Goal: Transaction & Acquisition: Purchase product/service

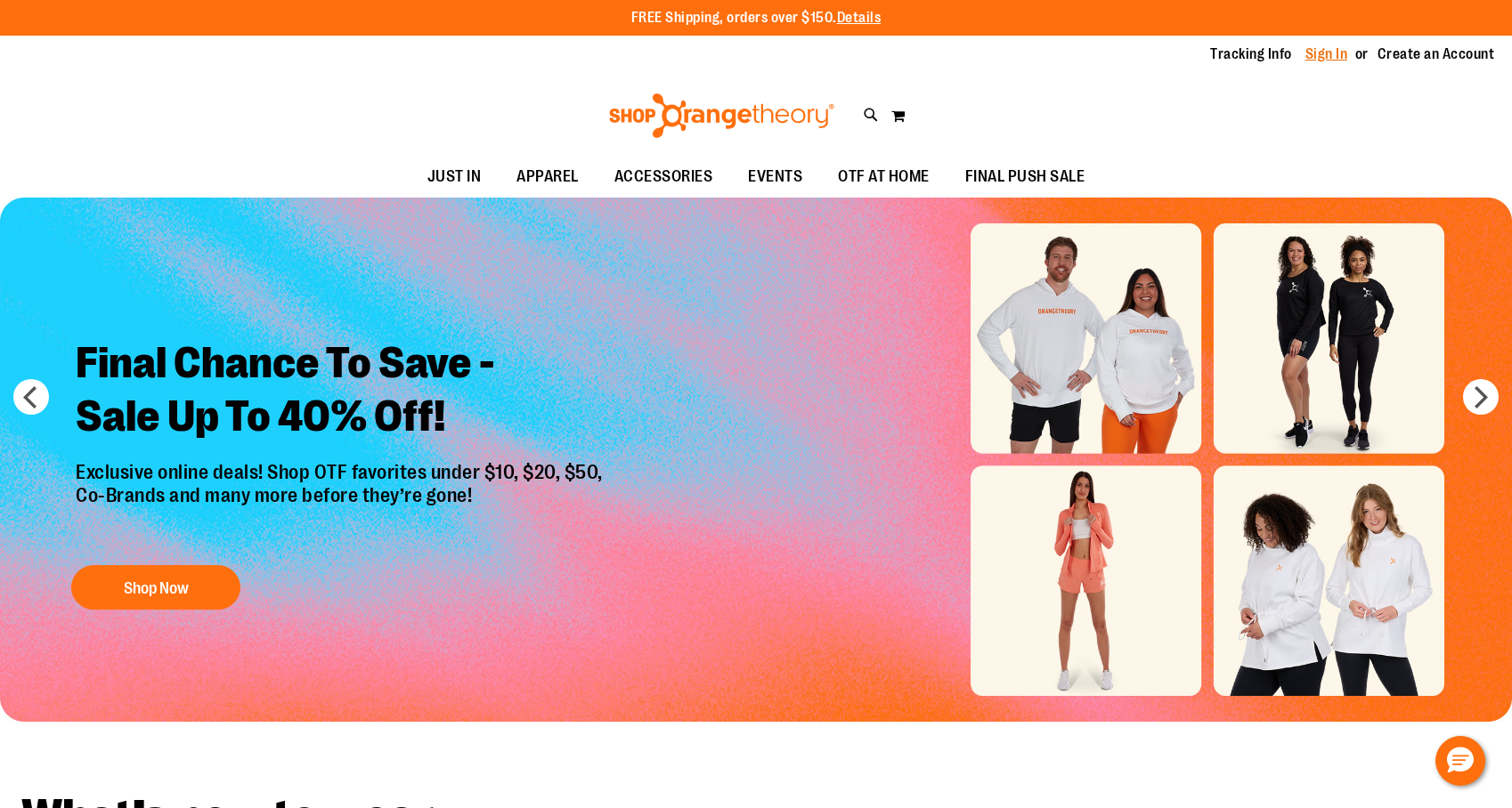
click at [1329, 62] on link "Sign In" at bounding box center [1327, 54] width 42 height 19
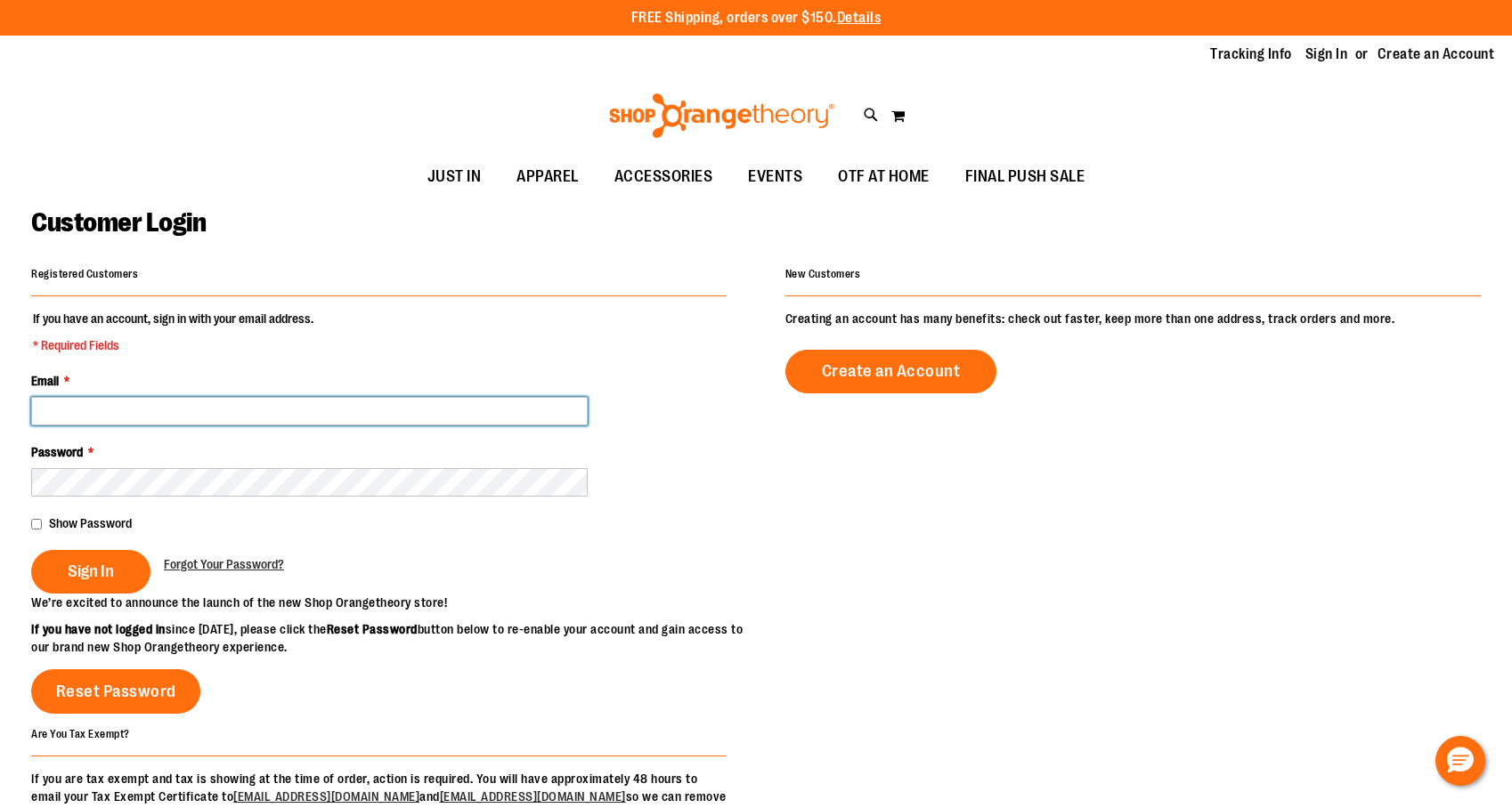
type input "**********"
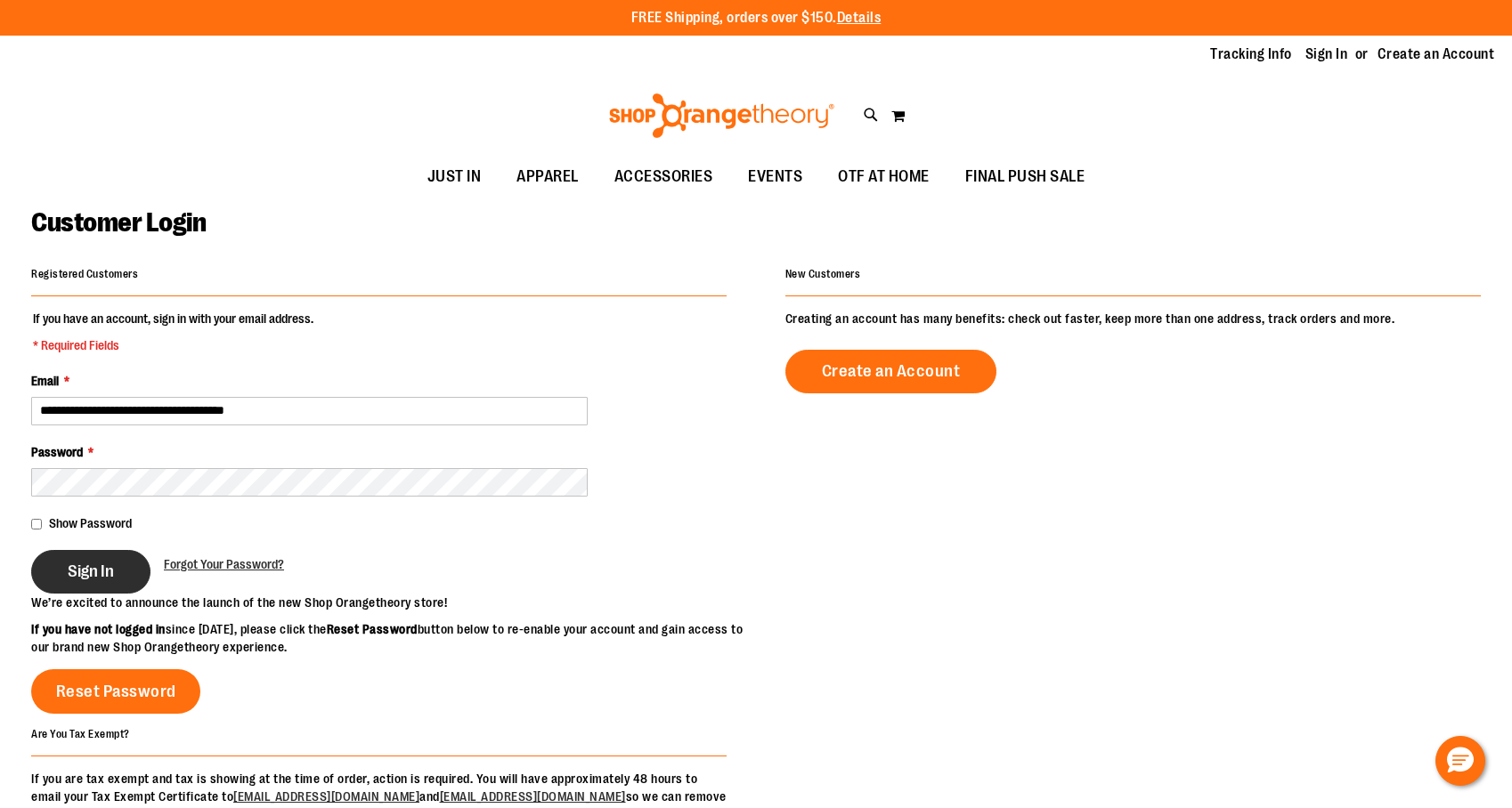
click at [126, 571] on button "Sign In" at bounding box center [91, 571] width 120 height 43
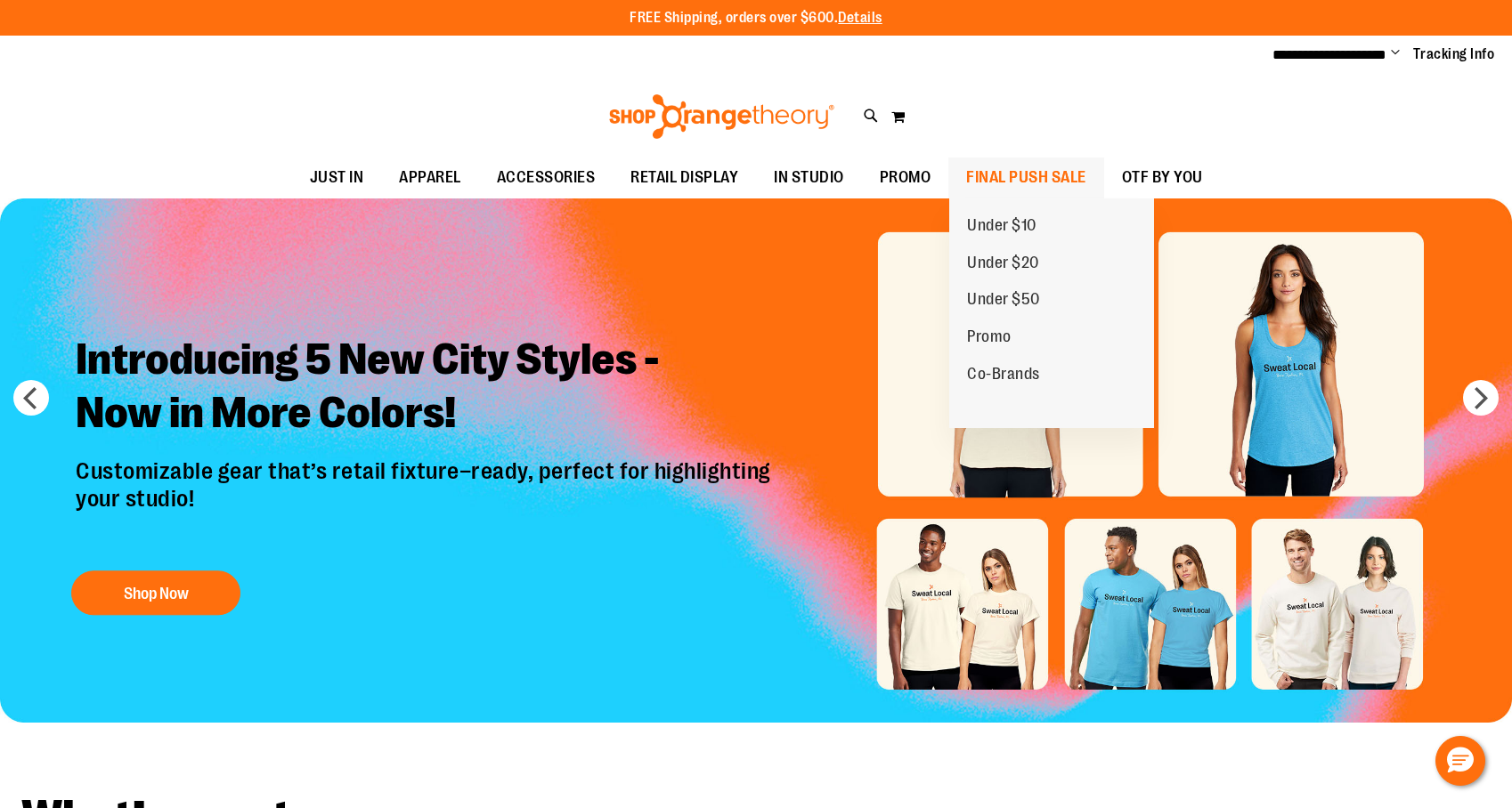
click at [1014, 174] on span "FINAL PUSH SALE" at bounding box center [1026, 178] width 121 height 41
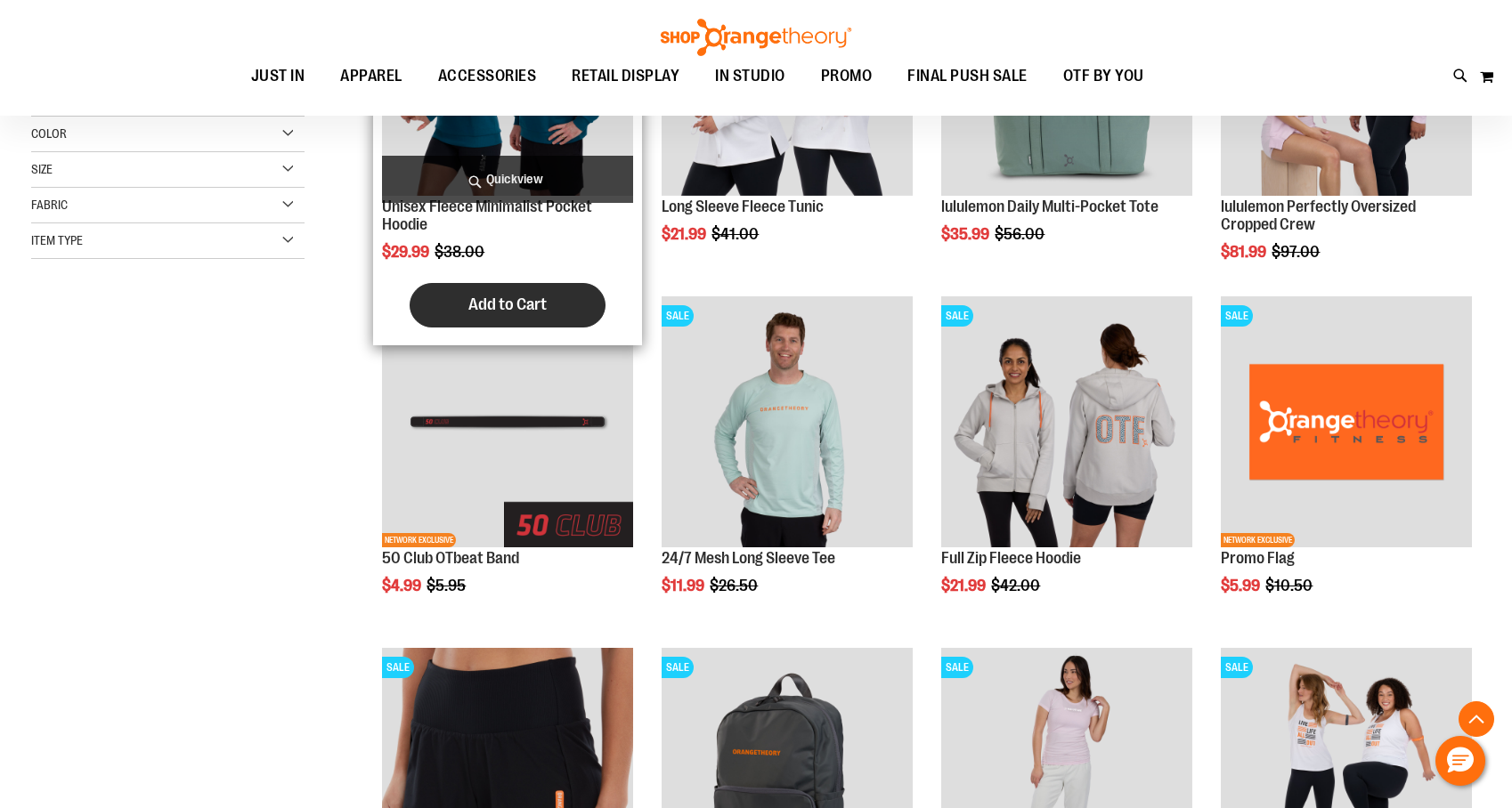
scroll to position [418, 0]
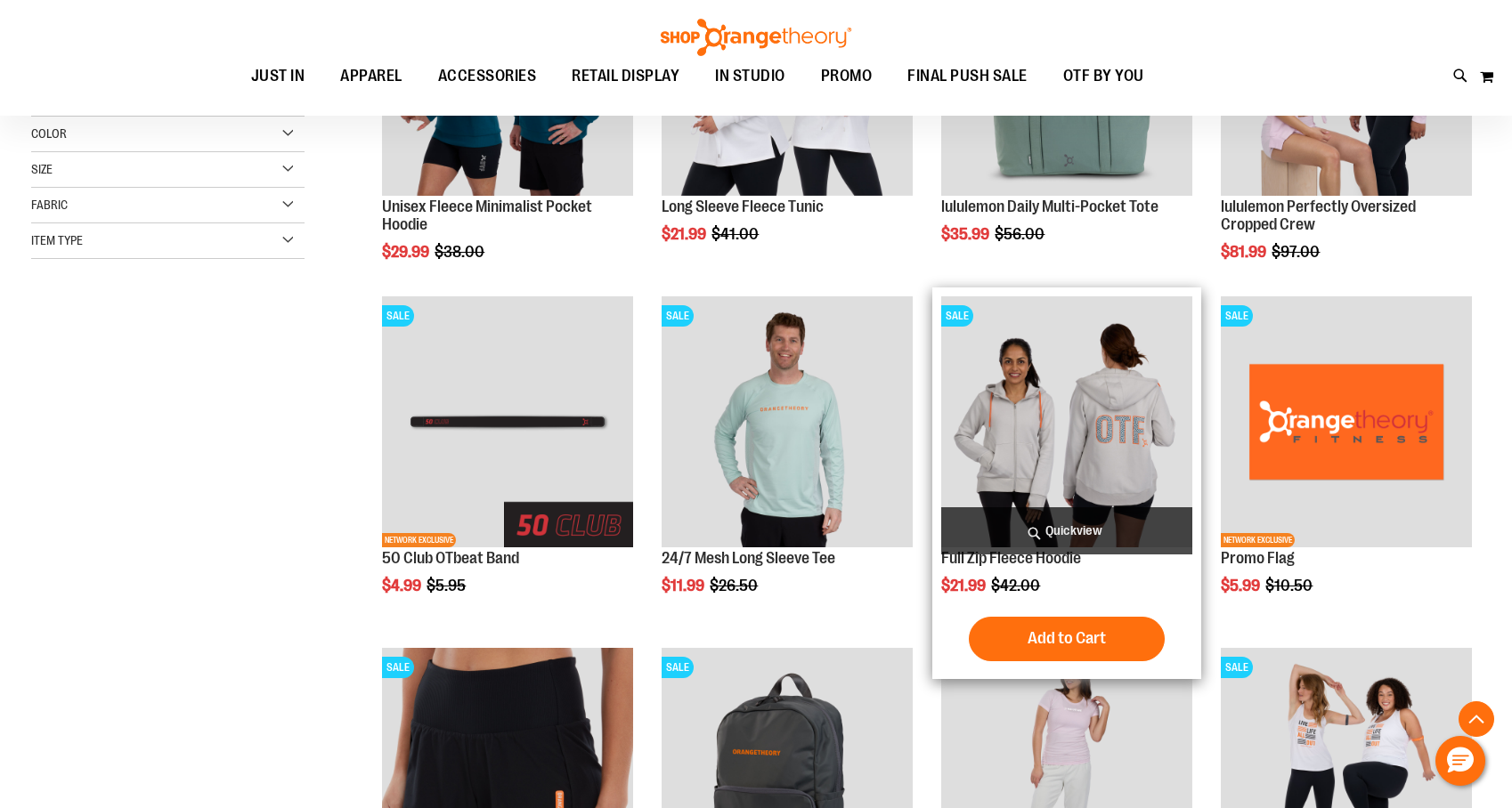
click at [1120, 438] on img "product" at bounding box center [1067, 422] width 251 height 251
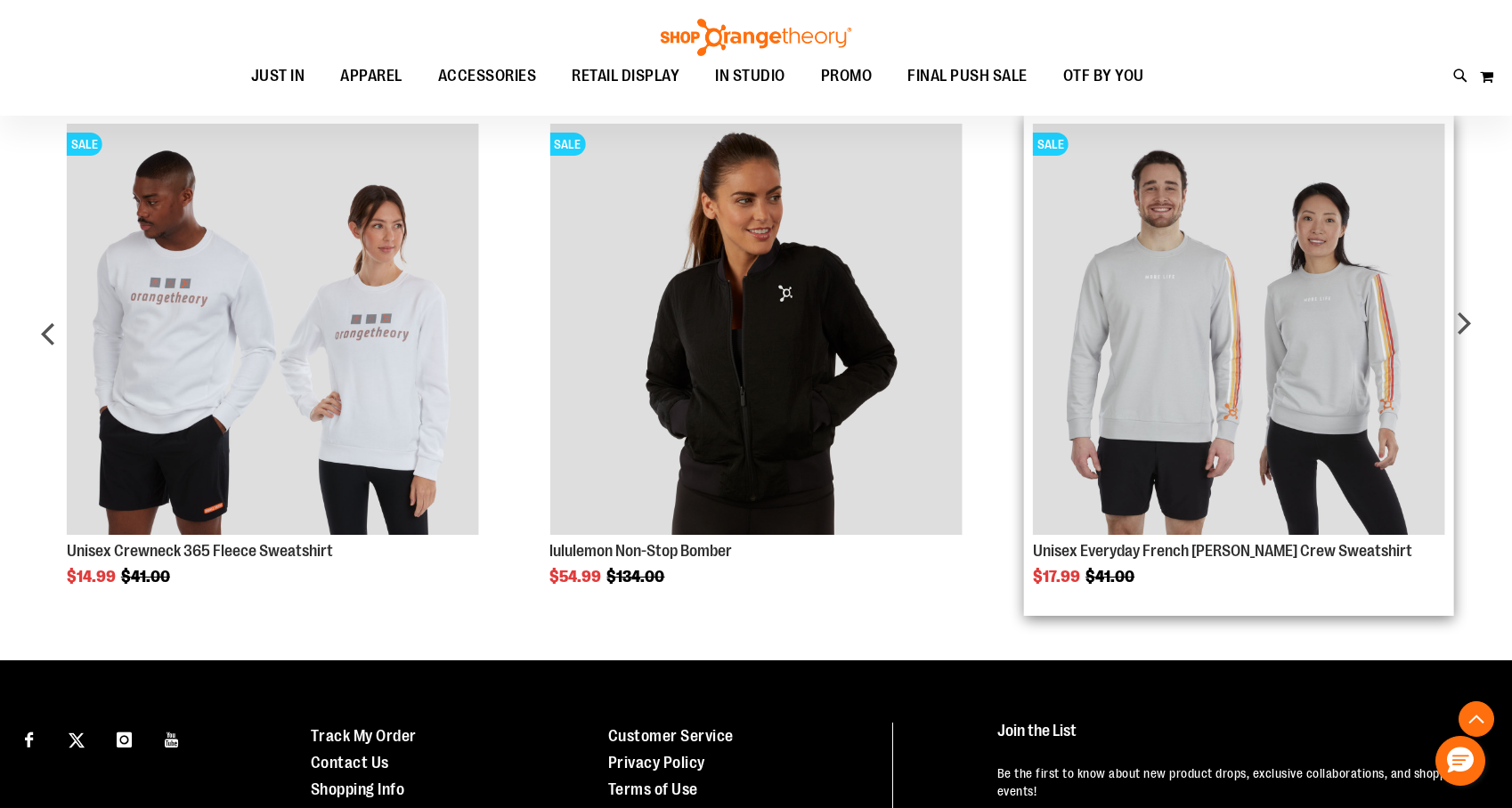
scroll to position [1410, 0]
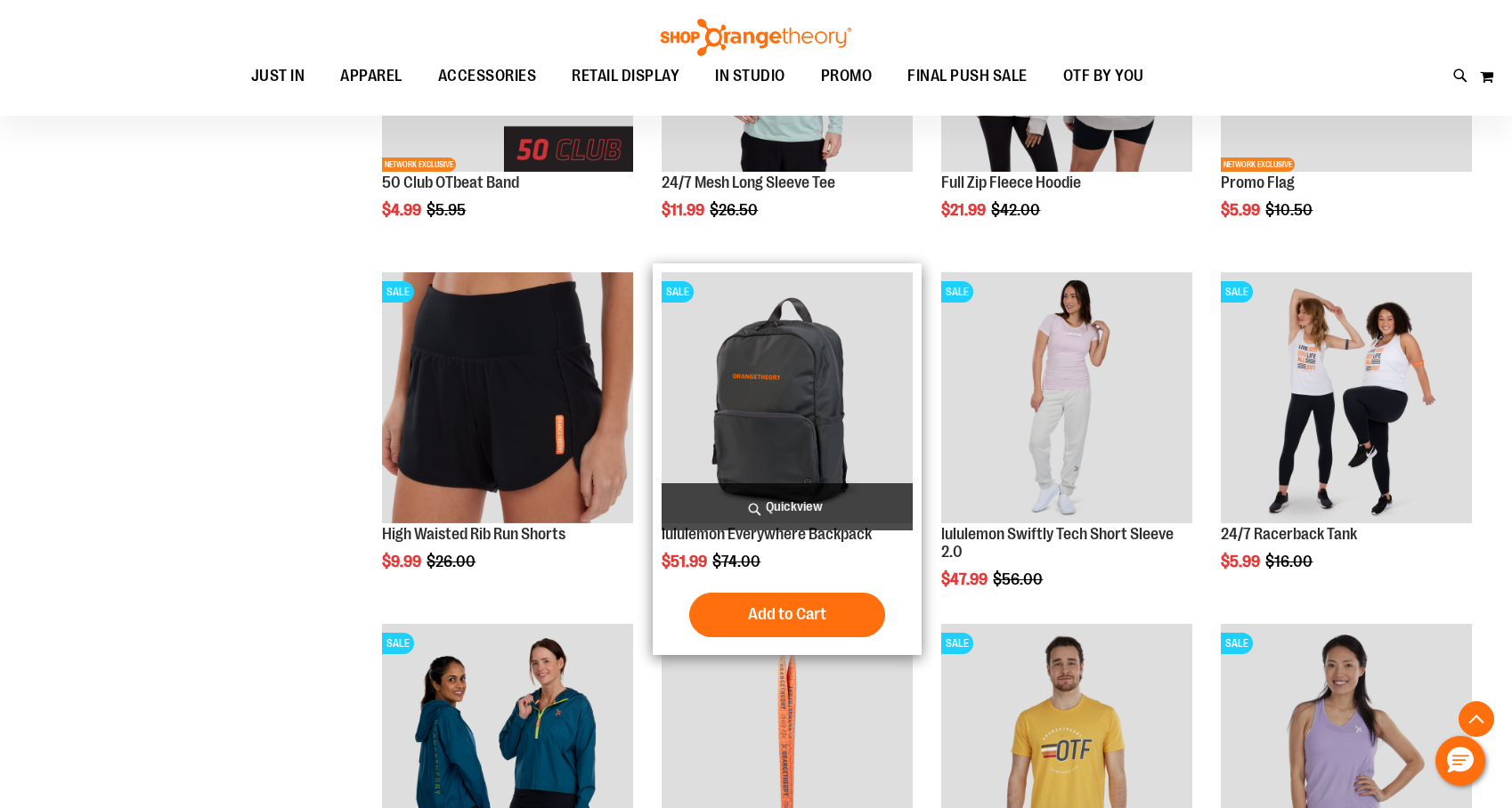
scroll to position [607, 0]
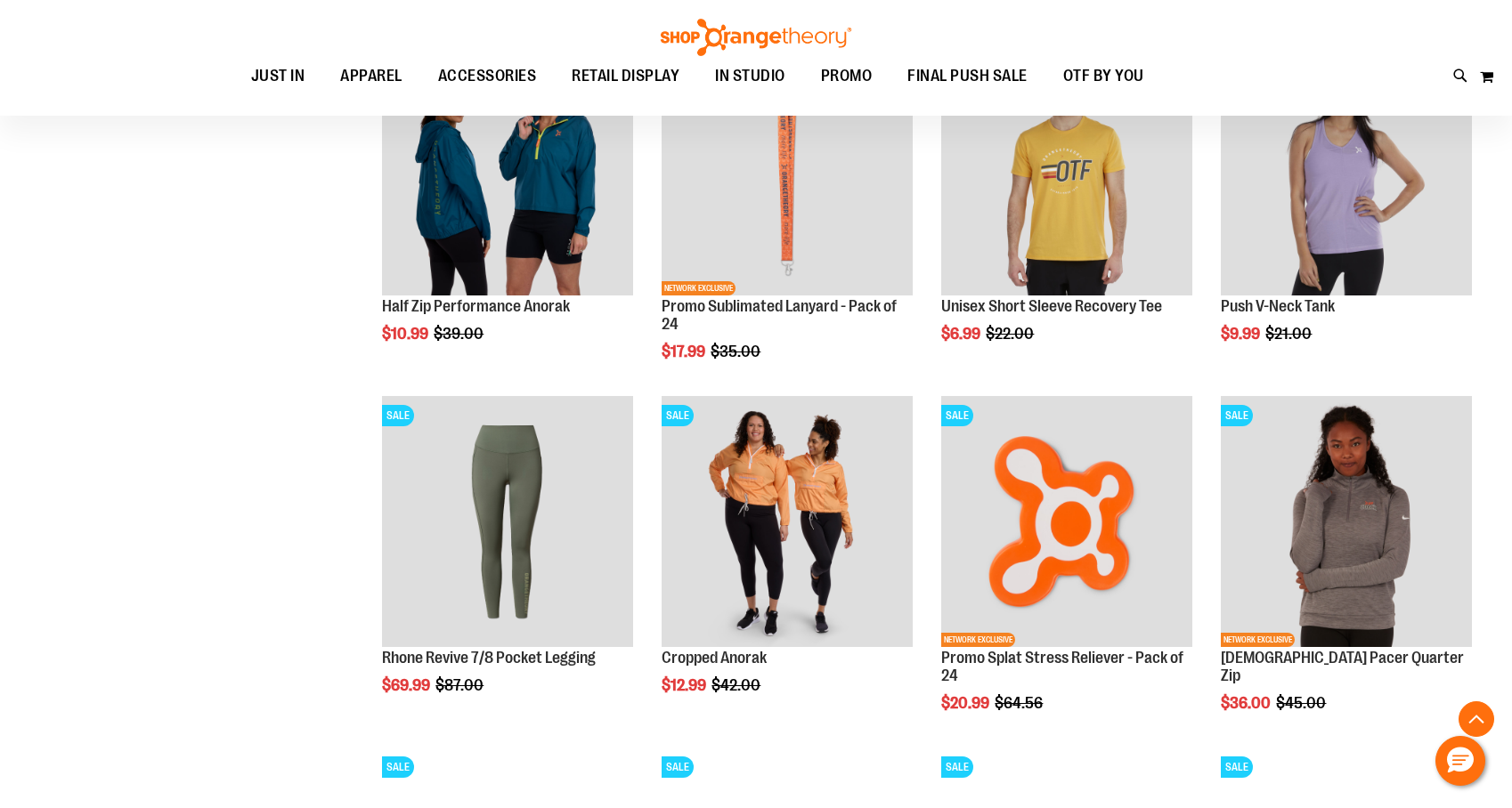
scroll to position [1182, 0]
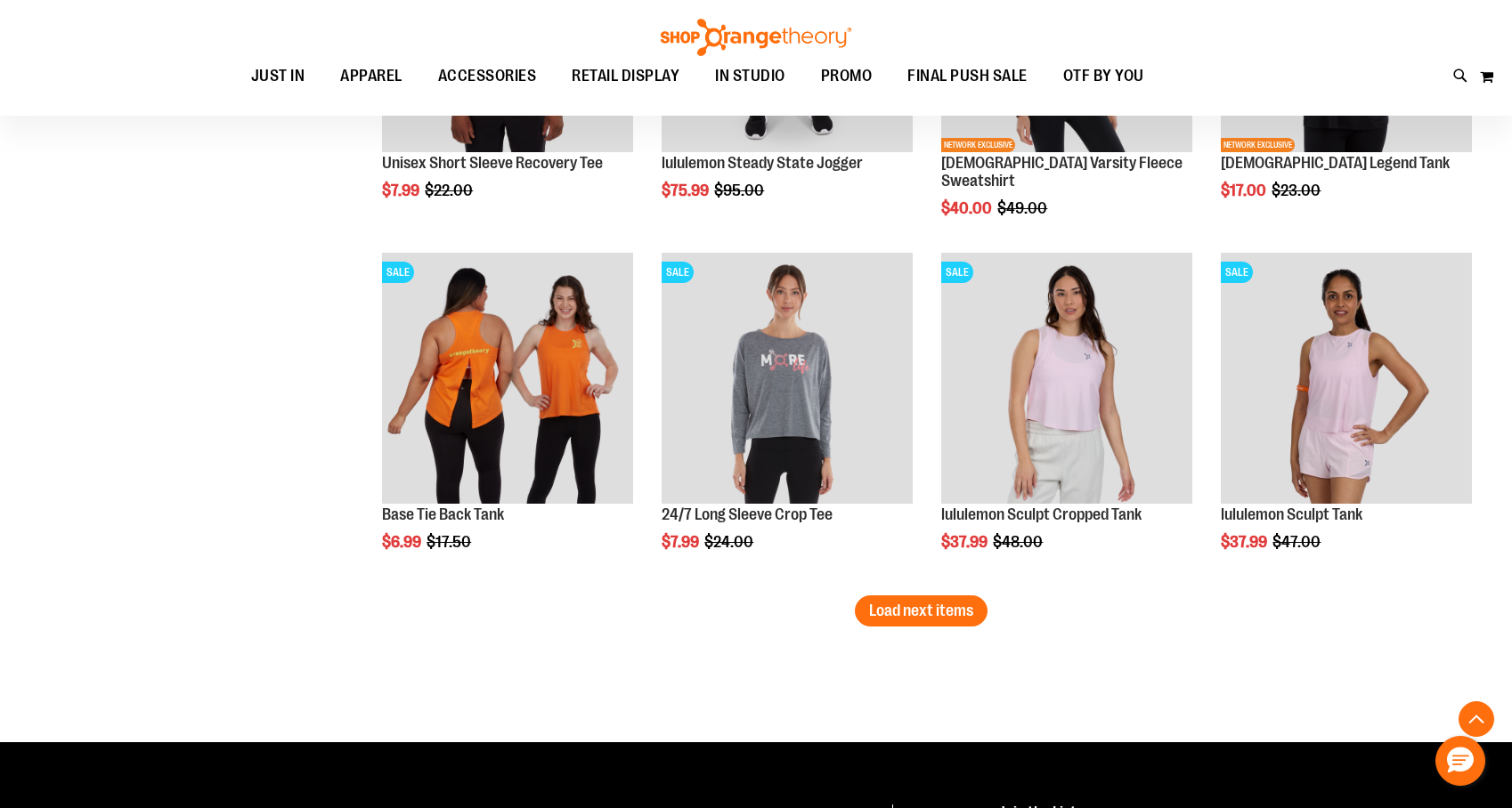
scroll to position [2744, 0]
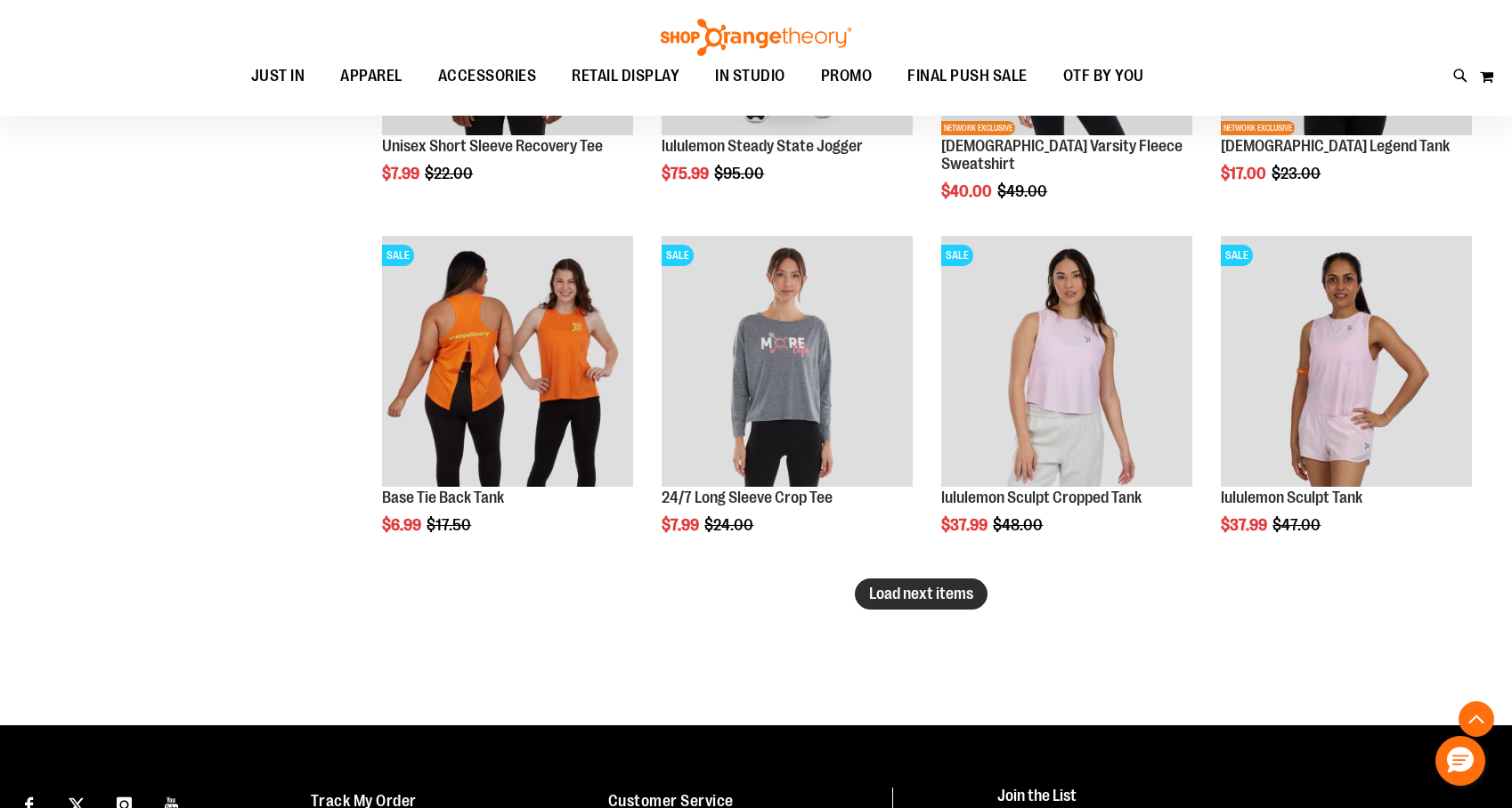
click at [948, 580] on button "Load next items" at bounding box center [920, 594] width 132 height 31
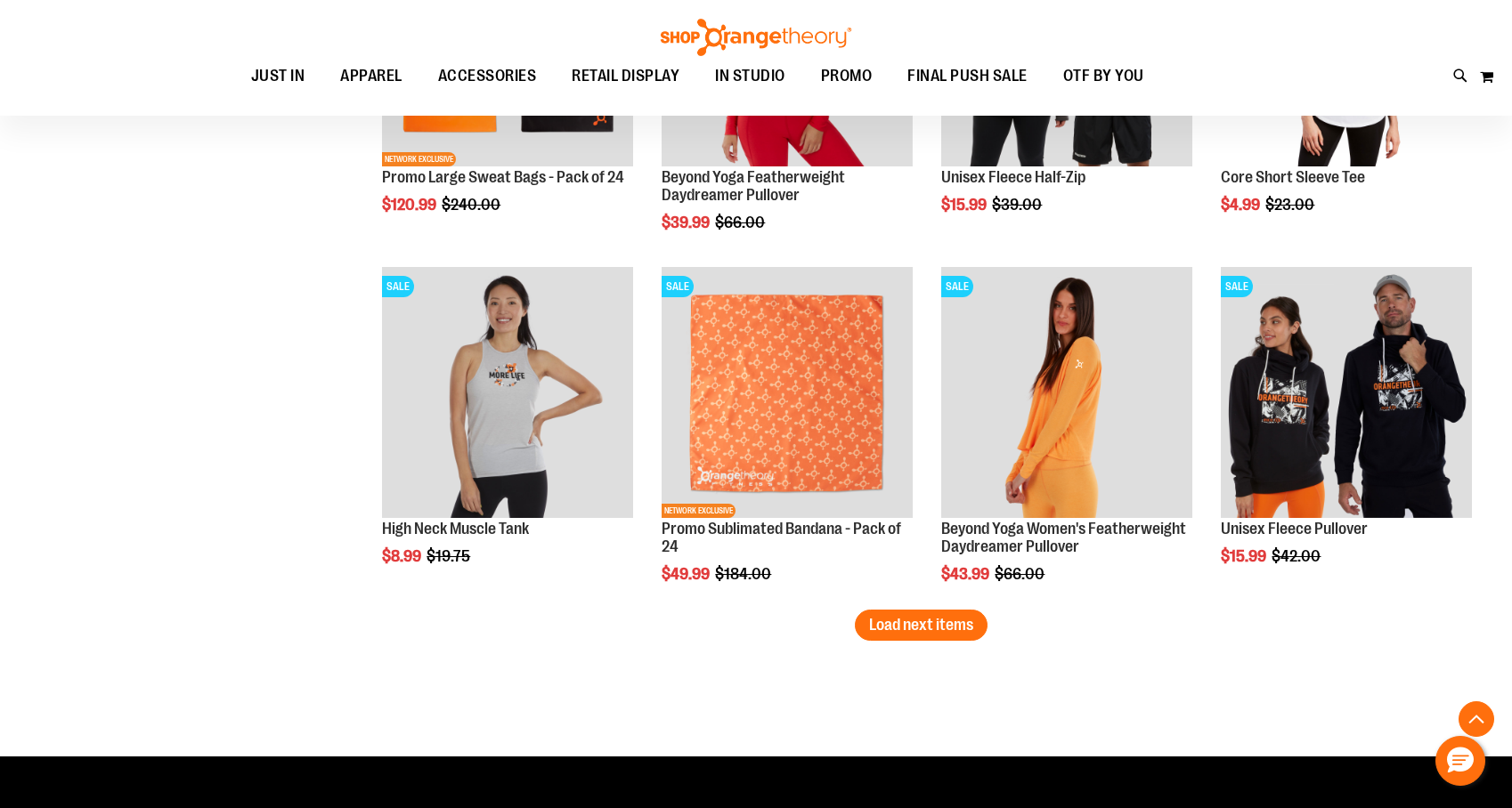
scroll to position [3789, 0]
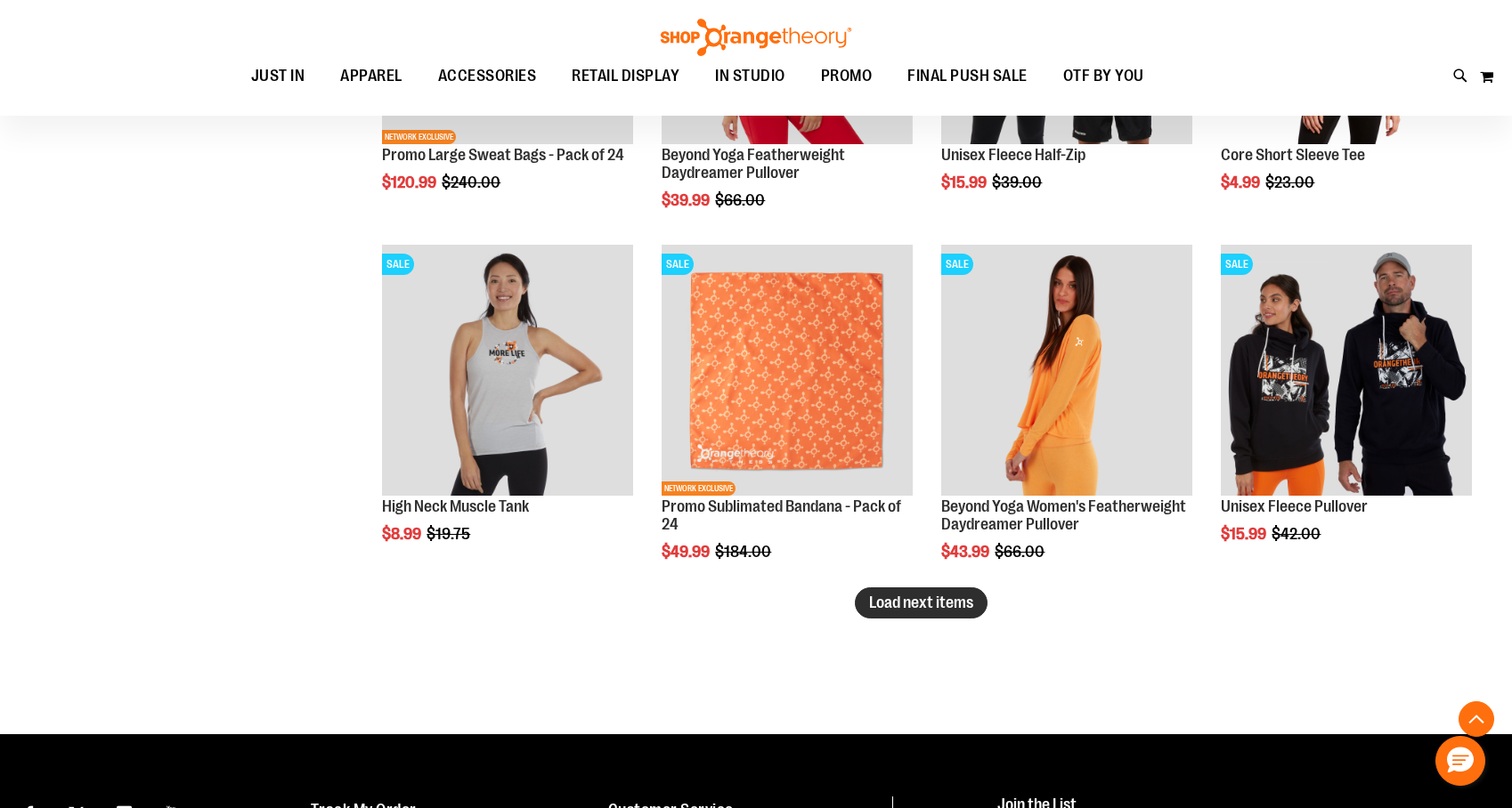
click at [891, 611] on span "Load next items" at bounding box center [921, 602] width 104 height 17
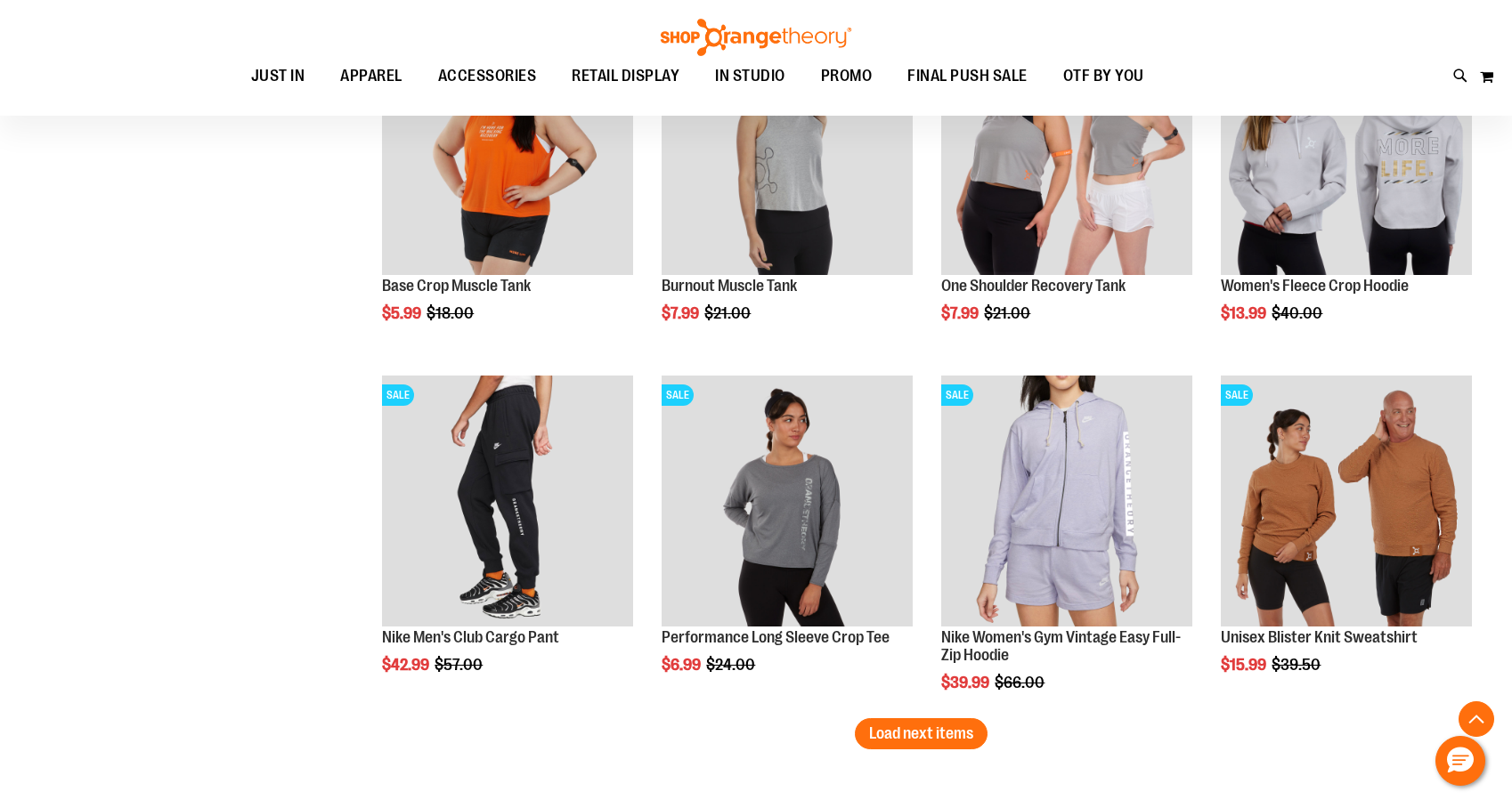
scroll to position [4721, 0]
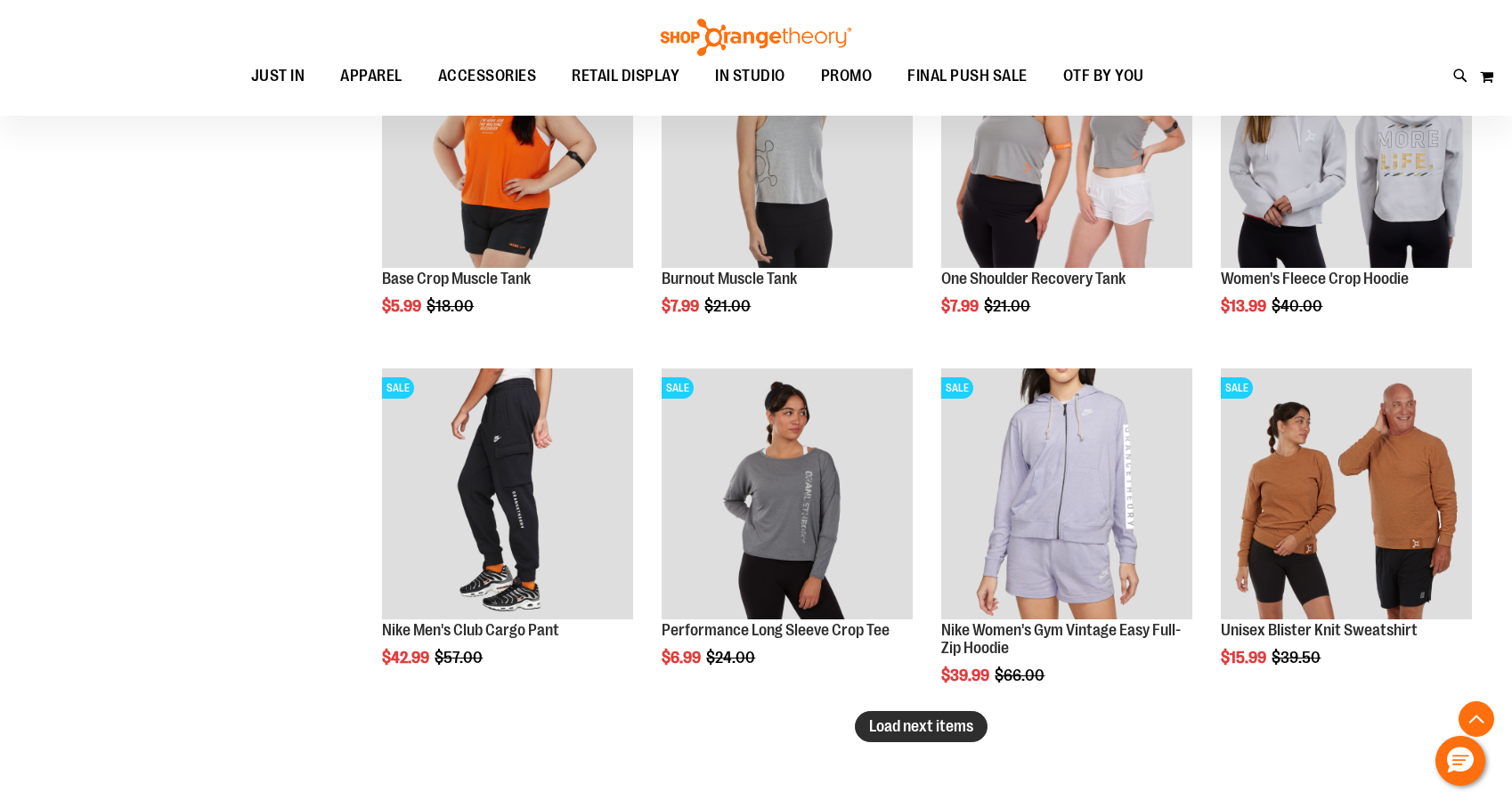
click at [953, 724] on span "Load next items" at bounding box center [921, 726] width 104 height 17
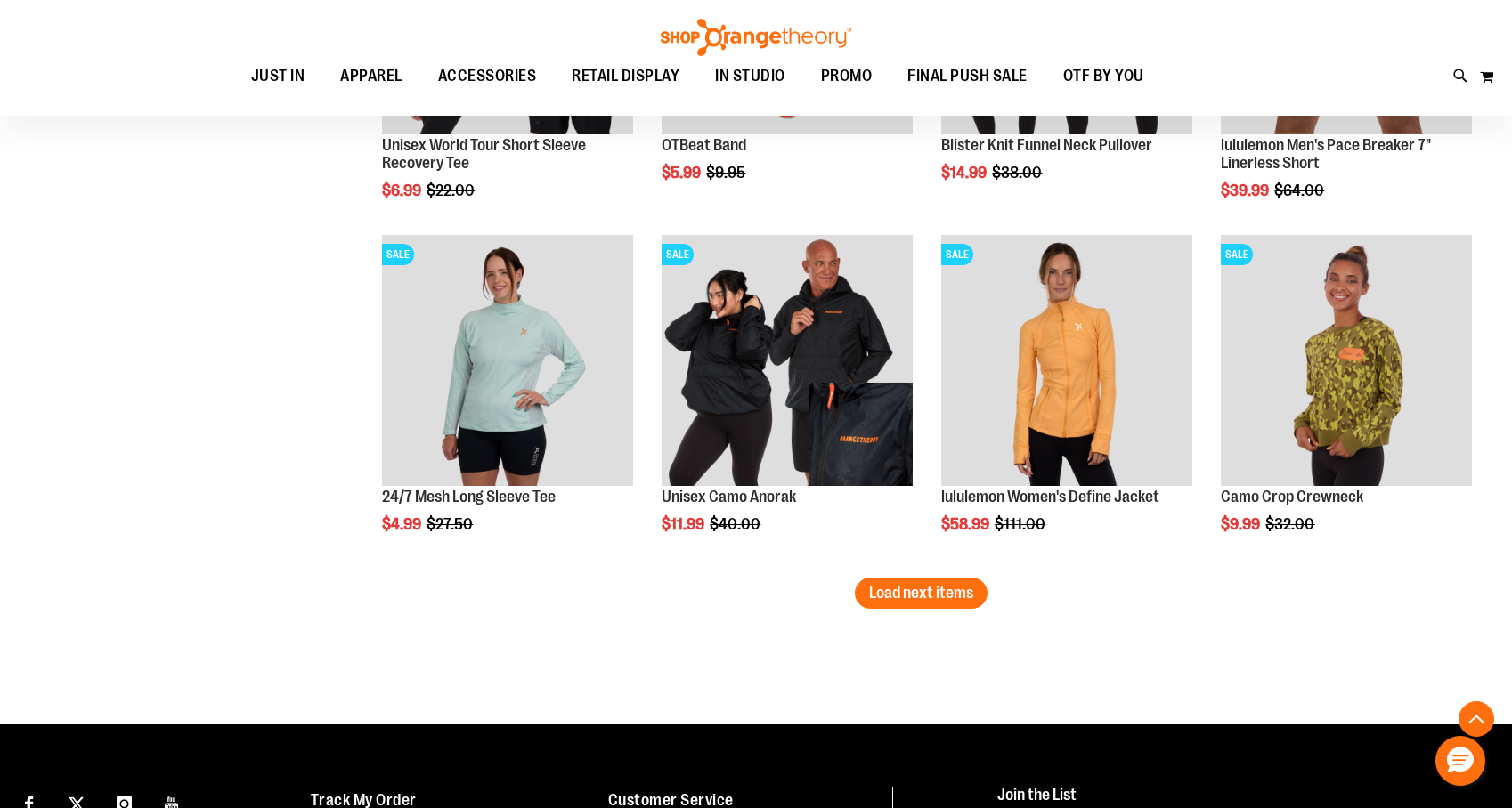
scroll to position [5910, 0]
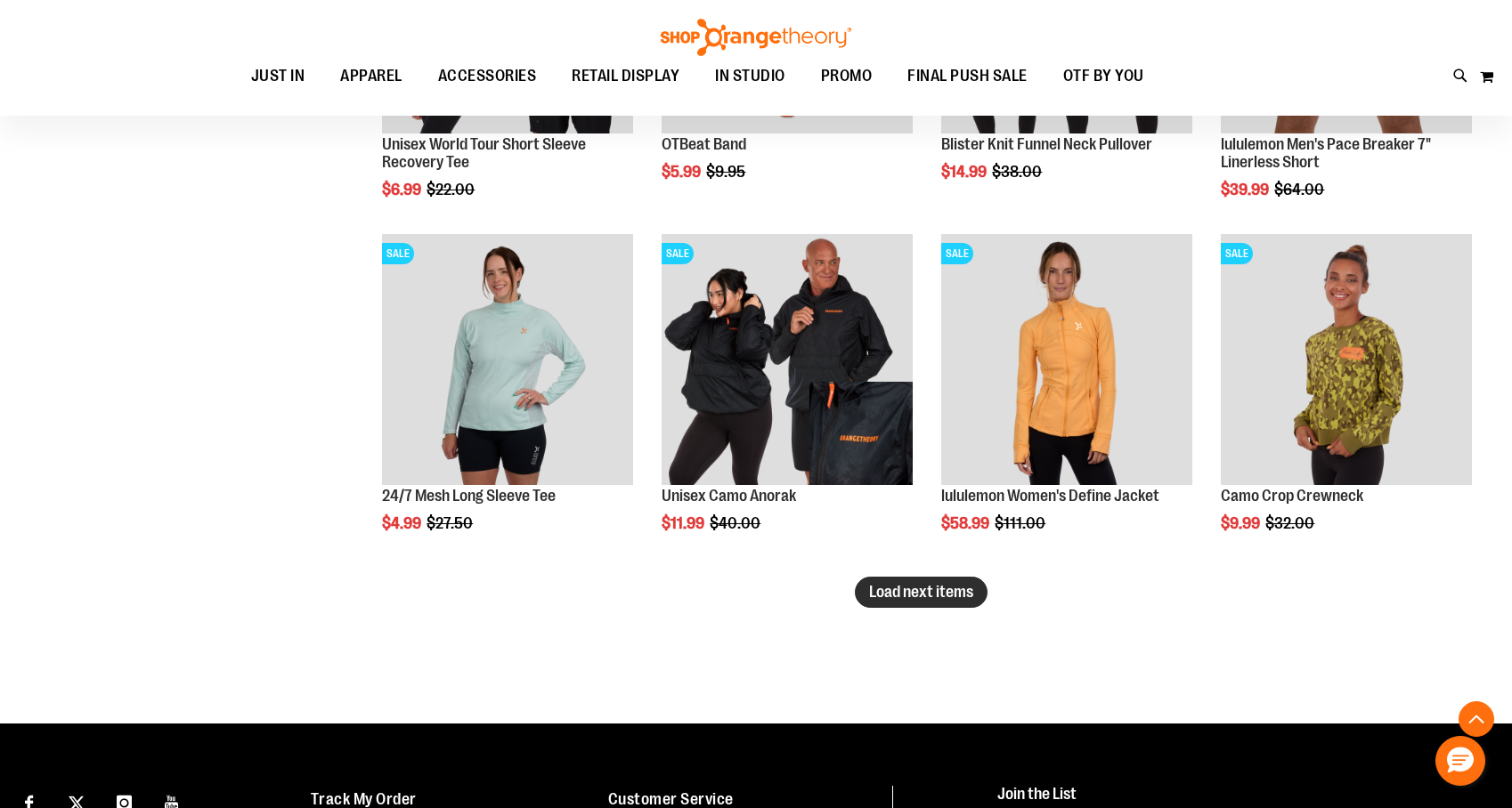
click at [919, 592] on span "Load next items" at bounding box center [921, 592] width 104 height 17
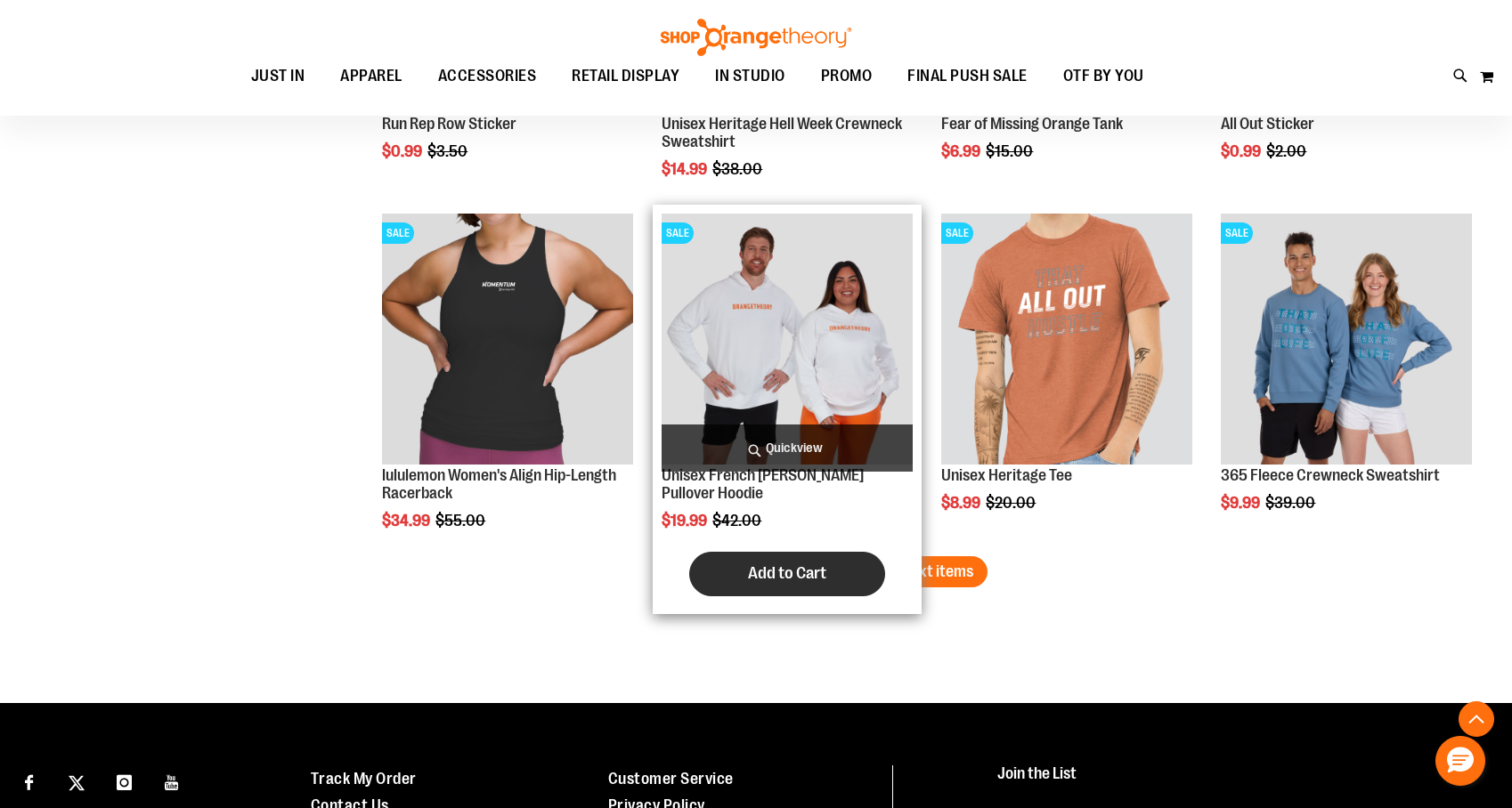
scroll to position [6986, 0]
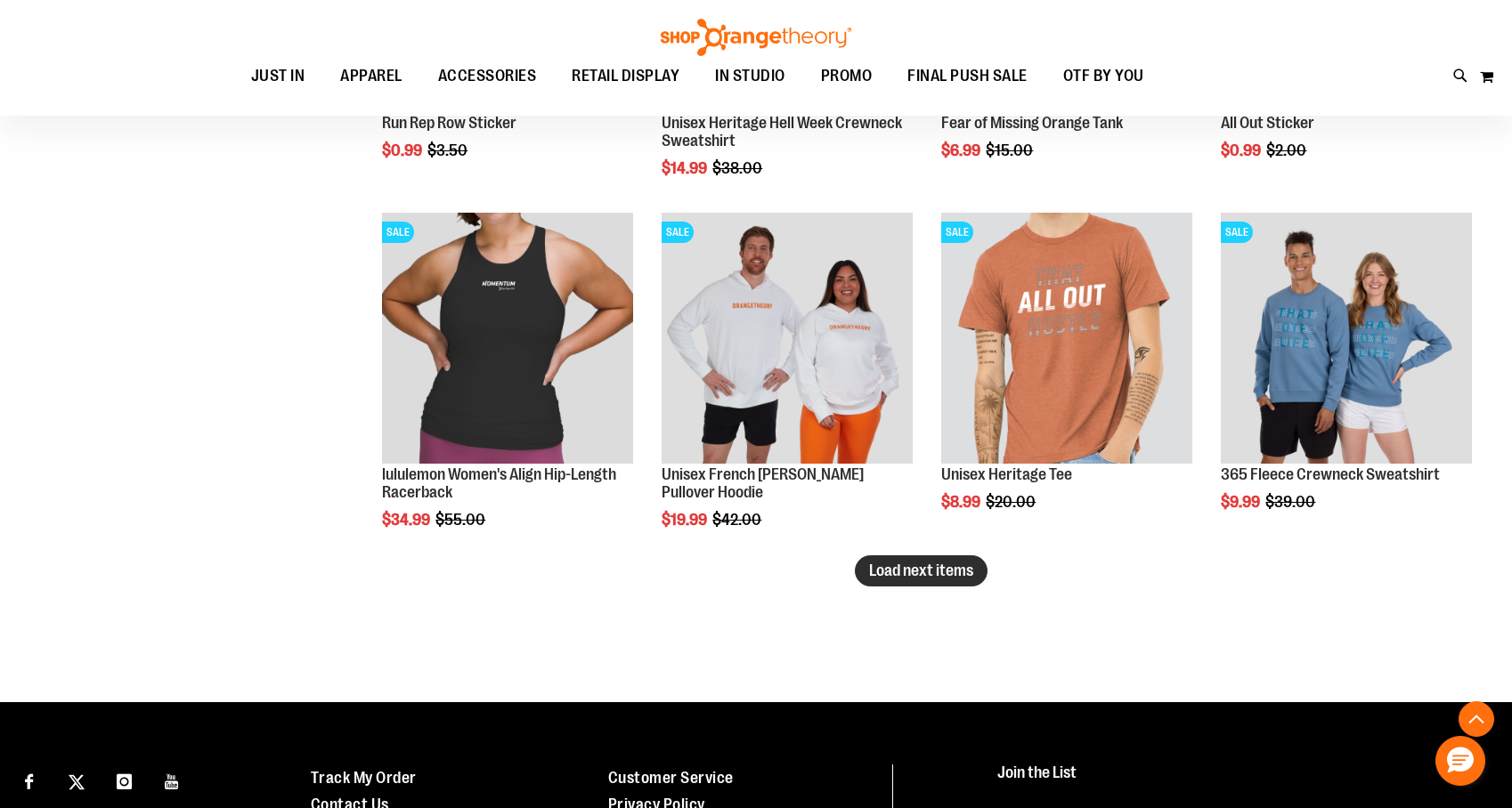
click at [899, 561] on button "Load next items" at bounding box center [920, 571] width 132 height 31
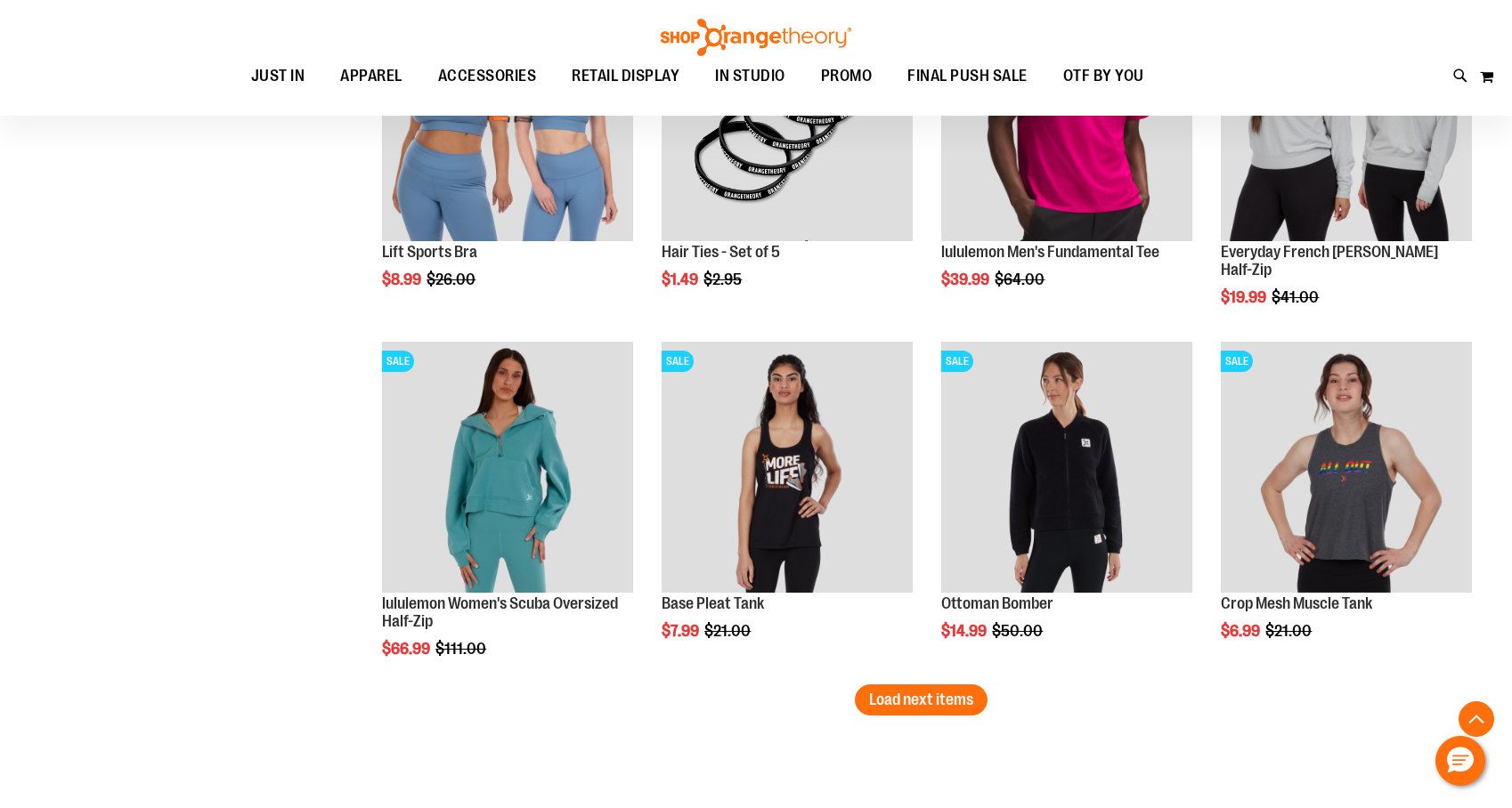
scroll to position [7993, 0]
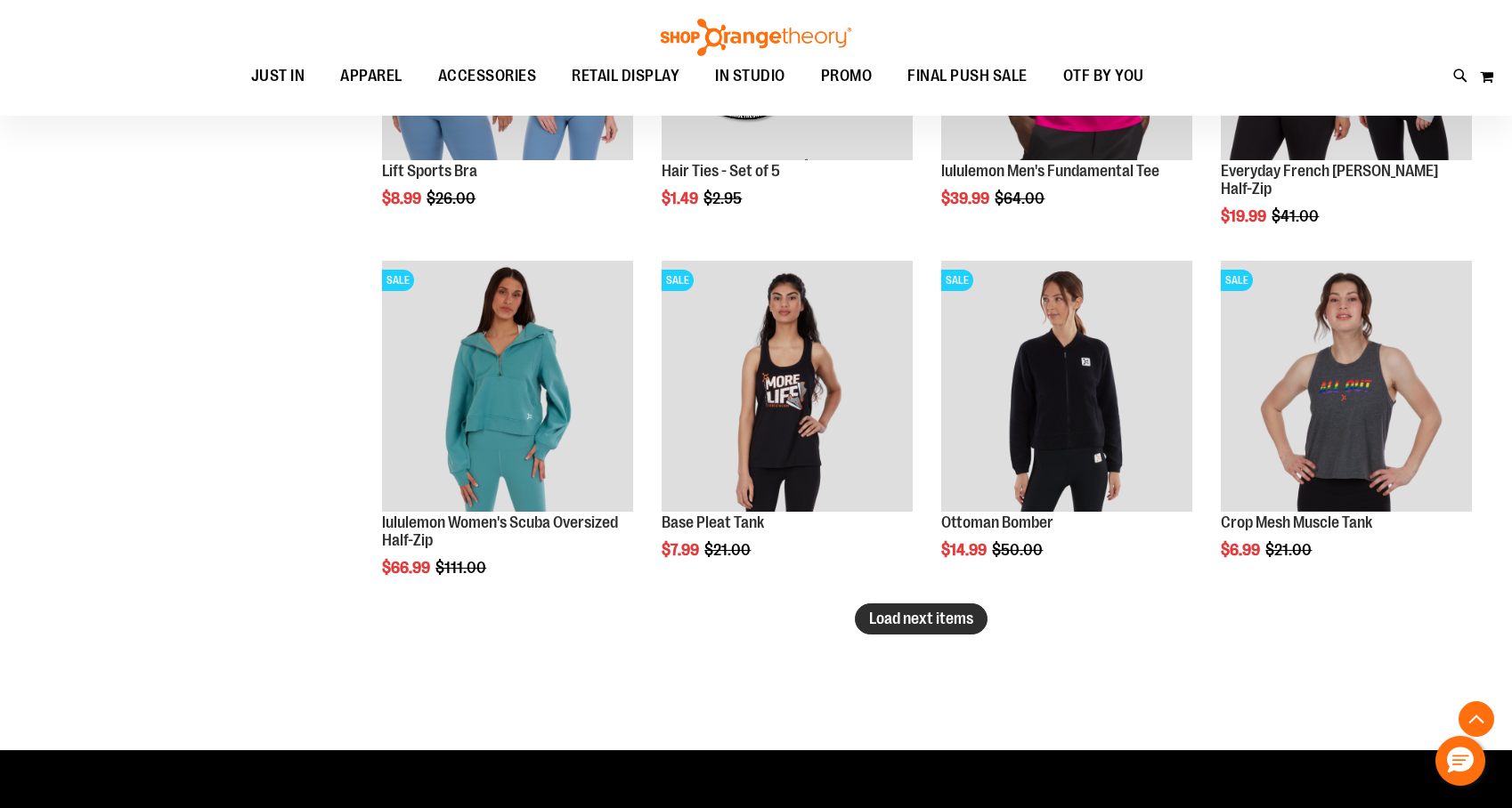
click at [956, 627] on span "Load next items" at bounding box center [921, 619] width 104 height 17
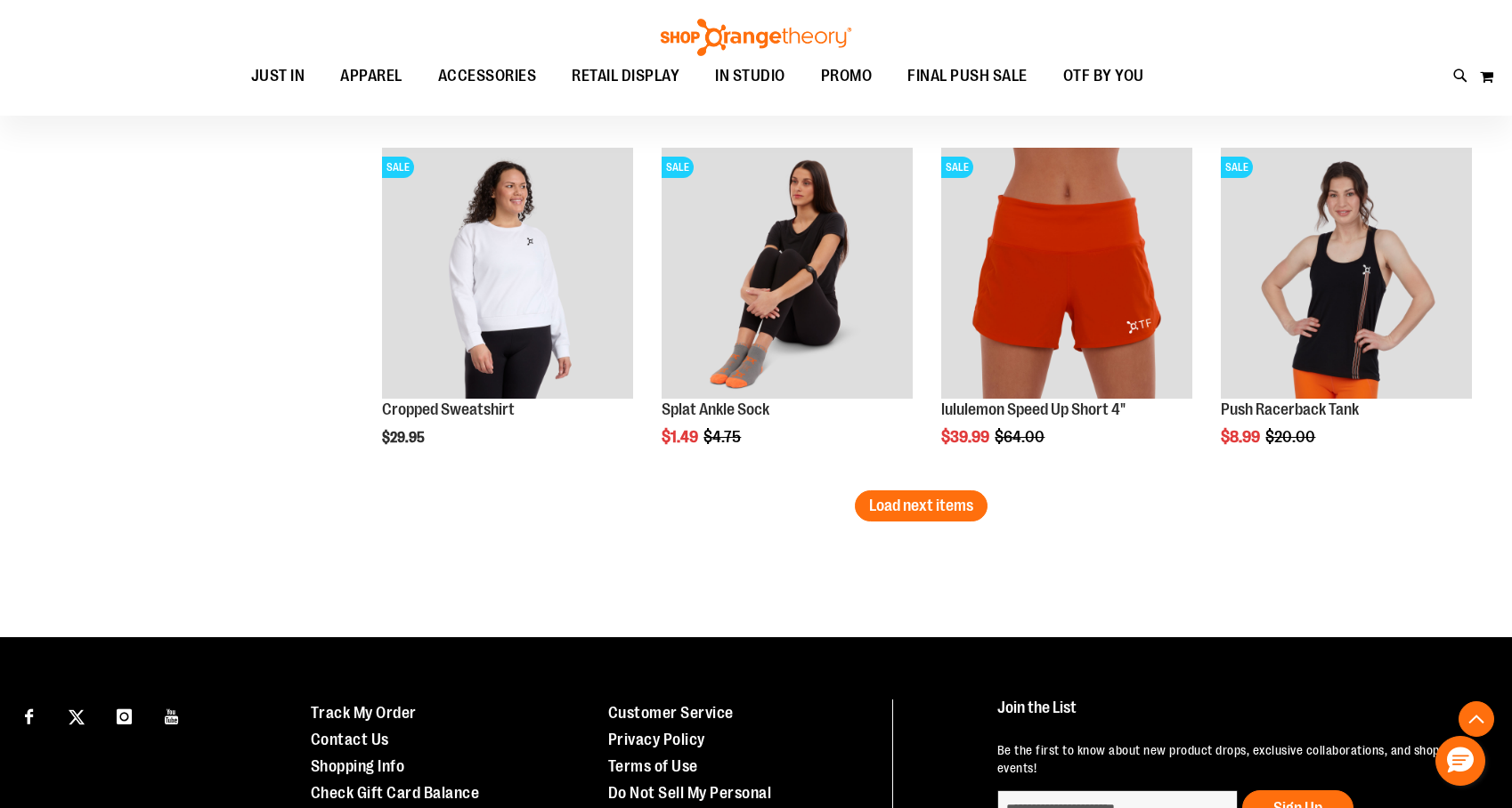
scroll to position [9169, 0]
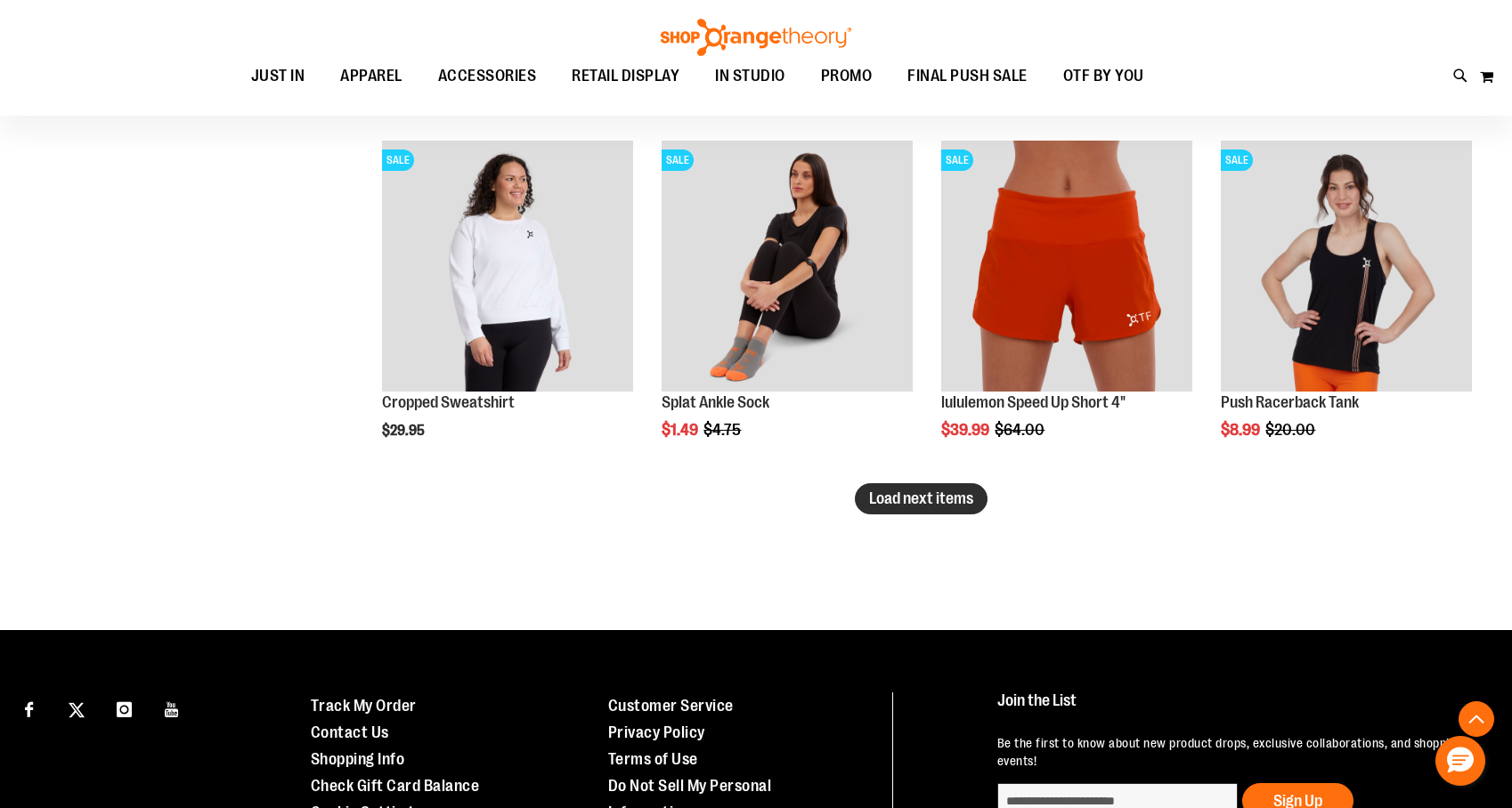
click at [955, 504] on span "Load next items" at bounding box center [921, 498] width 104 height 17
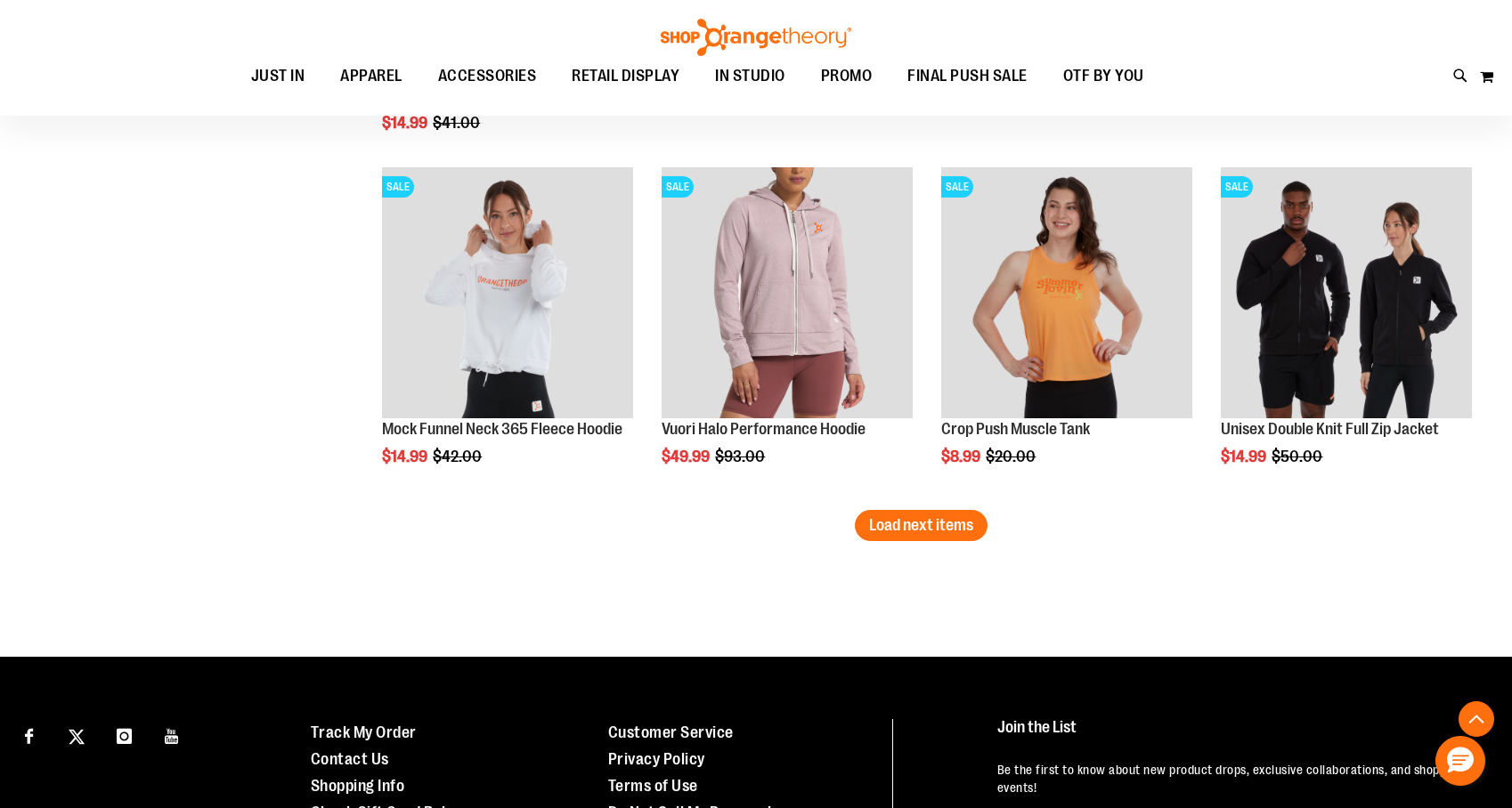
scroll to position [10193, 0]
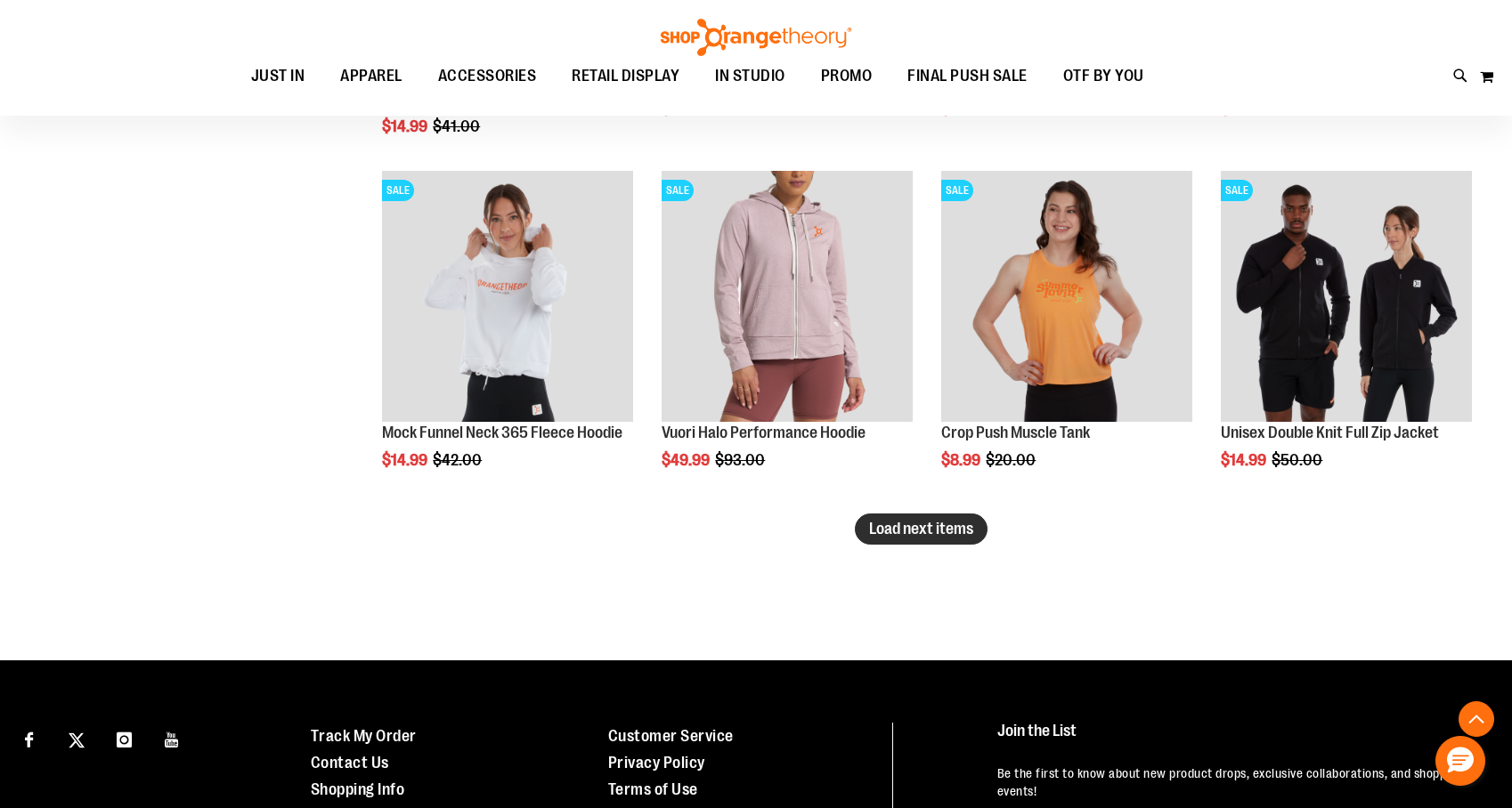
click at [914, 531] on span "Load next items" at bounding box center [921, 529] width 104 height 17
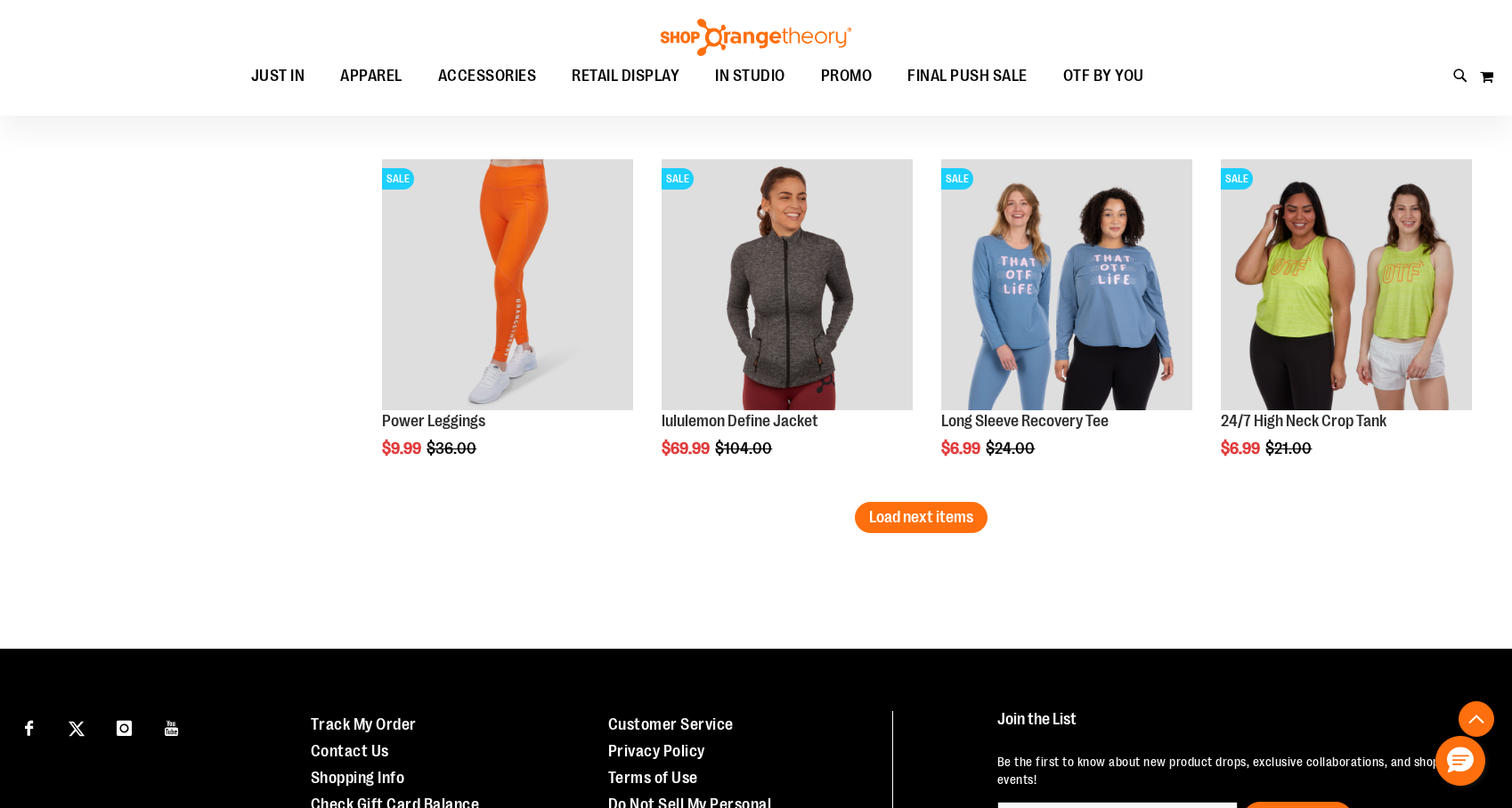
scroll to position [11262, 0]
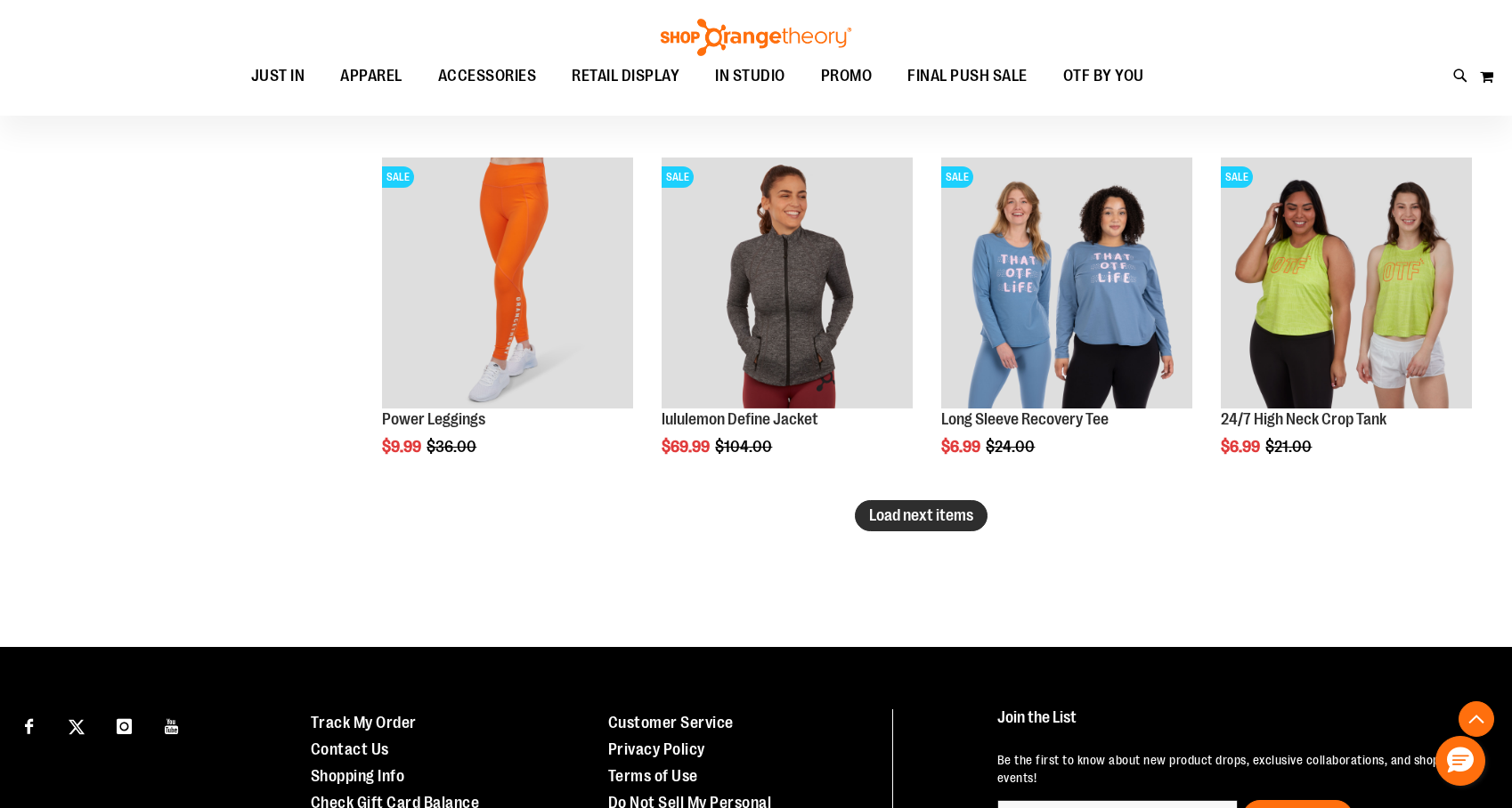
click at [916, 512] on span "Load next items" at bounding box center [921, 515] width 104 height 17
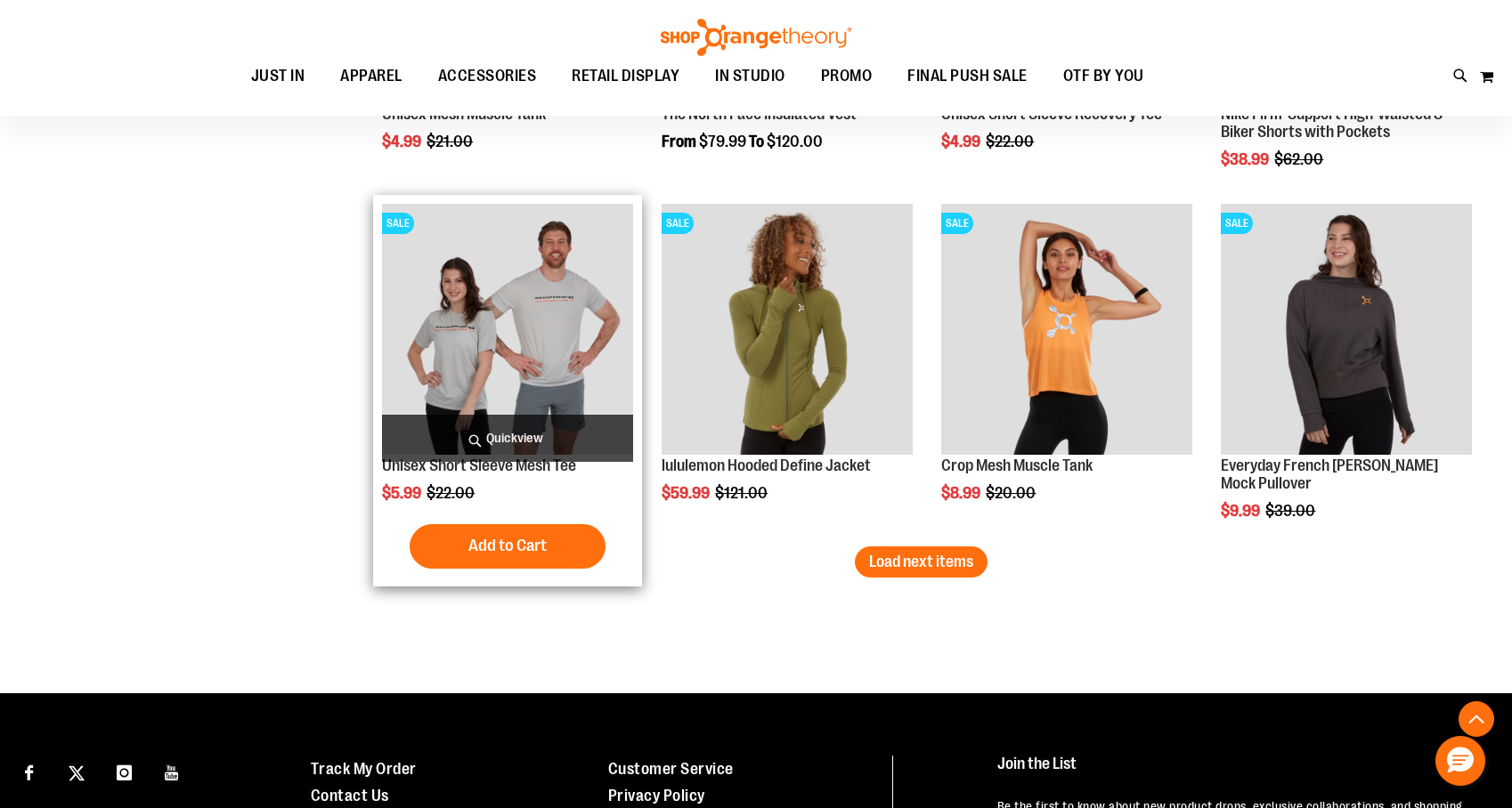
scroll to position [12280, 0]
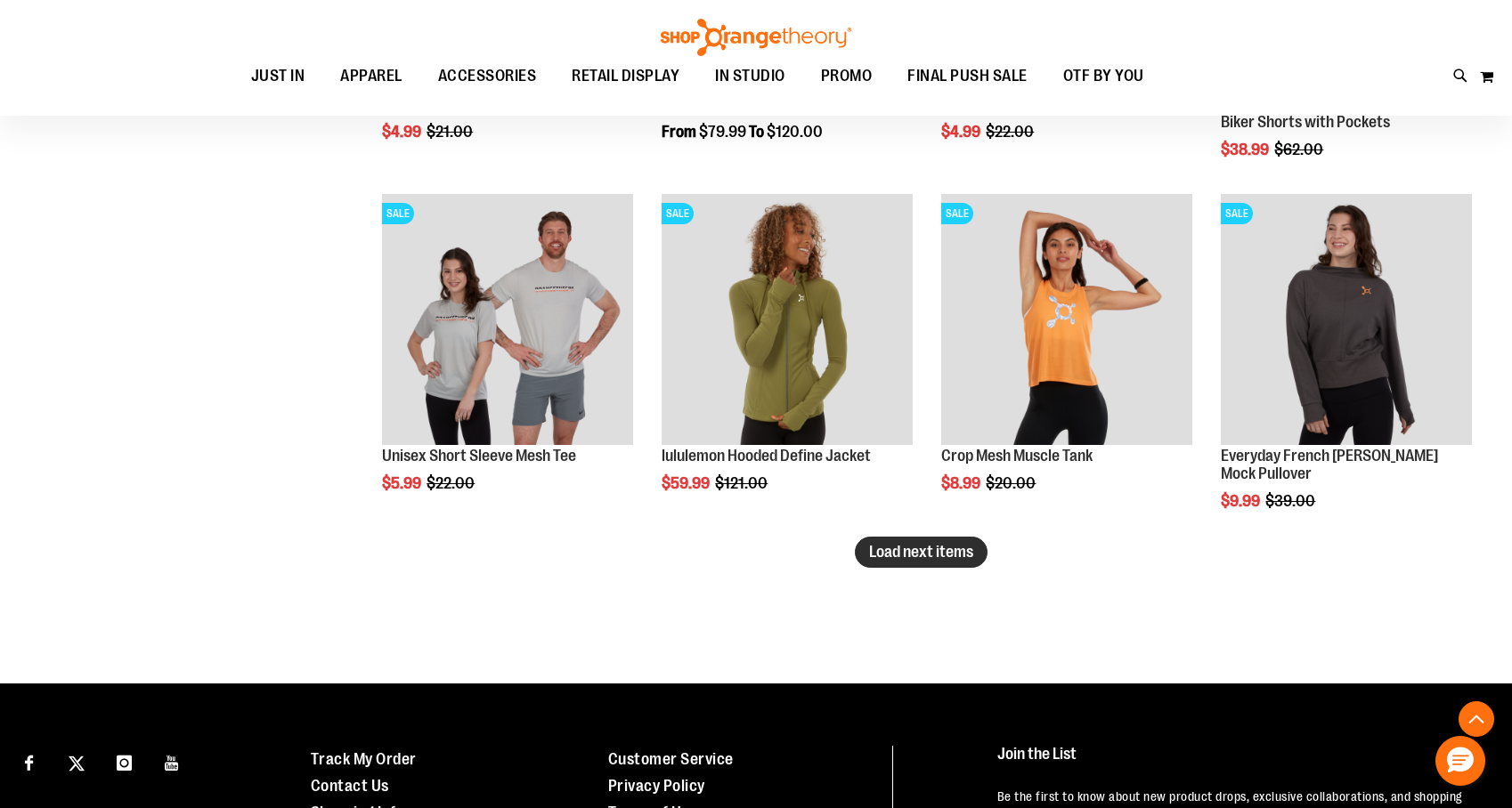
click at [906, 545] on span "Load next items" at bounding box center [921, 552] width 104 height 17
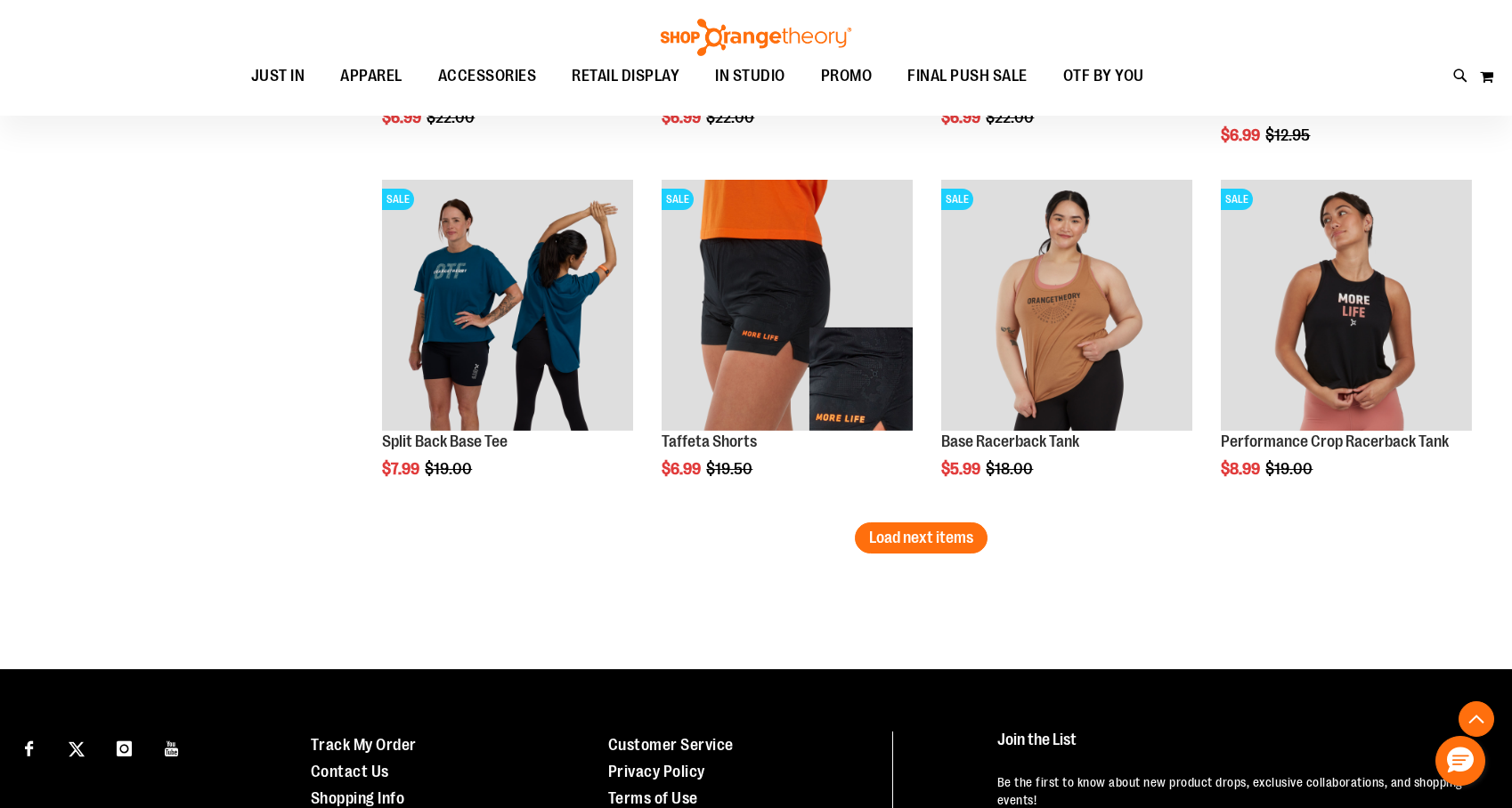
scroll to position [13357, 0]
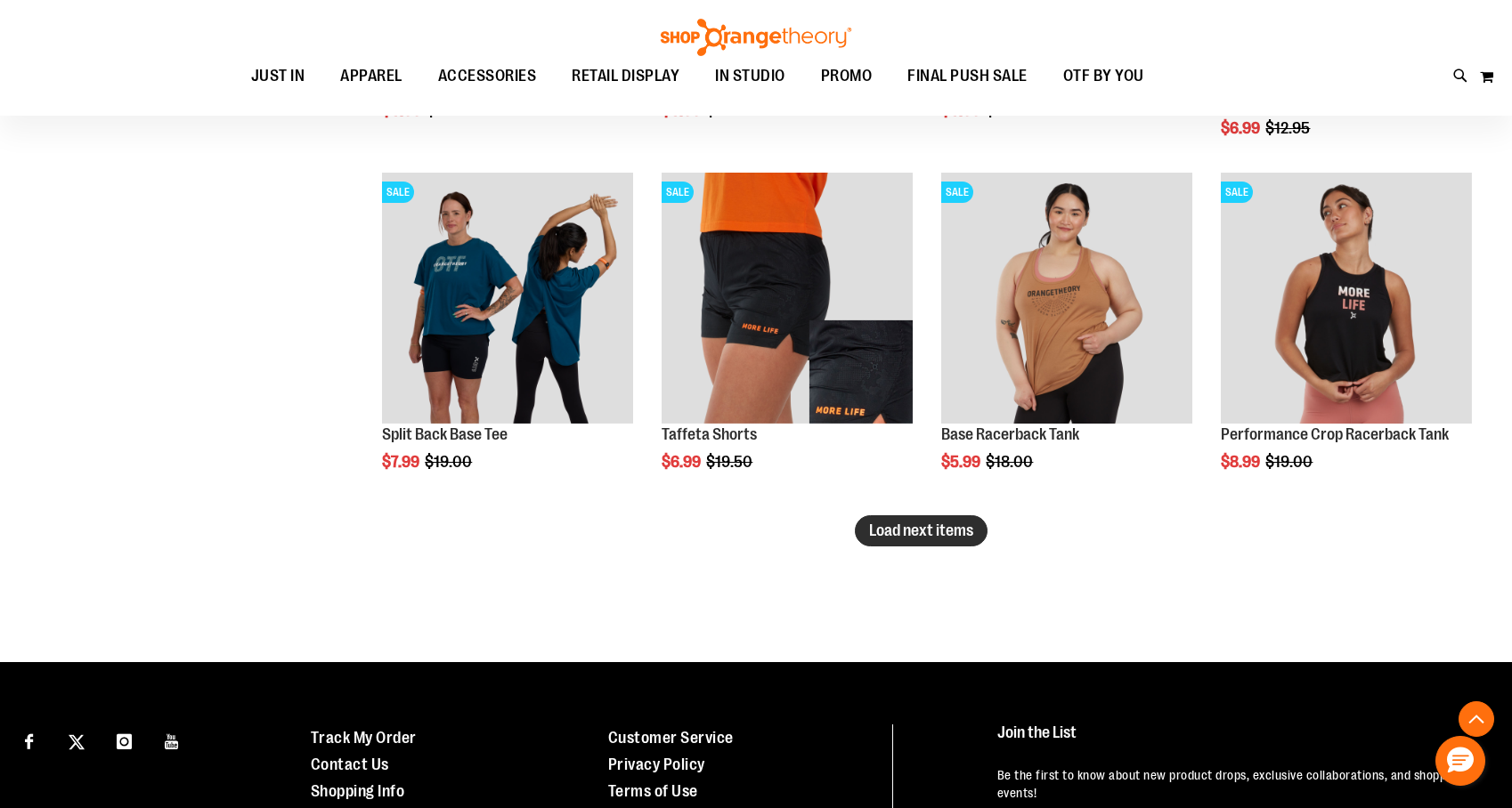
click at [945, 543] on button "Load next items" at bounding box center [920, 531] width 132 height 31
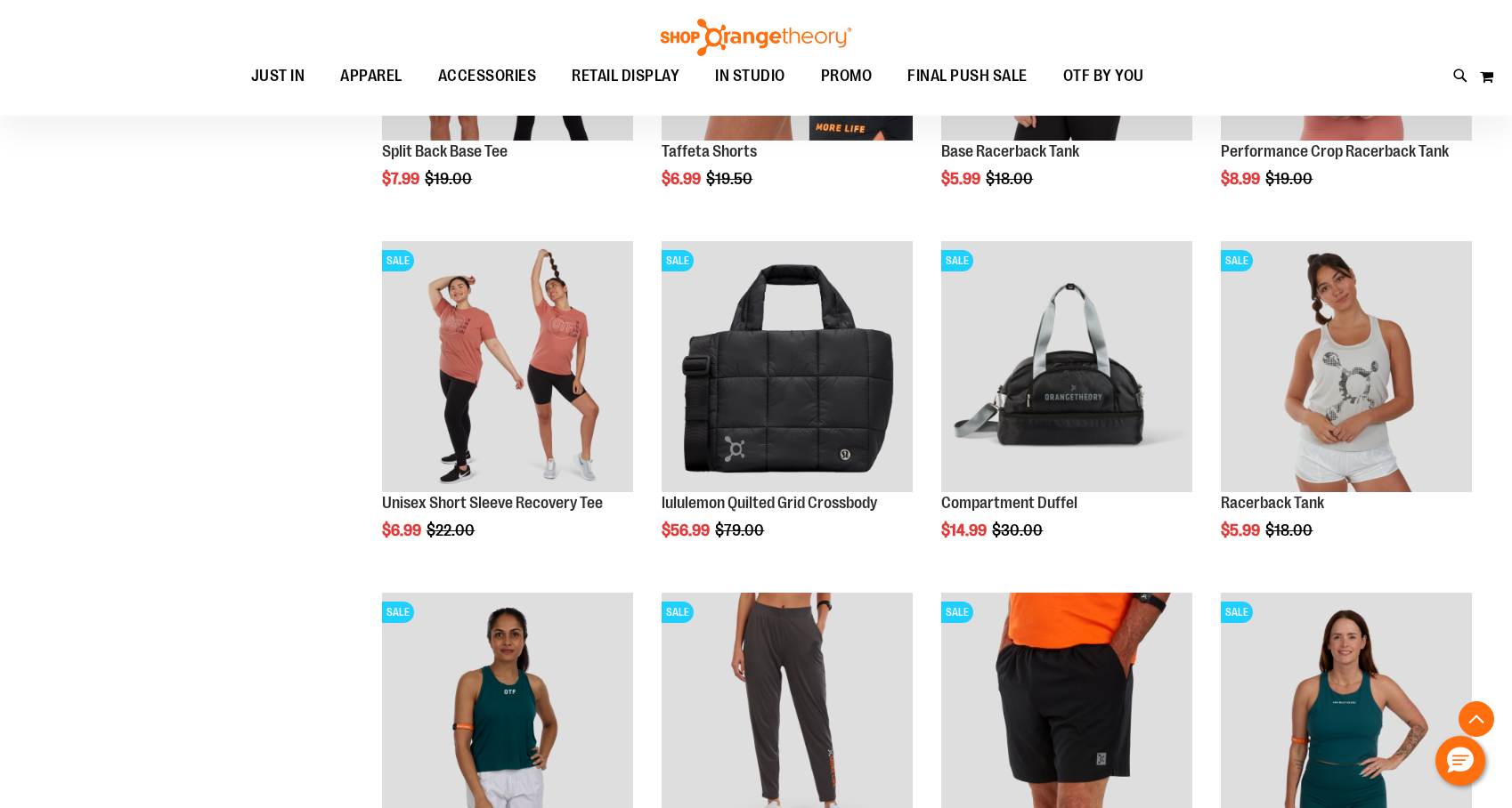
scroll to position [13642, 0]
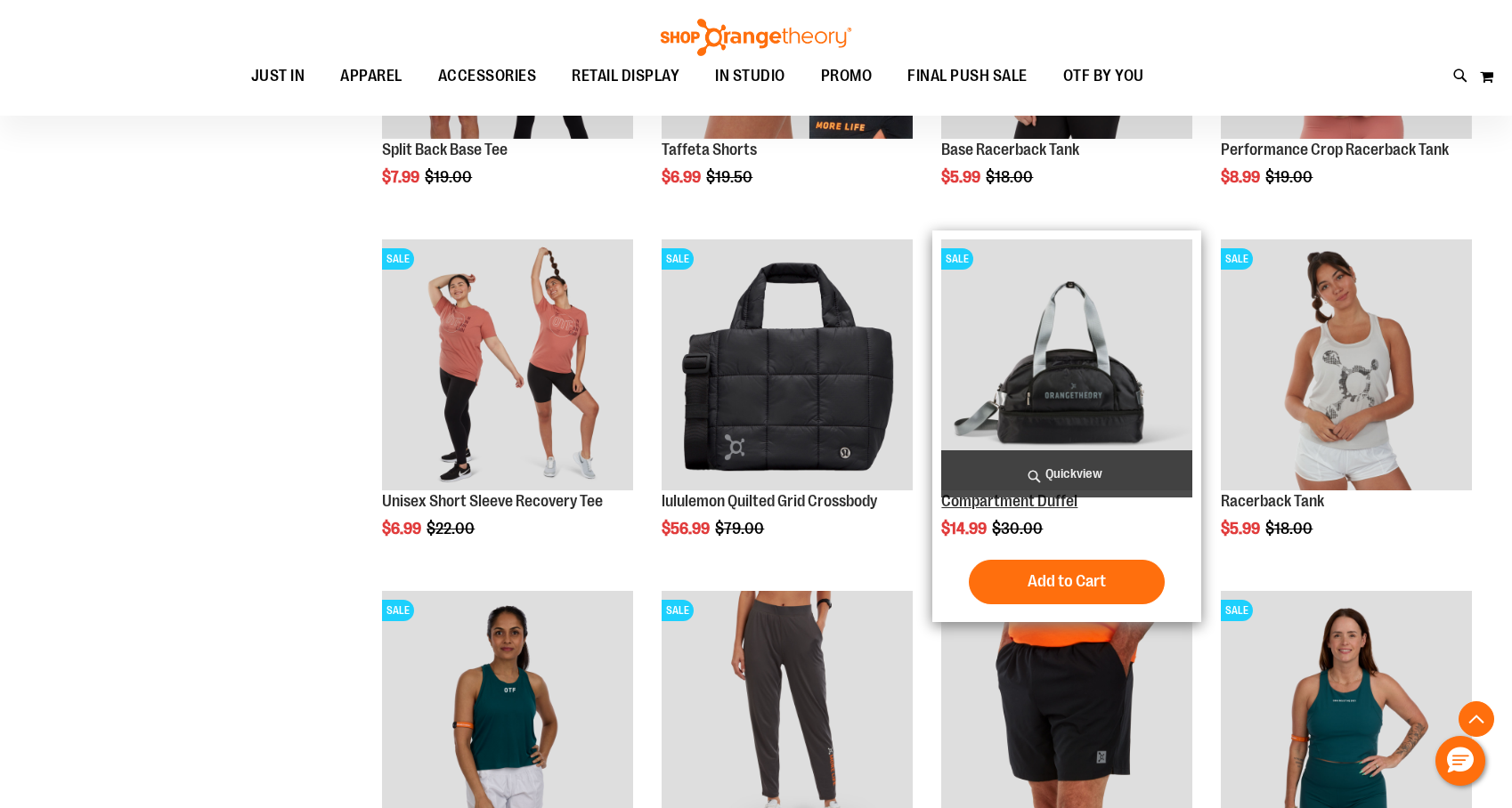
click at [1026, 509] on link "Compartment Duffel" at bounding box center [1009, 501] width 136 height 17
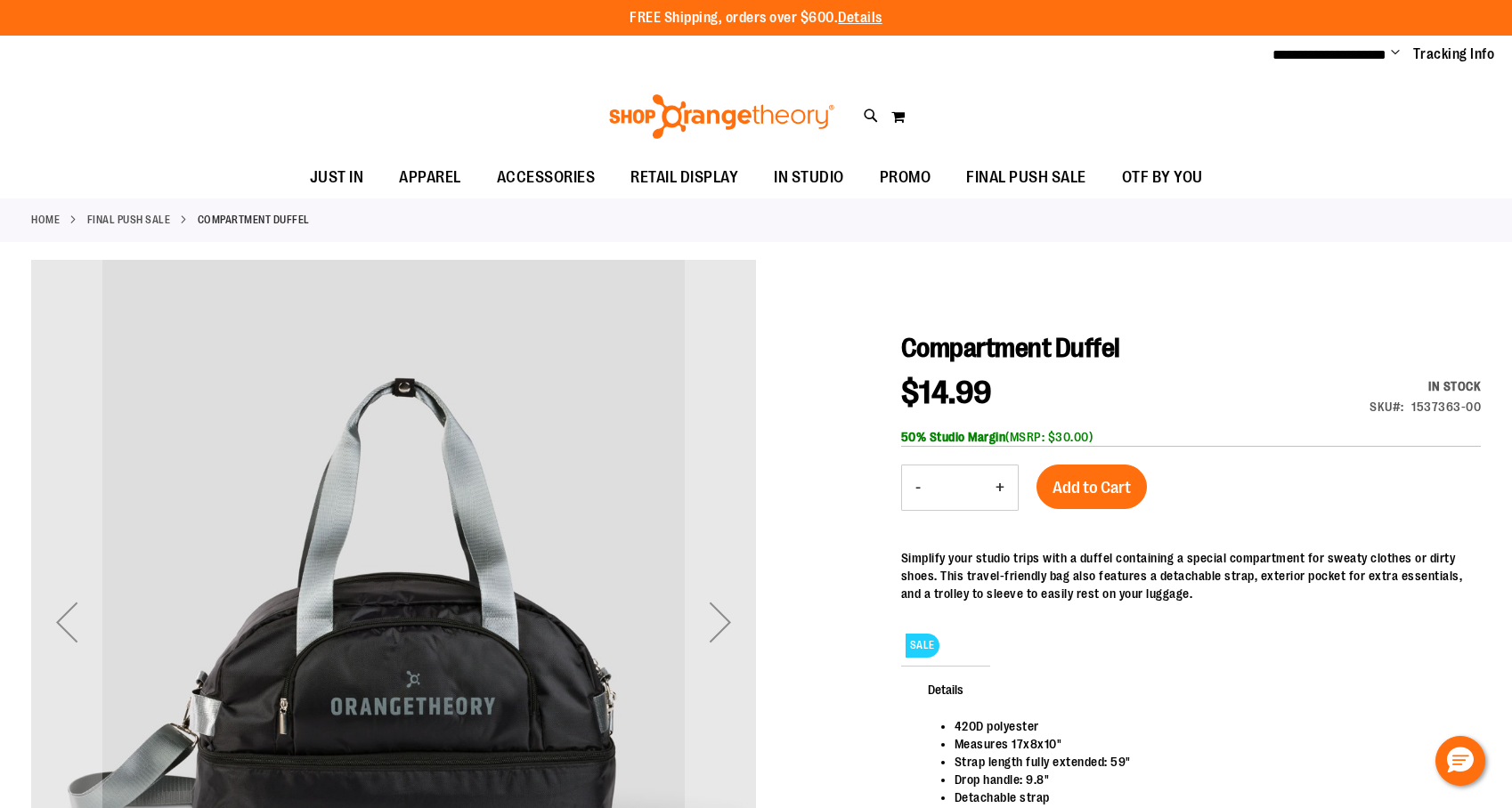
click at [1003, 485] on button "+" at bounding box center [999, 488] width 36 height 44
type input "*"
click at [1114, 486] on span "Add to Cart" at bounding box center [1091, 488] width 78 height 19
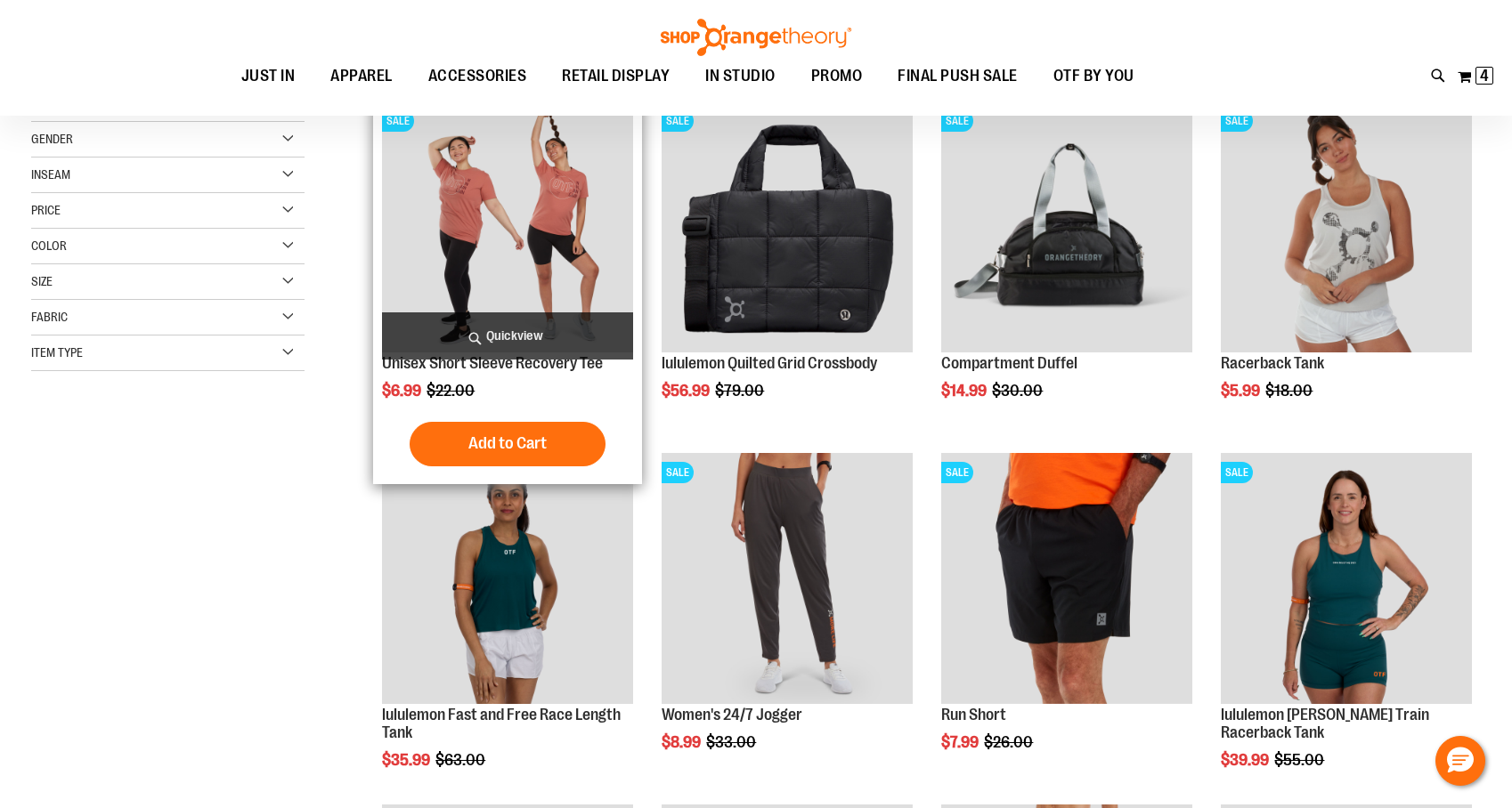
scroll to position [113, 0]
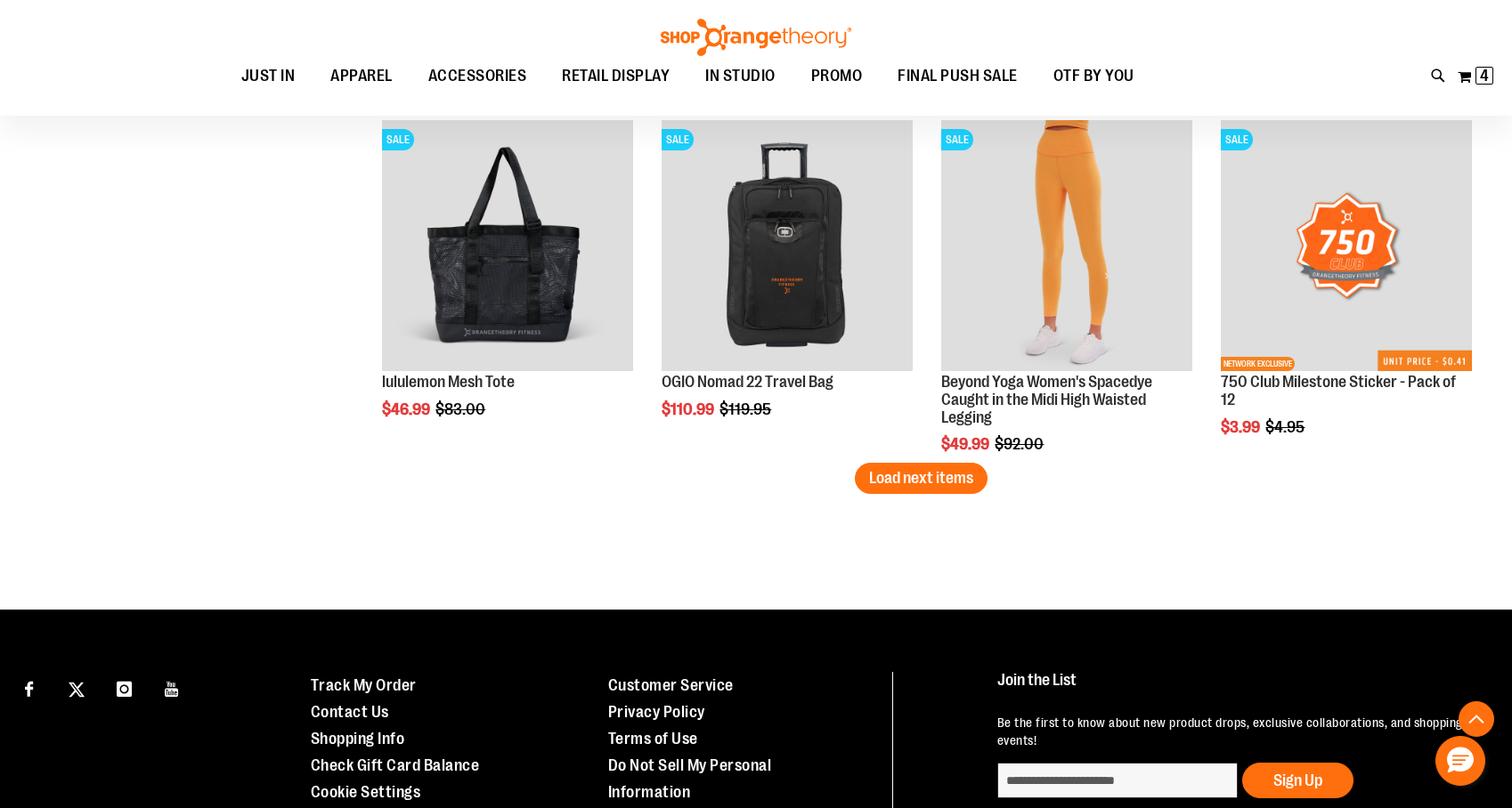
scroll to position [2812, 0]
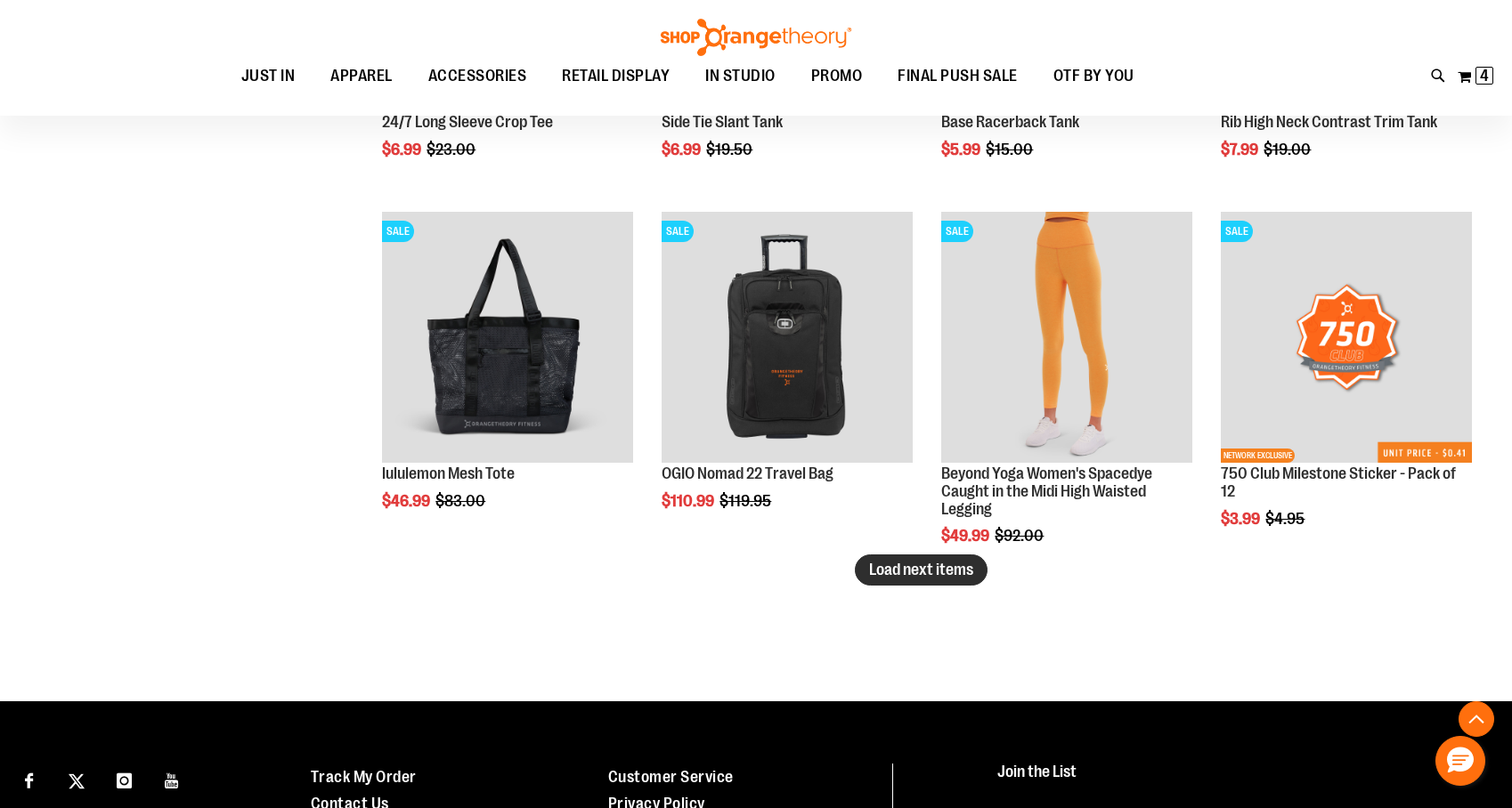
click at [899, 578] on span "Load next items" at bounding box center [921, 570] width 104 height 17
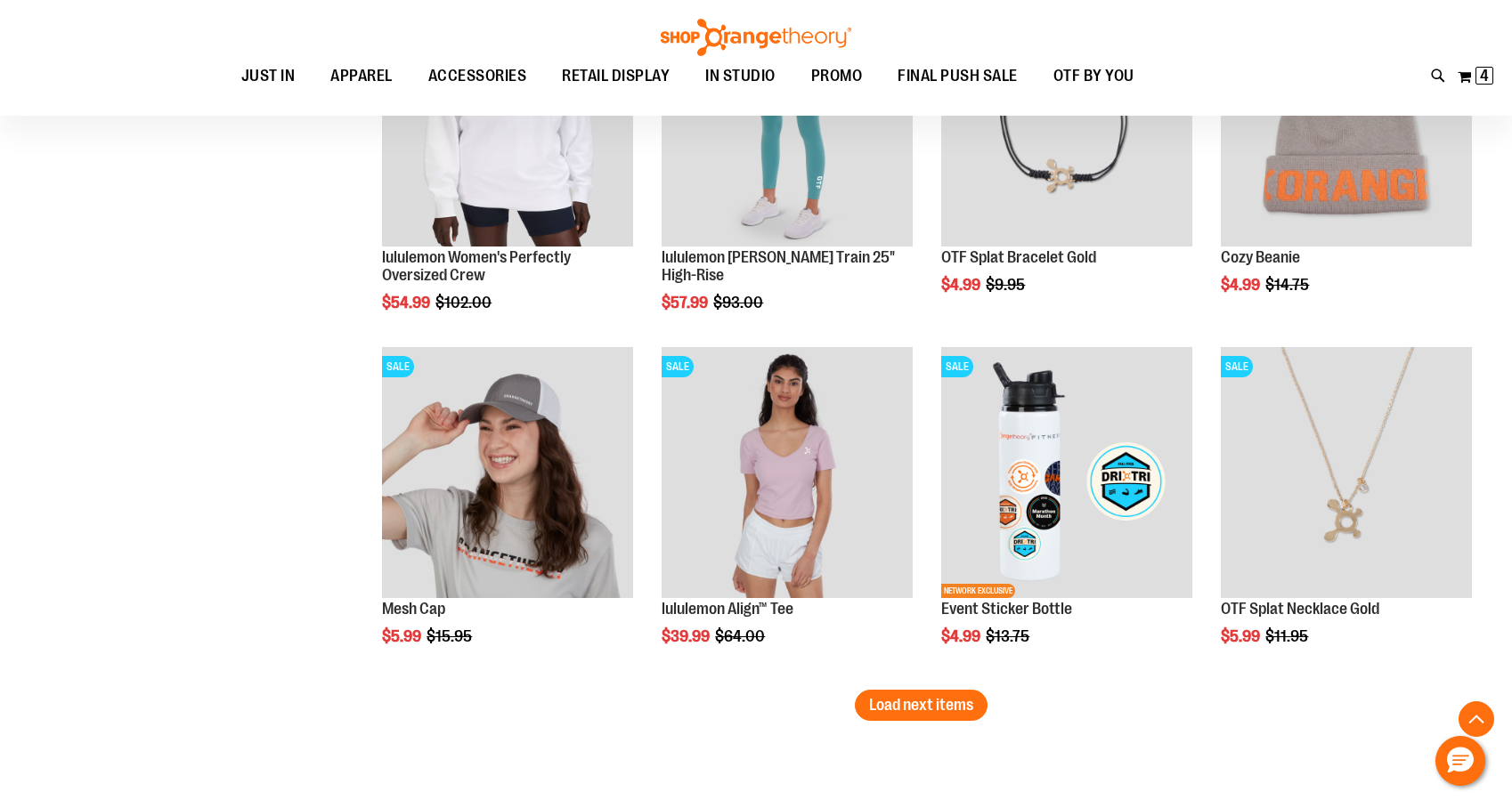
scroll to position [3740, 0]
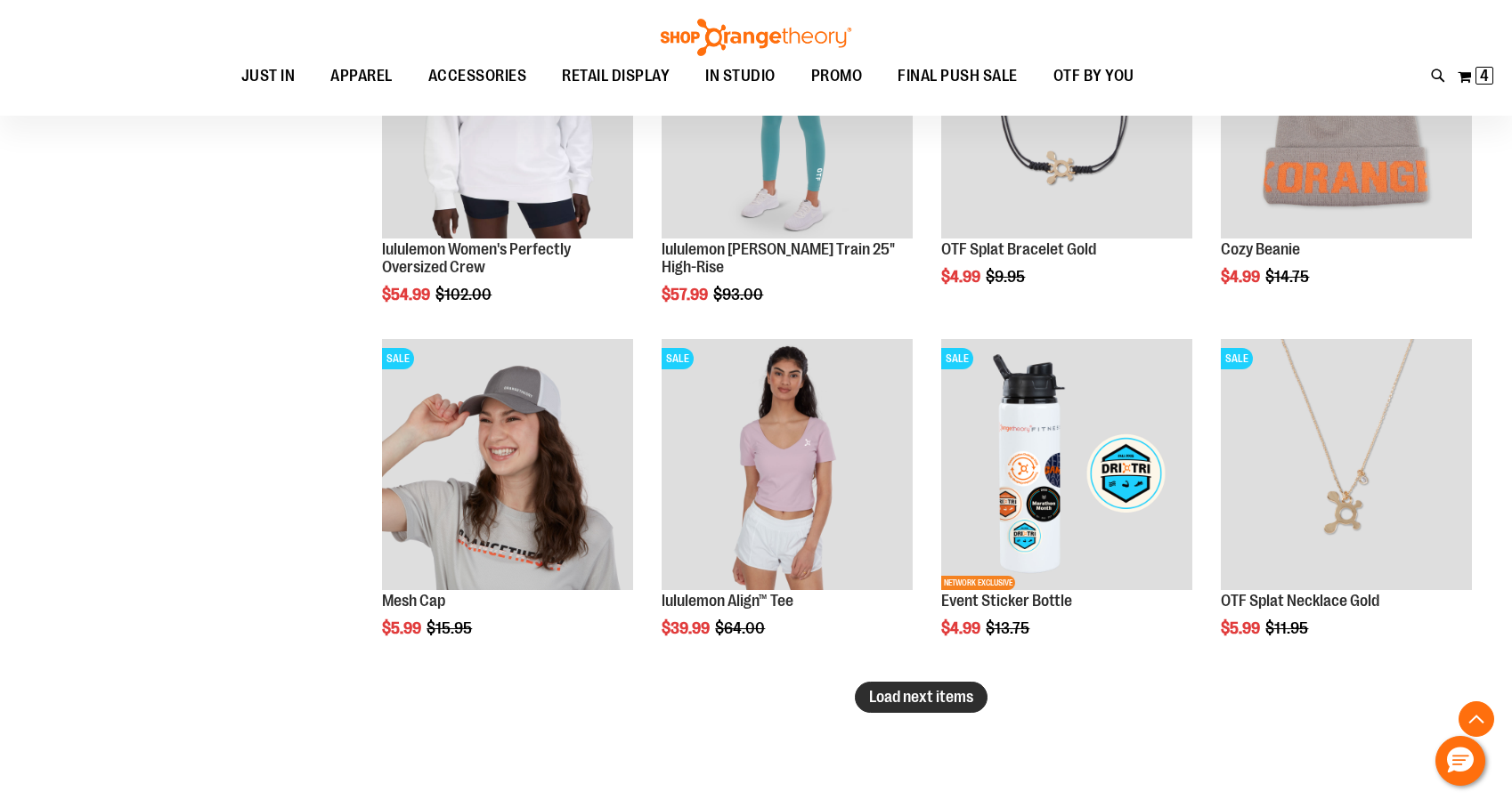
click at [934, 697] on span "Load next items" at bounding box center [921, 697] width 104 height 17
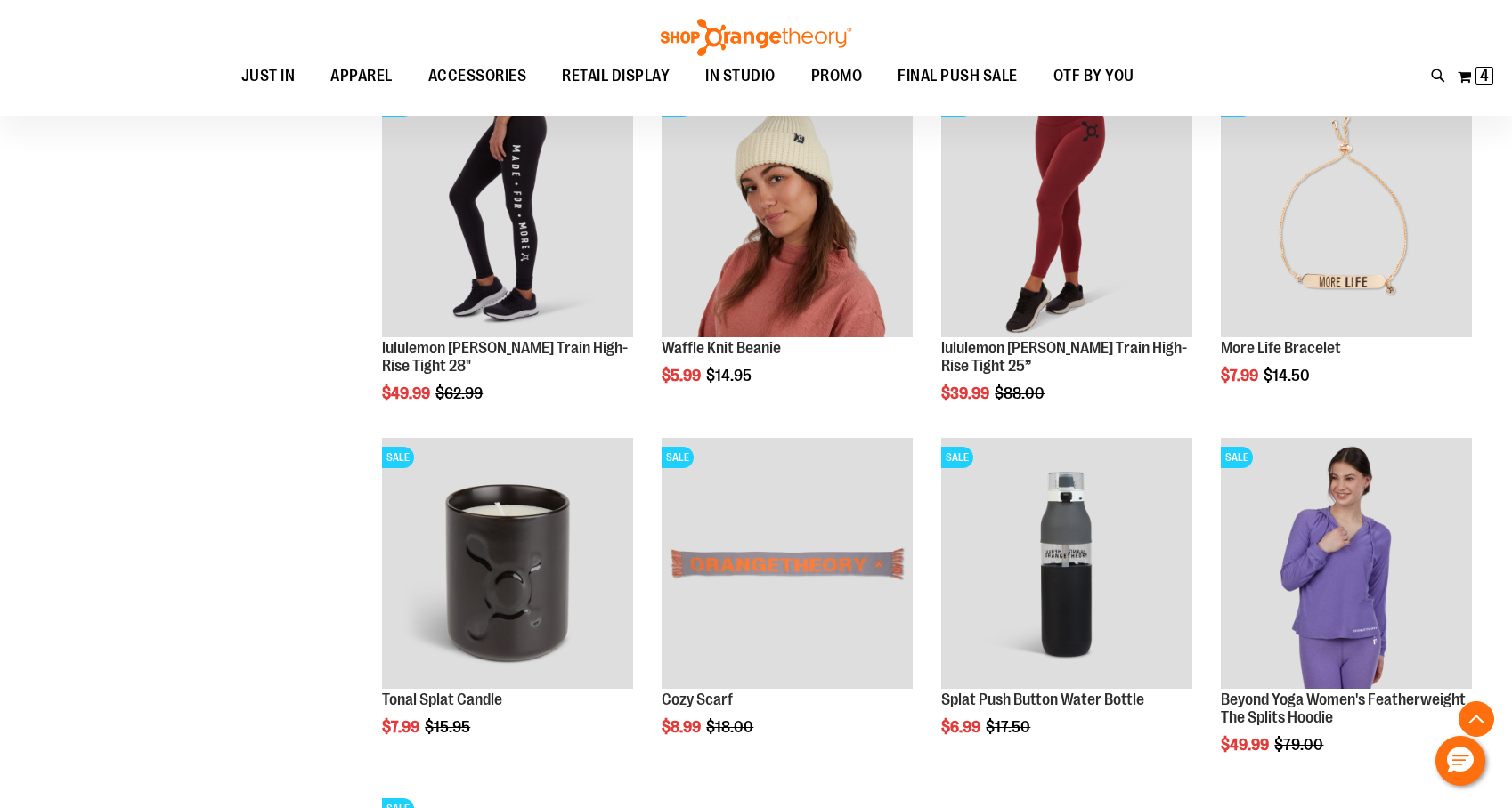
scroll to position [4346, 0]
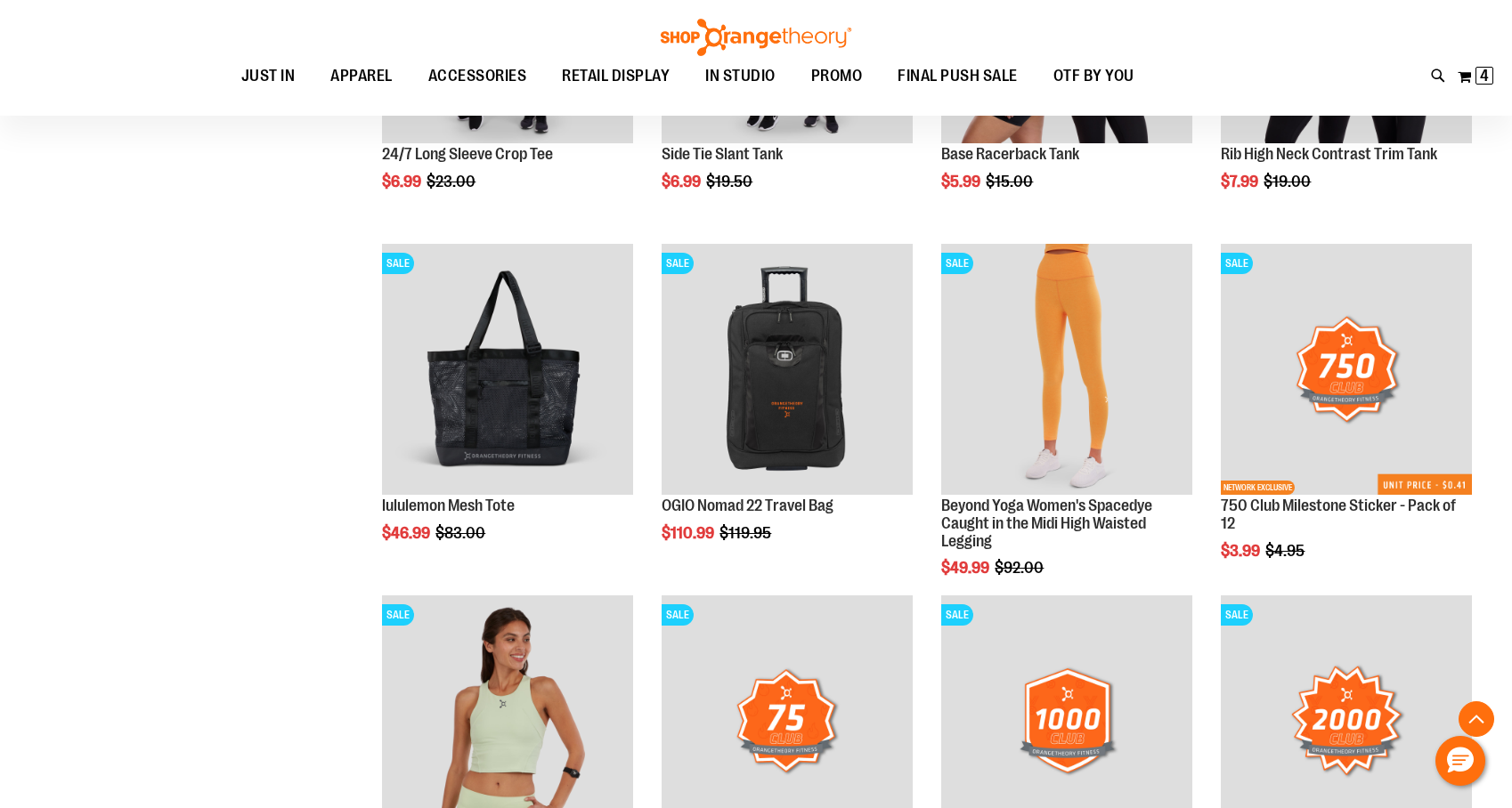
scroll to position [2611, 0]
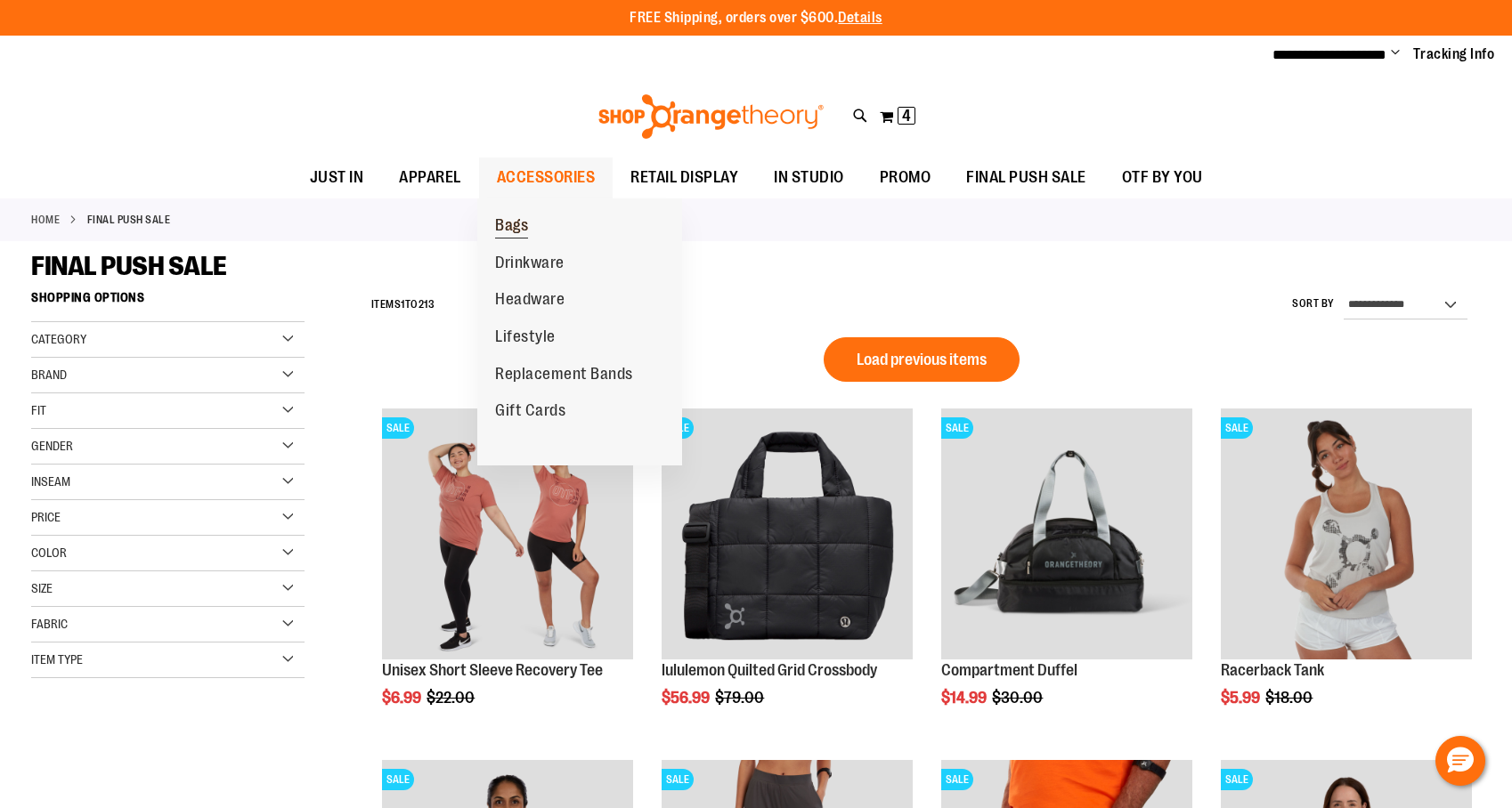
click at [518, 226] on span "Bags" at bounding box center [512, 227] width 33 height 22
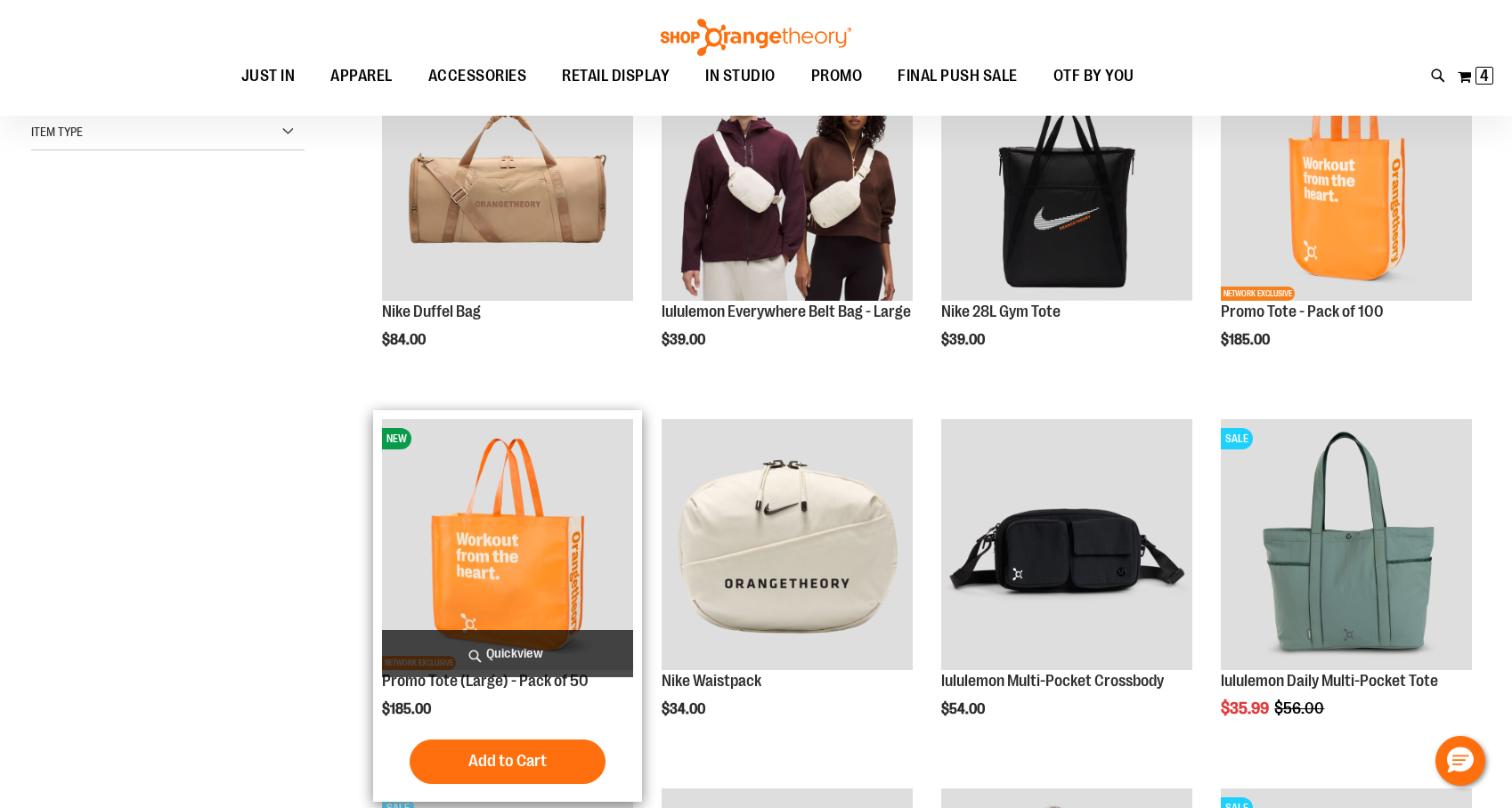
scroll to position [118, 0]
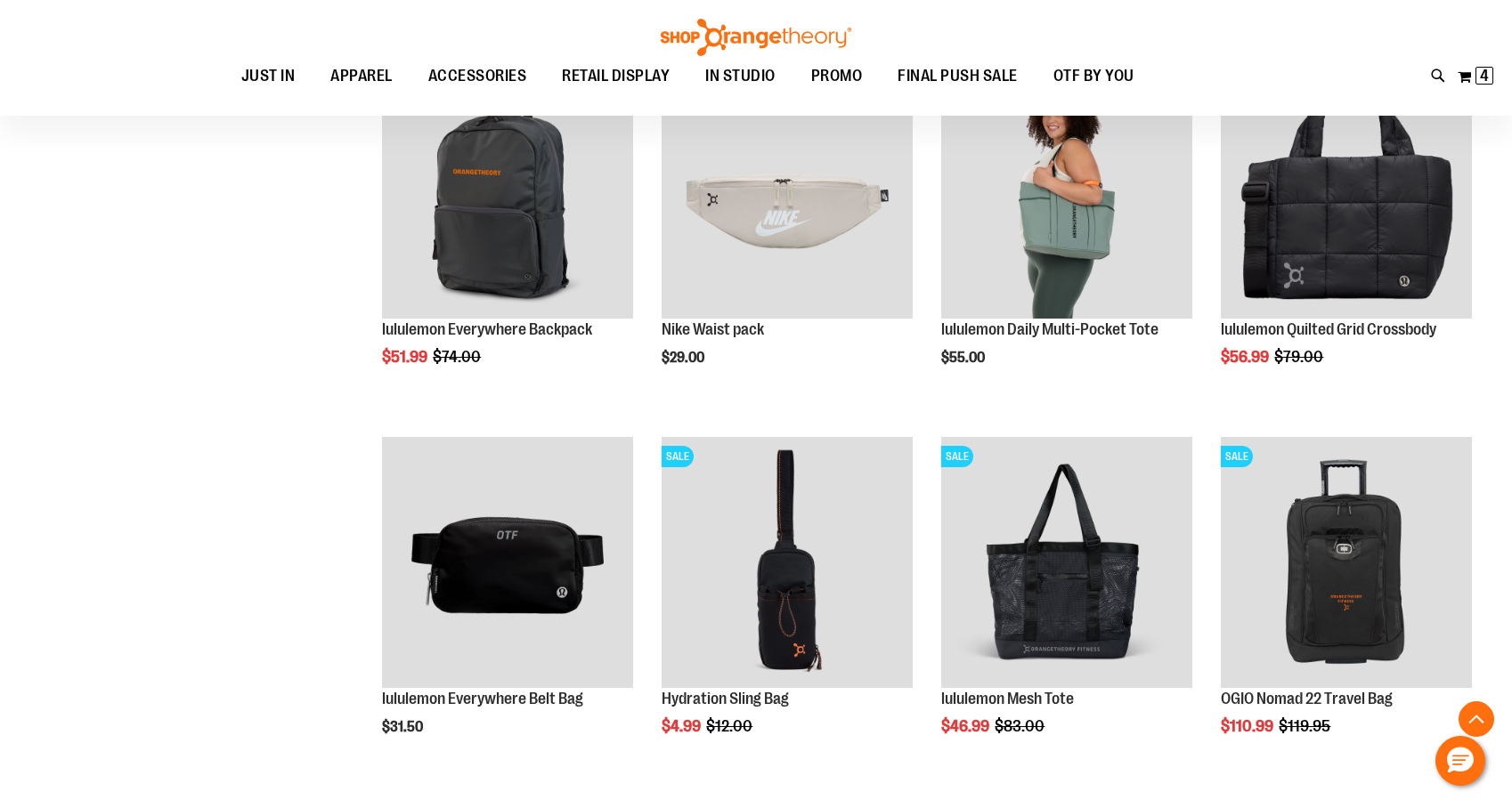
scroll to position [852, 0]
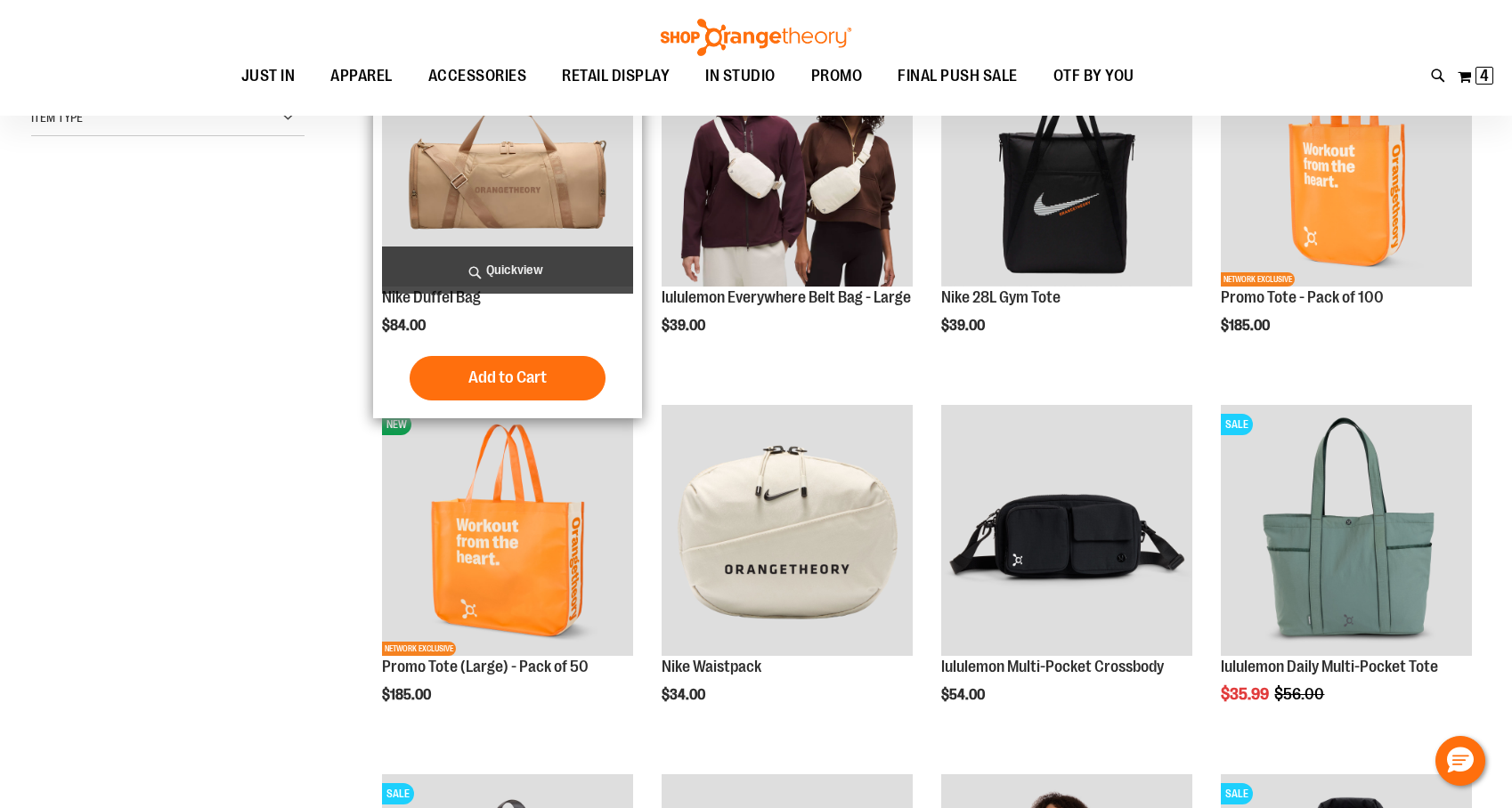
scroll to position [101, 0]
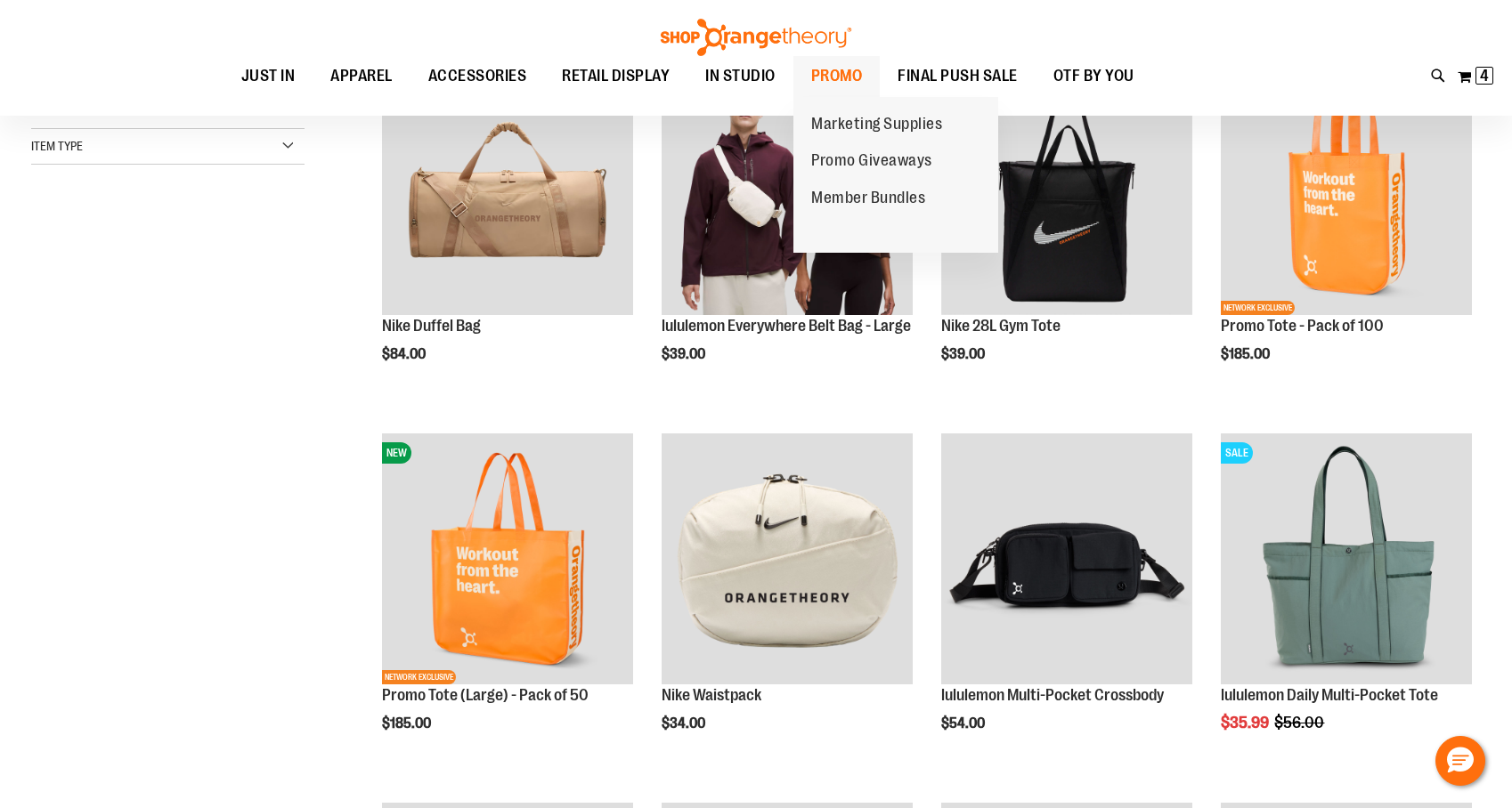
click at [848, 73] on span "PROMO" at bounding box center [836, 76] width 51 height 41
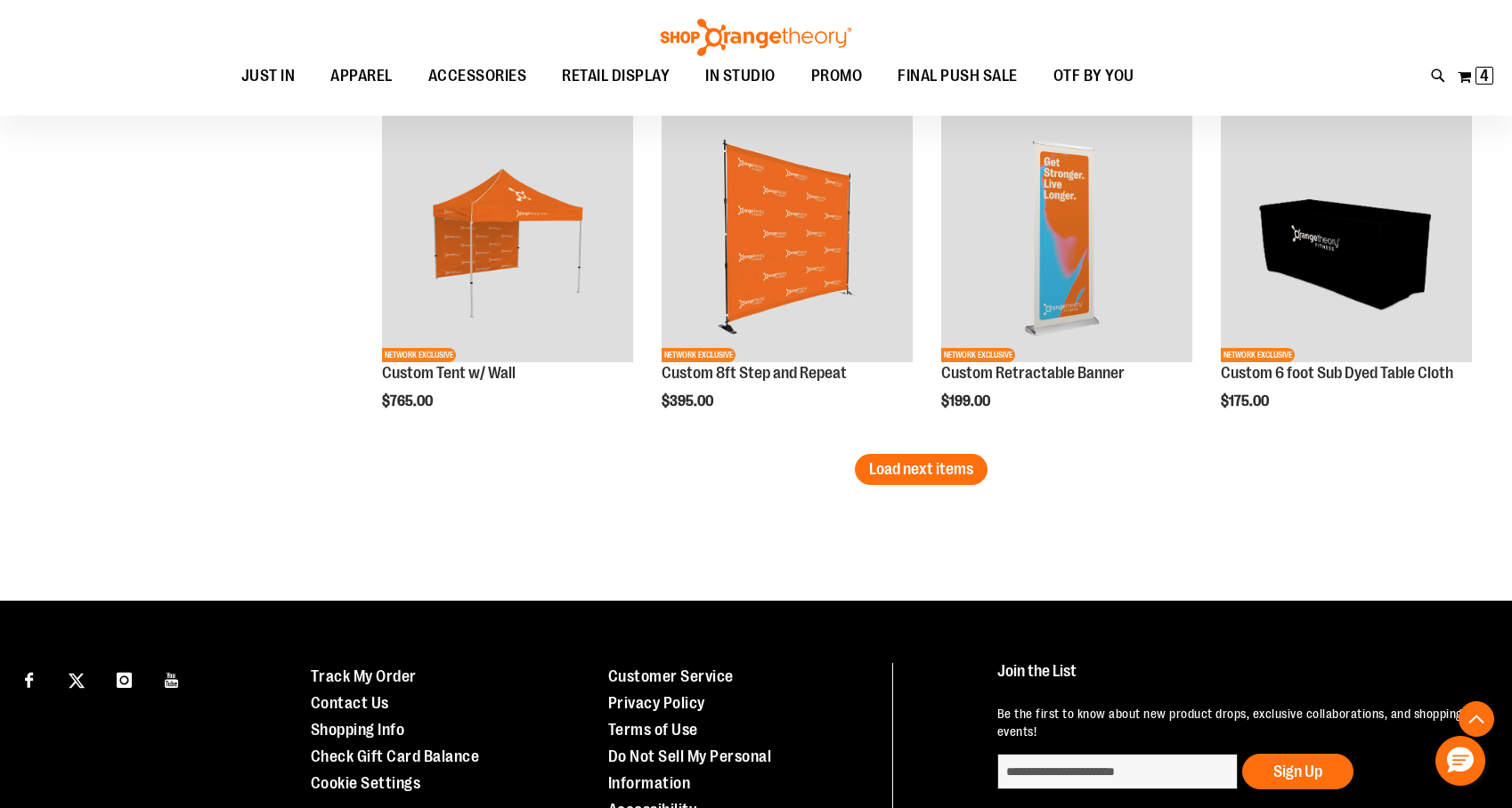
scroll to position [3066, 0]
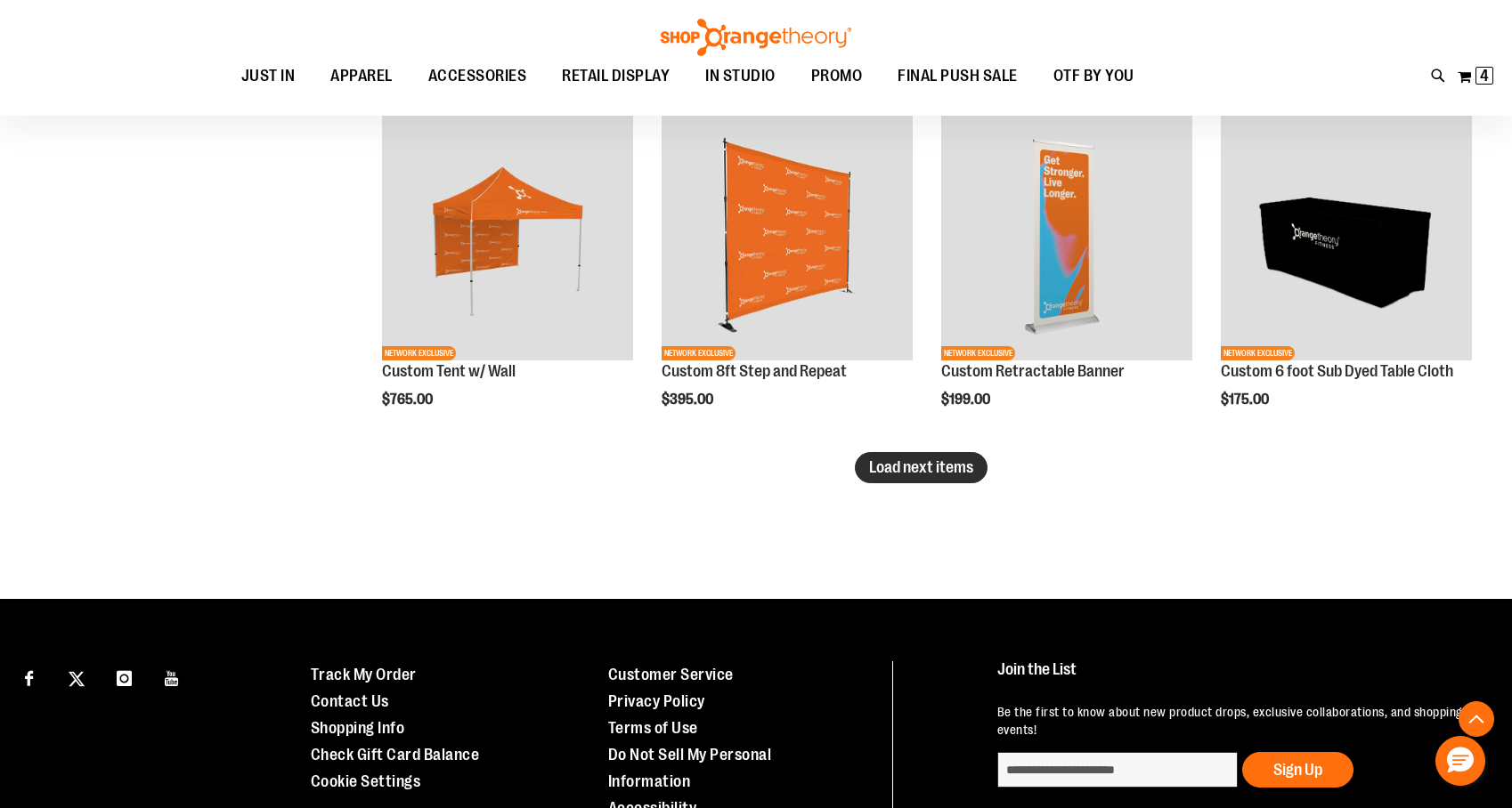
click at [891, 478] on button "Load next items" at bounding box center [920, 468] width 132 height 31
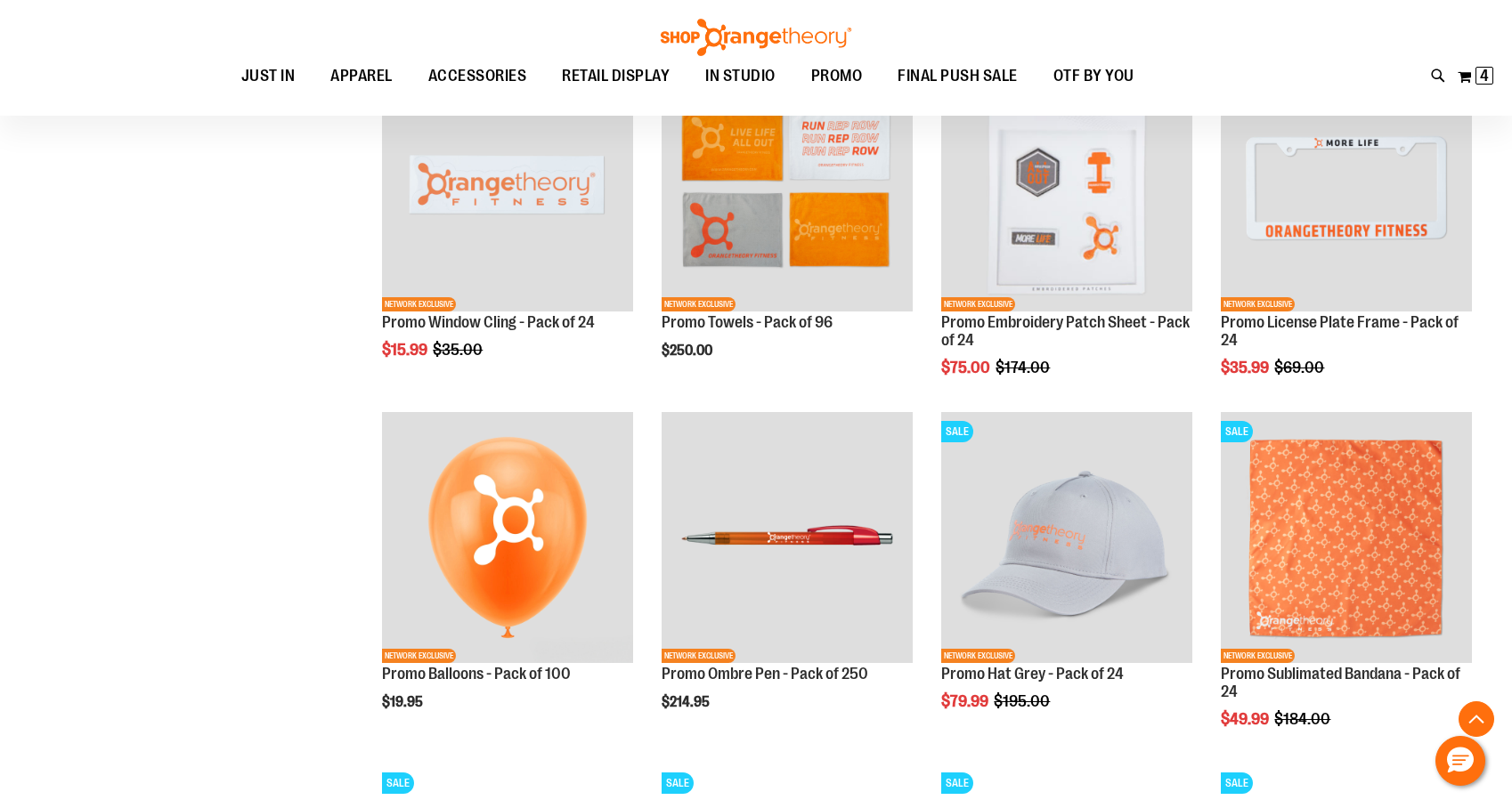
scroll to position [1704, 0]
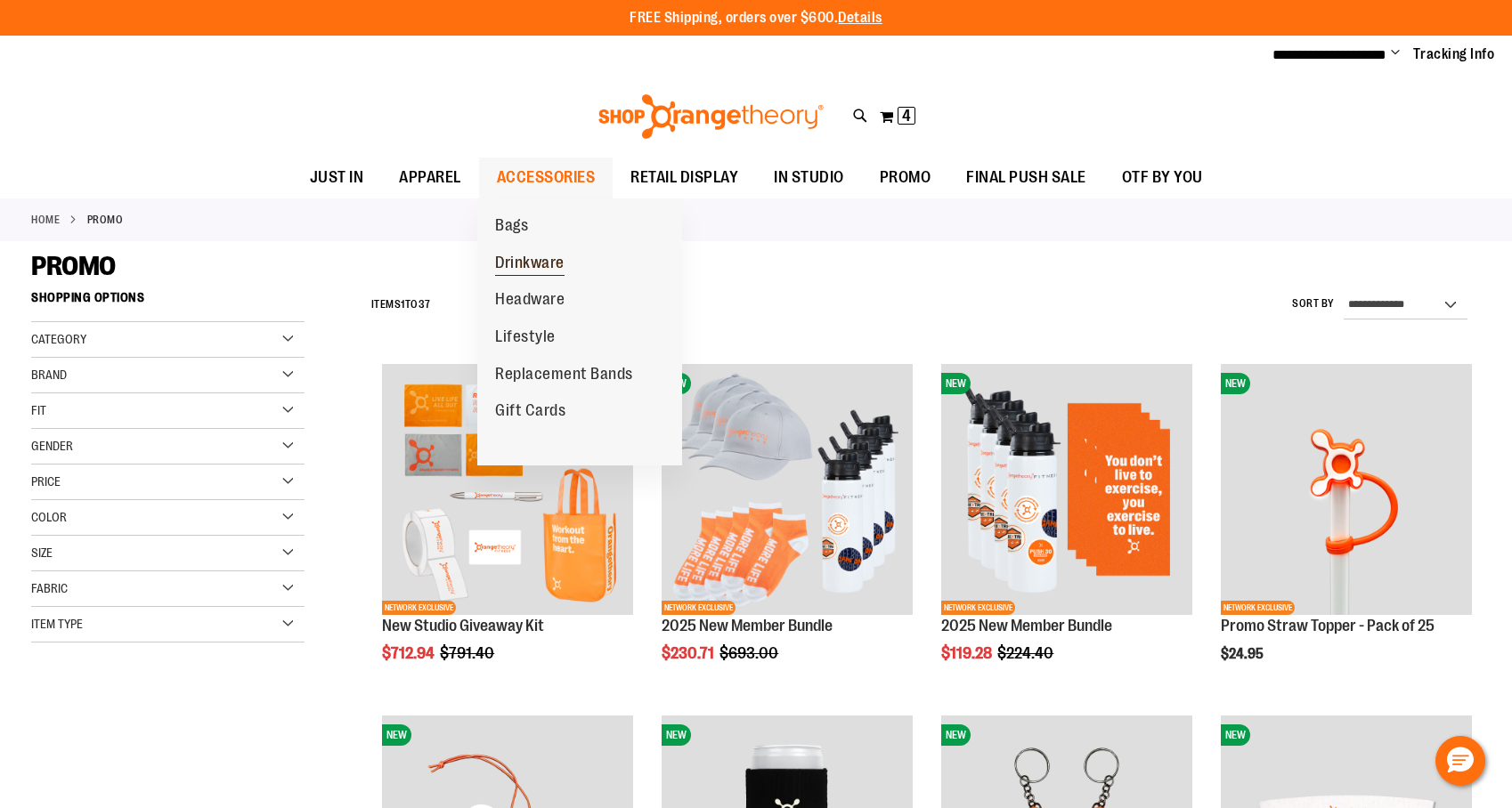
click at [537, 261] on span "Drinkware" at bounding box center [530, 265] width 70 height 22
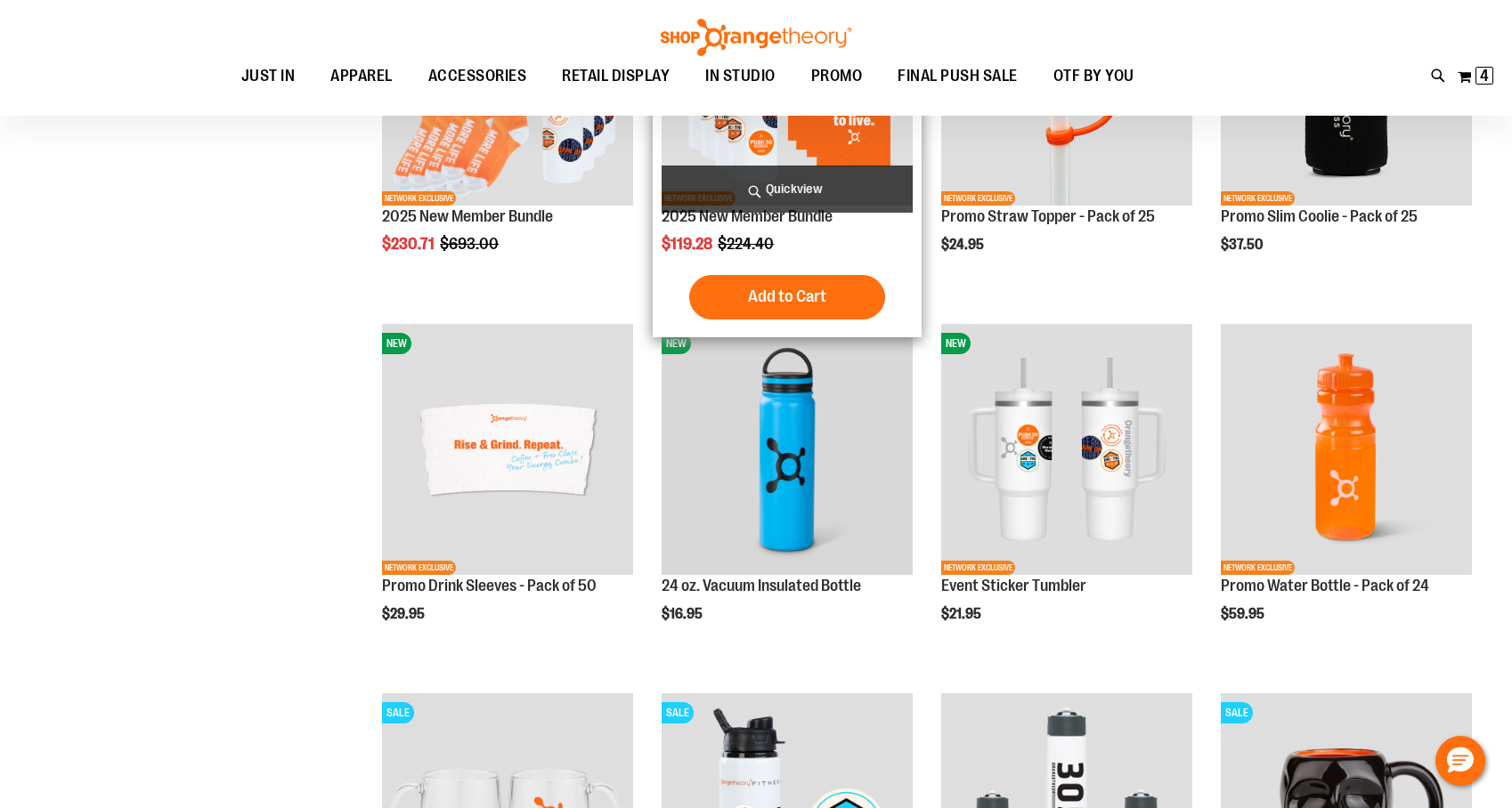
scroll to position [215, 0]
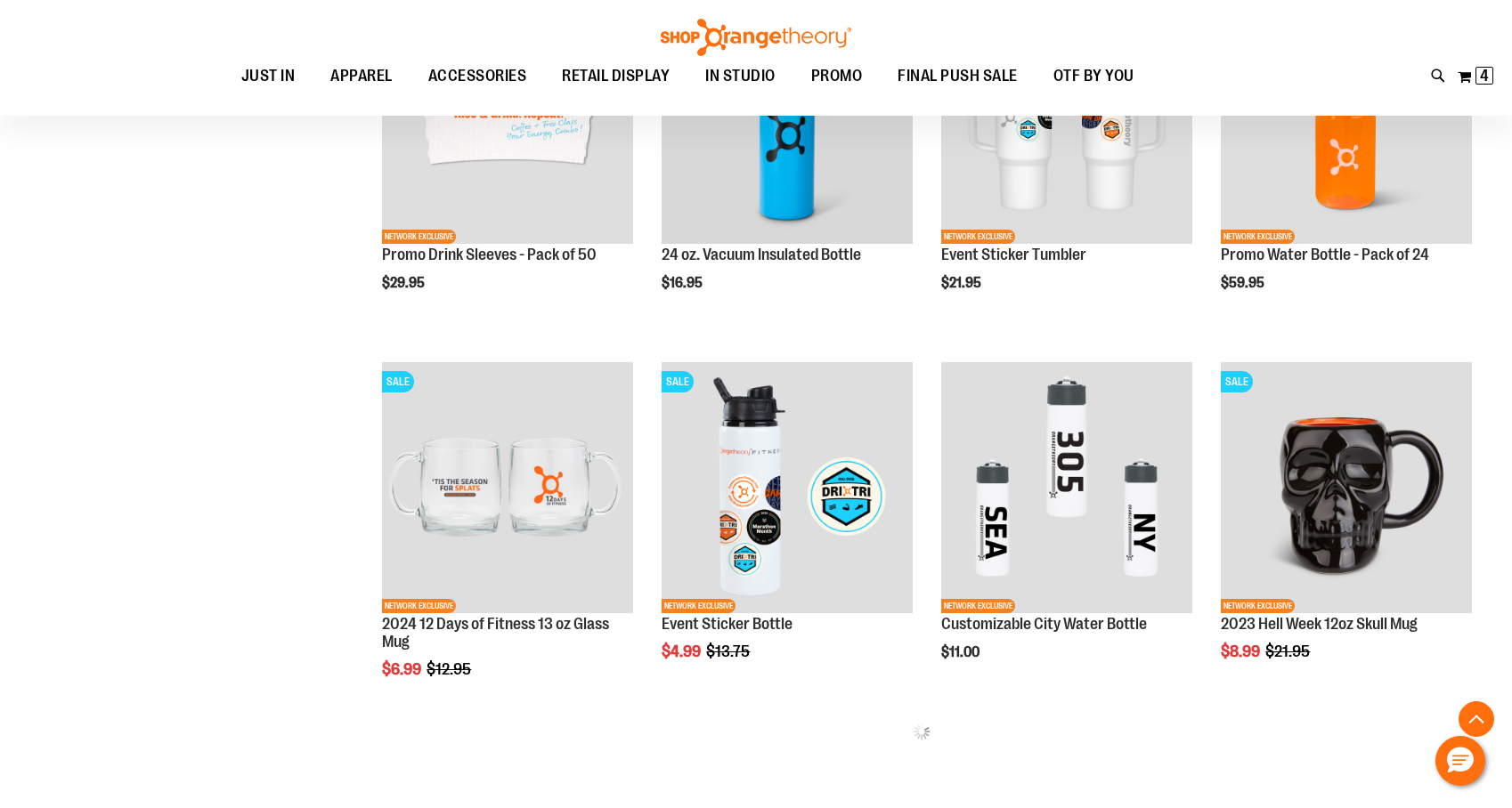
scroll to position [544, 0]
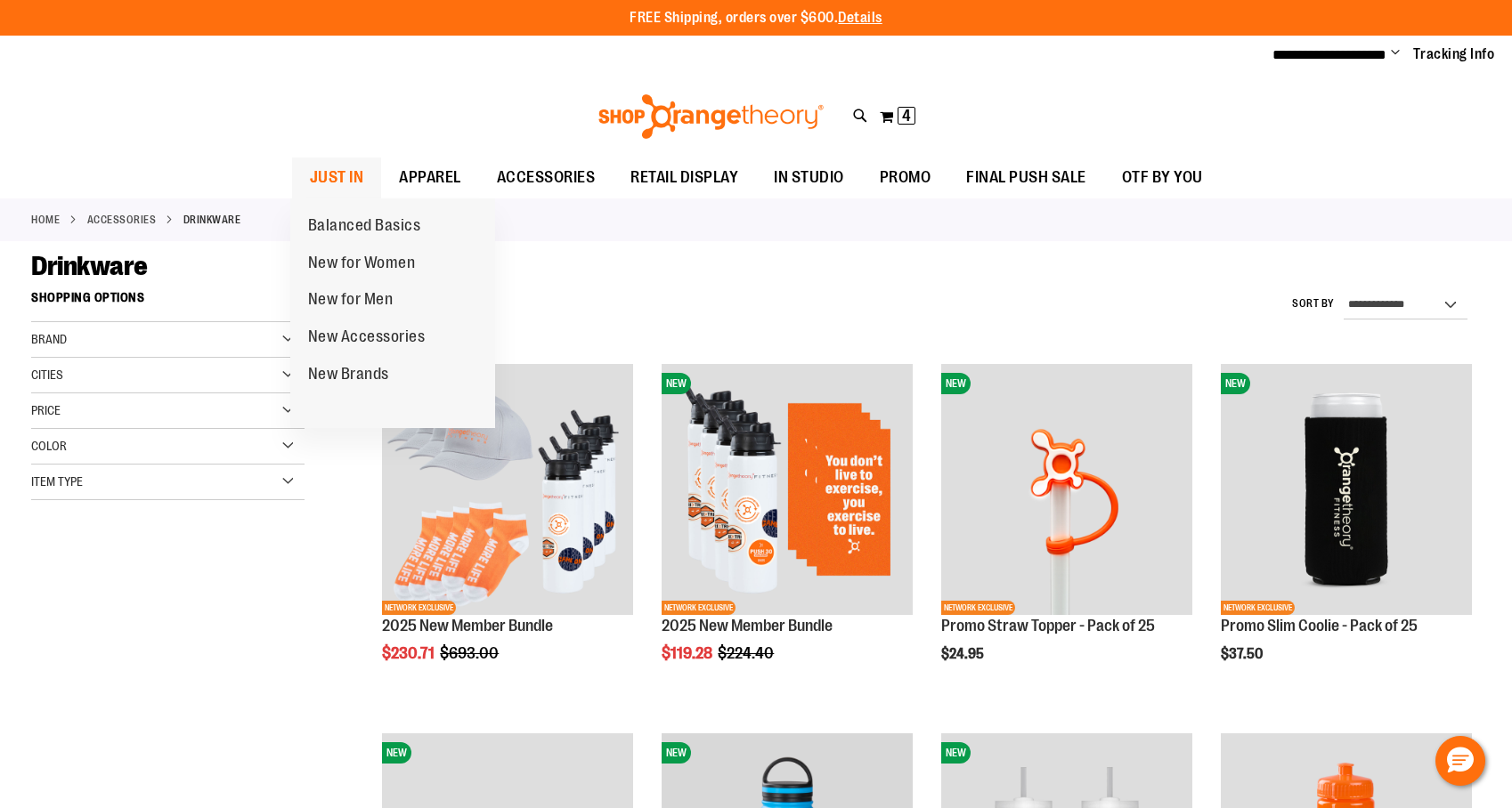
click at [333, 174] on span "JUST IN" at bounding box center [337, 178] width 54 height 41
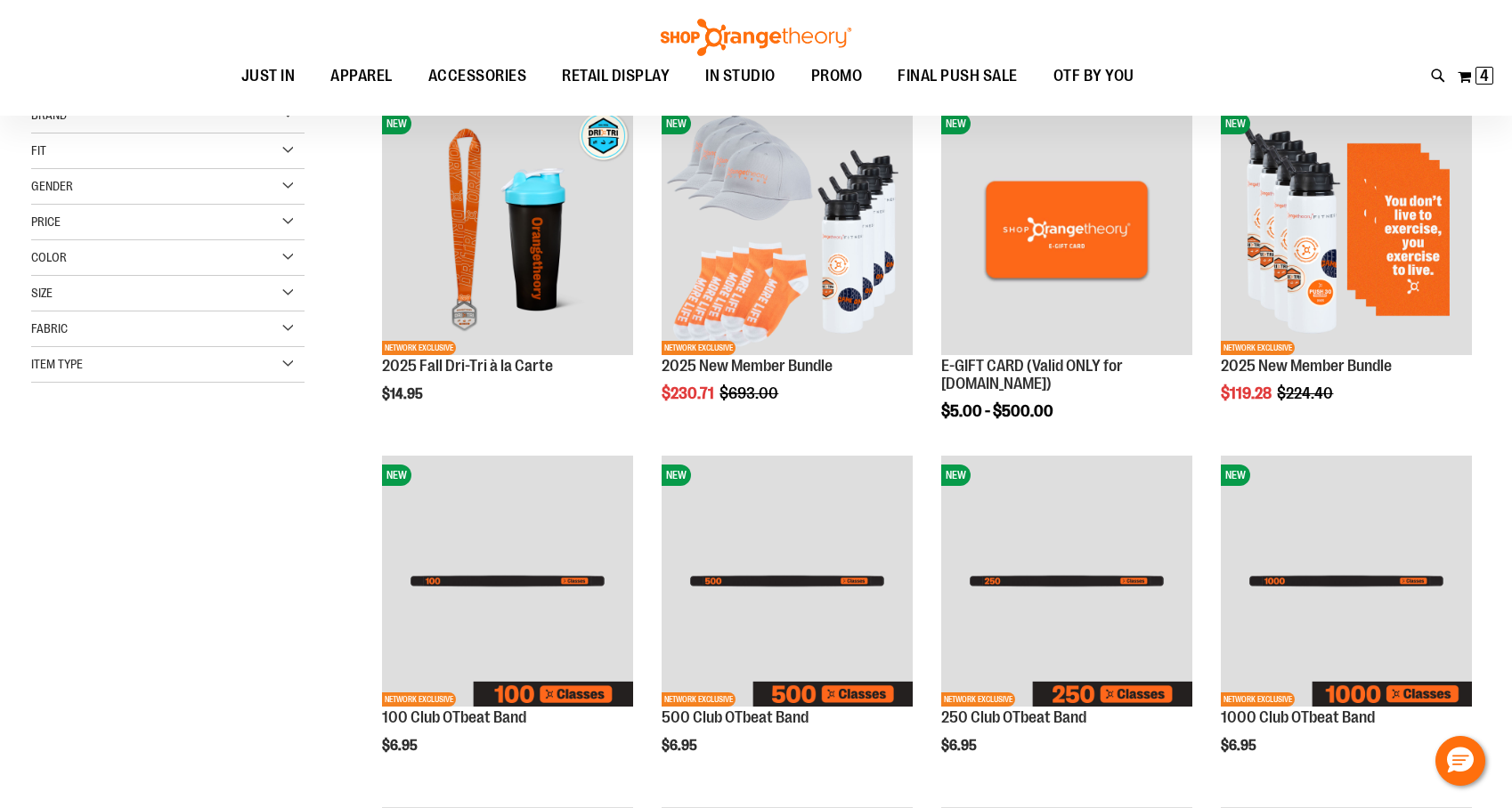
scroll to position [275, 0]
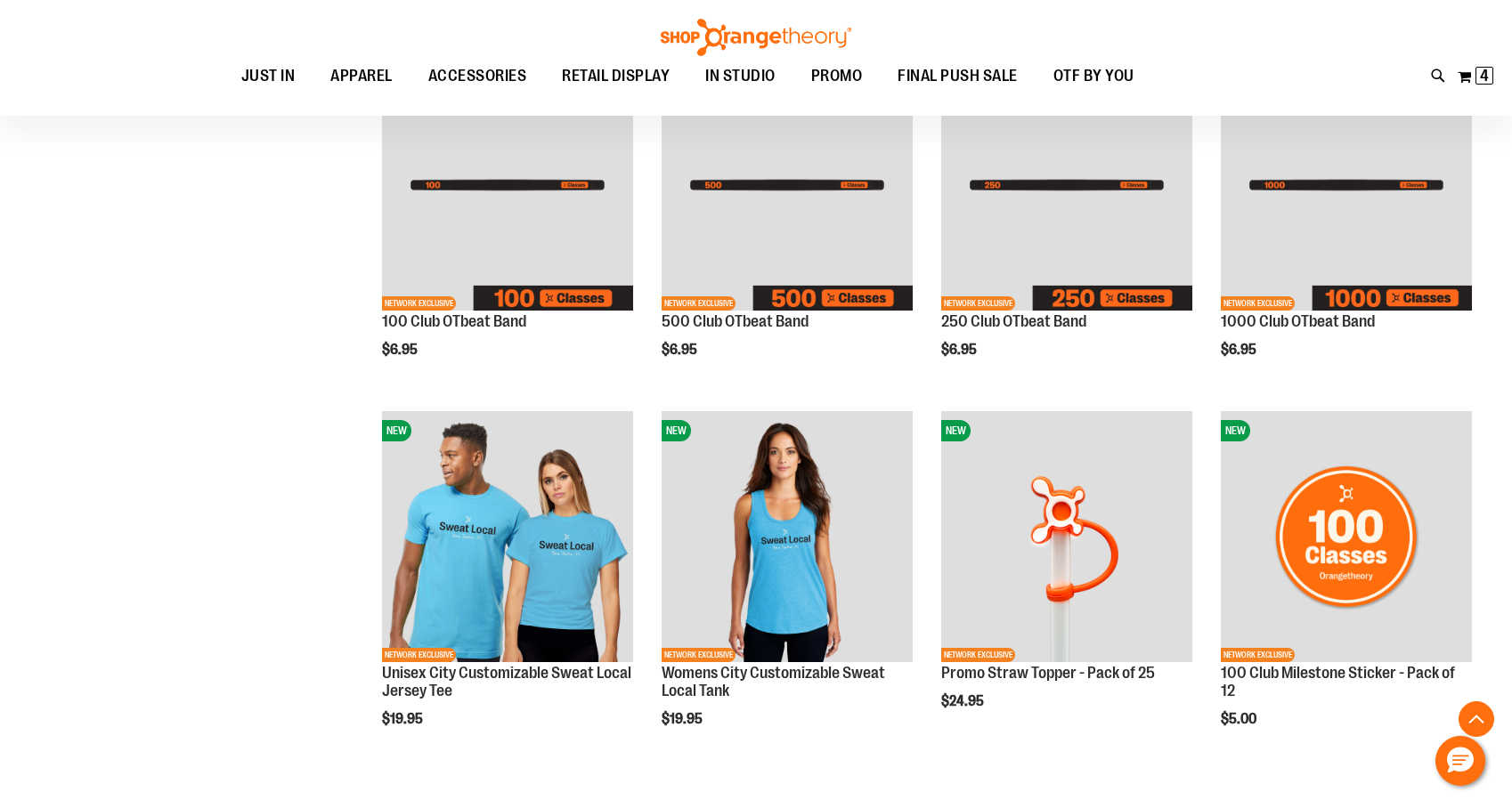
scroll to position [694, 0]
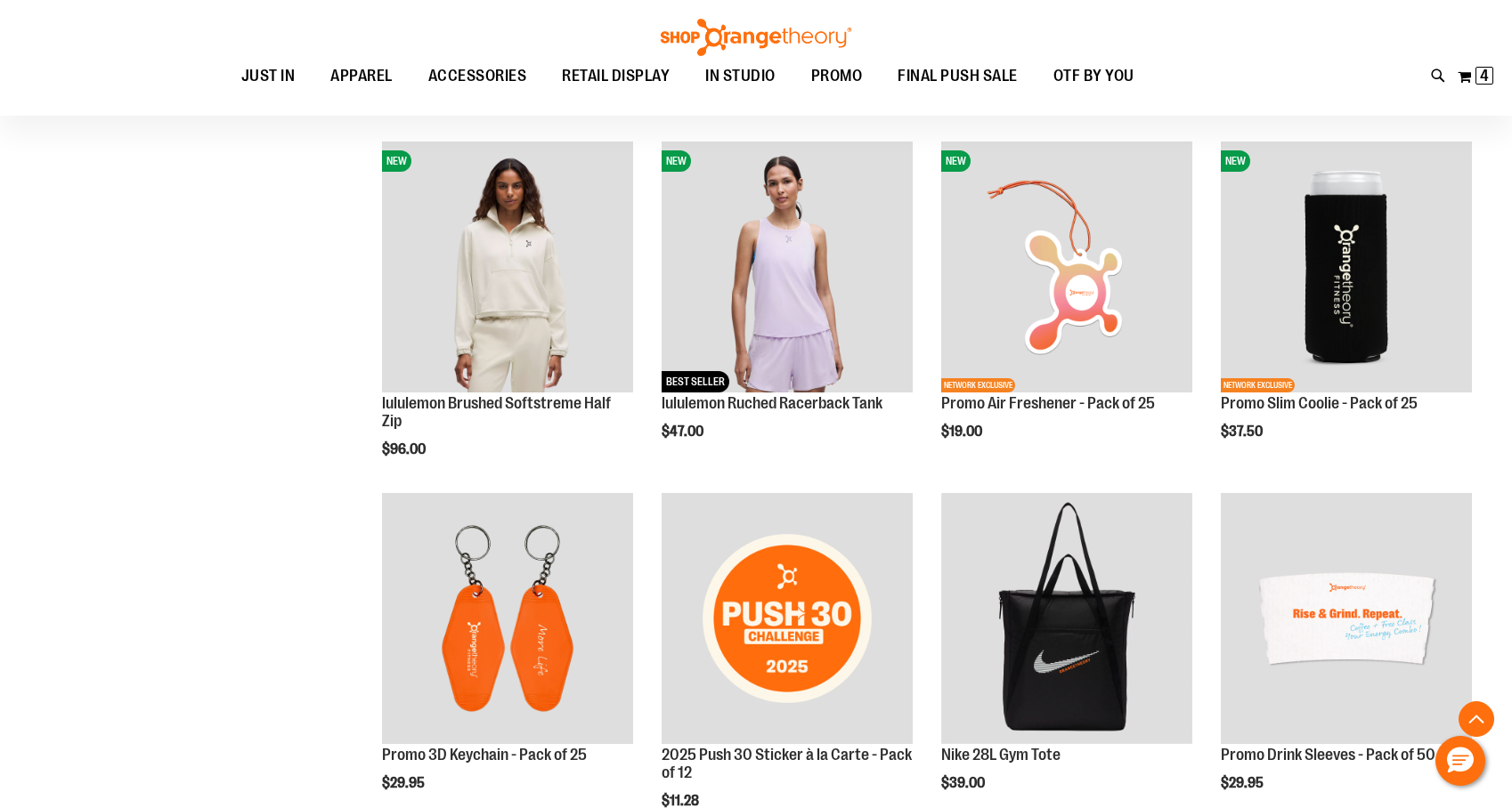
scroll to position [1996, 0]
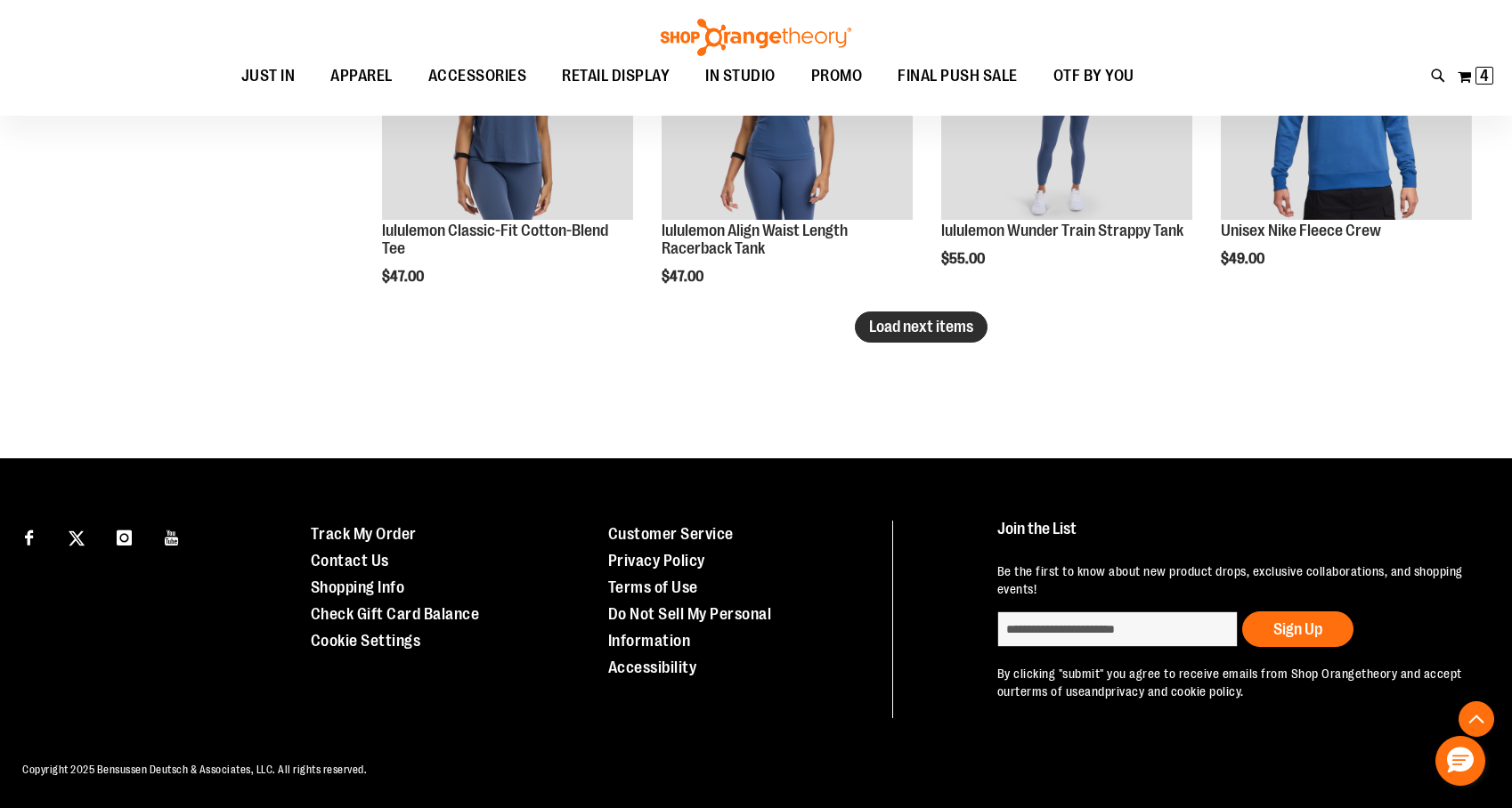
click at [952, 320] on span "Load next items" at bounding box center [921, 326] width 104 height 17
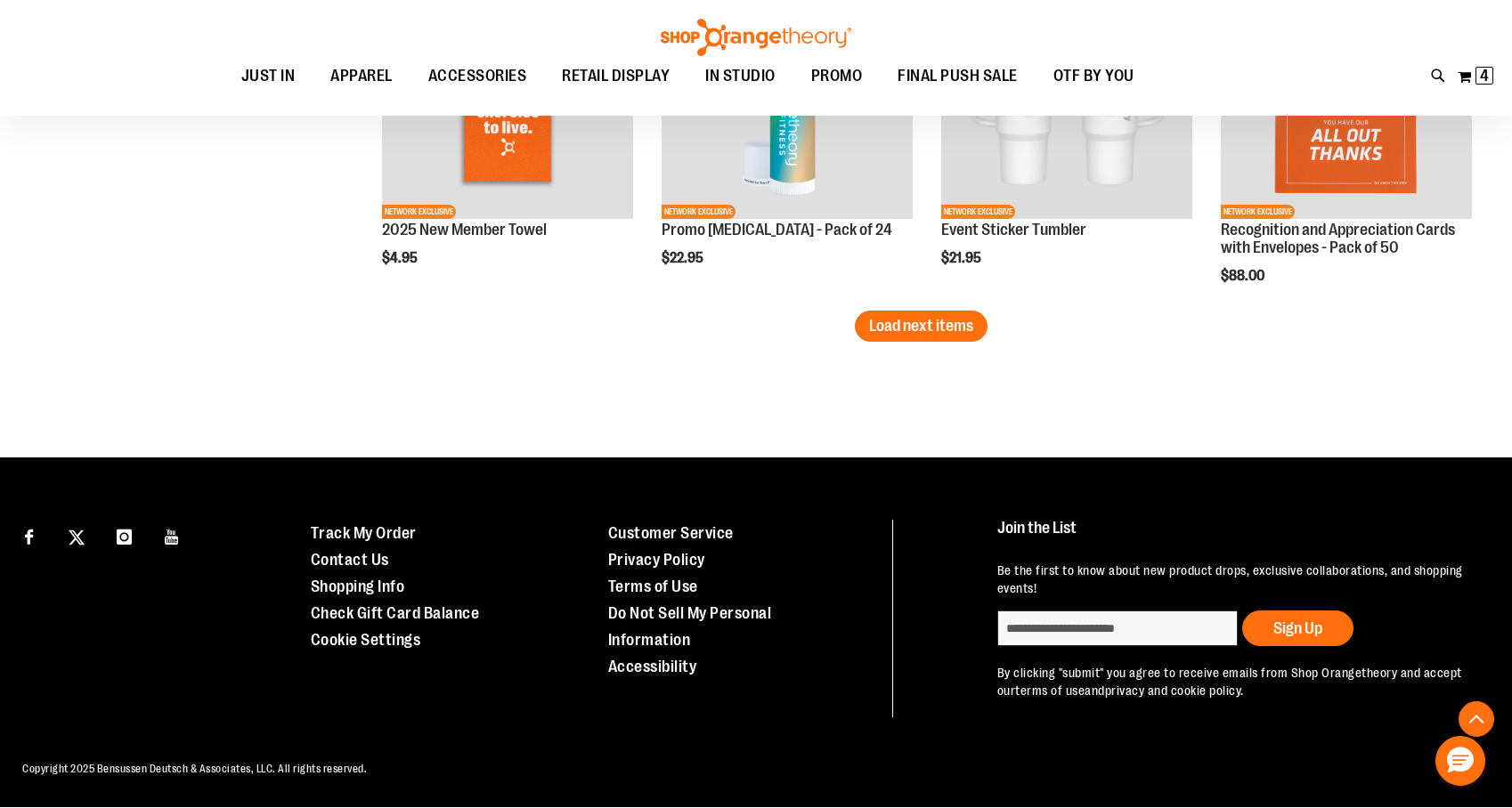
scroll to position [4262, 0]
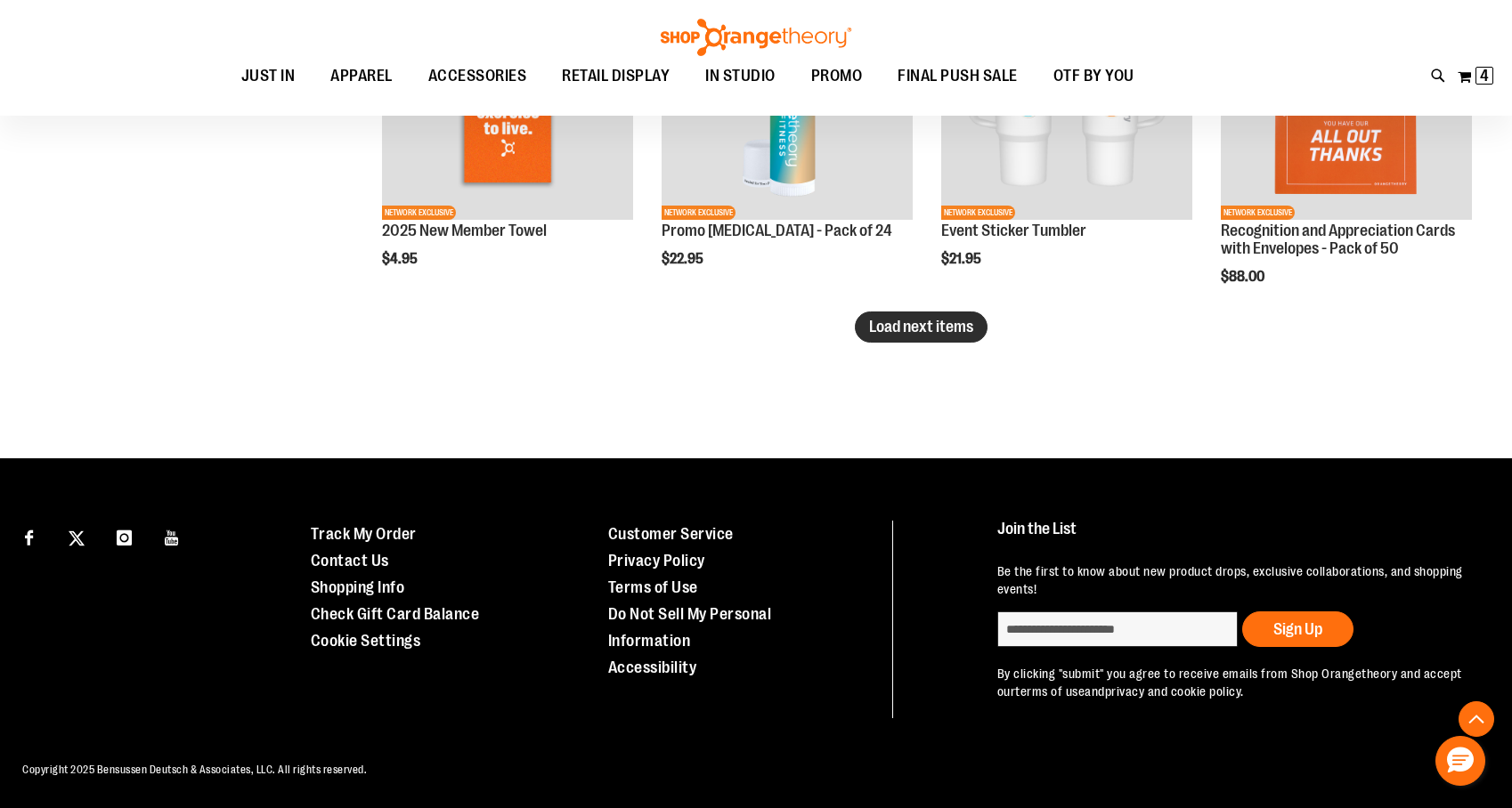
click at [928, 340] on button "Load next items" at bounding box center [920, 327] width 132 height 31
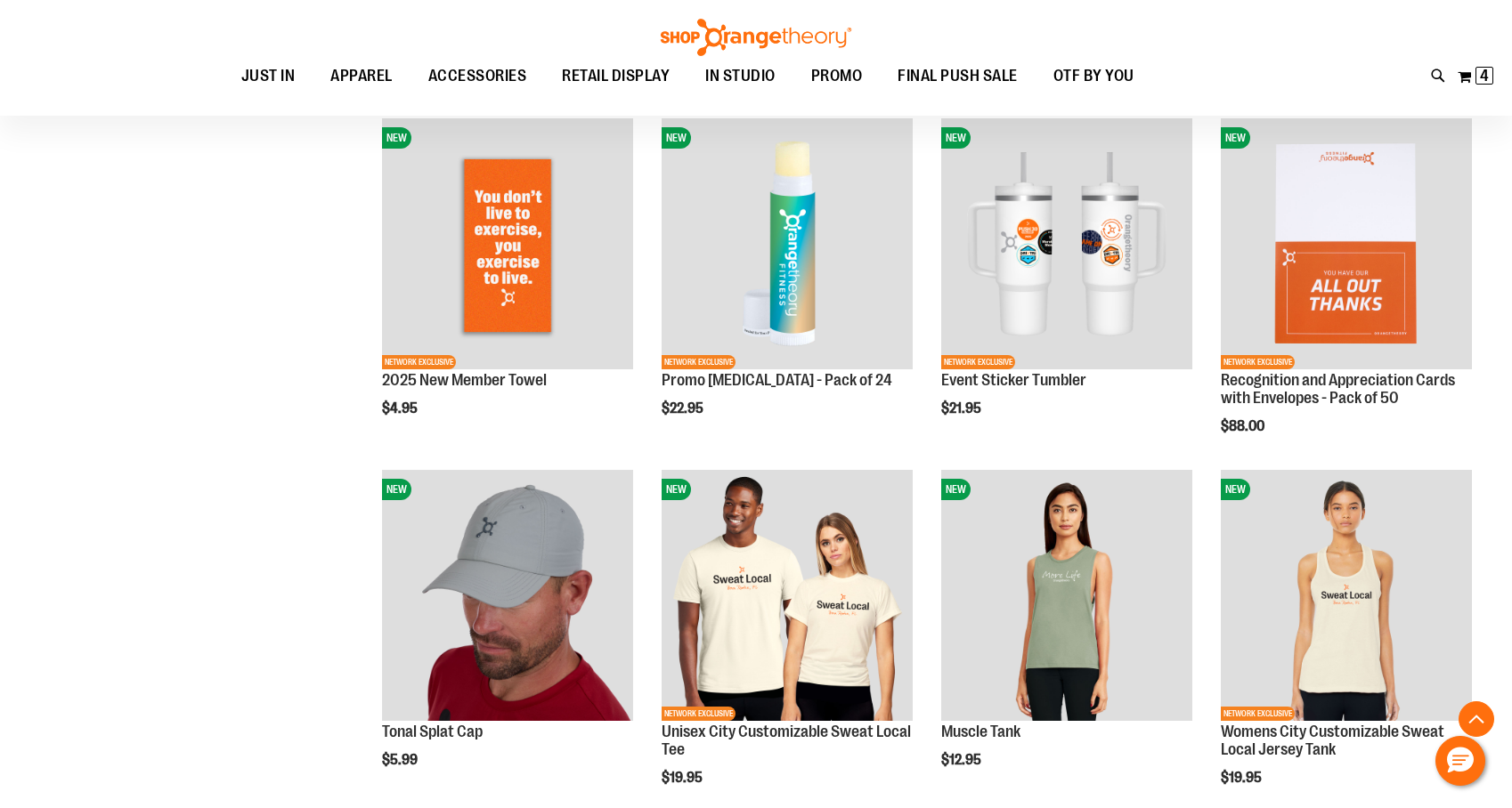
scroll to position [4095, 0]
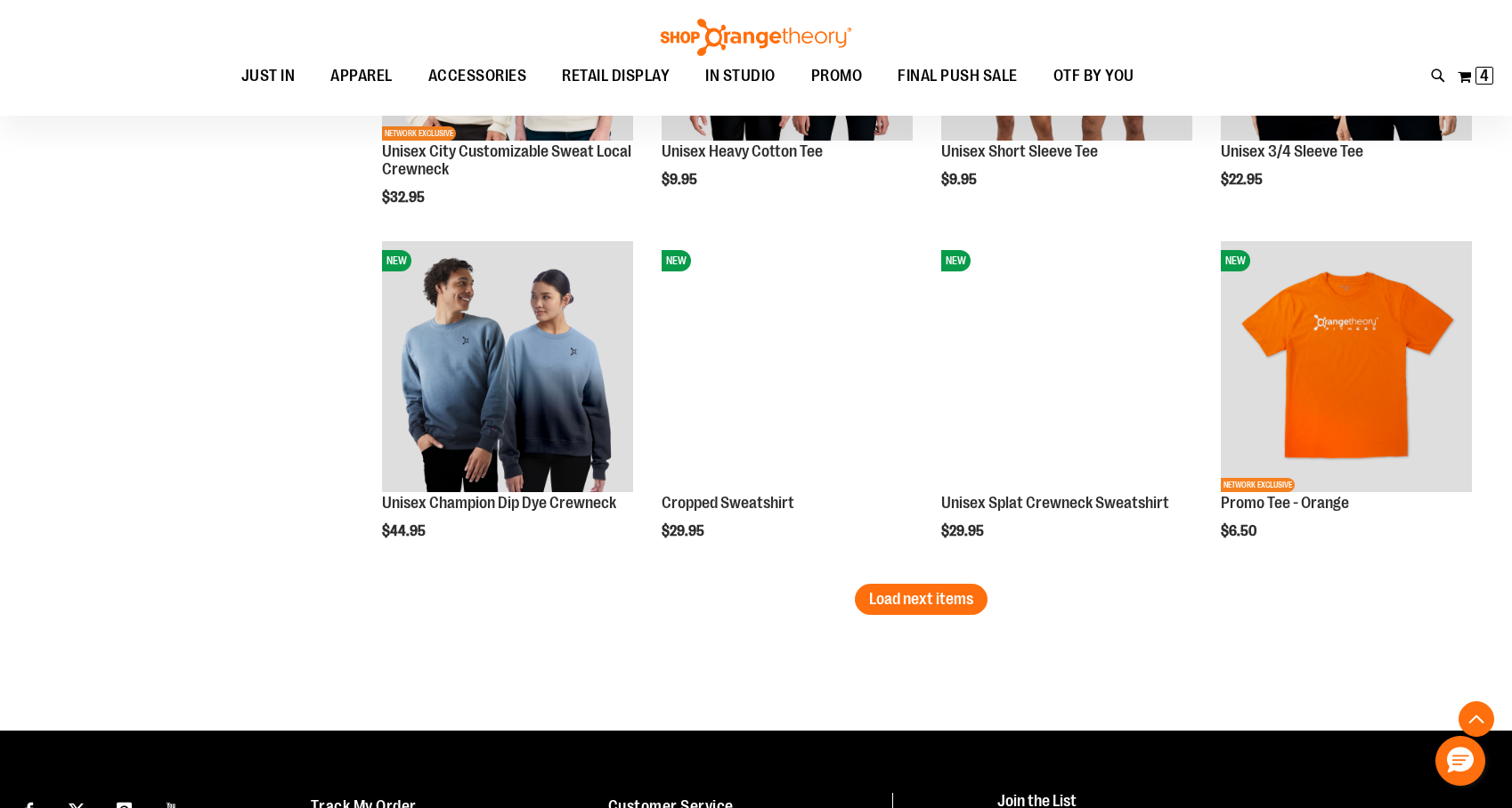
scroll to position [5050, 0]
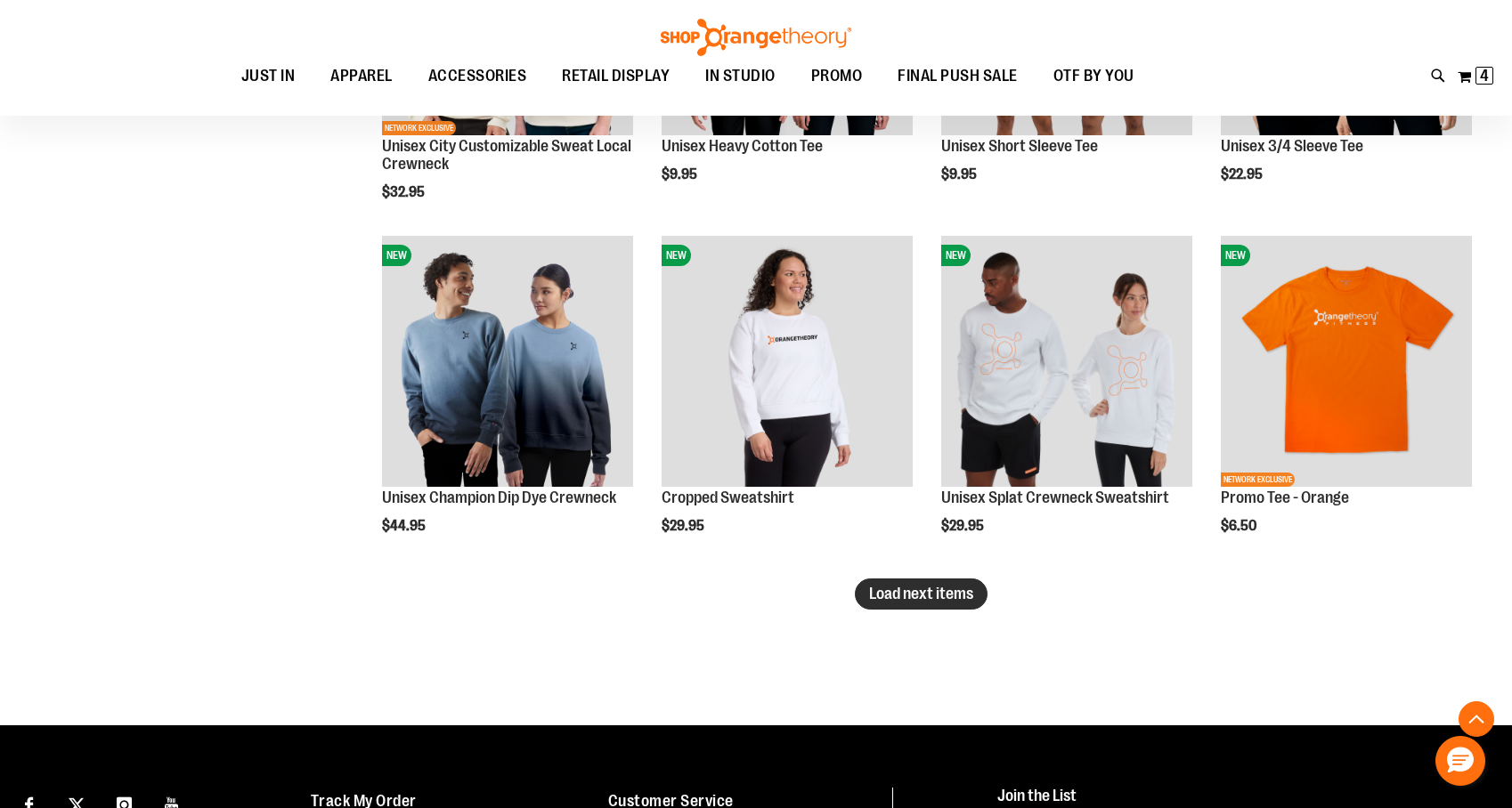
click at [901, 602] on span "Load next items" at bounding box center [921, 594] width 104 height 17
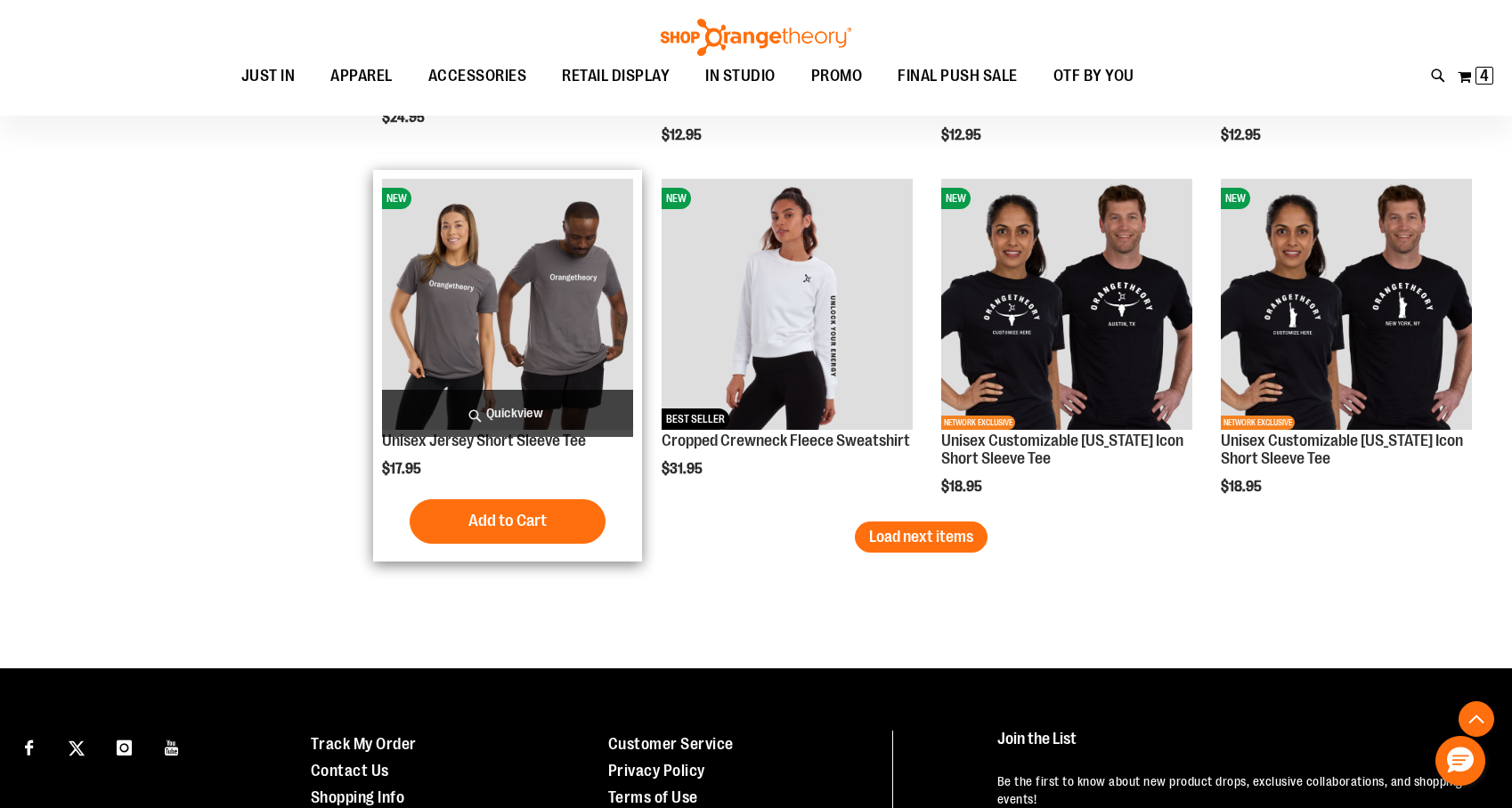
scroll to position [6168, 0]
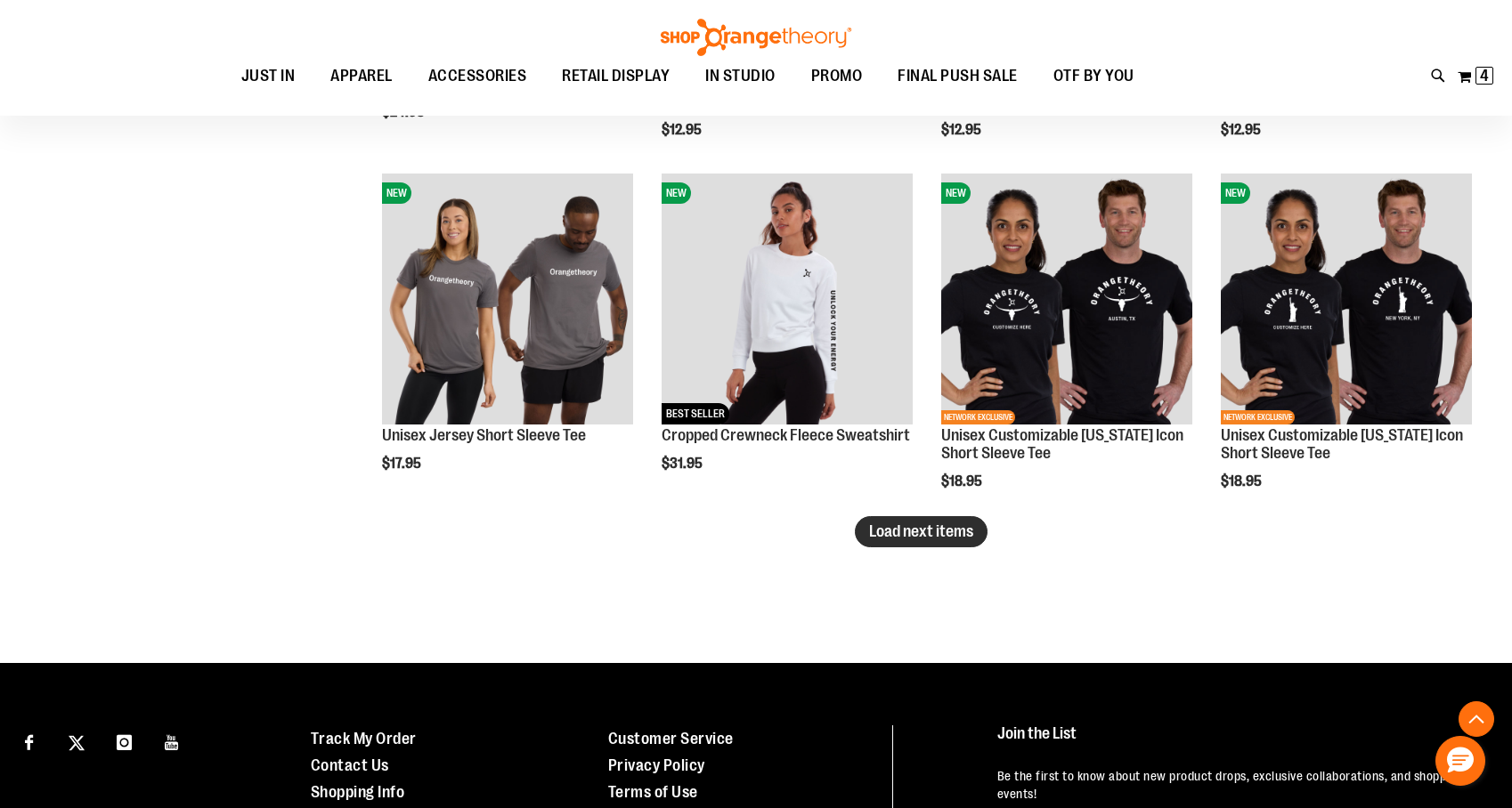
click at [891, 542] on button "Load next items" at bounding box center [920, 532] width 132 height 31
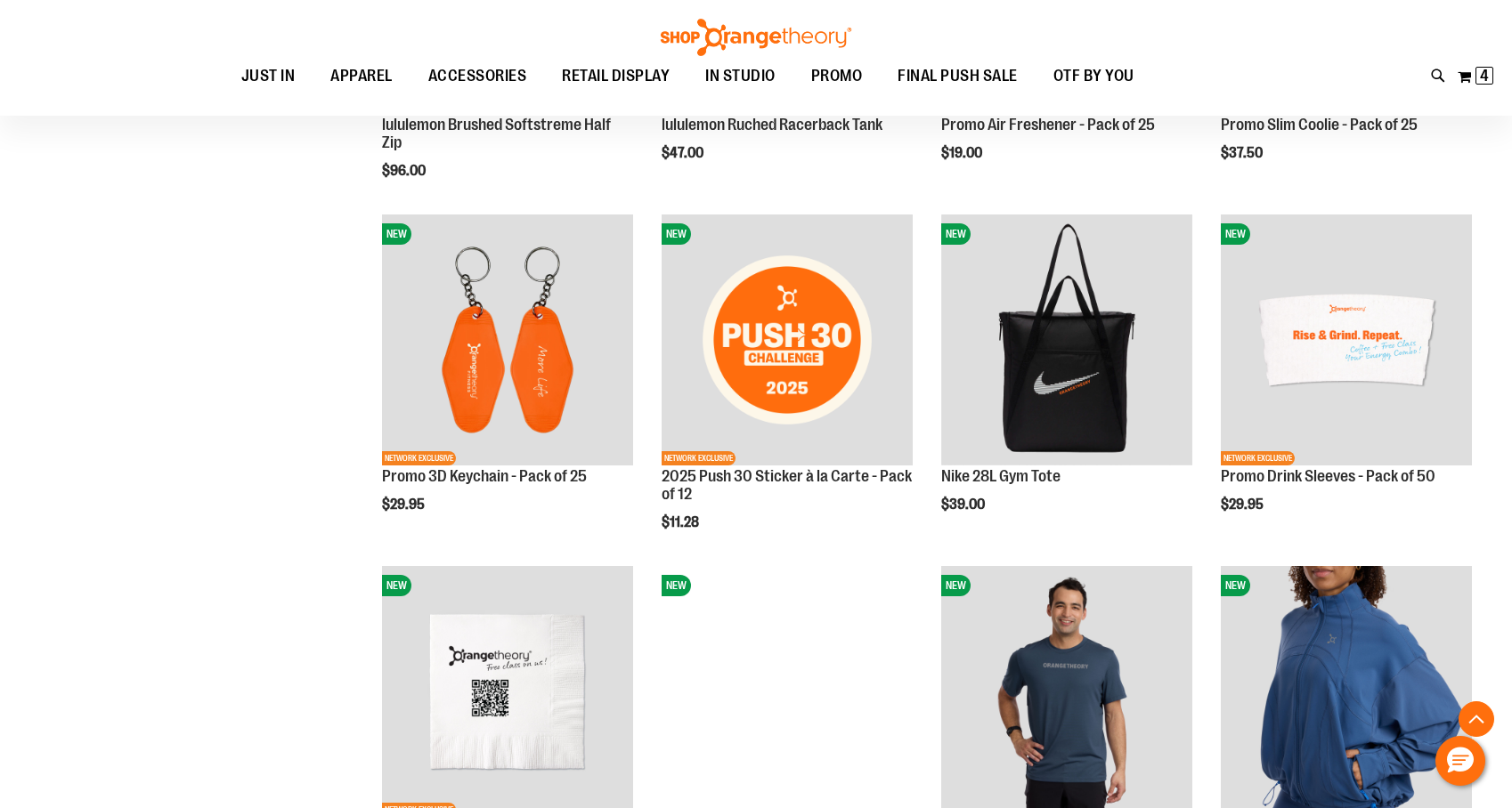
scroll to position [1667, 0]
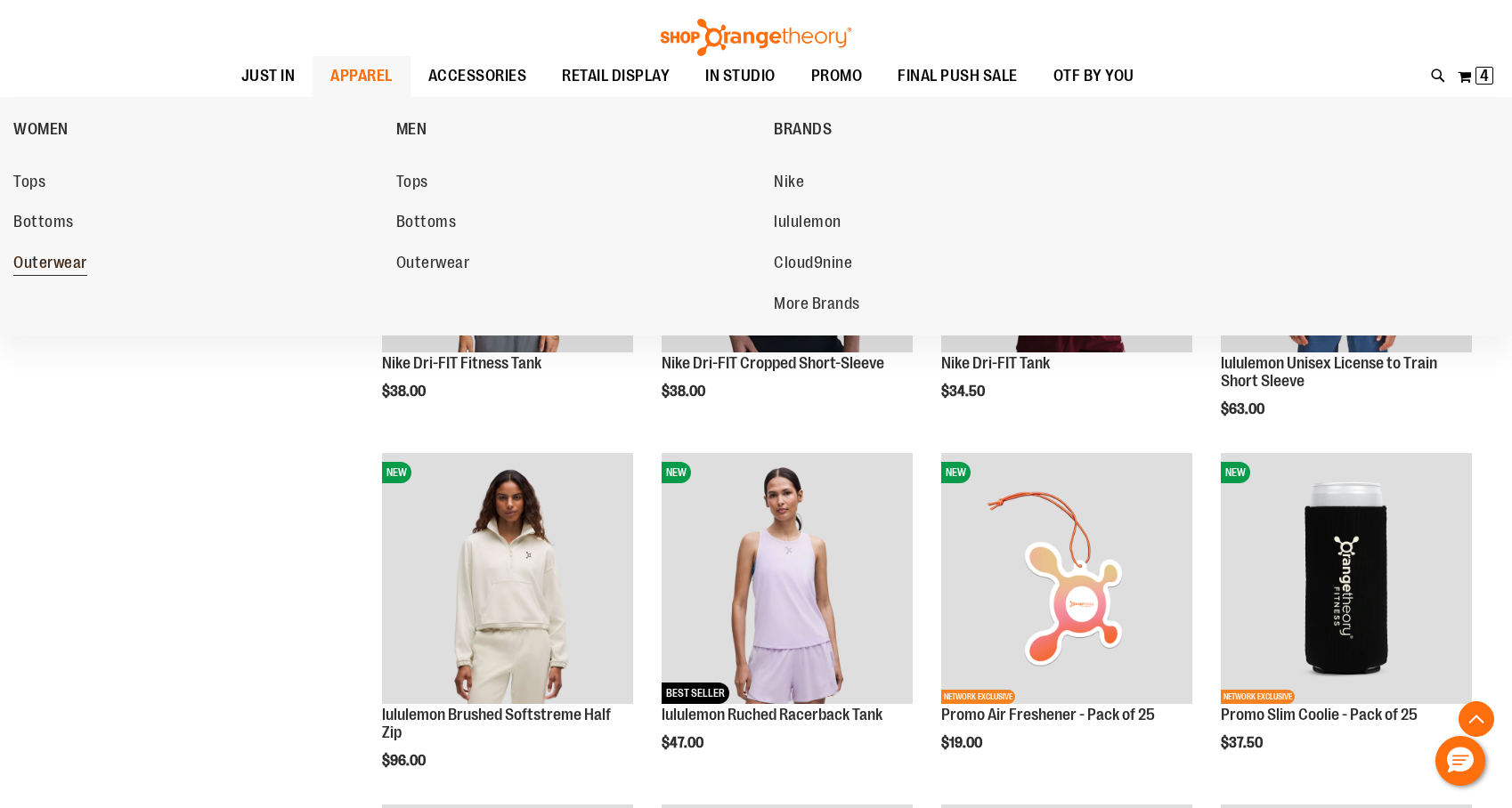
click at [66, 261] on span "Outerwear" at bounding box center [50, 265] width 74 height 22
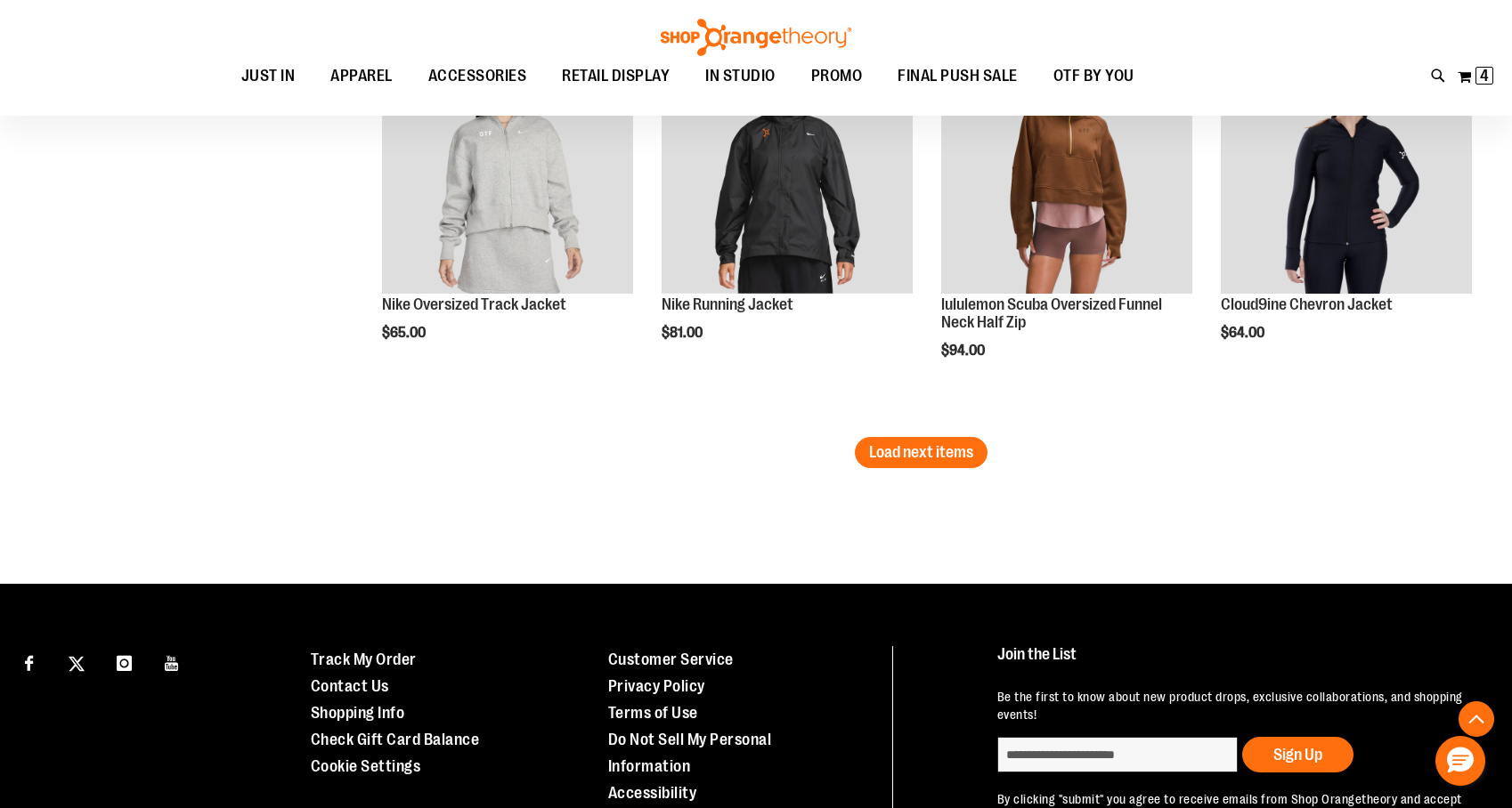
scroll to position [3612, 0]
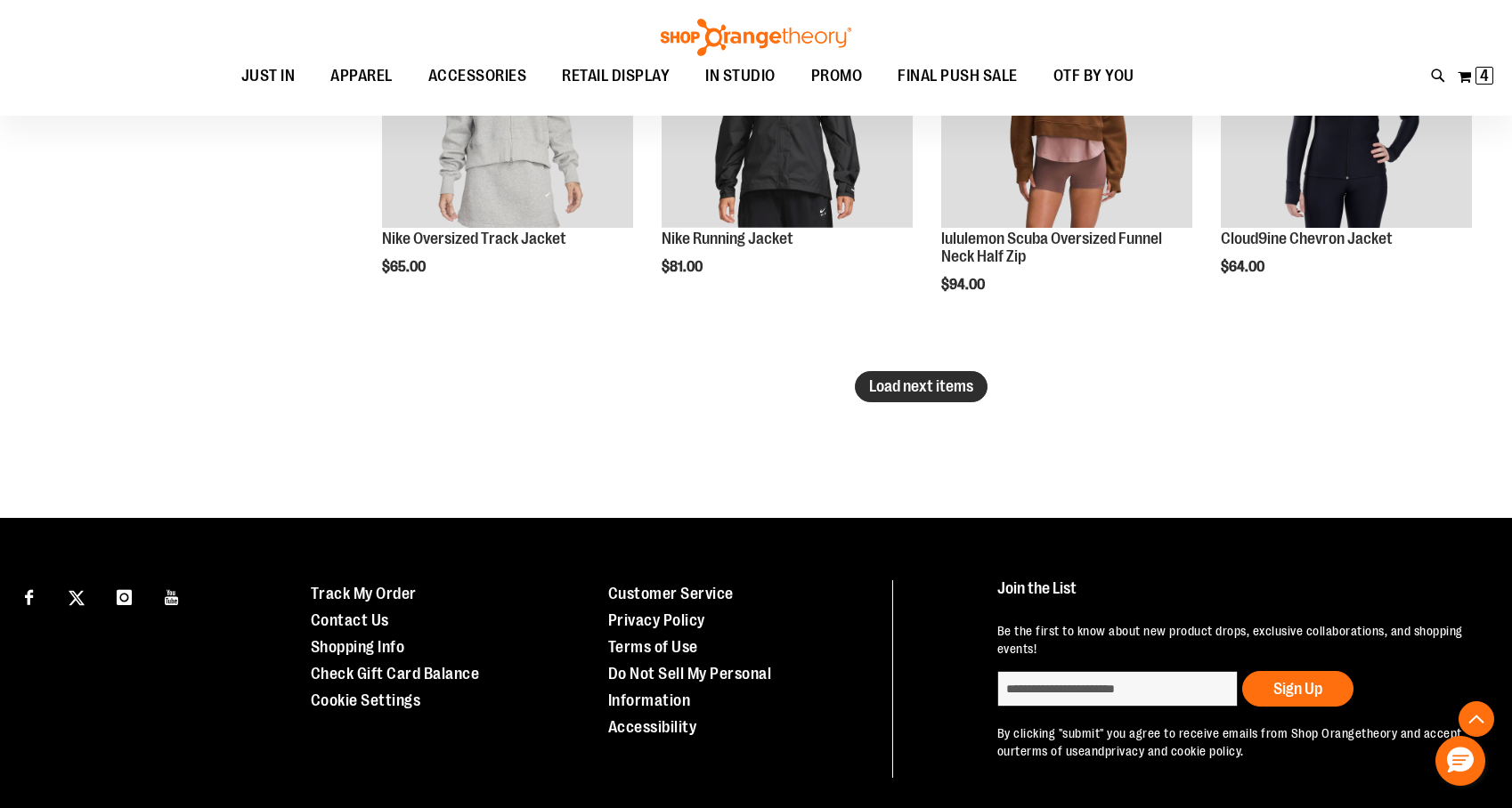
click at [905, 387] on span "Load next items" at bounding box center [921, 386] width 104 height 17
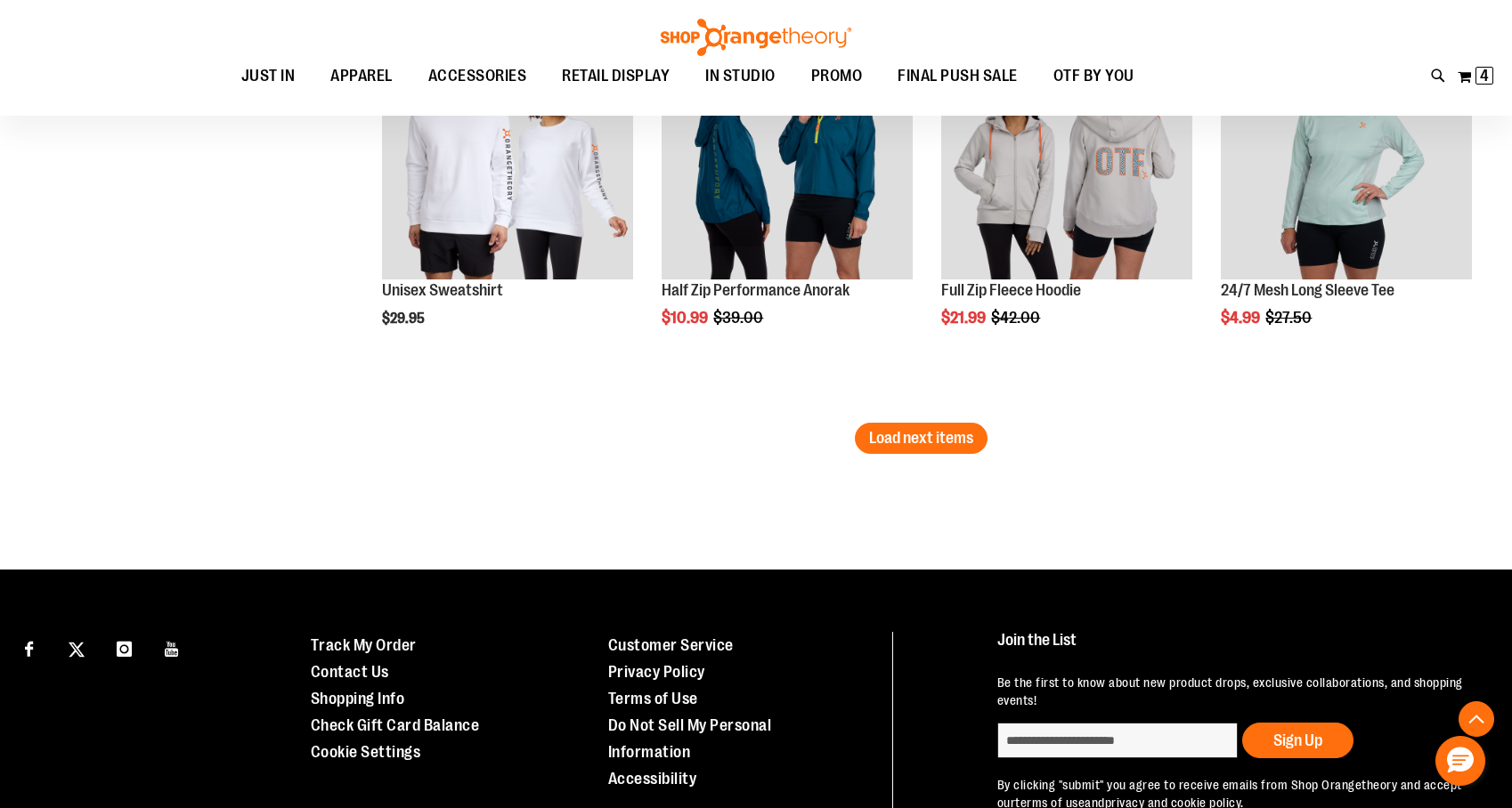
scroll to position [4773, 0]
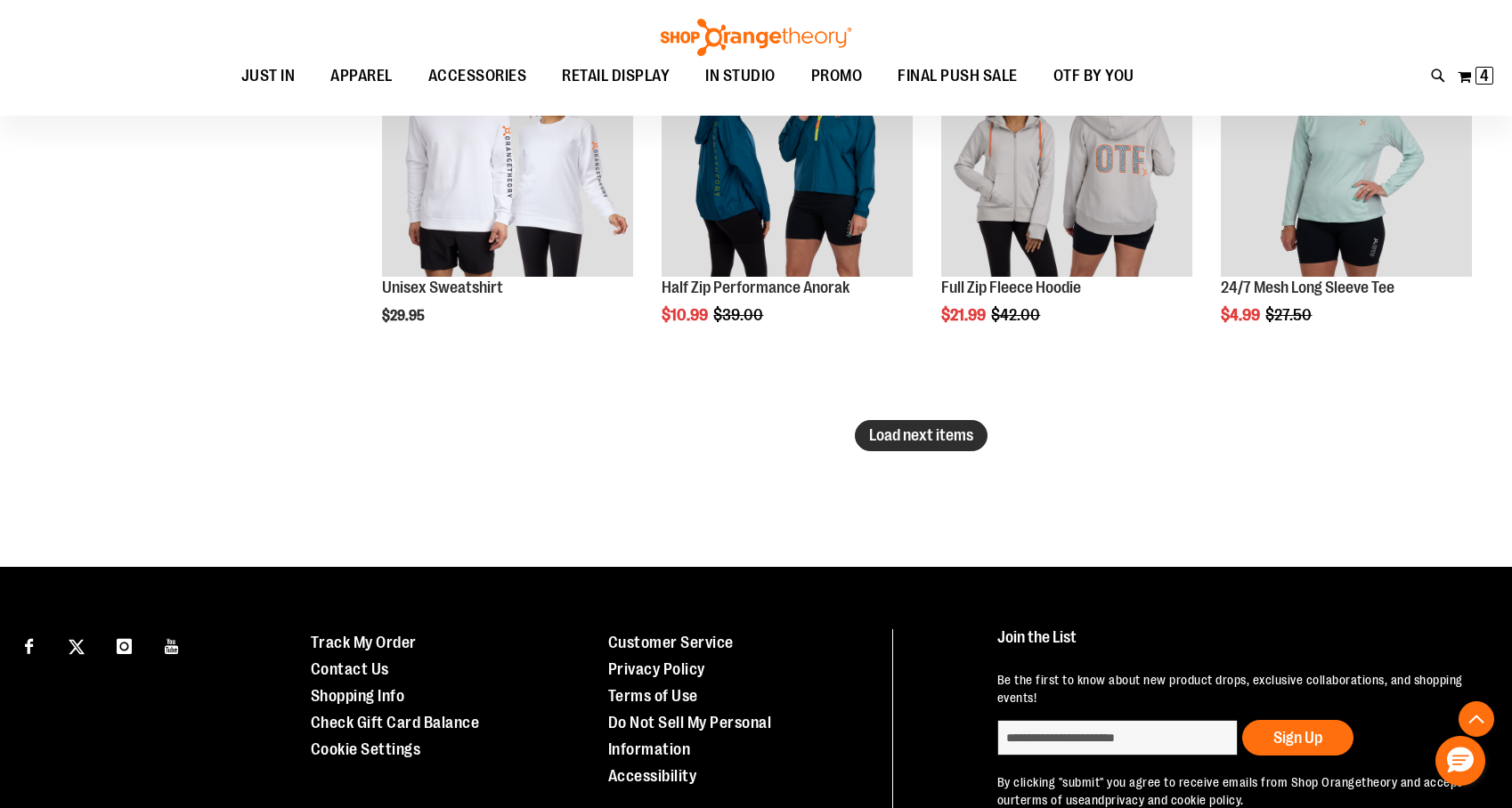
click at [957, 440] on span "Load next items" at bounding box center [921, 435] width 104 height 17
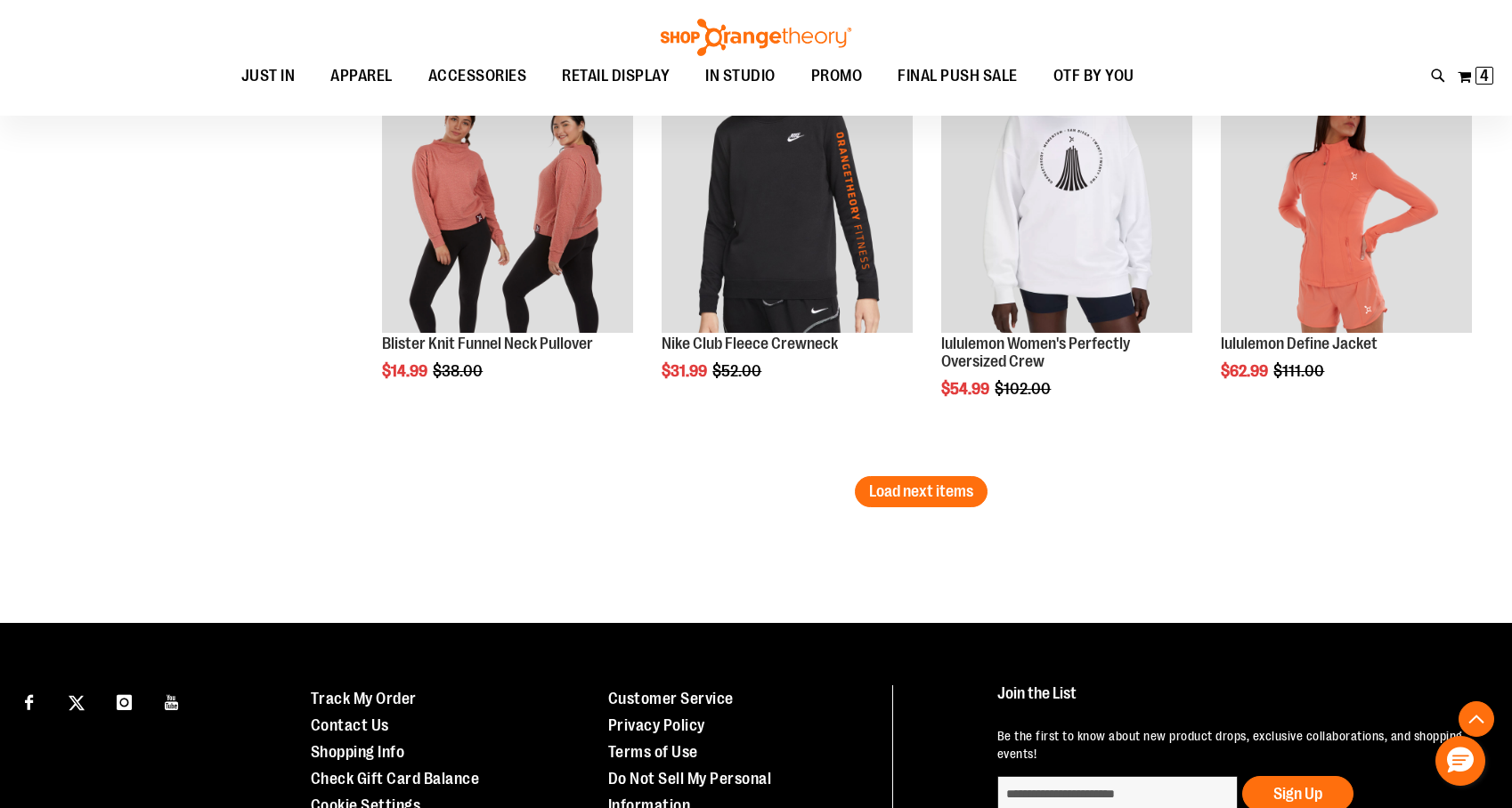
scroll to position [5928, 0]
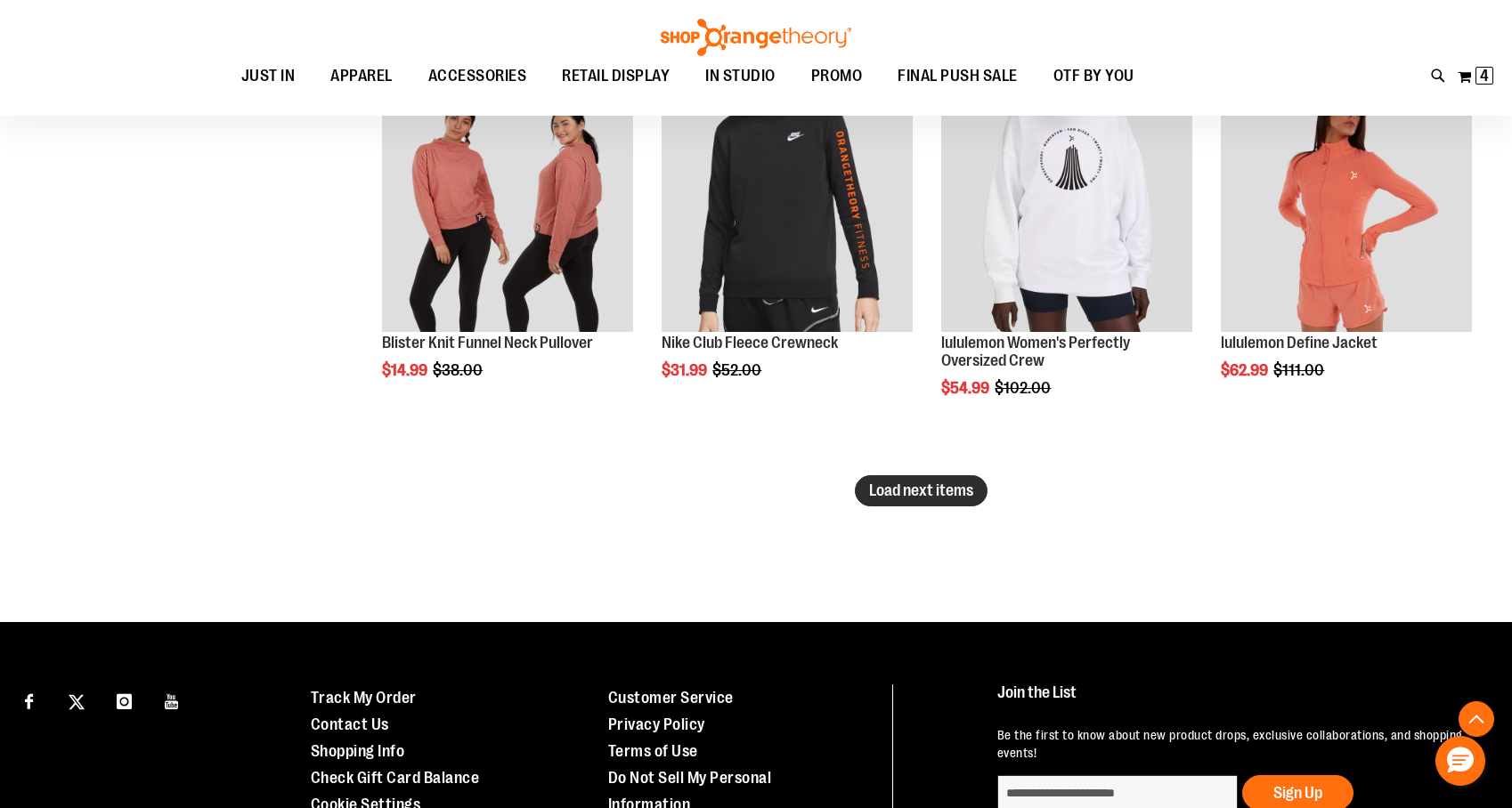
click at [930, 492] on span "Load next items" at bounding box center [921, 490] width 104 height 17
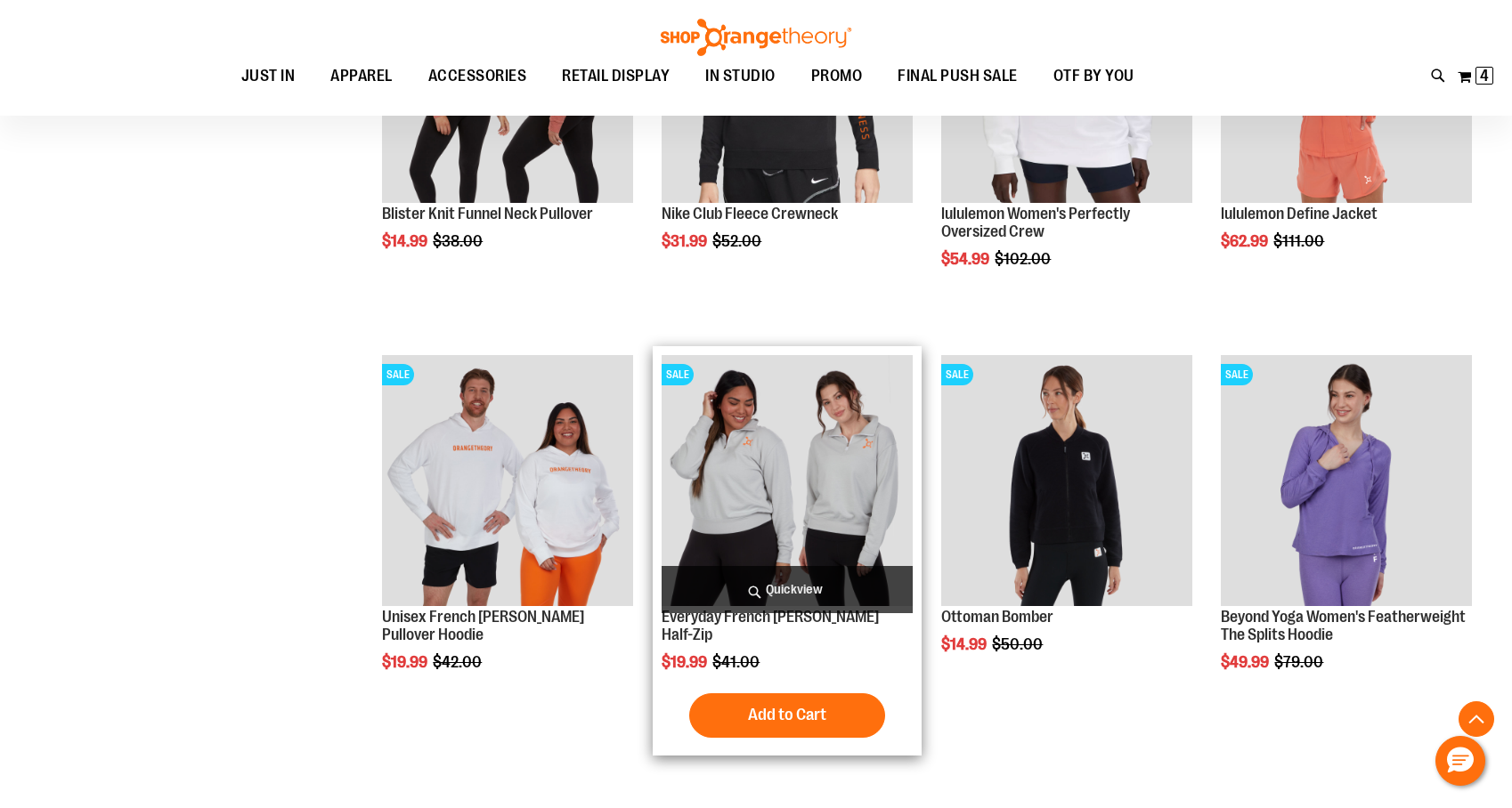
scroll to position [6062, 0]
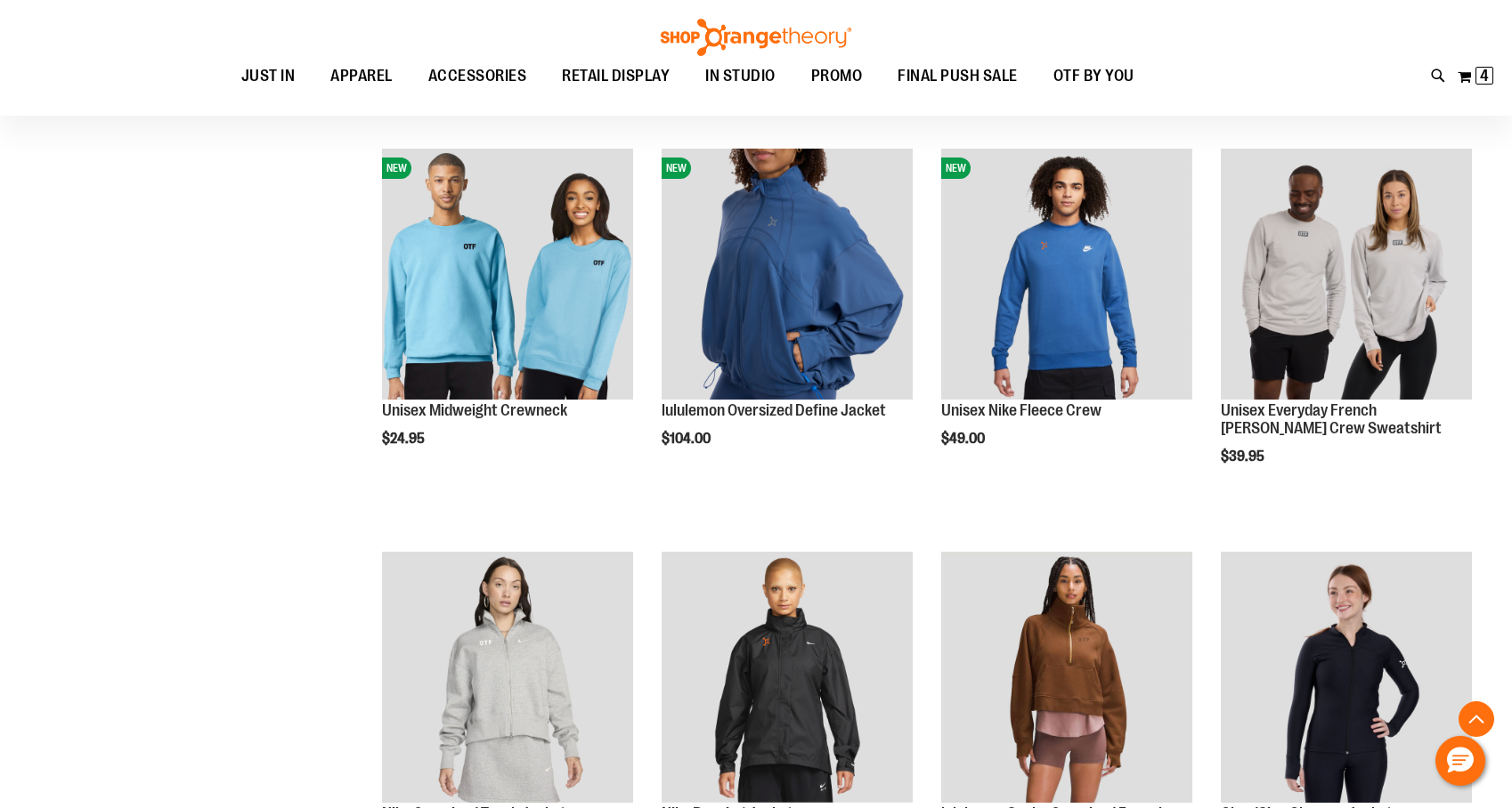
scroll to position [2843, 0]
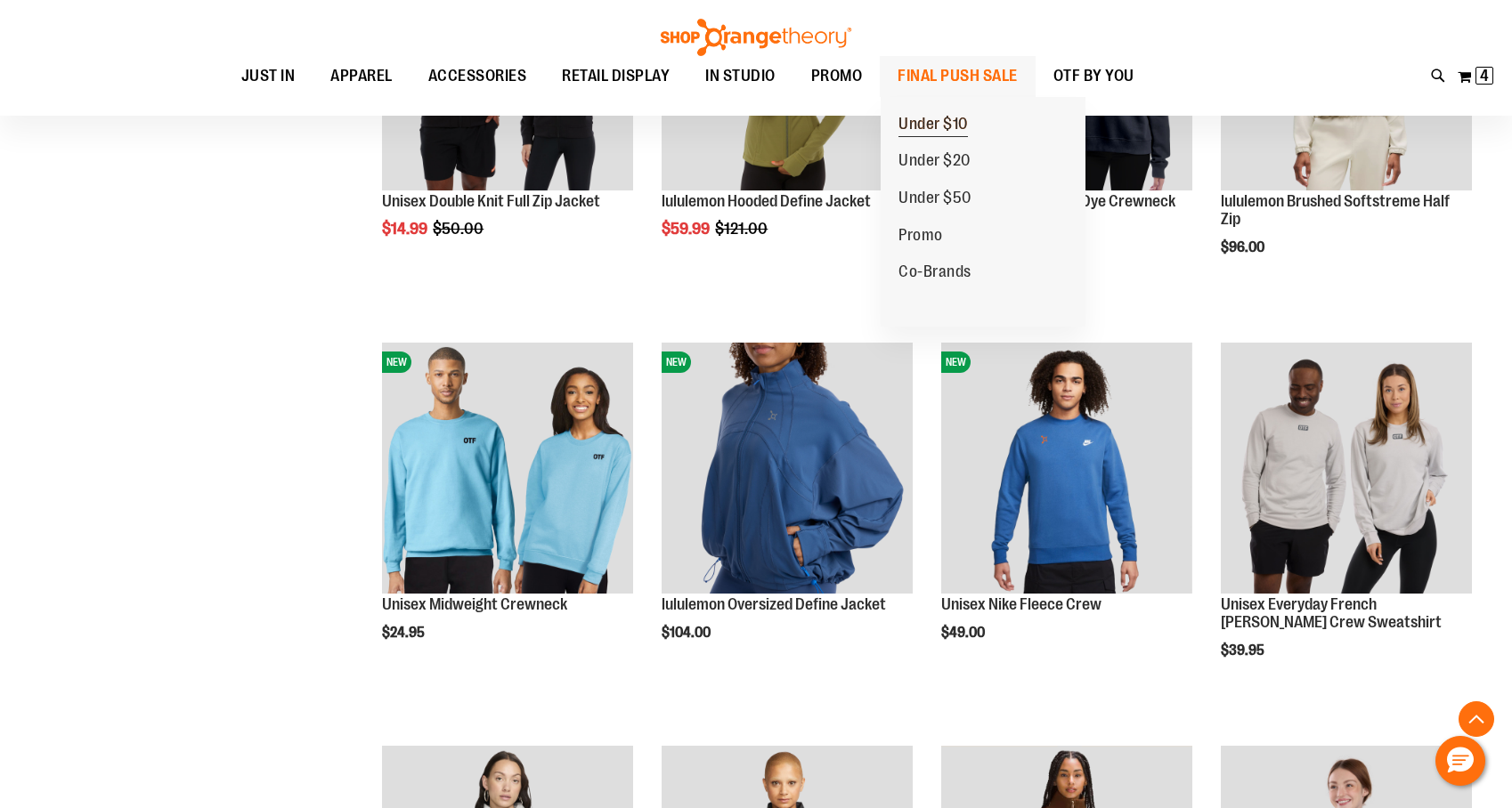
click at [933, 127] on span "Under $10" at bounding box center [934, 125] width 70 height 22
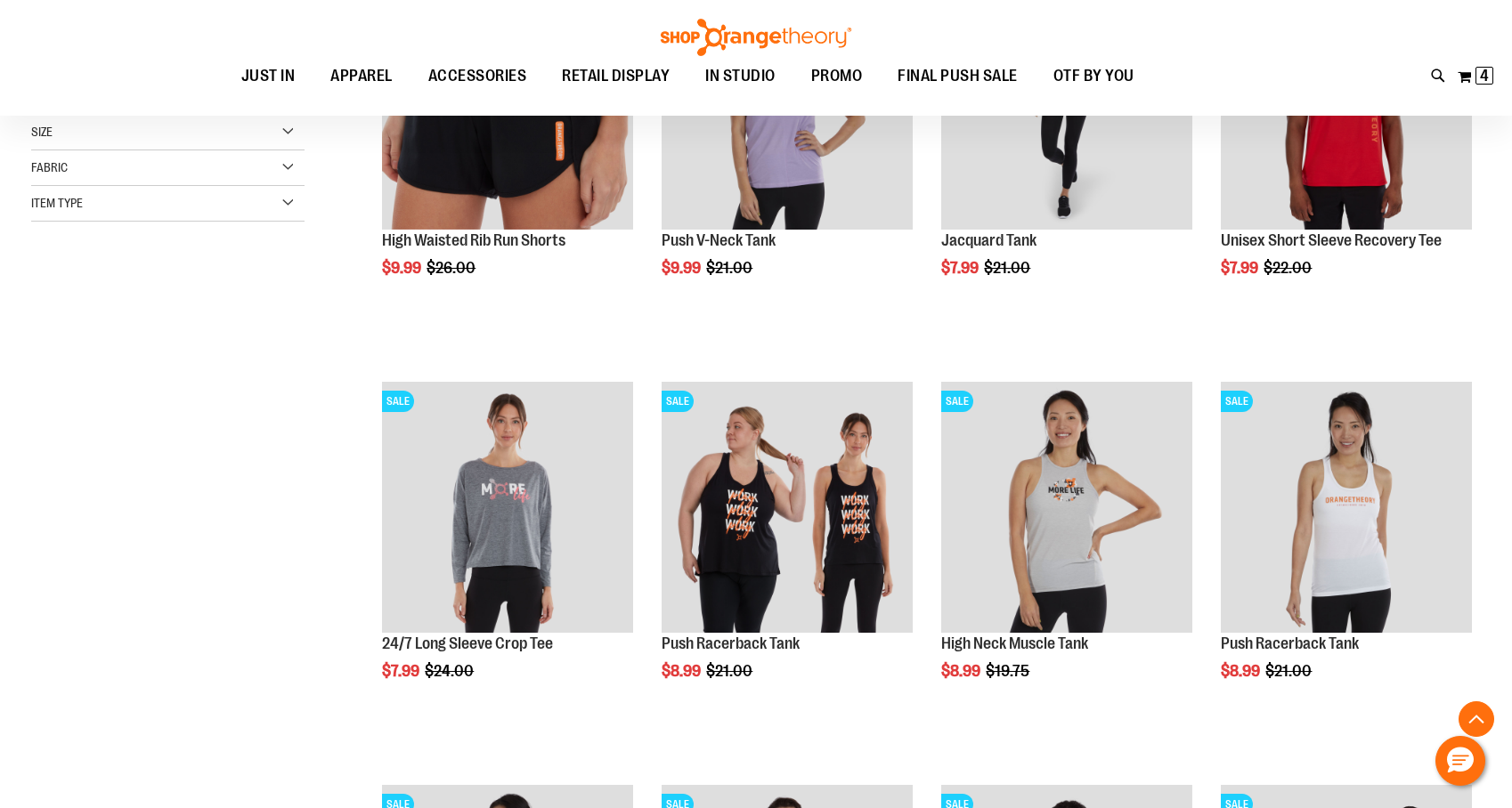
scroll to position [388, 0]
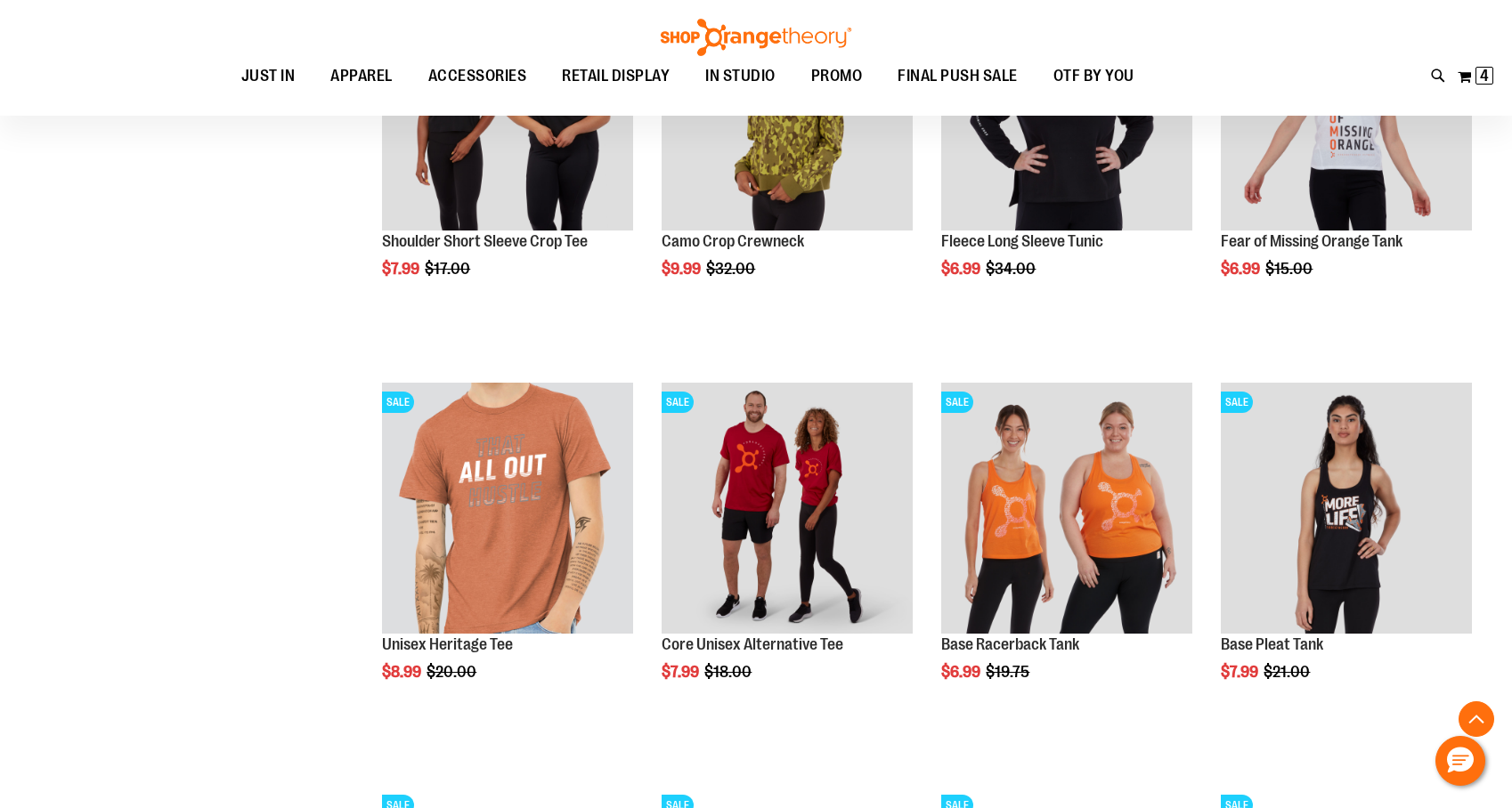
scroll to position [1605, 0]
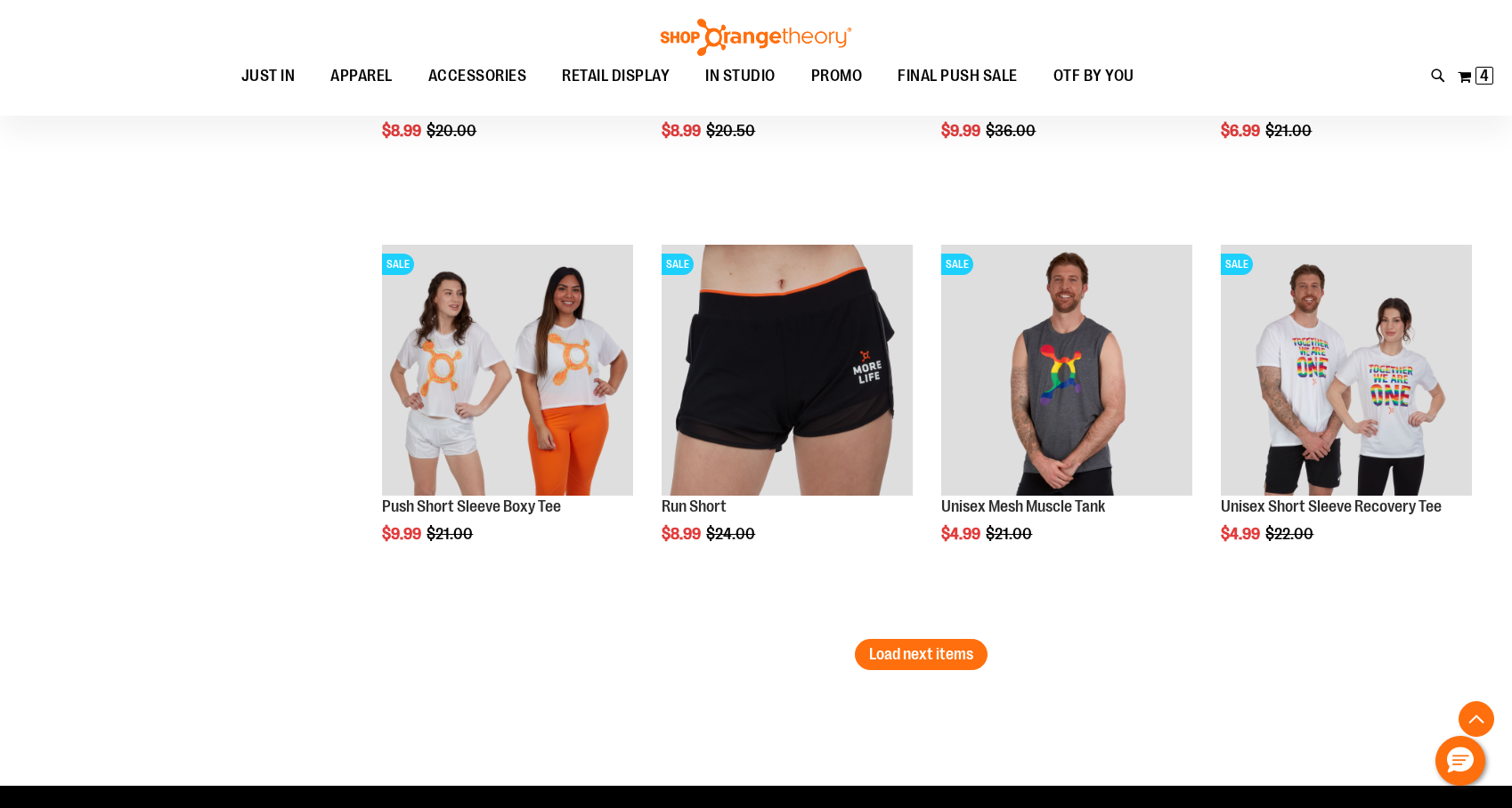
scroll to position [3345, 0]
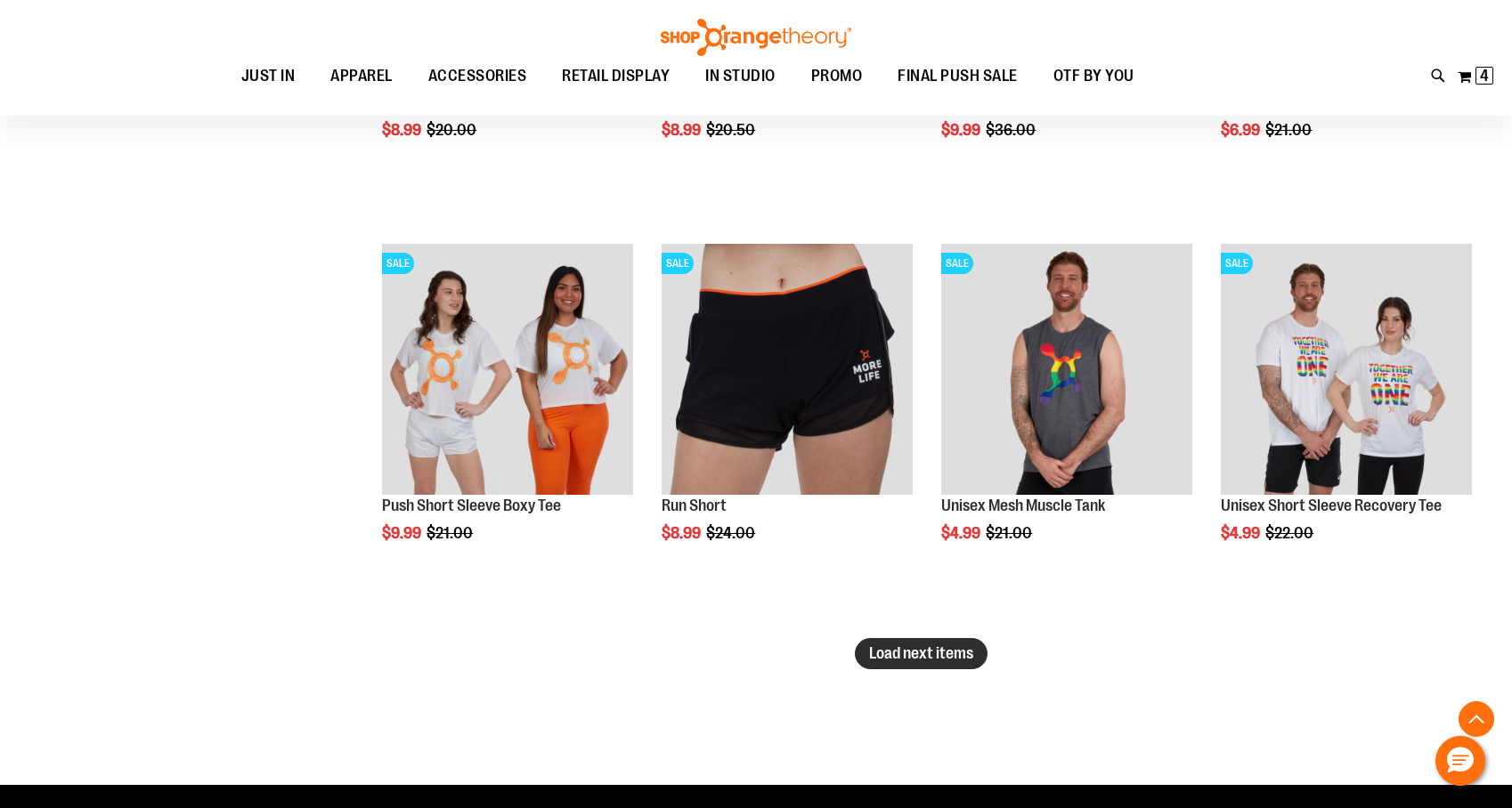
click at [938, 650] on span "Load next items" at bounding box center [921, 654] width 104 height 17
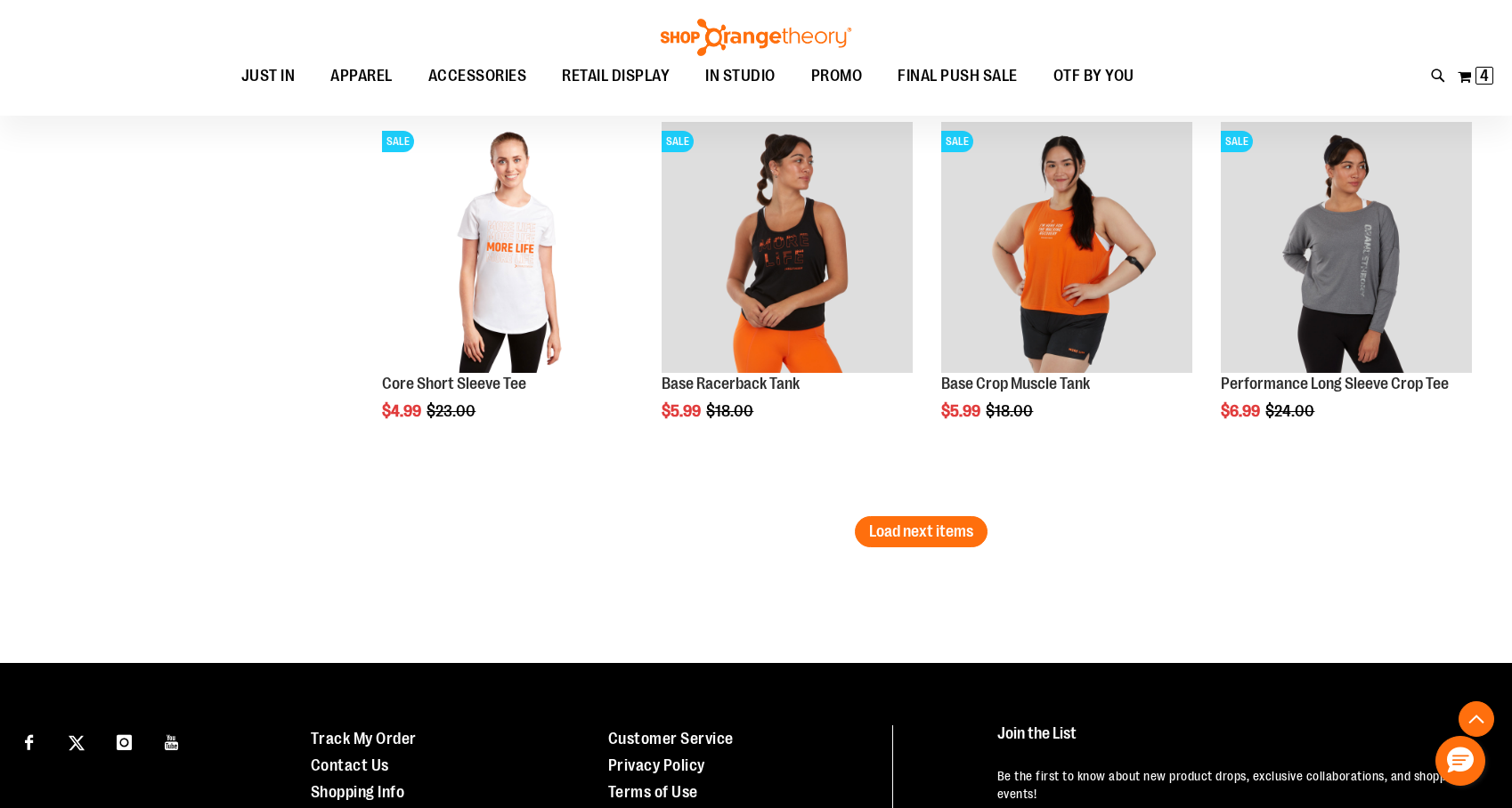
scroll to position [4678, 0]
click at [966, 525] on span "Load next items" at bounding box center [921, 530] width 104 height 17
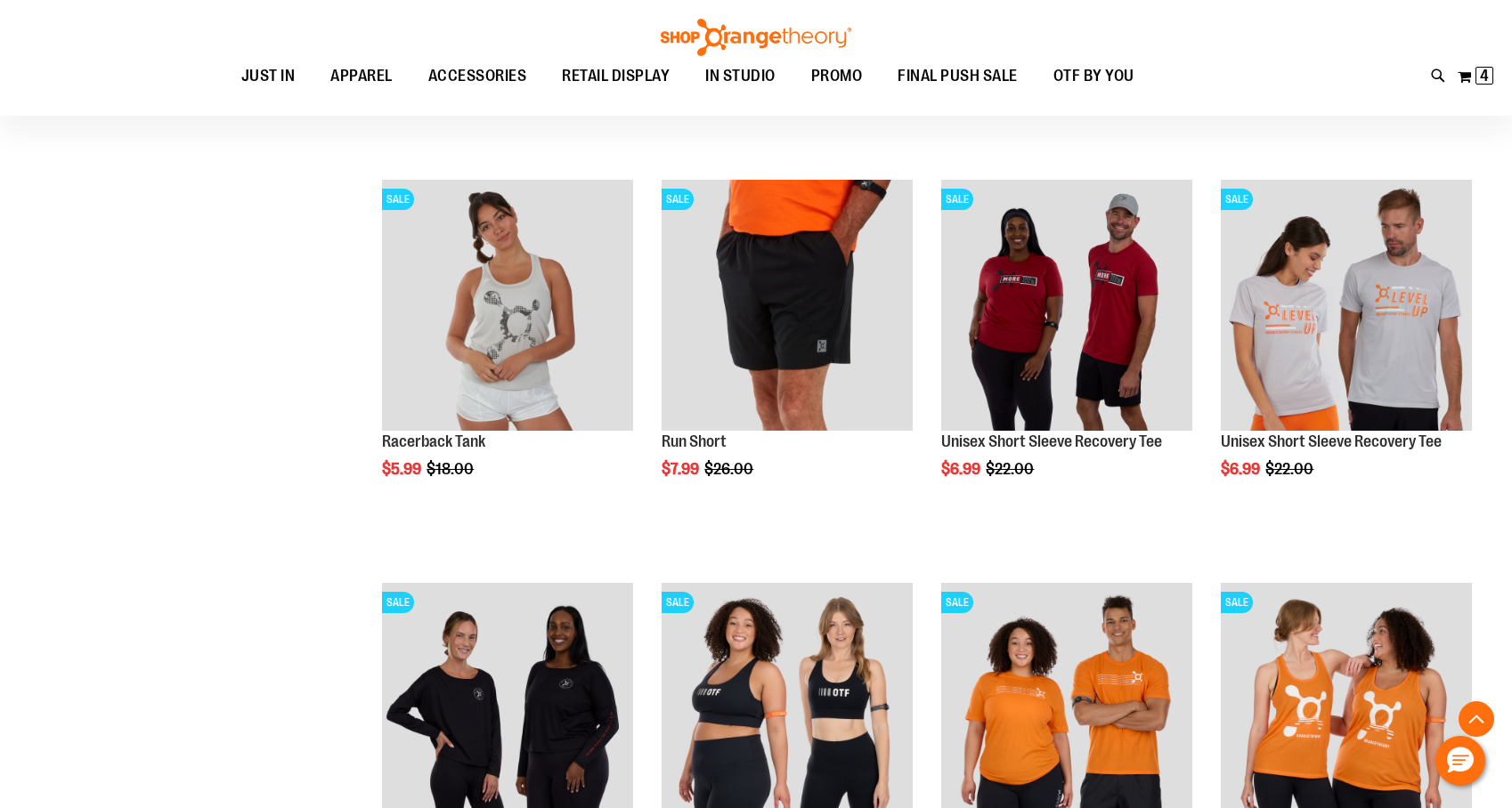
scroll to position [5359, 0]
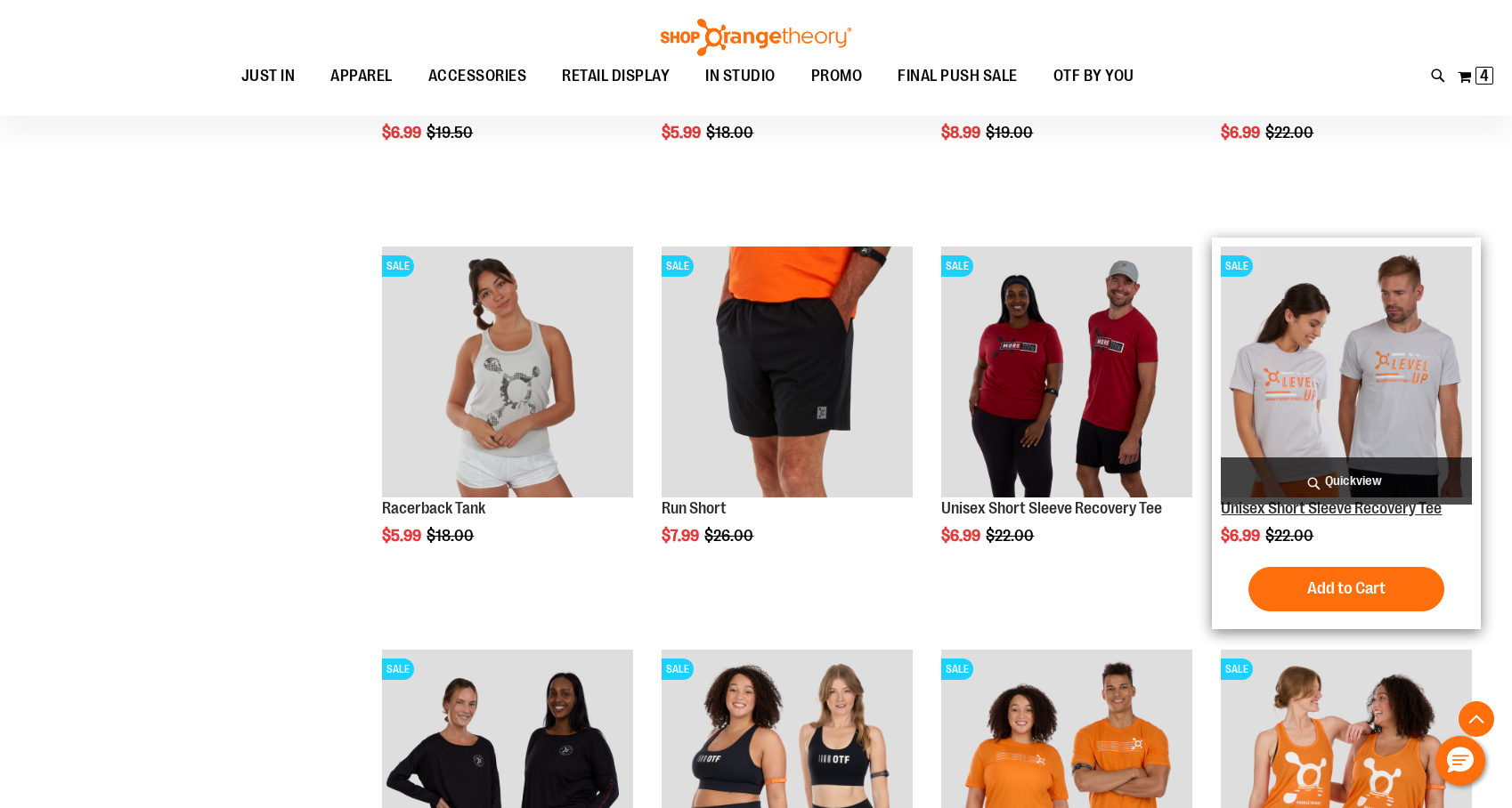
click at [1392, 514] on link "Unisex Short Sleeve Recovery Tee" at bounding box center [1330, 508] width 221 height 17
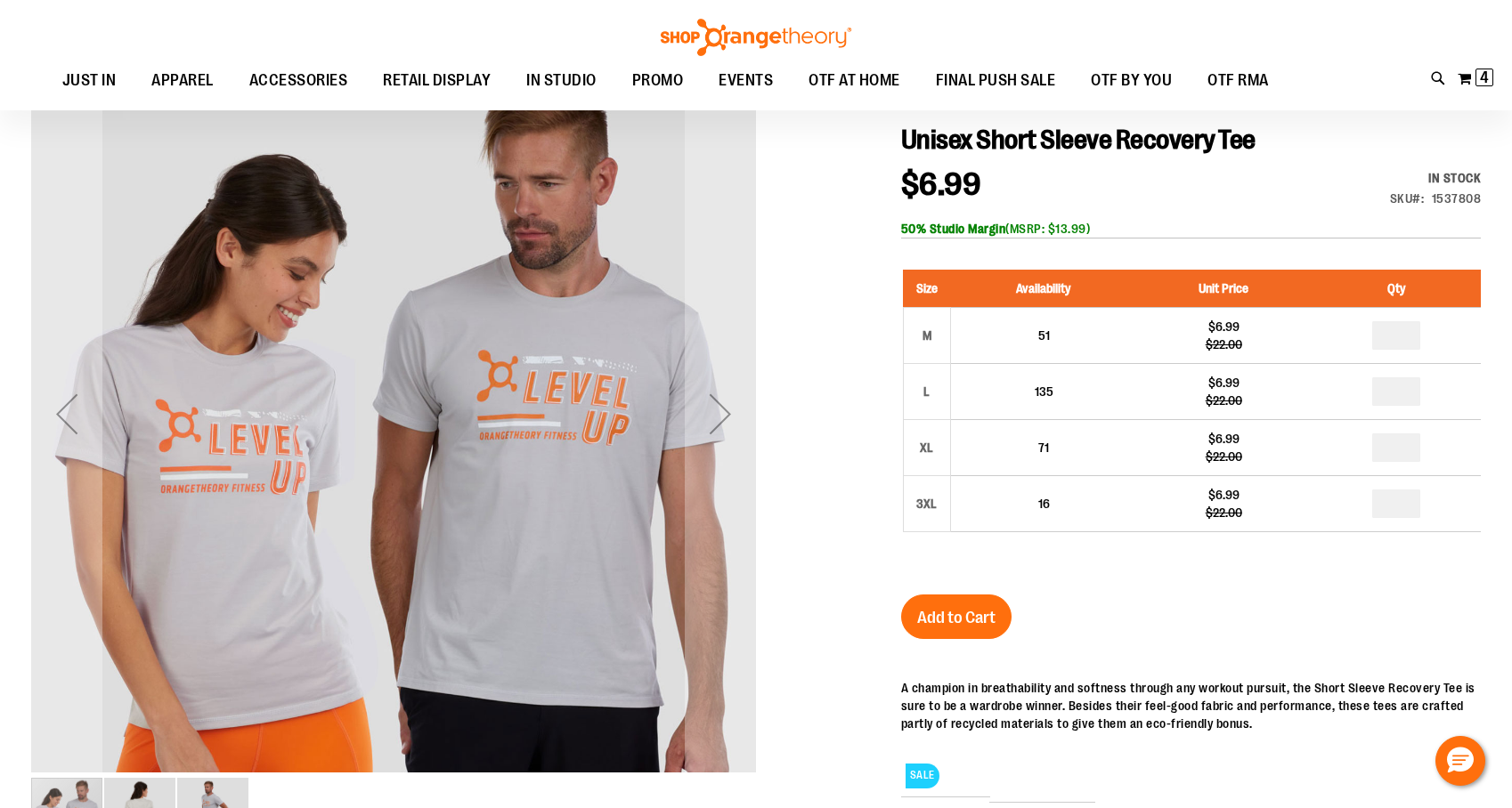
scroll to position [9, 0]
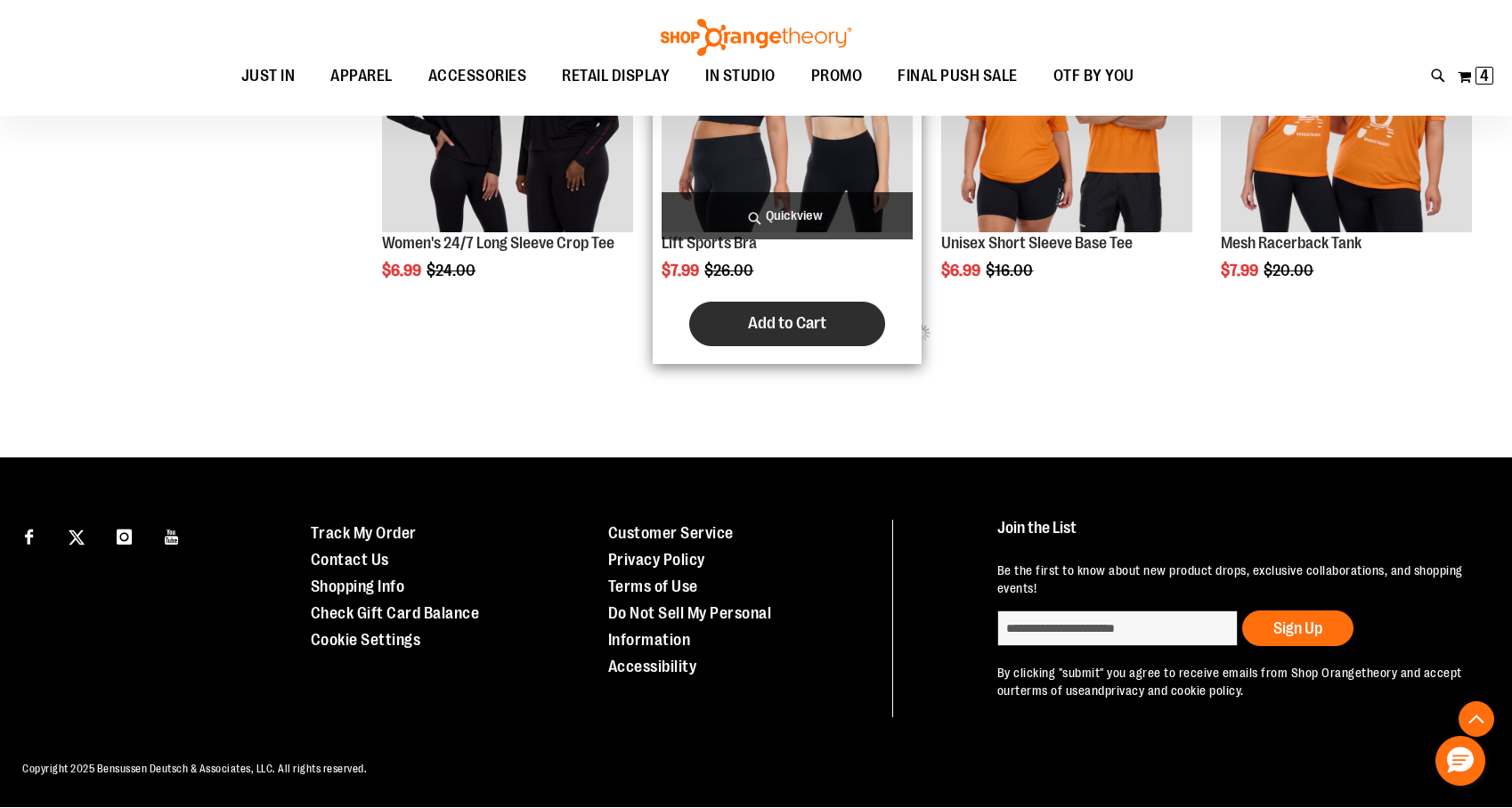
scroll to position [887, 0]
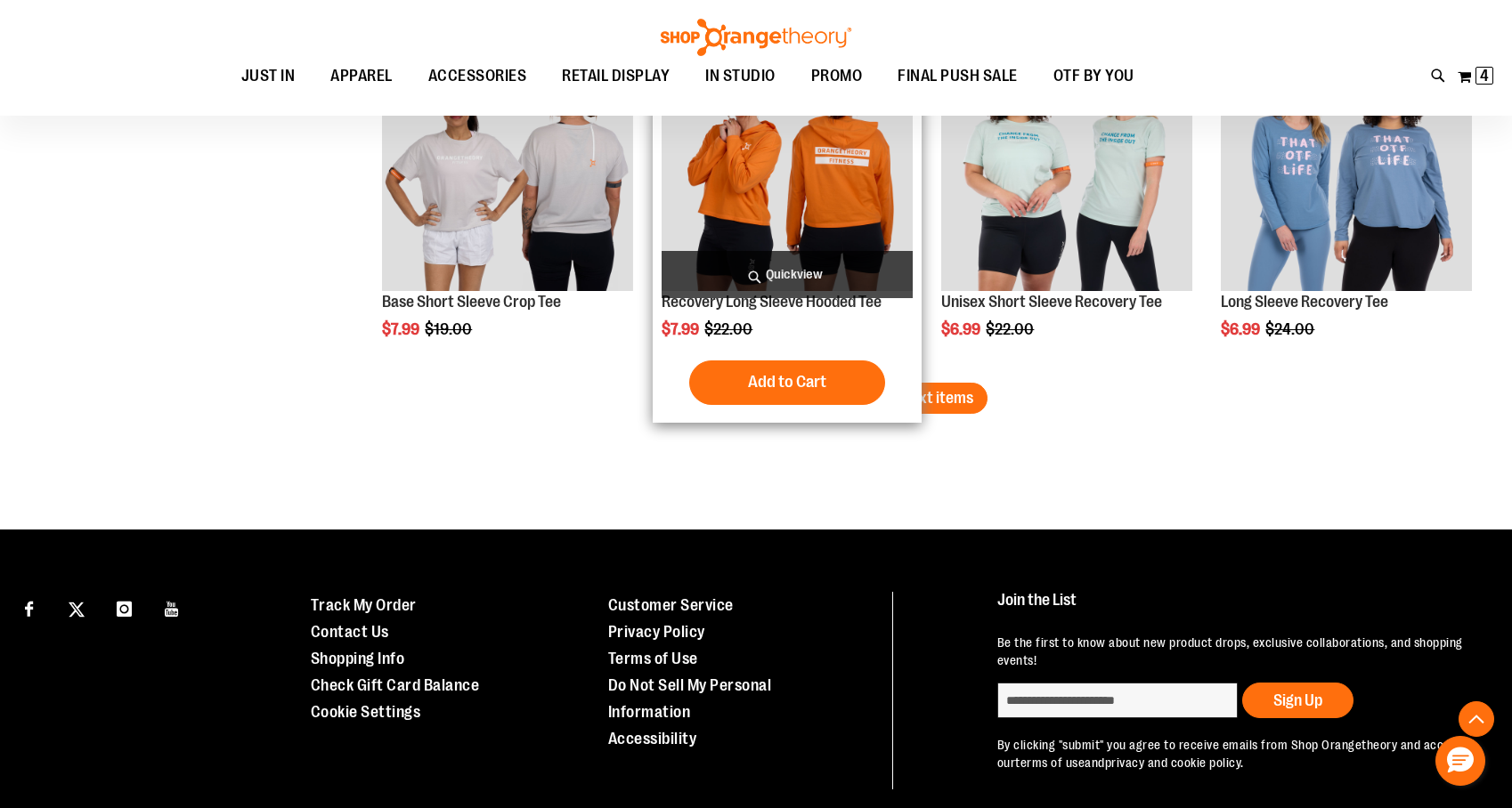
scroll to position [2957, 0]
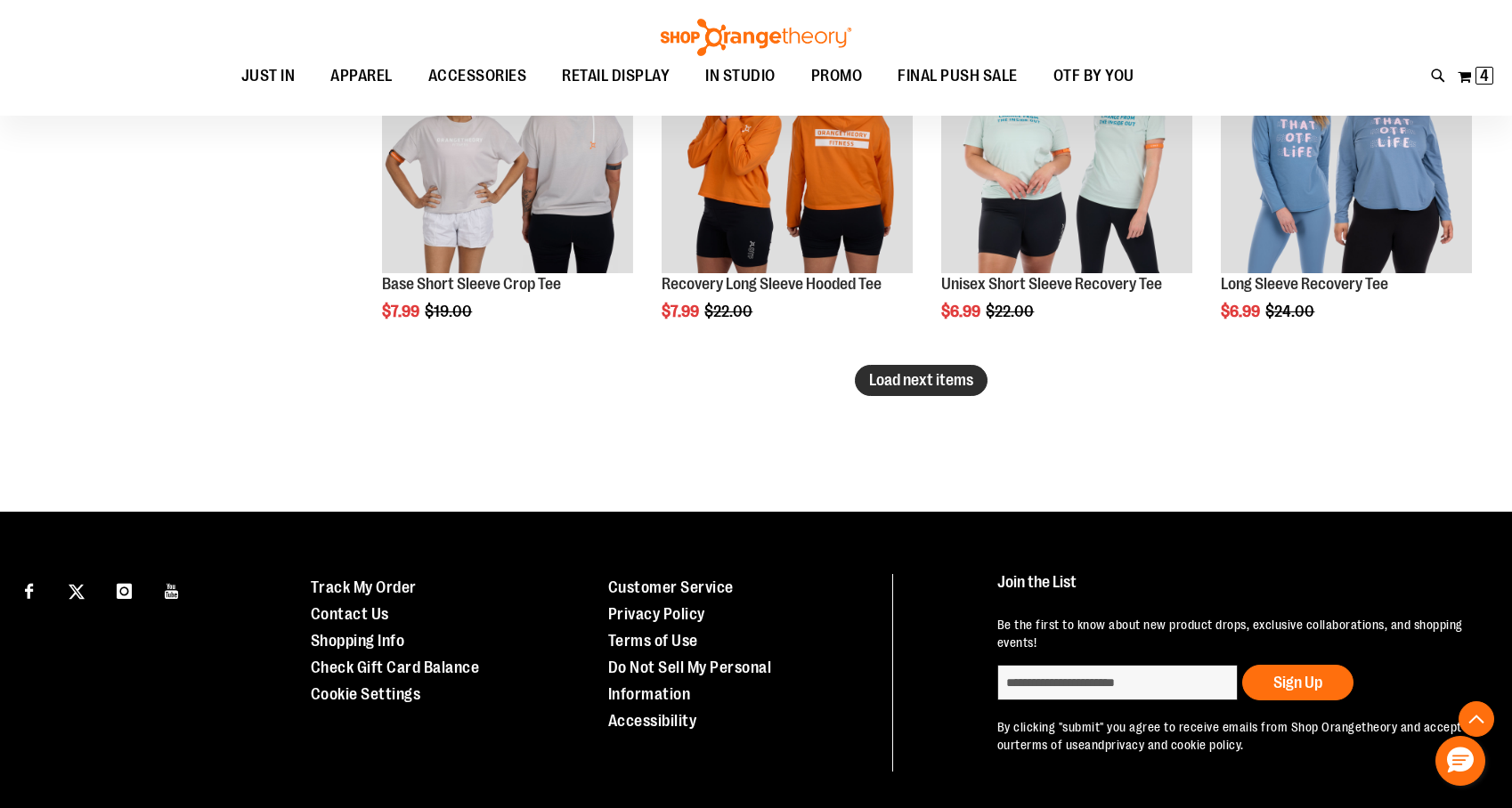
click at [885, 379] on span "Load next items" at bounding box center [921, 380] width 104 height 17
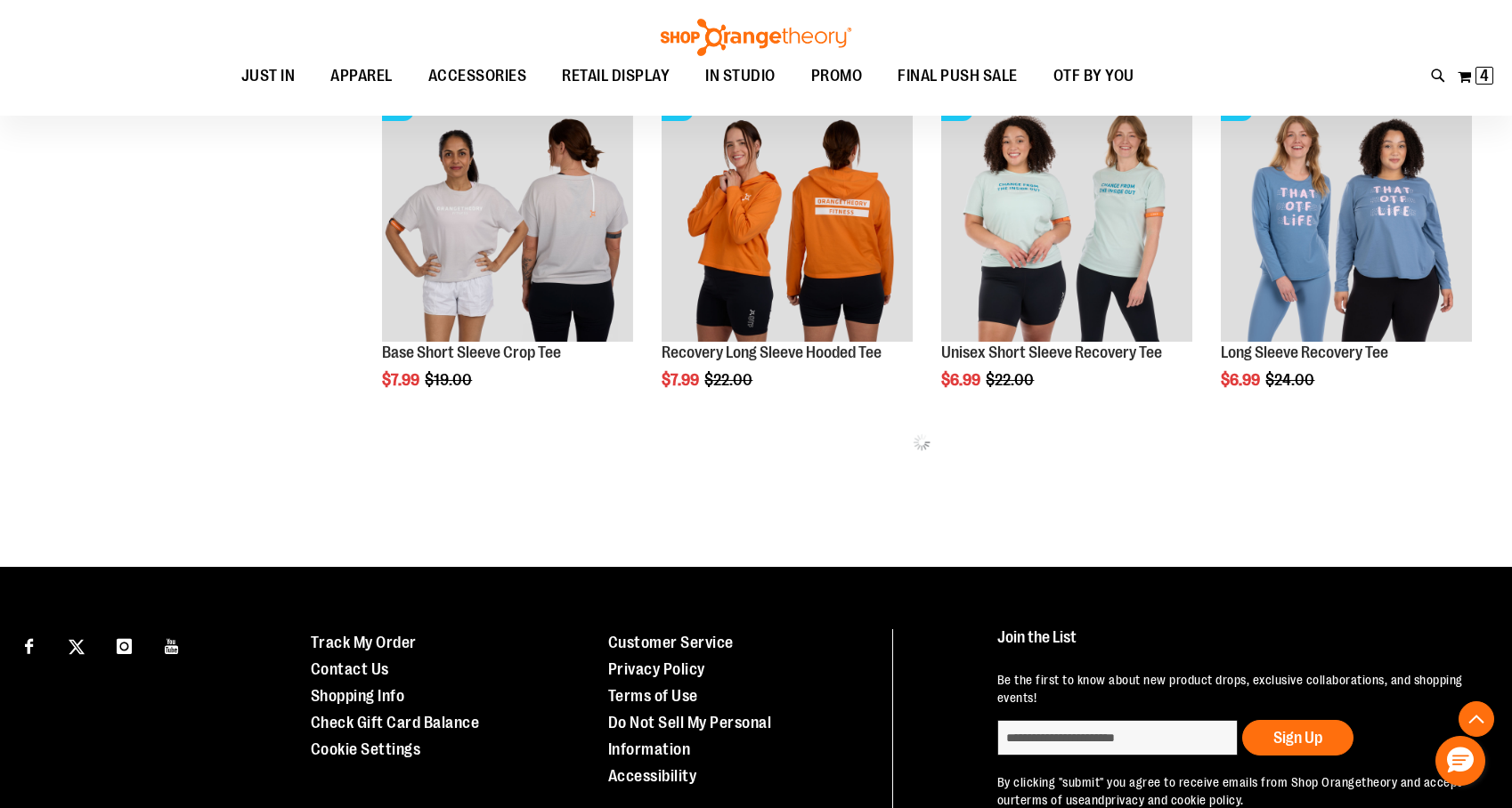
scroll to position [2871, 0]
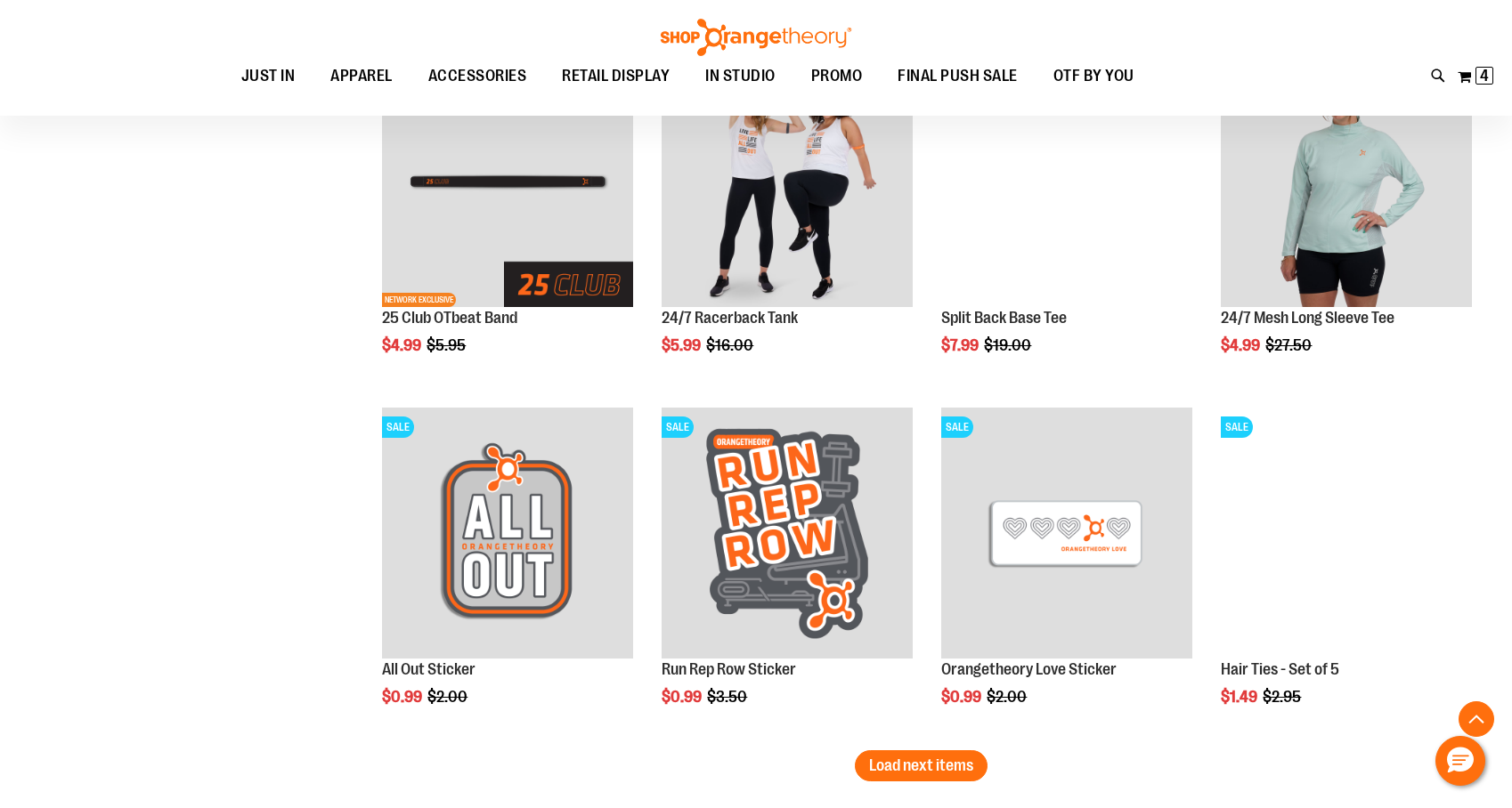
scroll to position [3628, 0]
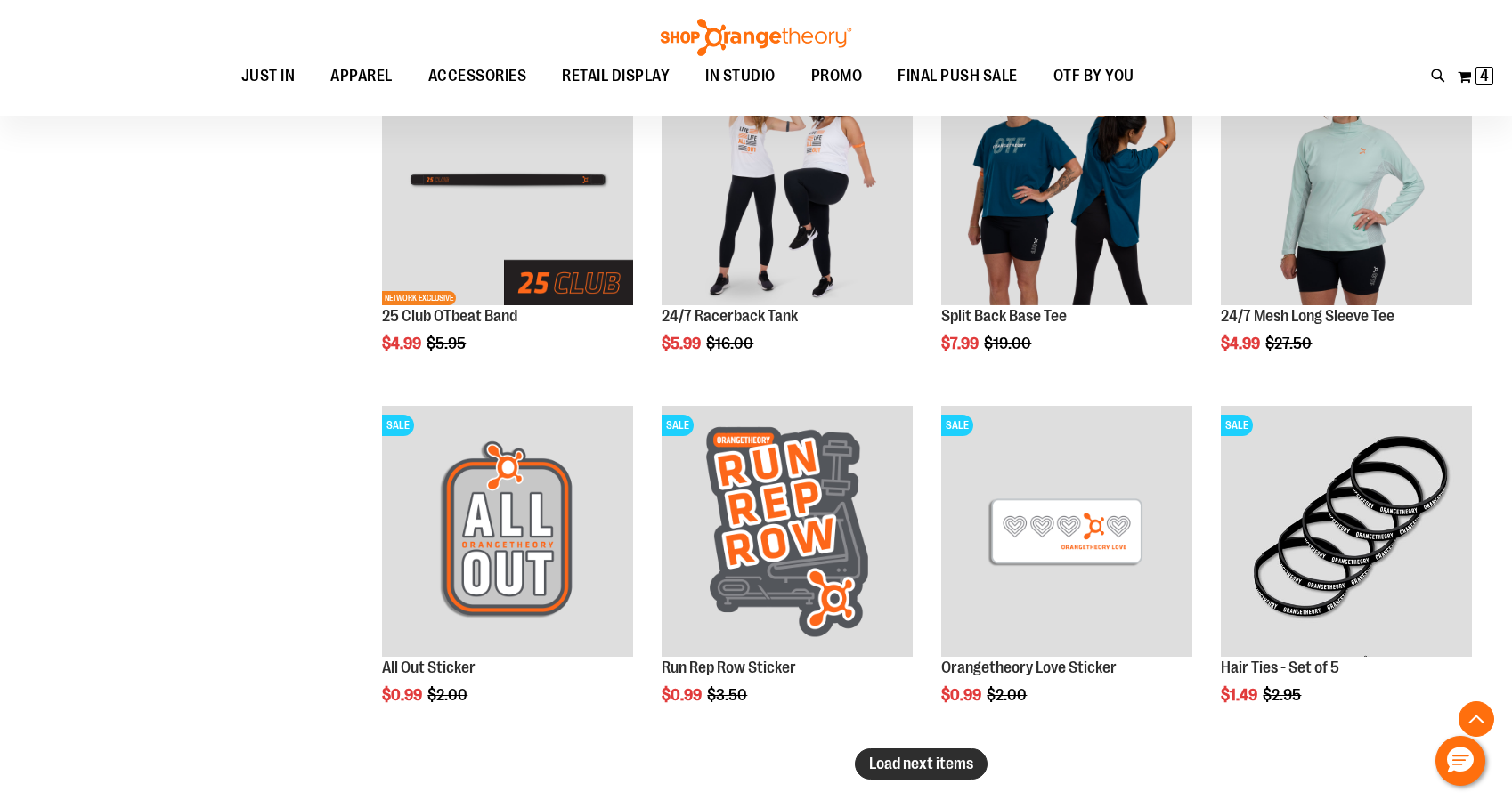
click at [957, 763] on span "Load next items" at bounding box center [921, 764] width 104 height 17
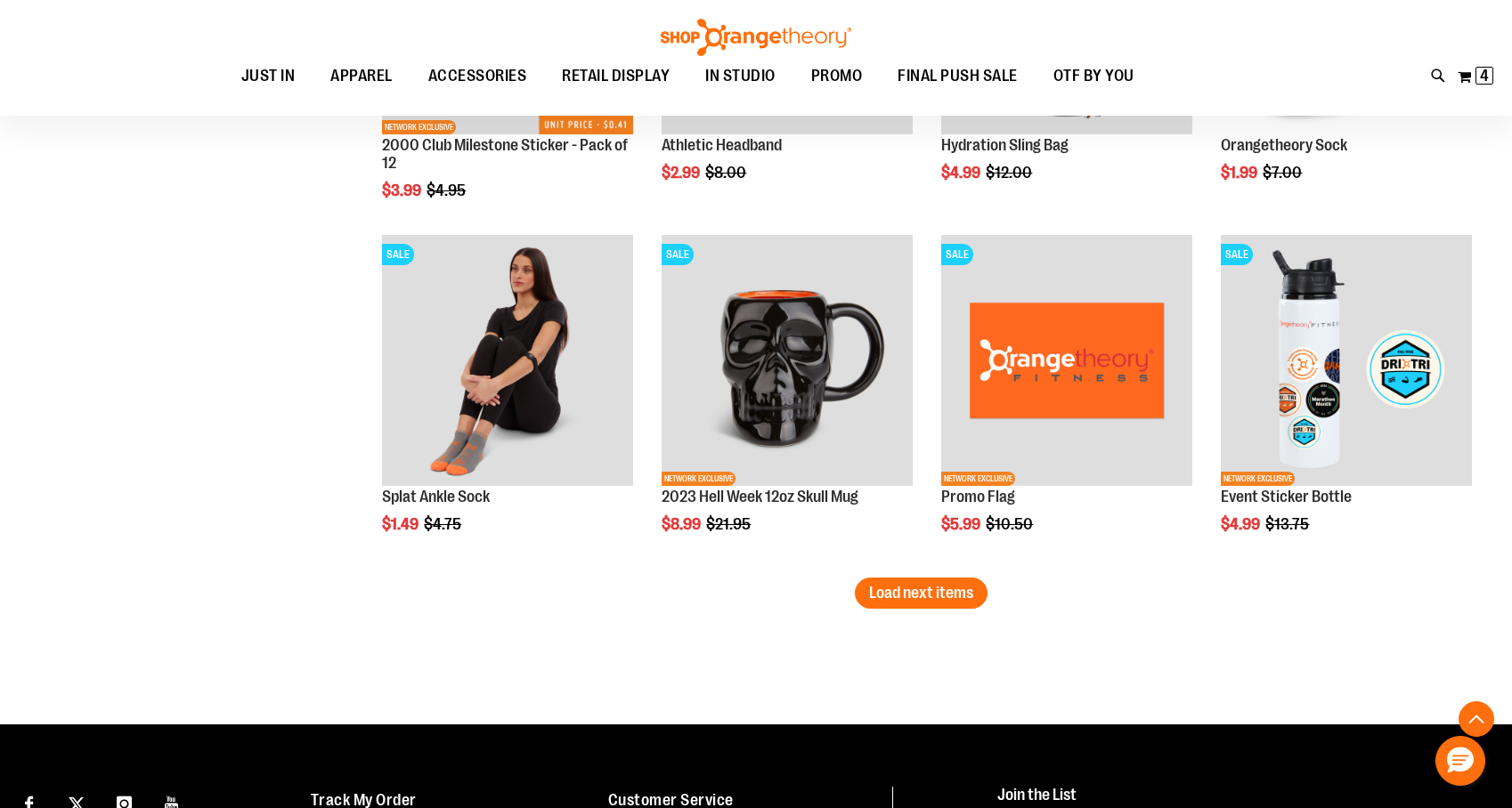
scroll to position [4853, 0]
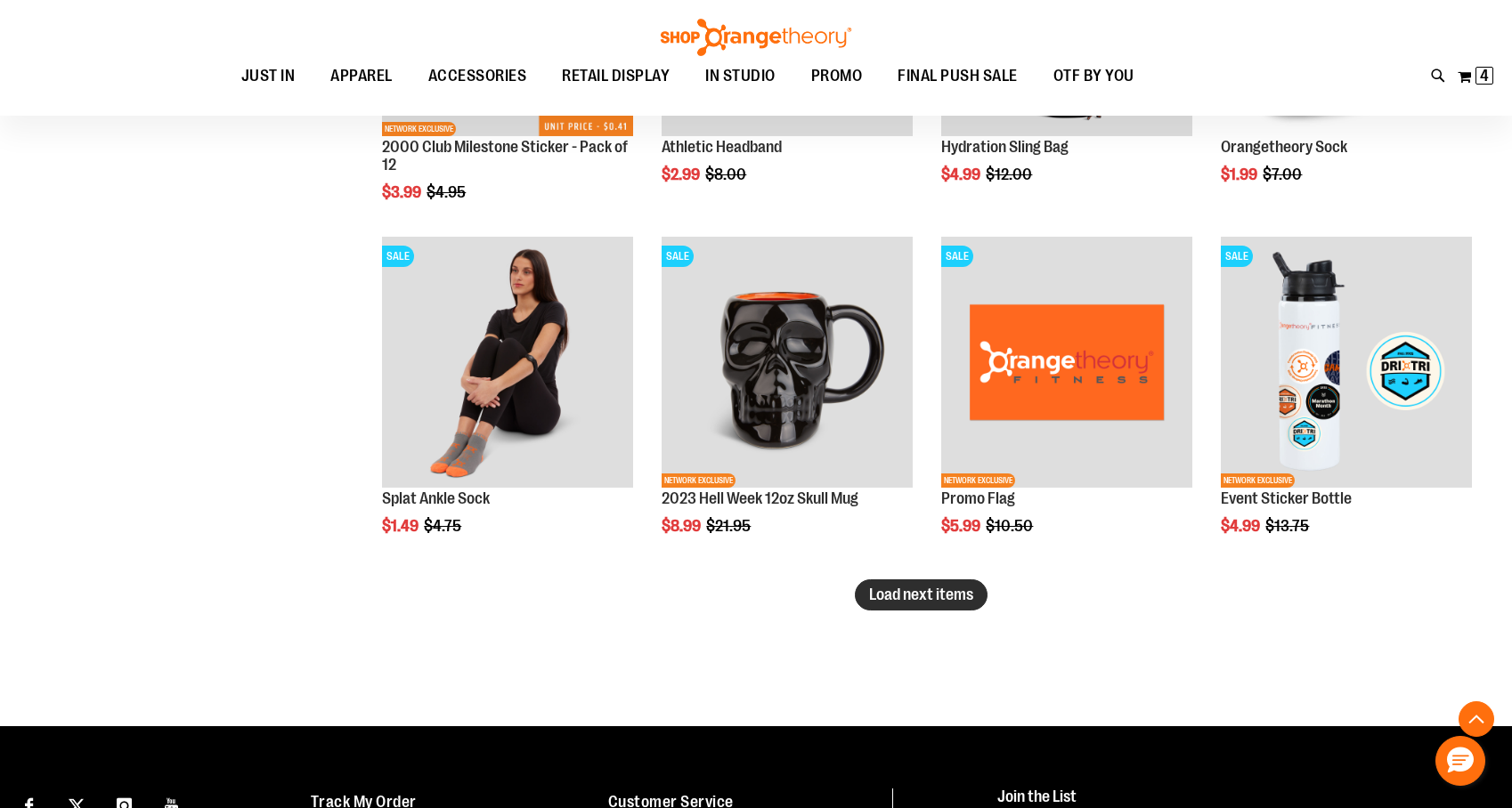
click at [891, 593] on span "Load next items" at bounding box center [921, 595] width 104 height 17
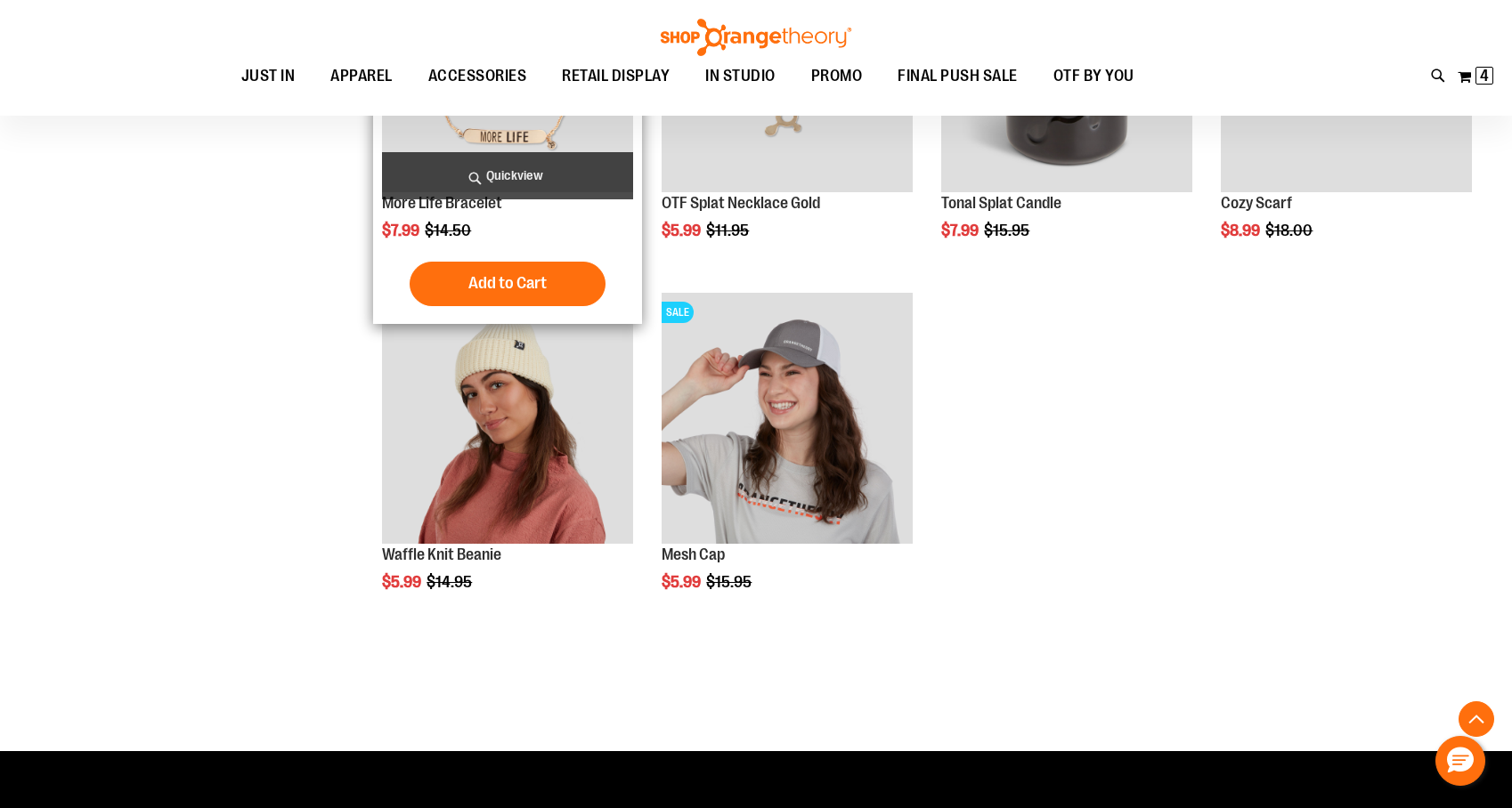
scroll to position [5852, 0]
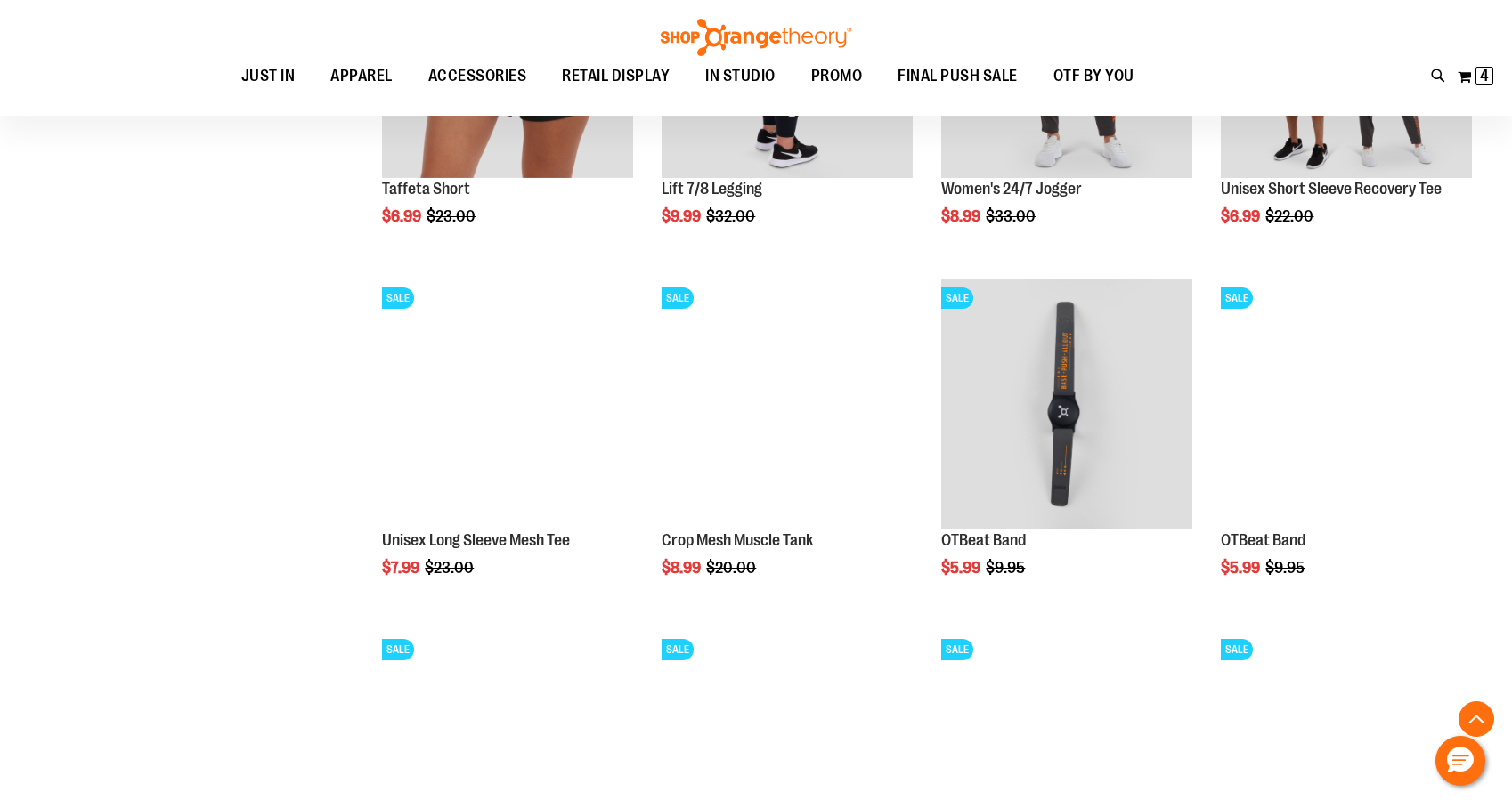
scroll to position [1439, 0]
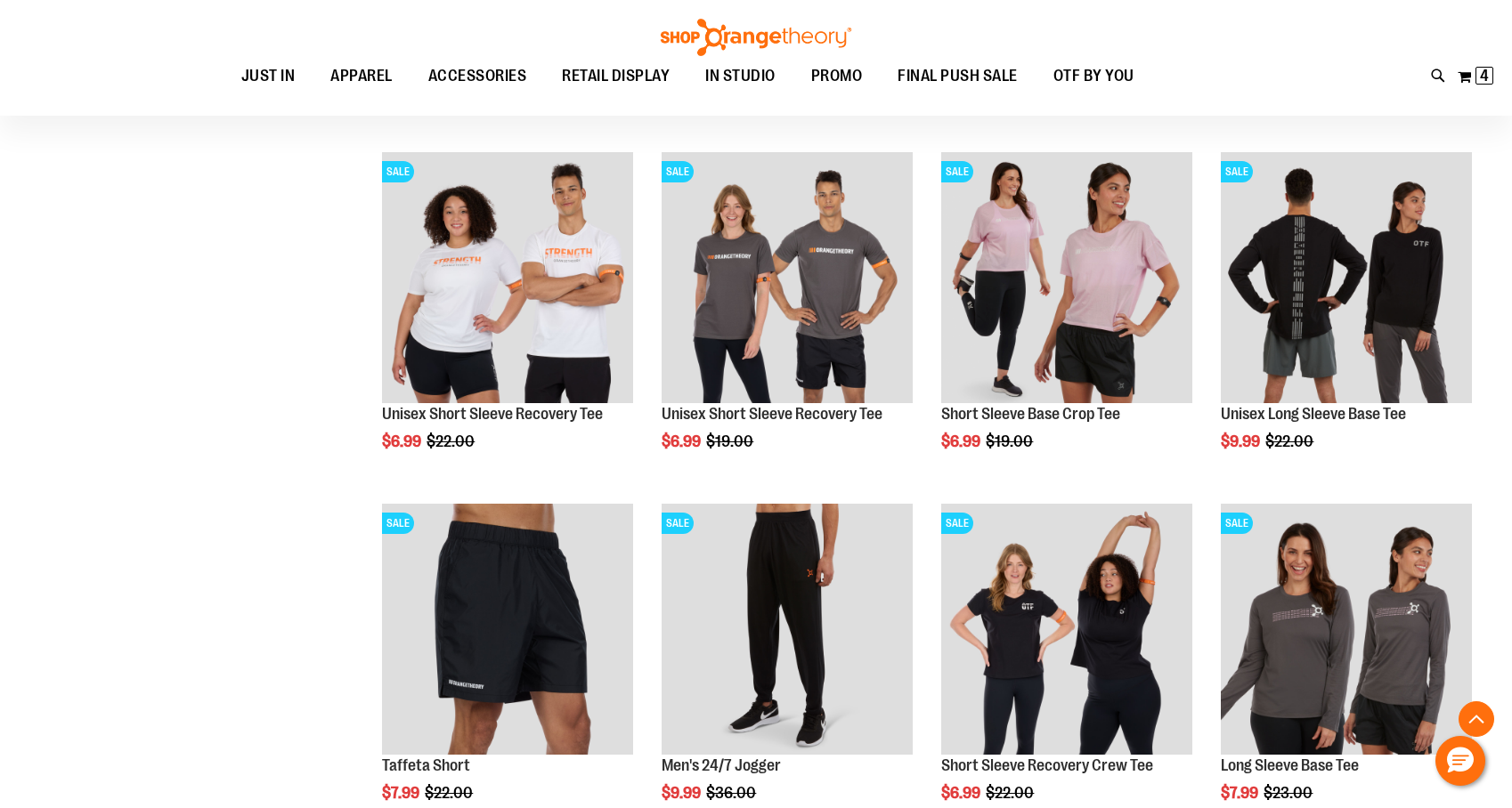
scroll to position [820, 0]
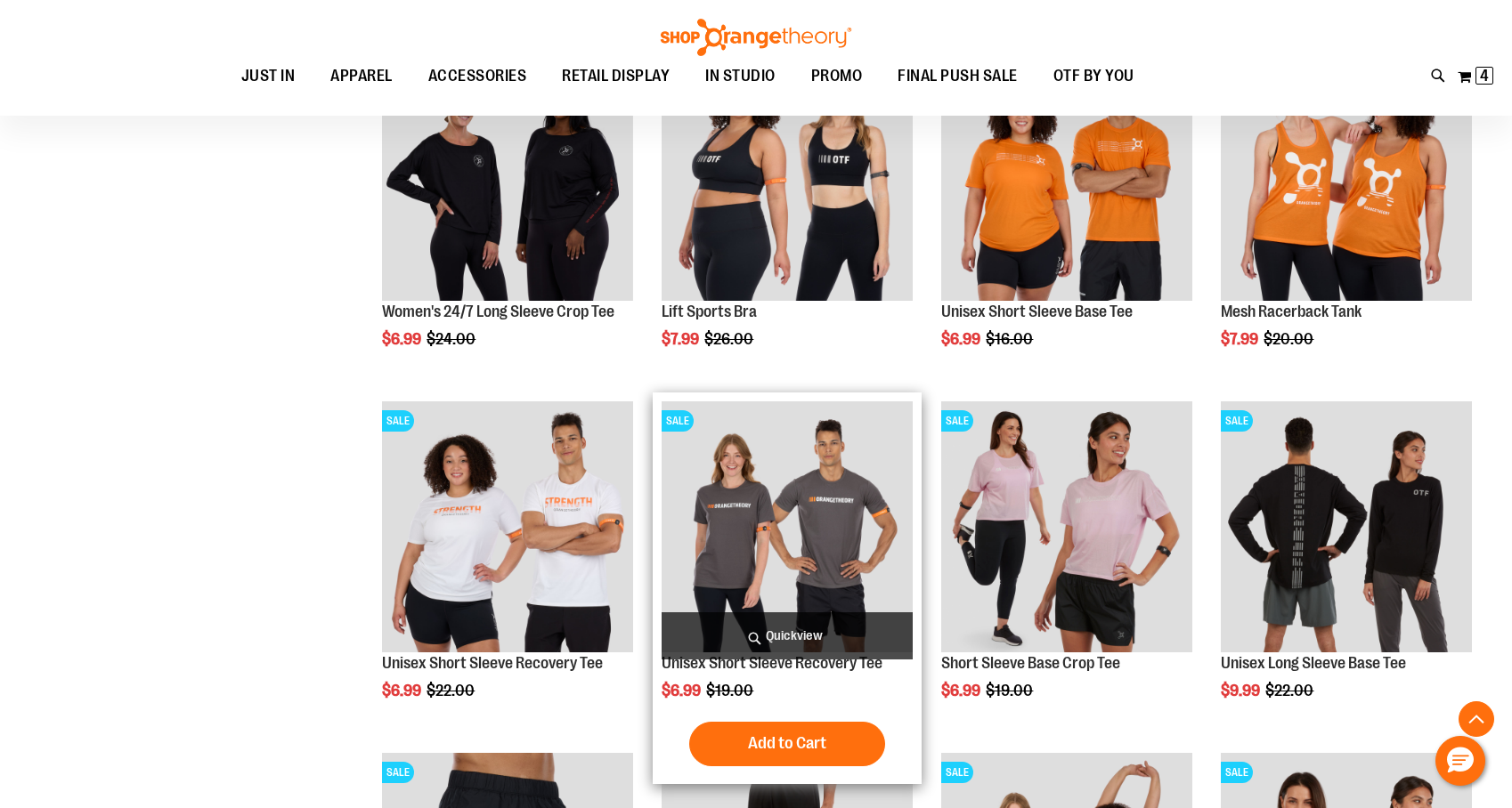
click at [751, 596] on img "product" at bounding box center [787, 527] width 251 height 251
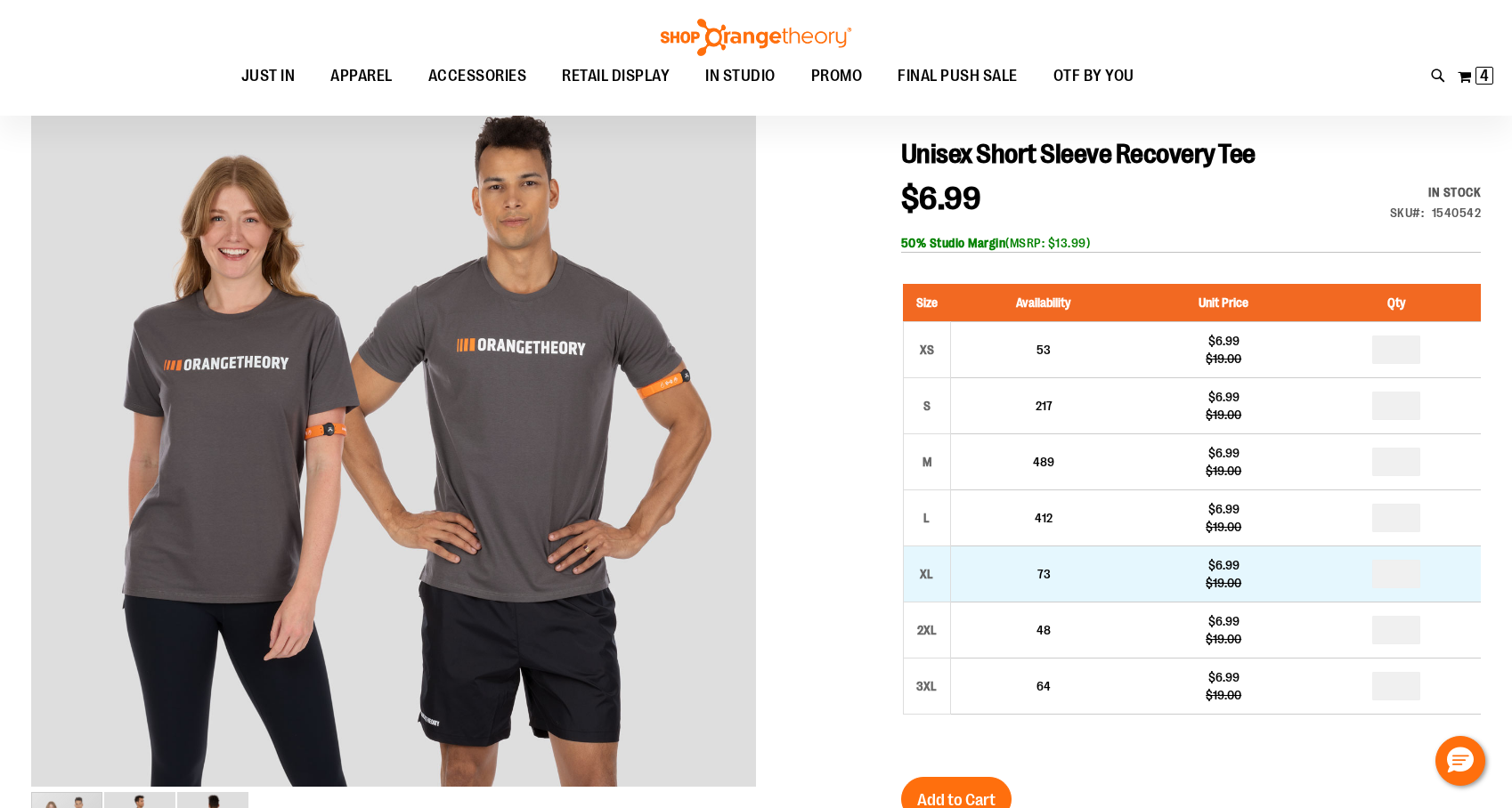
scroll to position [202, 0]
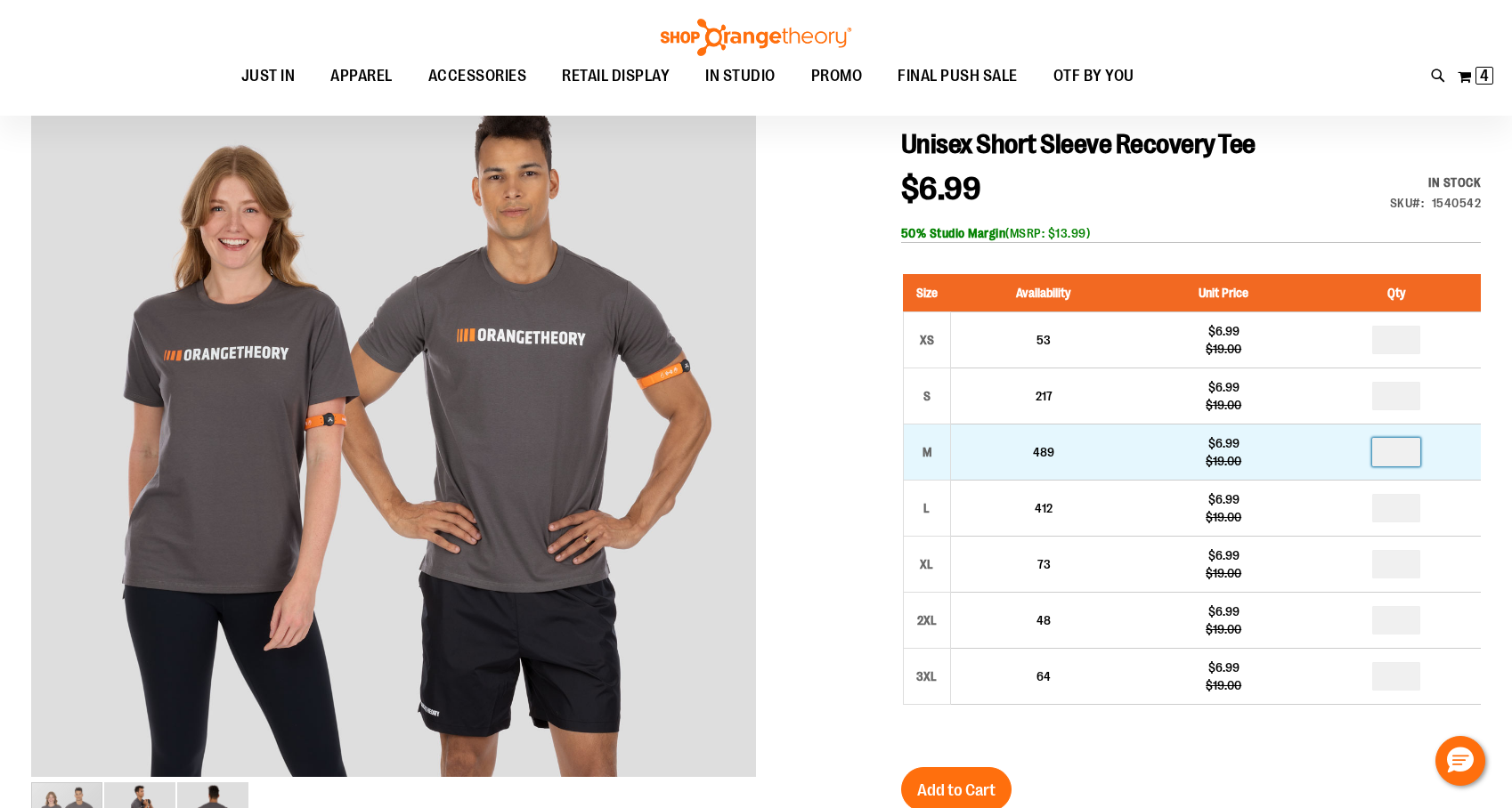
click at [1416, 453] on input "number" at bounding box center [1396, 453] width 48 height 29
type input "*"
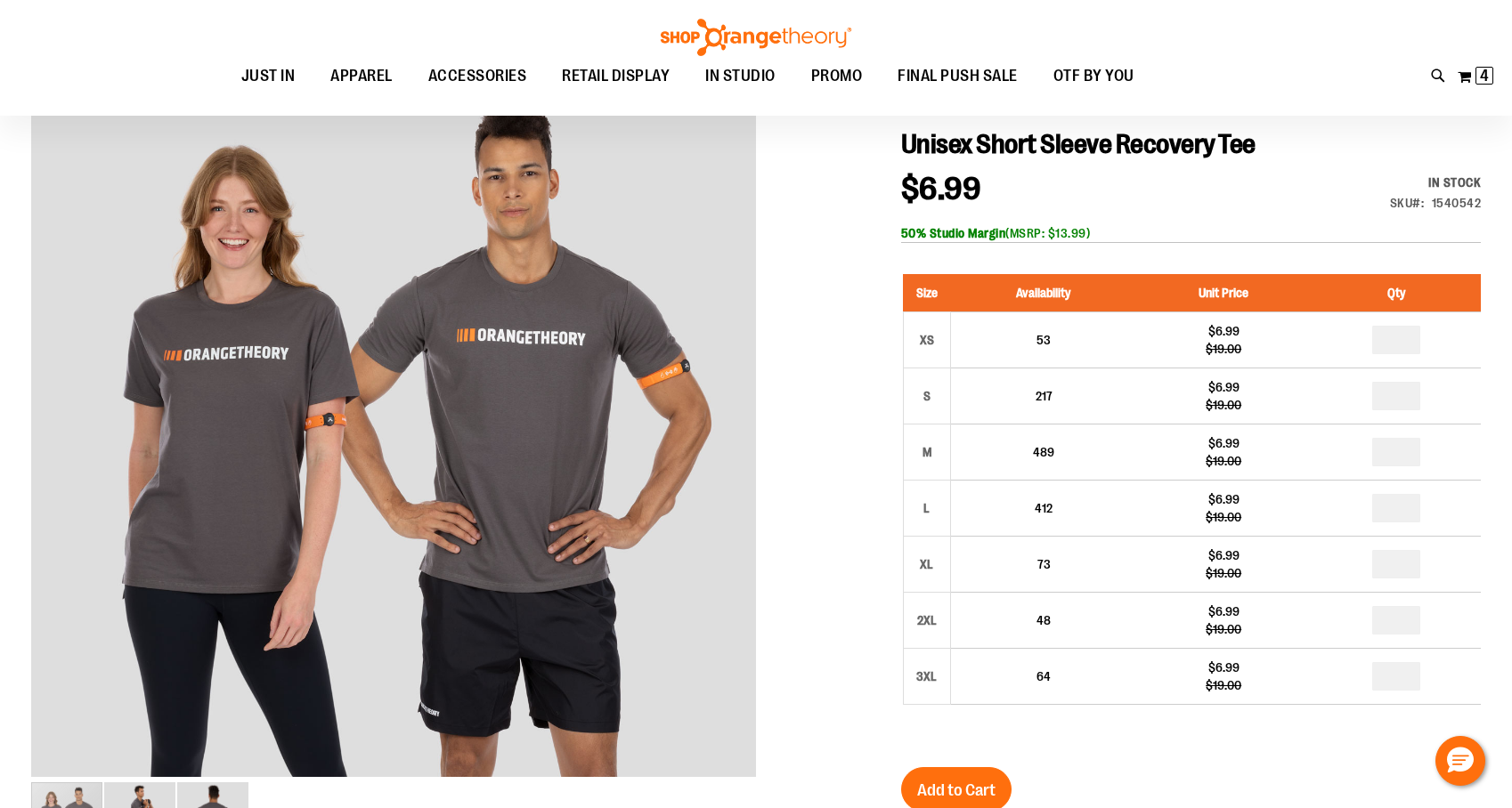
type input "*"
click at [996, 774] on button "Add to Cart" at bounding box center [956, 790] width 110 height 44
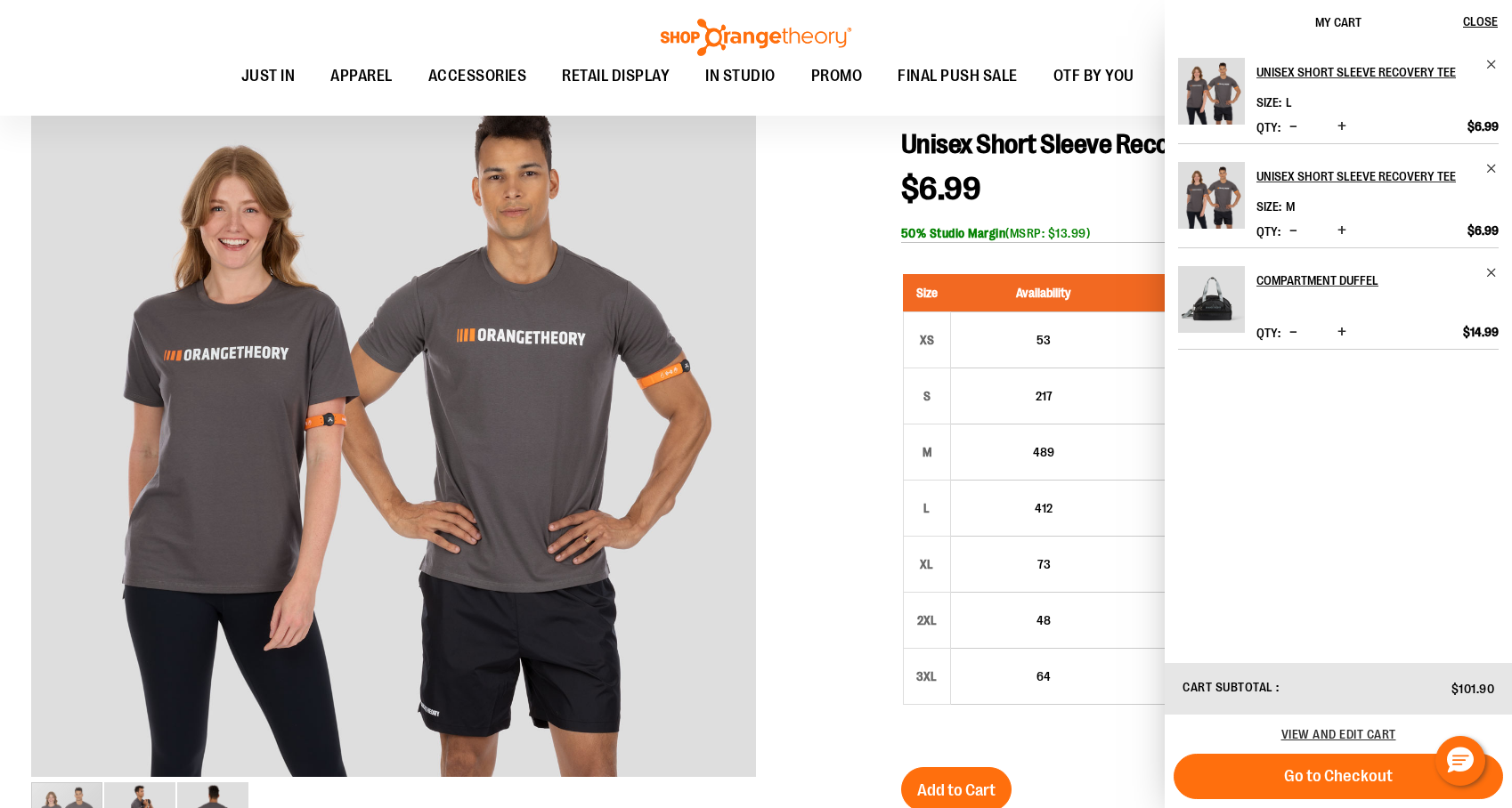
click at [1342, 329] on span "Increase product quantity" at bounding box center [1341, 332] width 9 height 17
click at [1342, 334] on span "Increase product quantity" at bounding box center [1341, 332] width 9 height 17
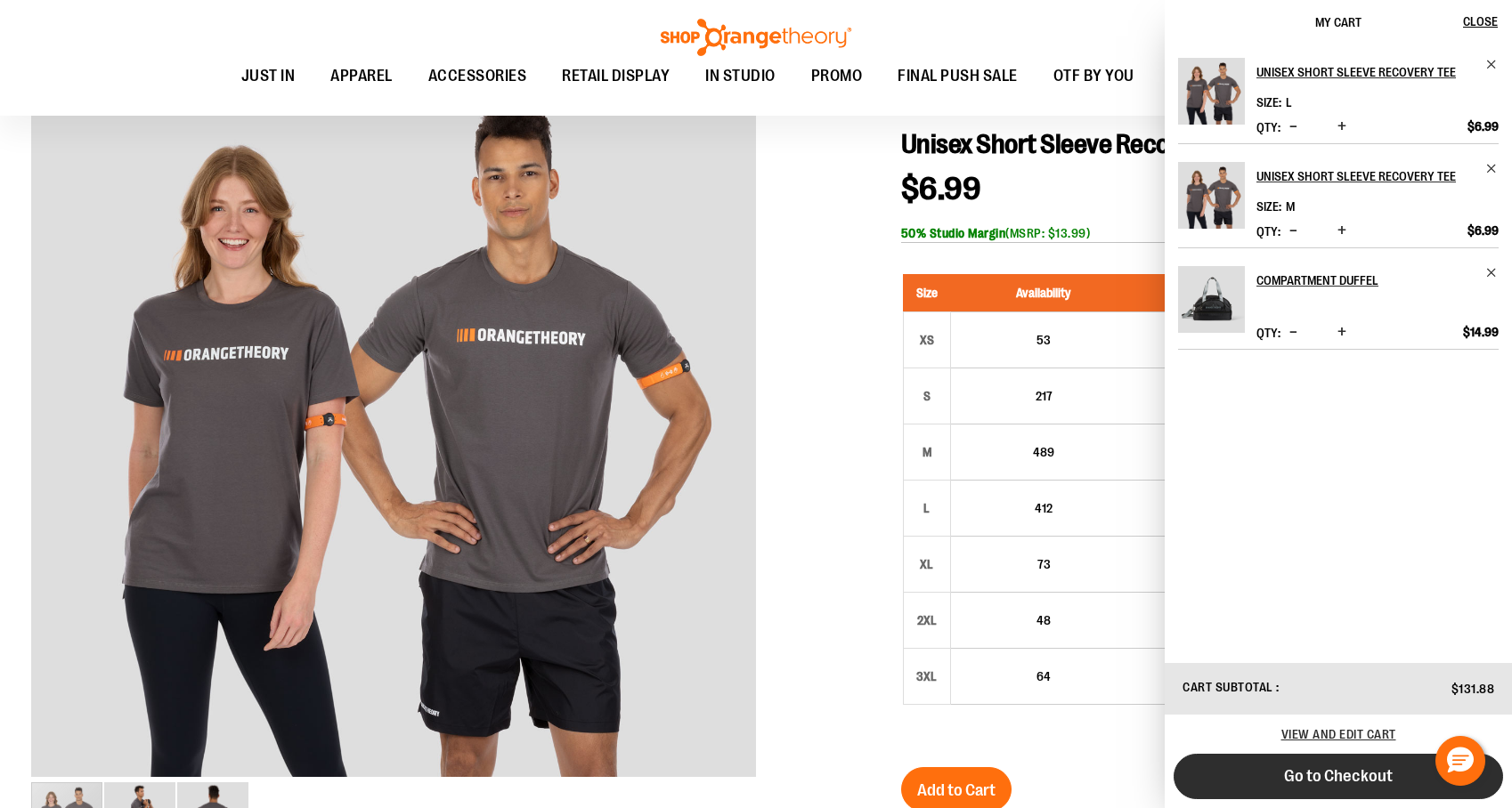
click at [1301, 781] on span "Go to Checkout" at bounding box center [1338, 776] width 109 height 19
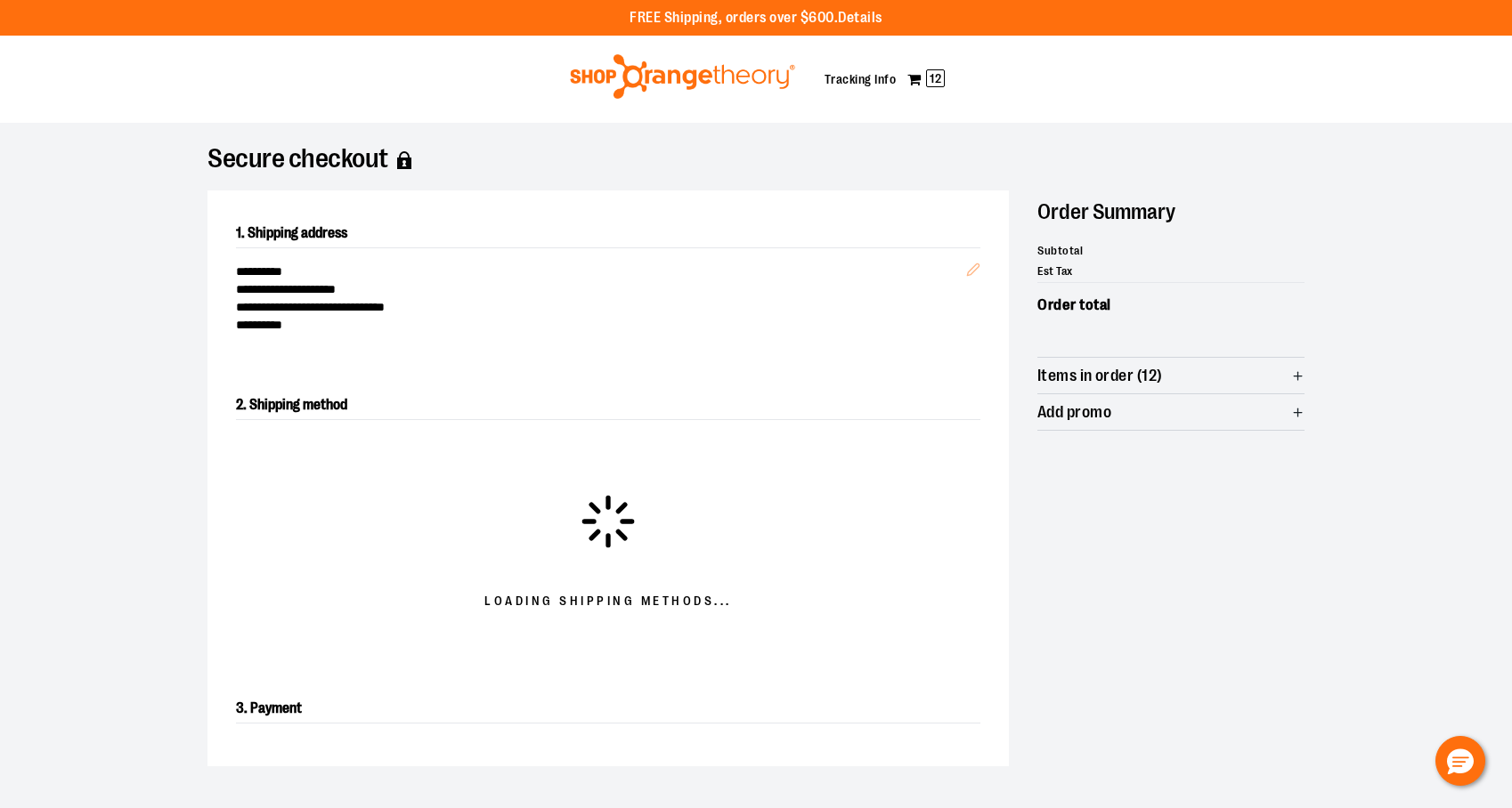
click at [974, 270] on div "**********" at bounding box center [607, 291] width 744 height 86
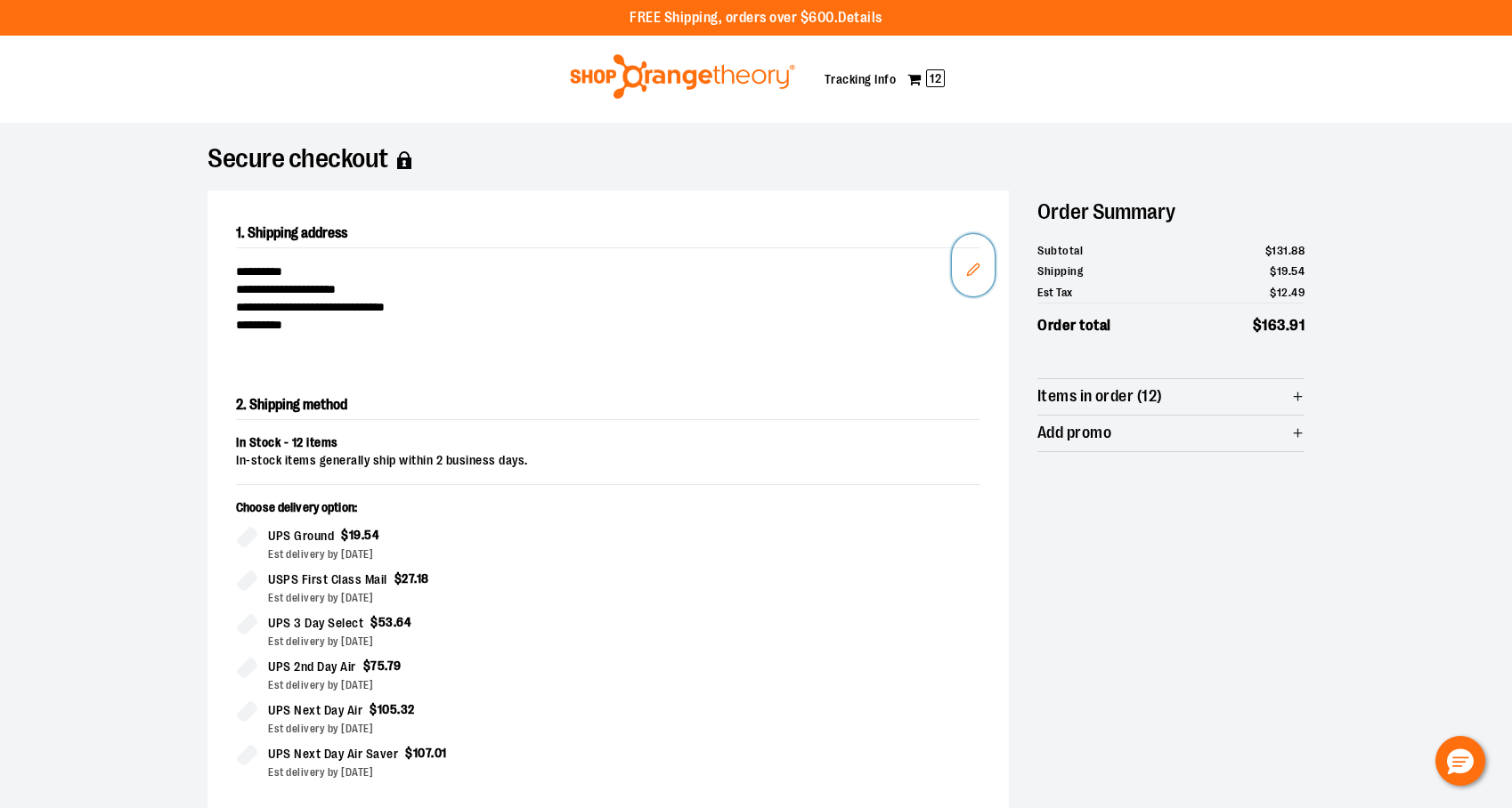
click at [971, 273] on icon "Edit" at bounding box center [973, 269] width 12 height 12
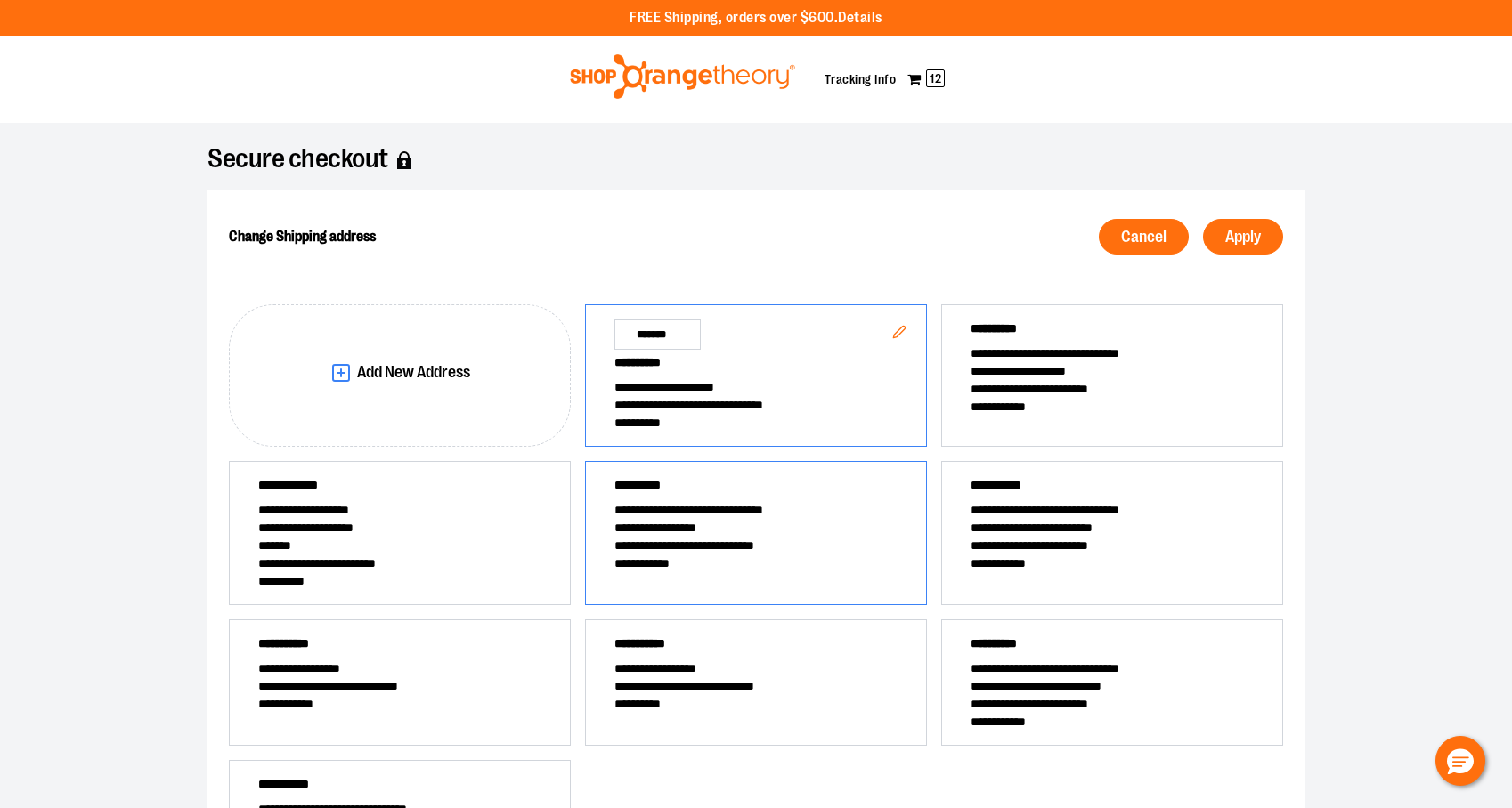
click at [747, 556] on span "**********" at bounding box center [755, 564] width 283 height 17
click at [1236, 246] on button "Apply" at bounding box center [1243, 237] width 80 height 36
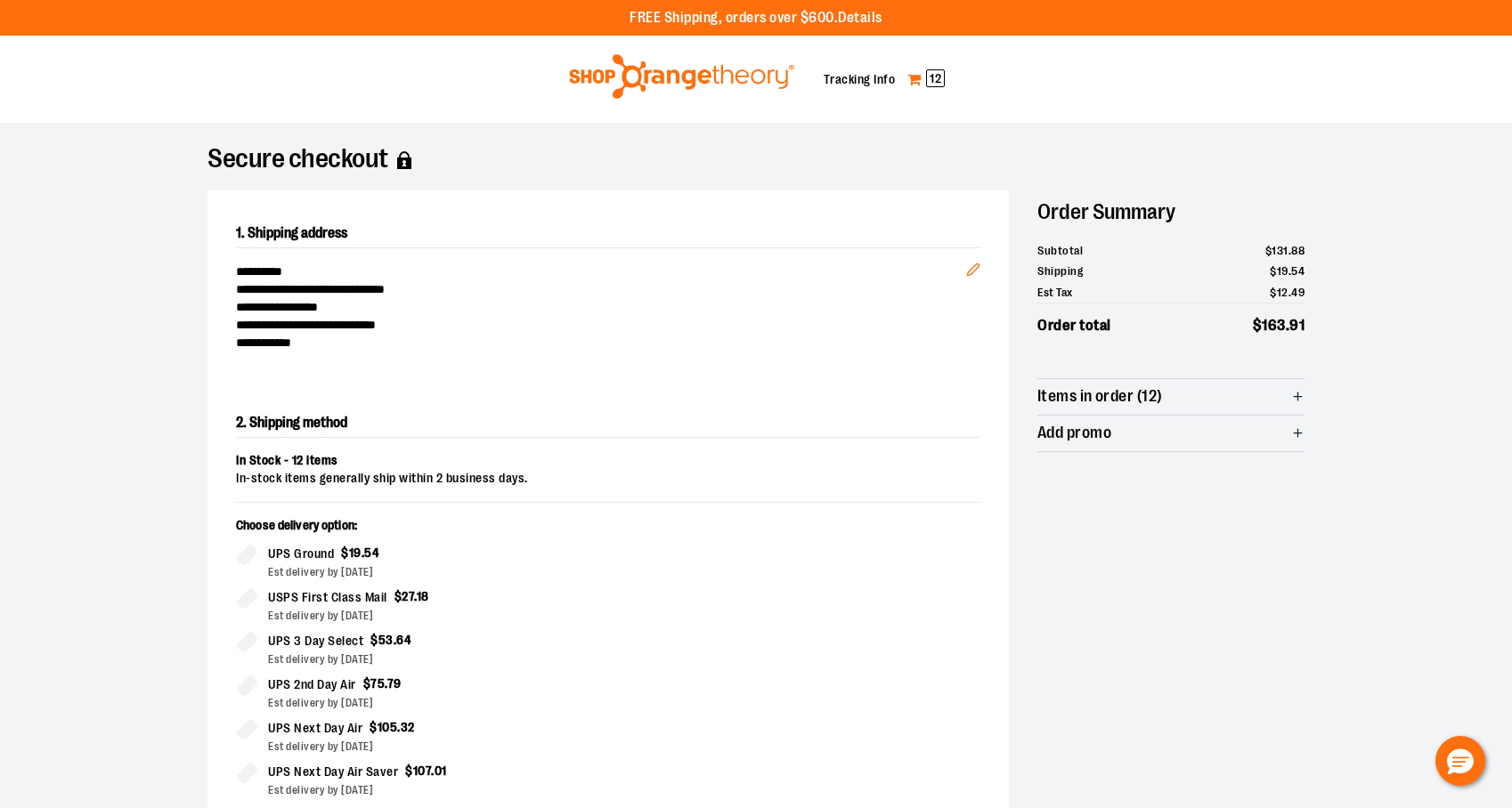
click at [931, 77] on span "12" at bounding box center [935, 78] width 18 height 17
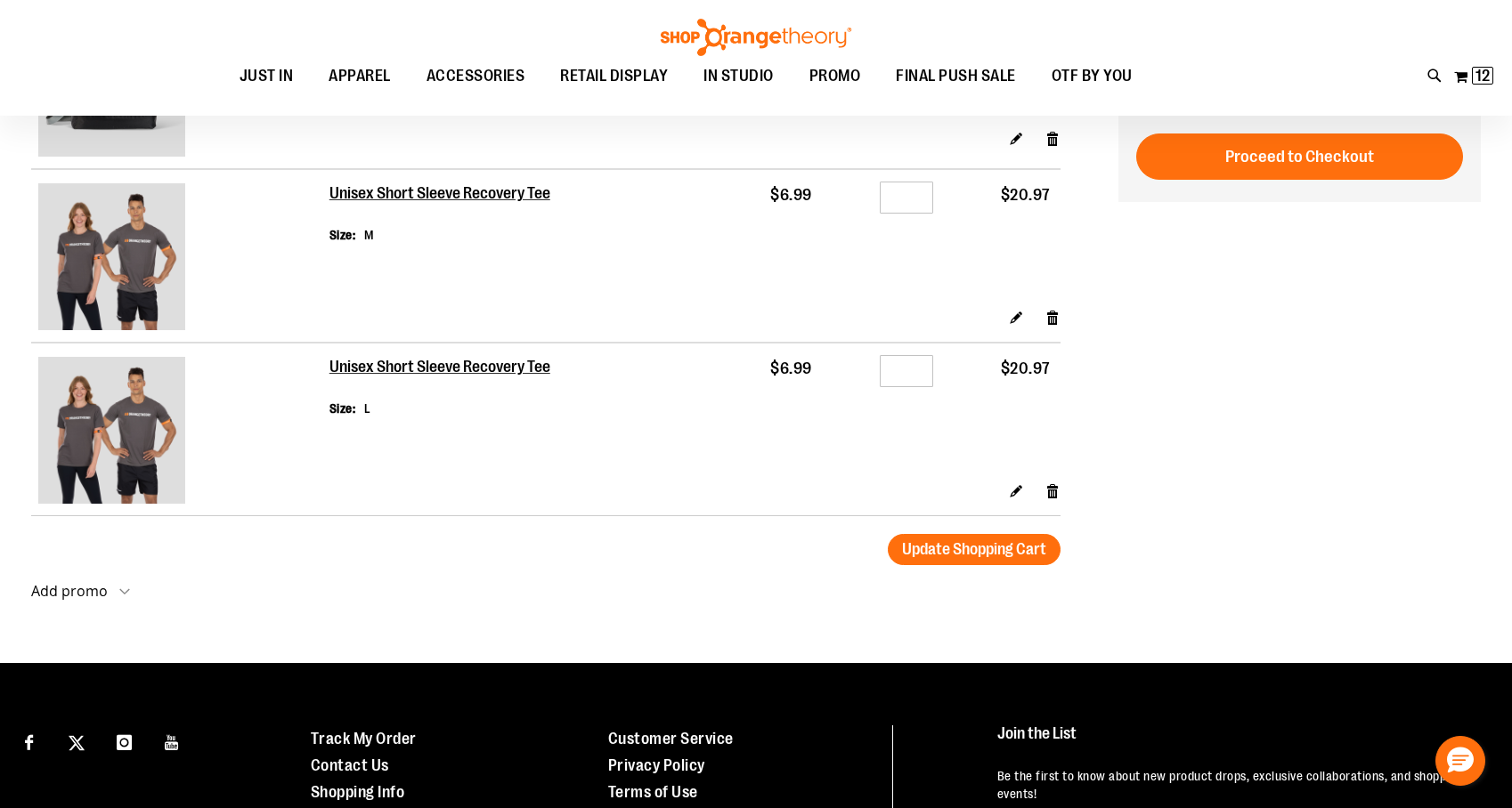
scroll to position [141, 0]
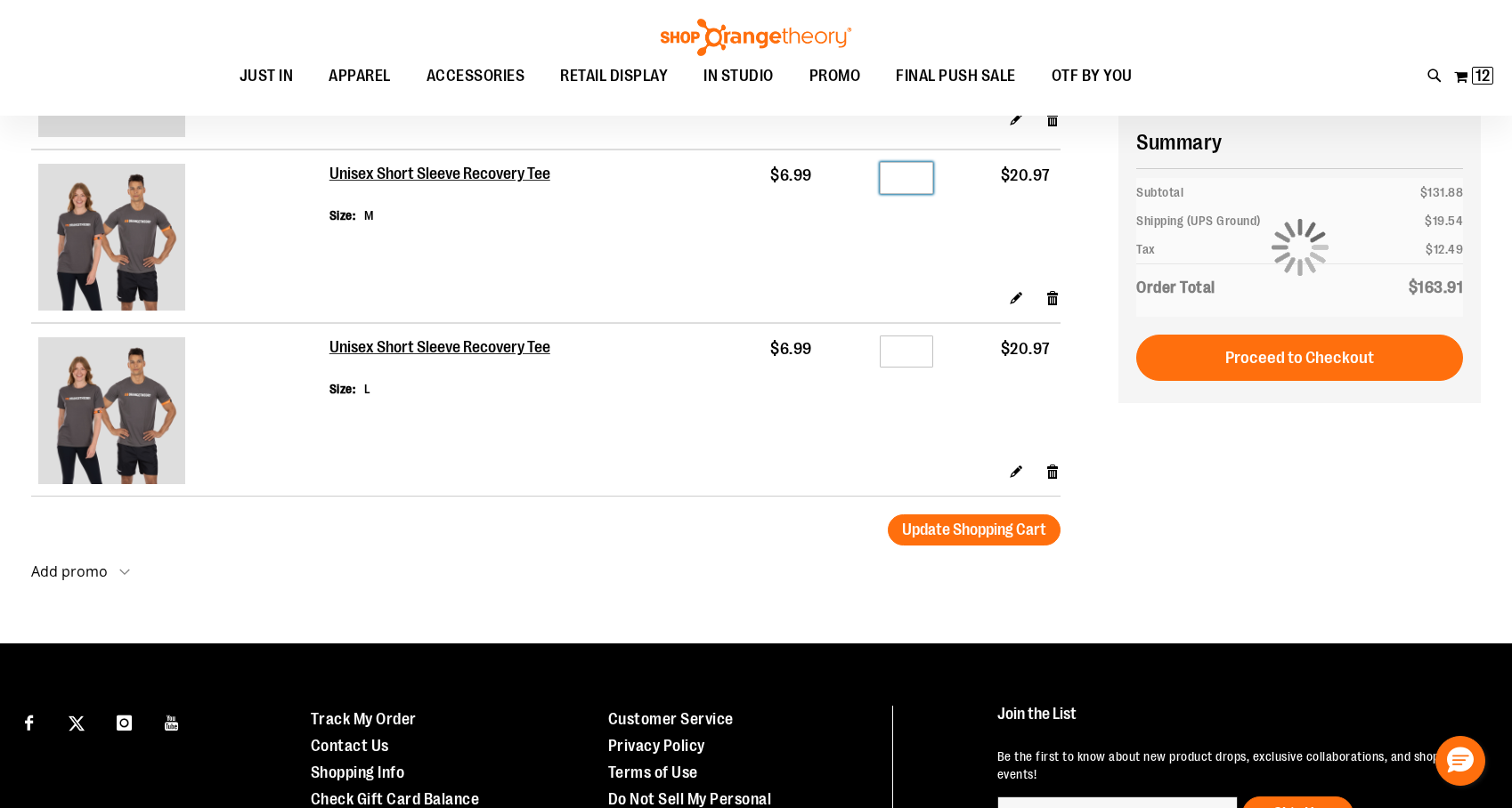
click at [917, 175] on input "*" at bounding box center [906, 178] width 53 height 32
type input "*"
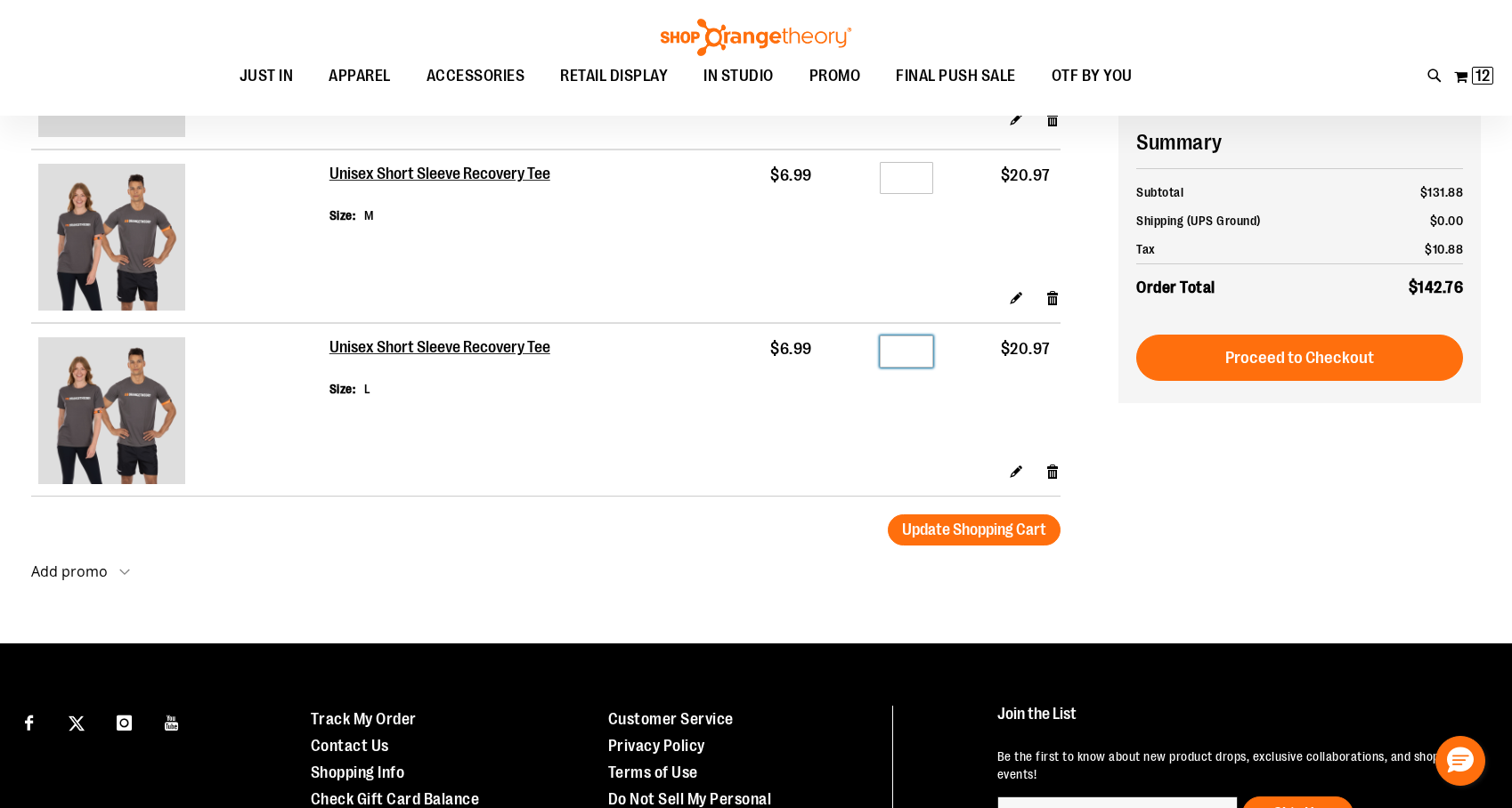
click at [910, 353] on input "*" at bounding box center [906, 351] width 53 height 32
type input "*"
click at [802, 477] on div "Edit Remove item" at bounding box center [694, 478] width 731 height 31
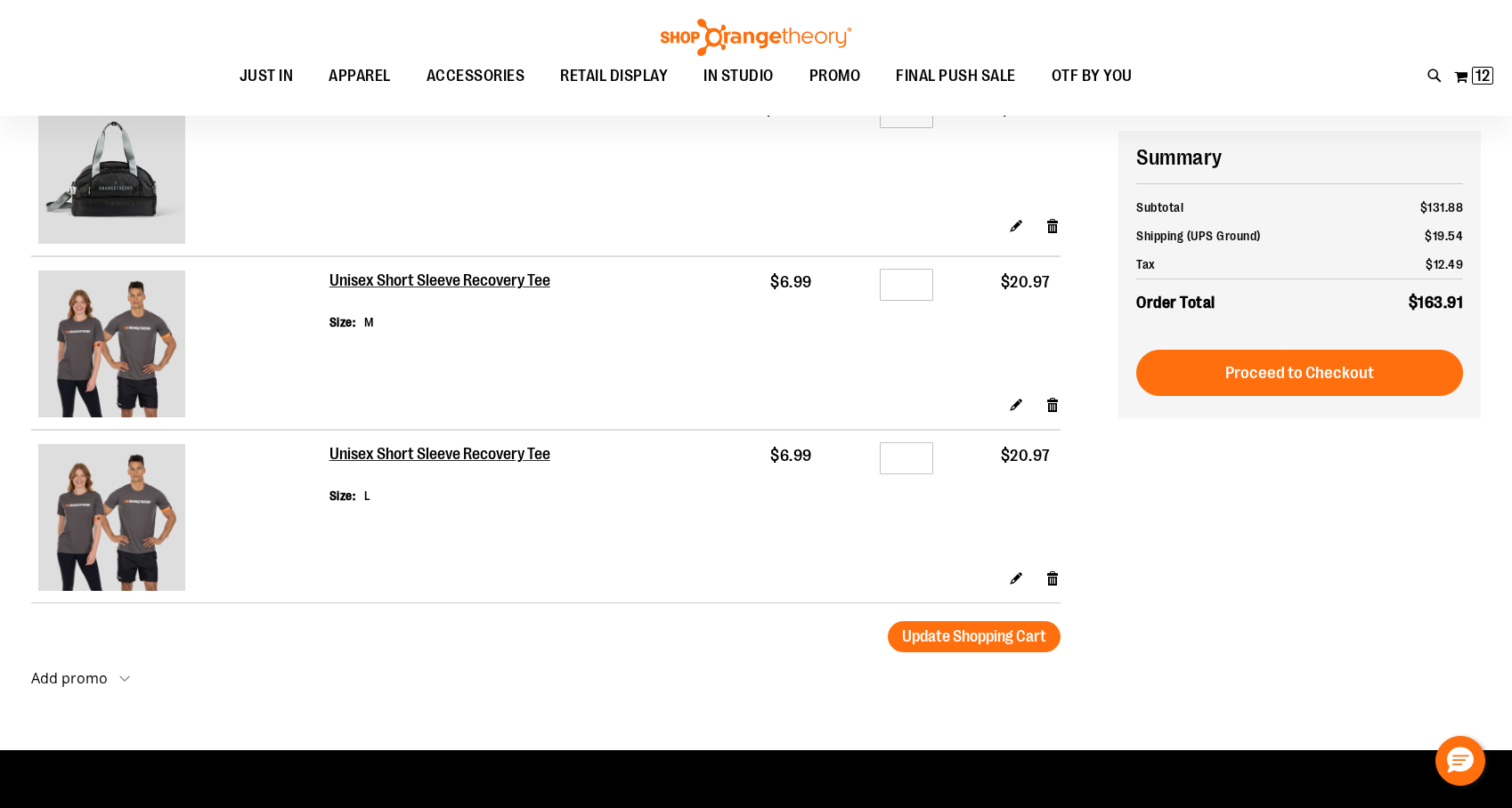
scroll to position [15, 0]
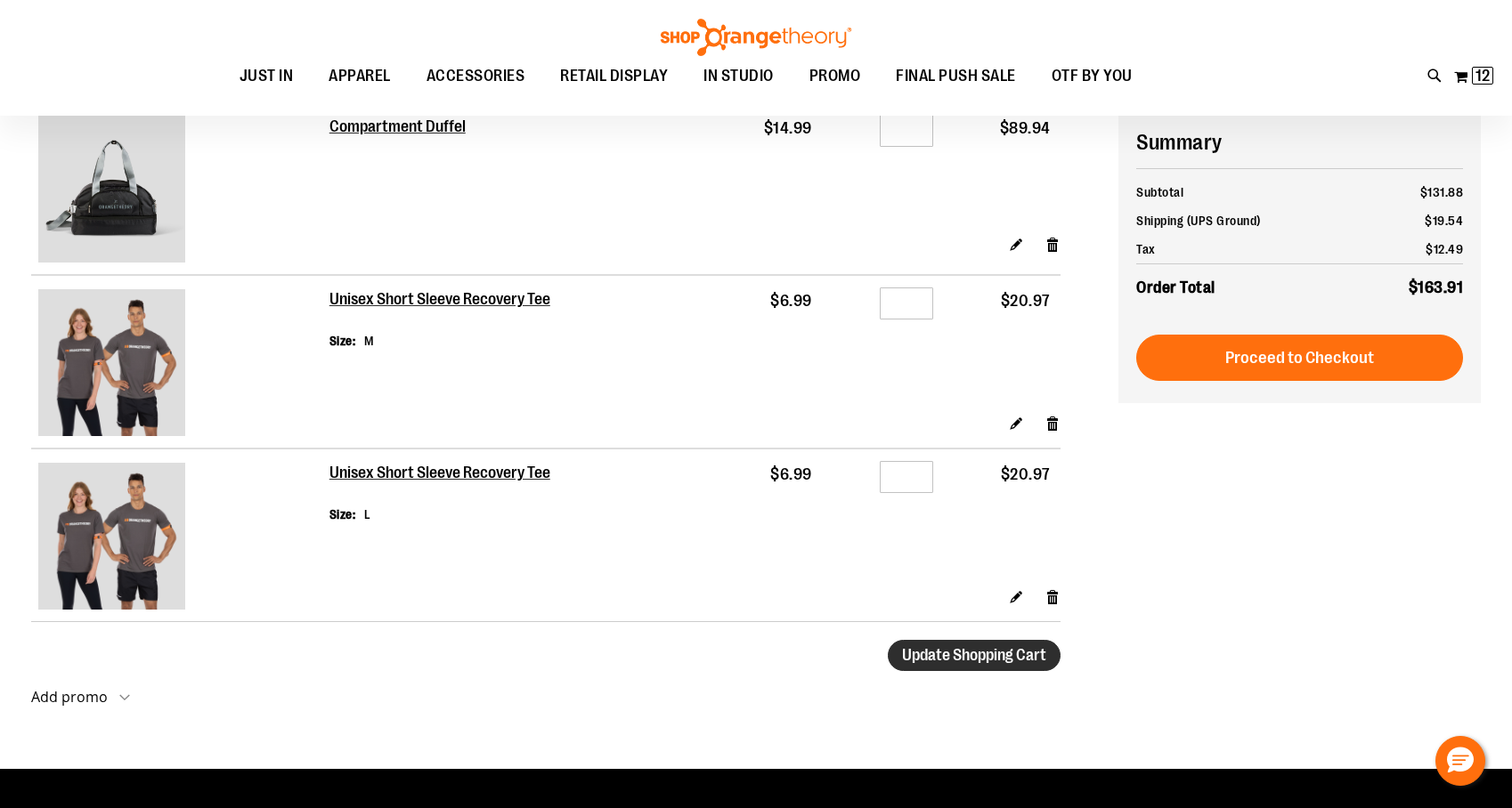
click at [950, 659] on span "Update Shopping Cart" at bounding box center [973, 655] width 144 height 17
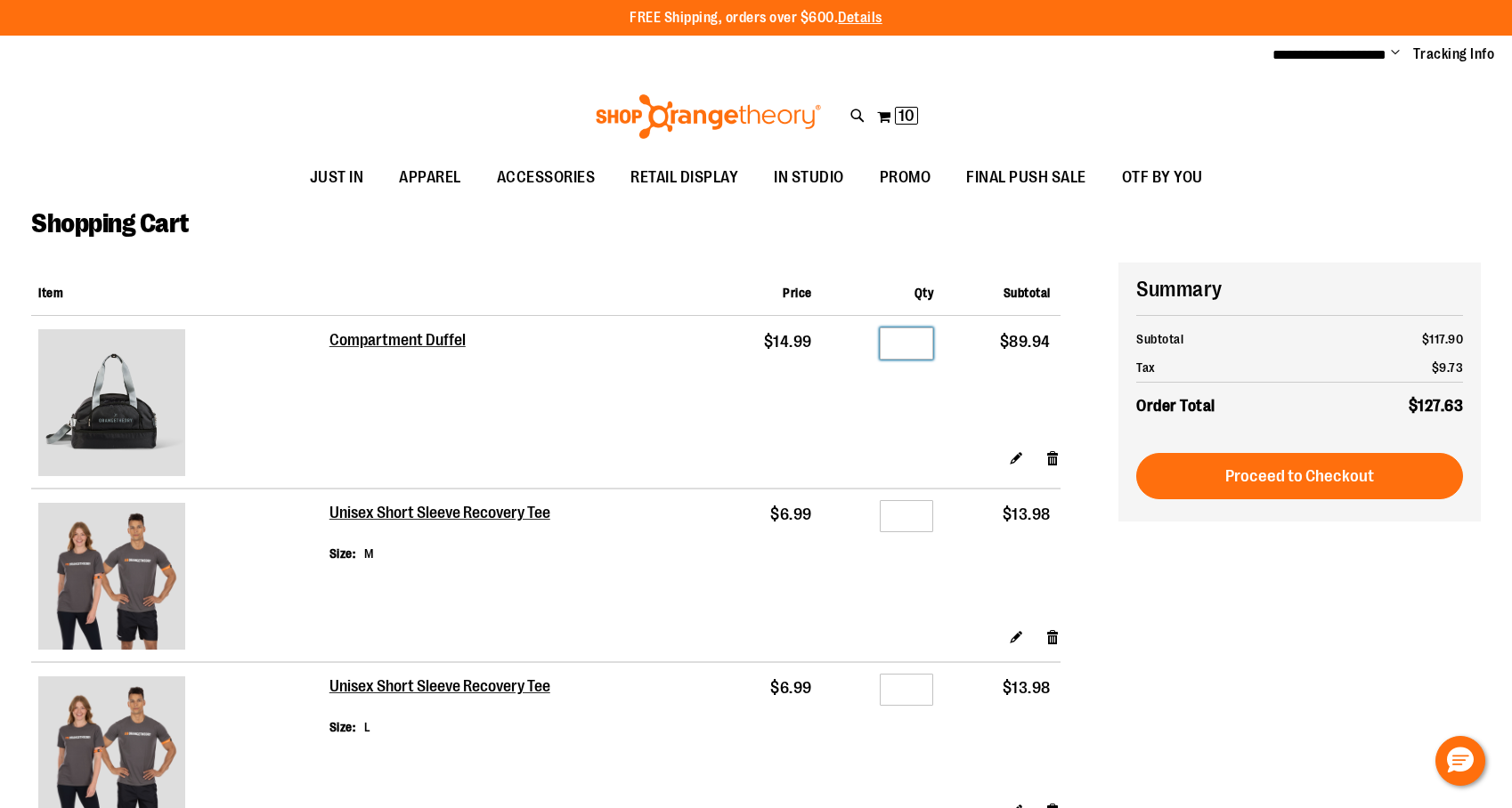
click at [907, 340] on input "*" at bounding box center [906, 343] width 53 height 32
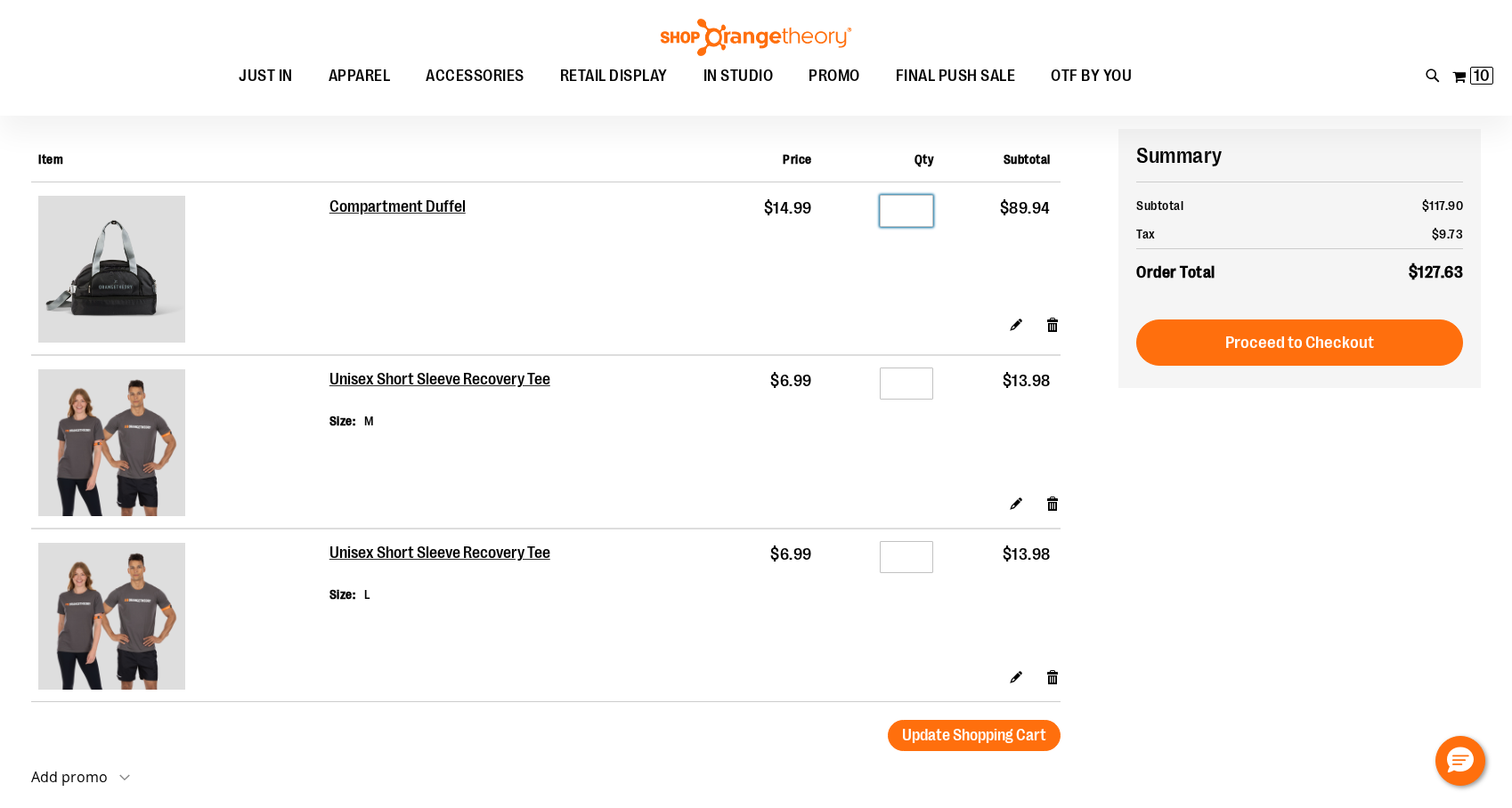
scroll to position [196, 0]
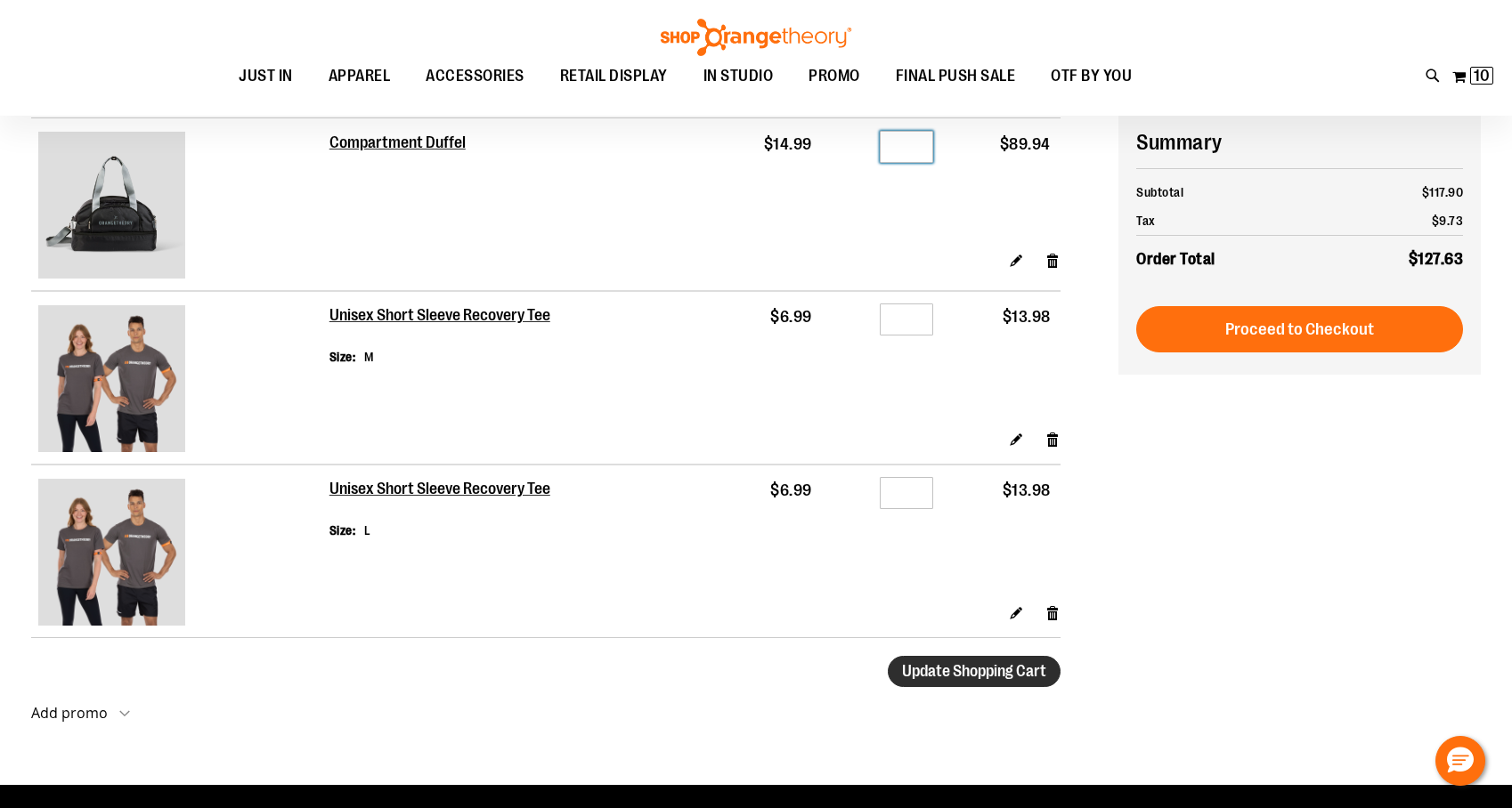
type input "*"
click at [956, 673] on span "Update Shopping Cart" at bounding box center [973, 671] width 144 height 17
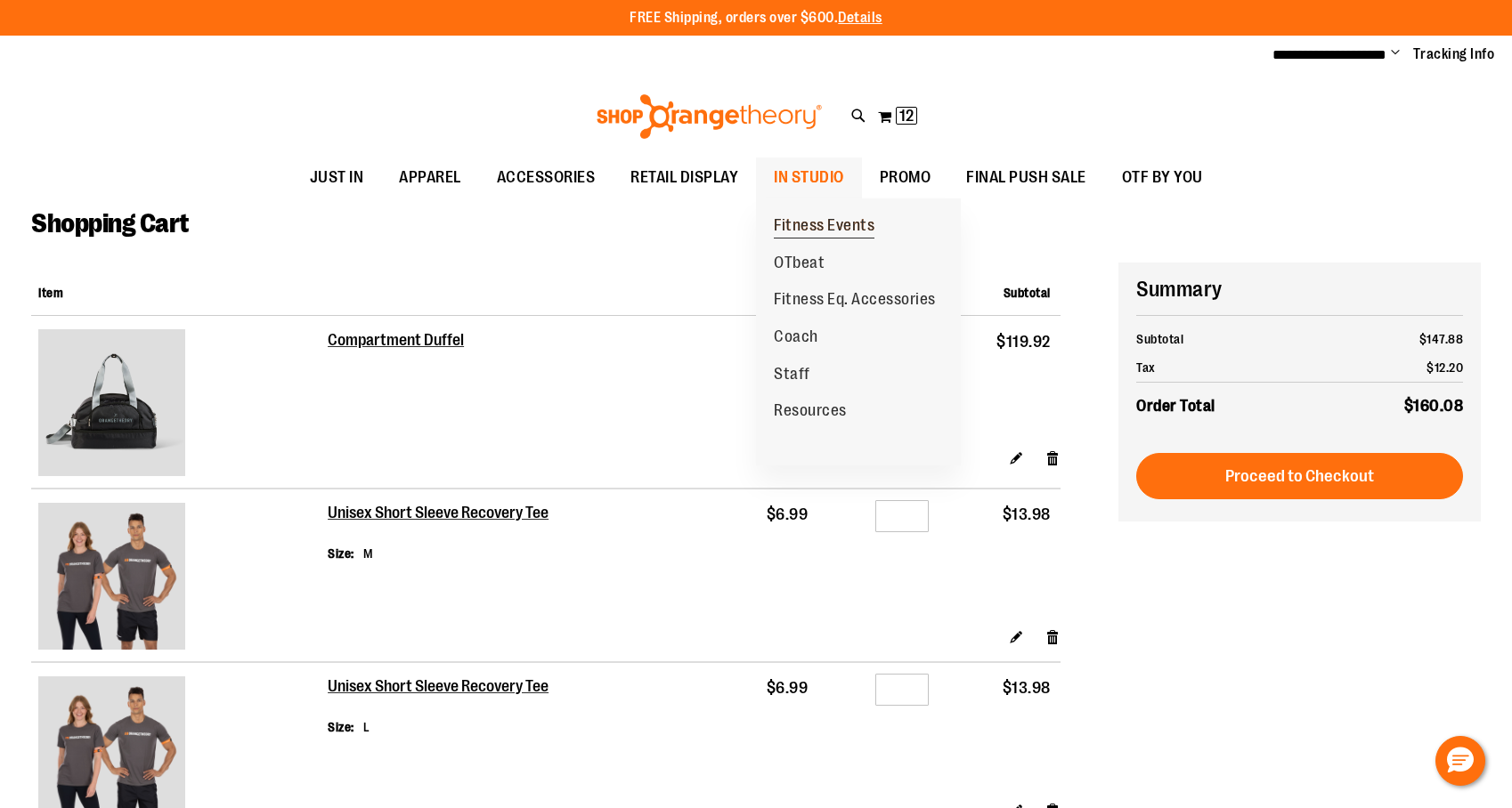
click at [821, 223] on span "Fitness Events" at bounding box center [824, 227] width 100 height 22
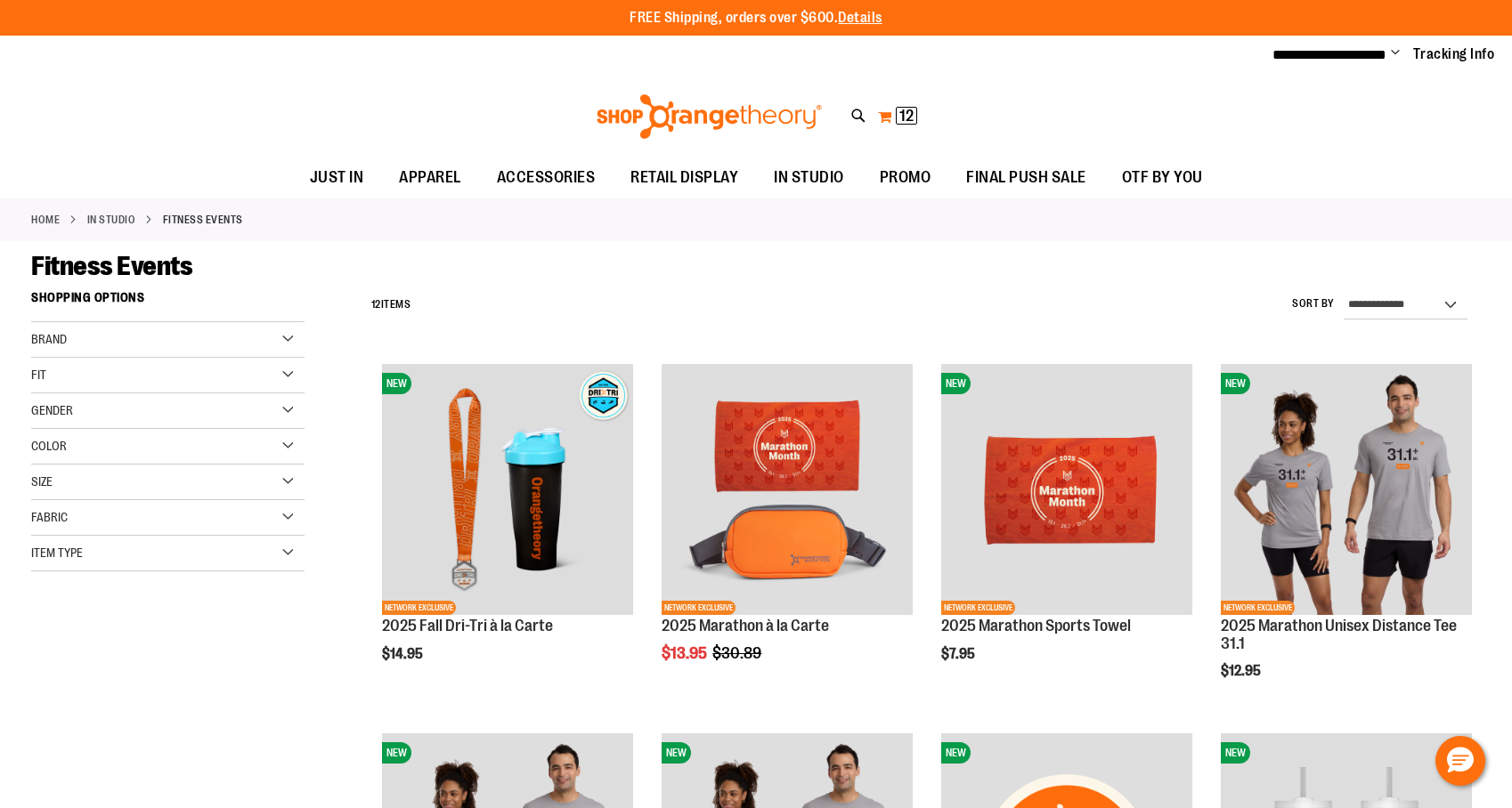
click at [912, 107] on span "12 12 items" at bounding box center [907, 116] width 21 height 17
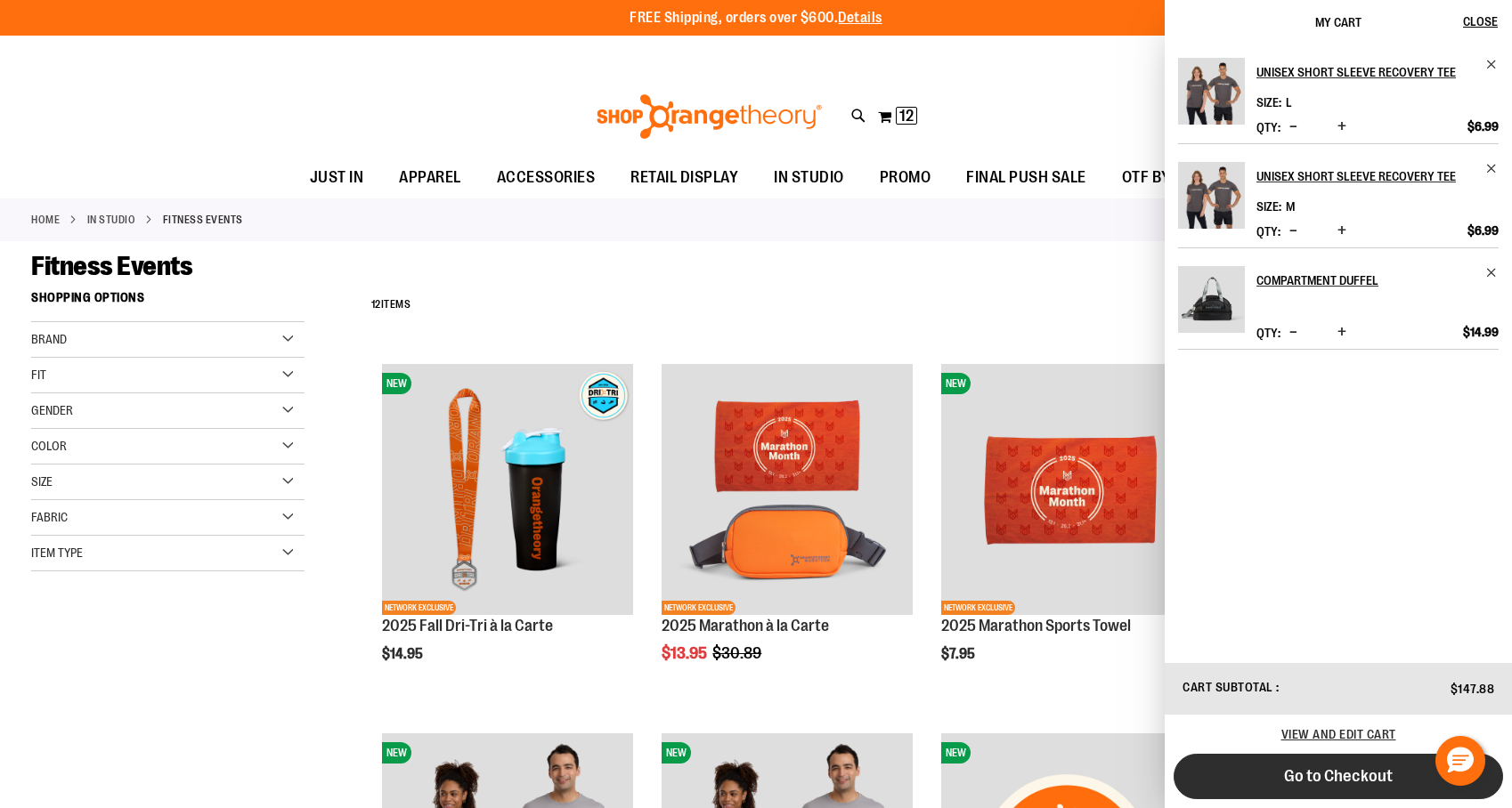
click at [1341, 791] on button "Go to Checkout" at bounding box center [1338, 776] width 329 height 45
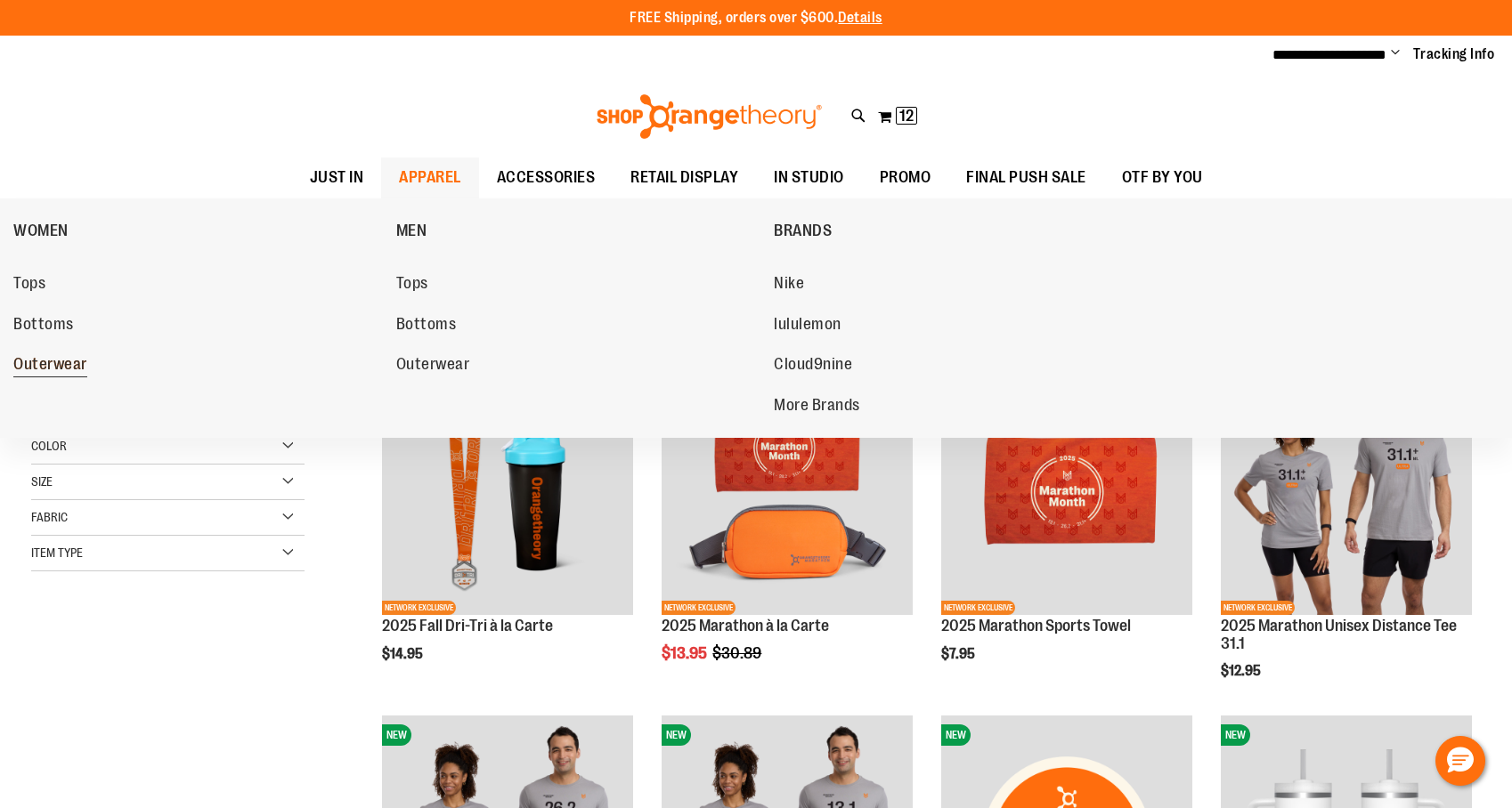
click at [63, 364] on span "Outerwear" at bounding box center [50, 366] width 74 height 22
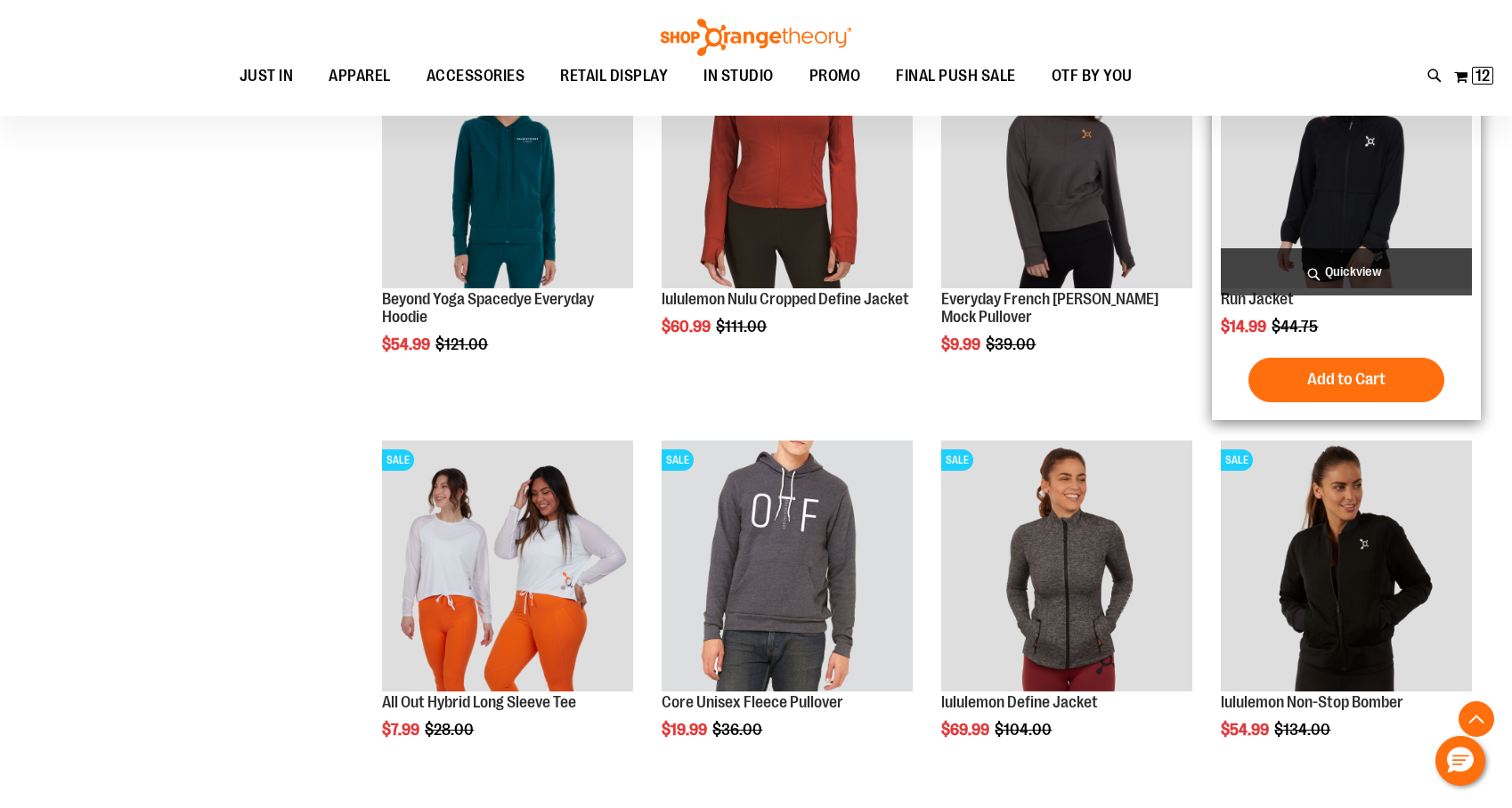
scroll to position [1602, 0]
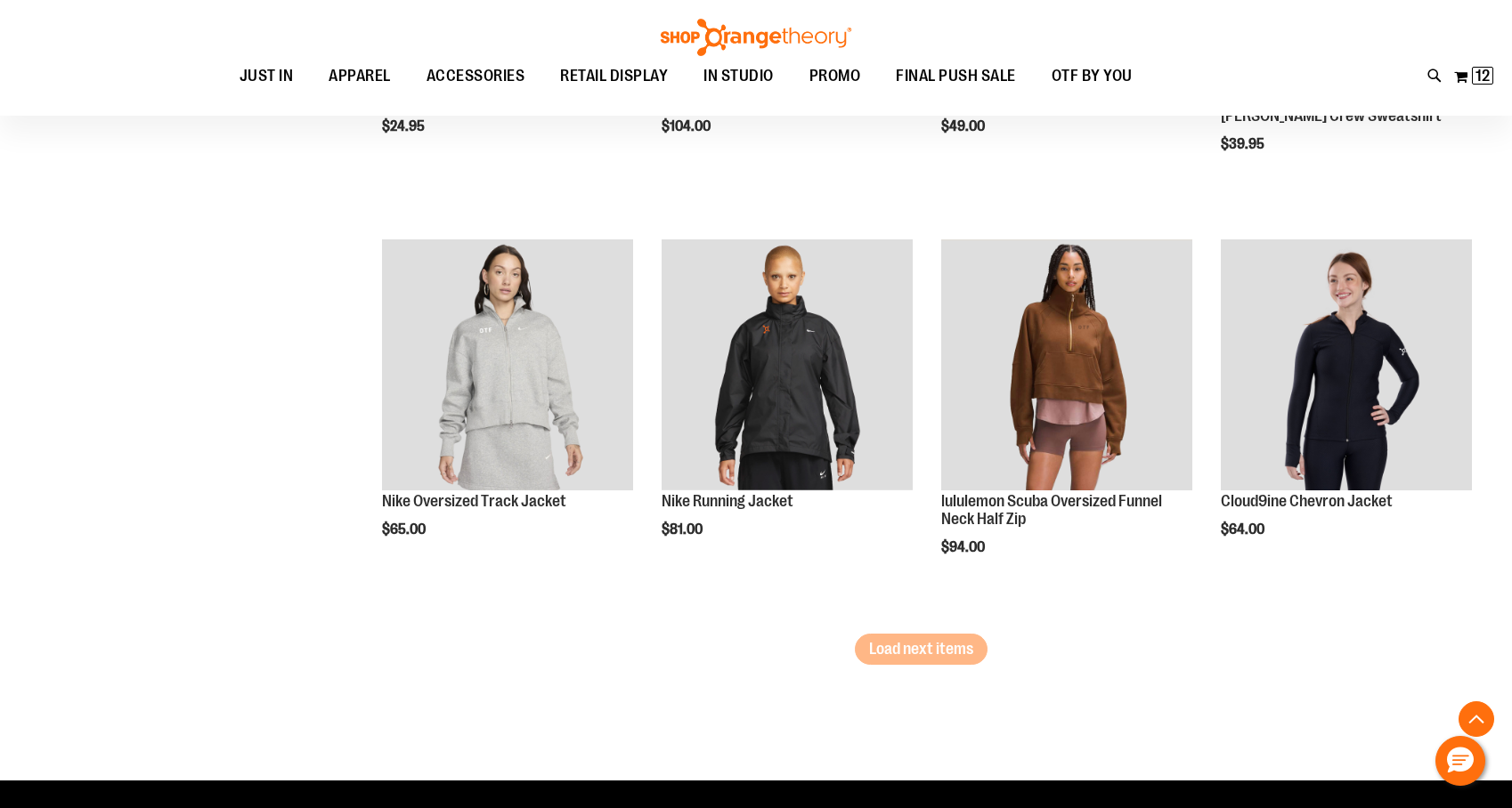
scroll to position [3432, 0]
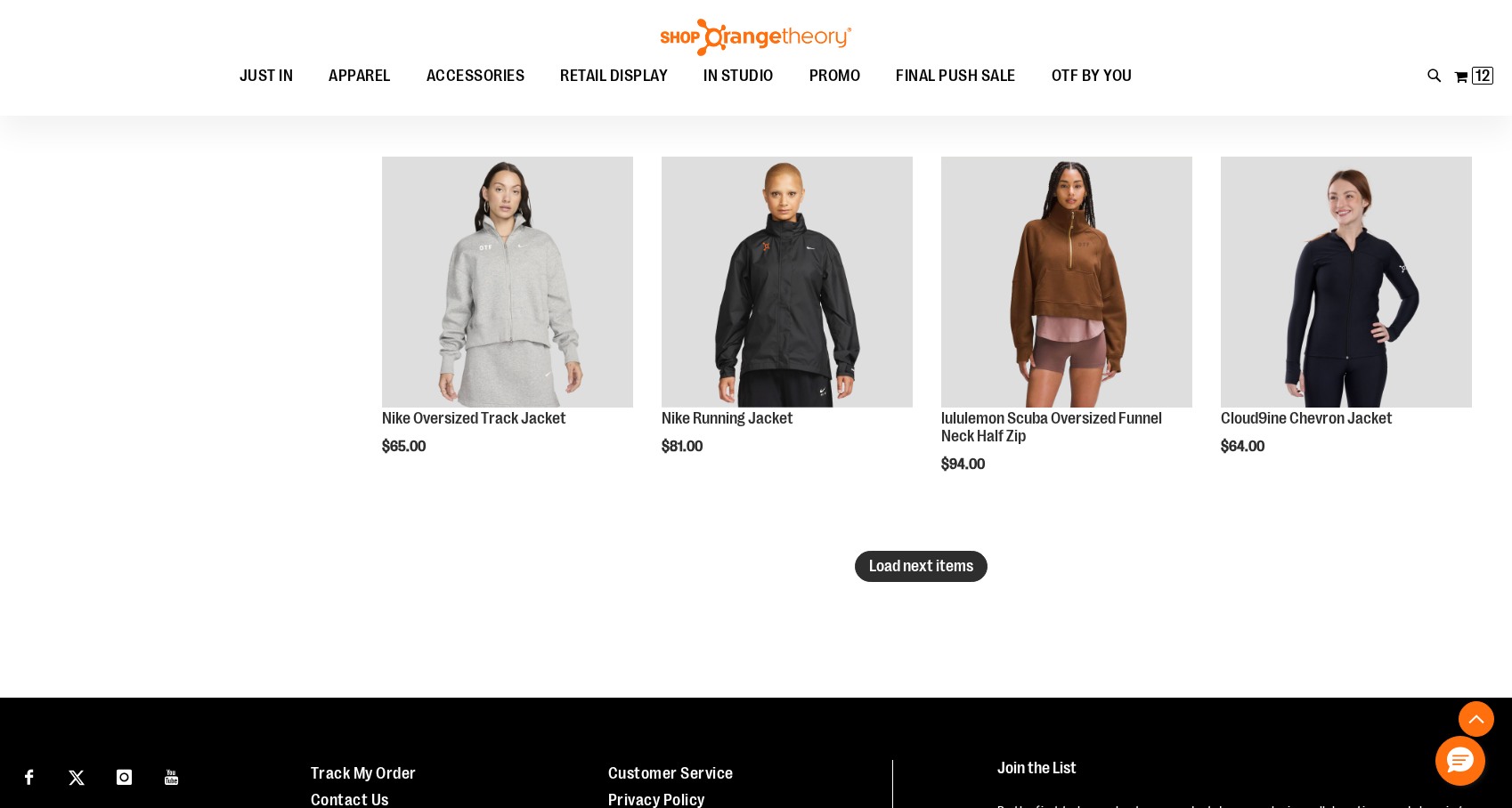
click at [915, 576] on button "Load next items" at bounding box center [920, 567] width 132 height 31
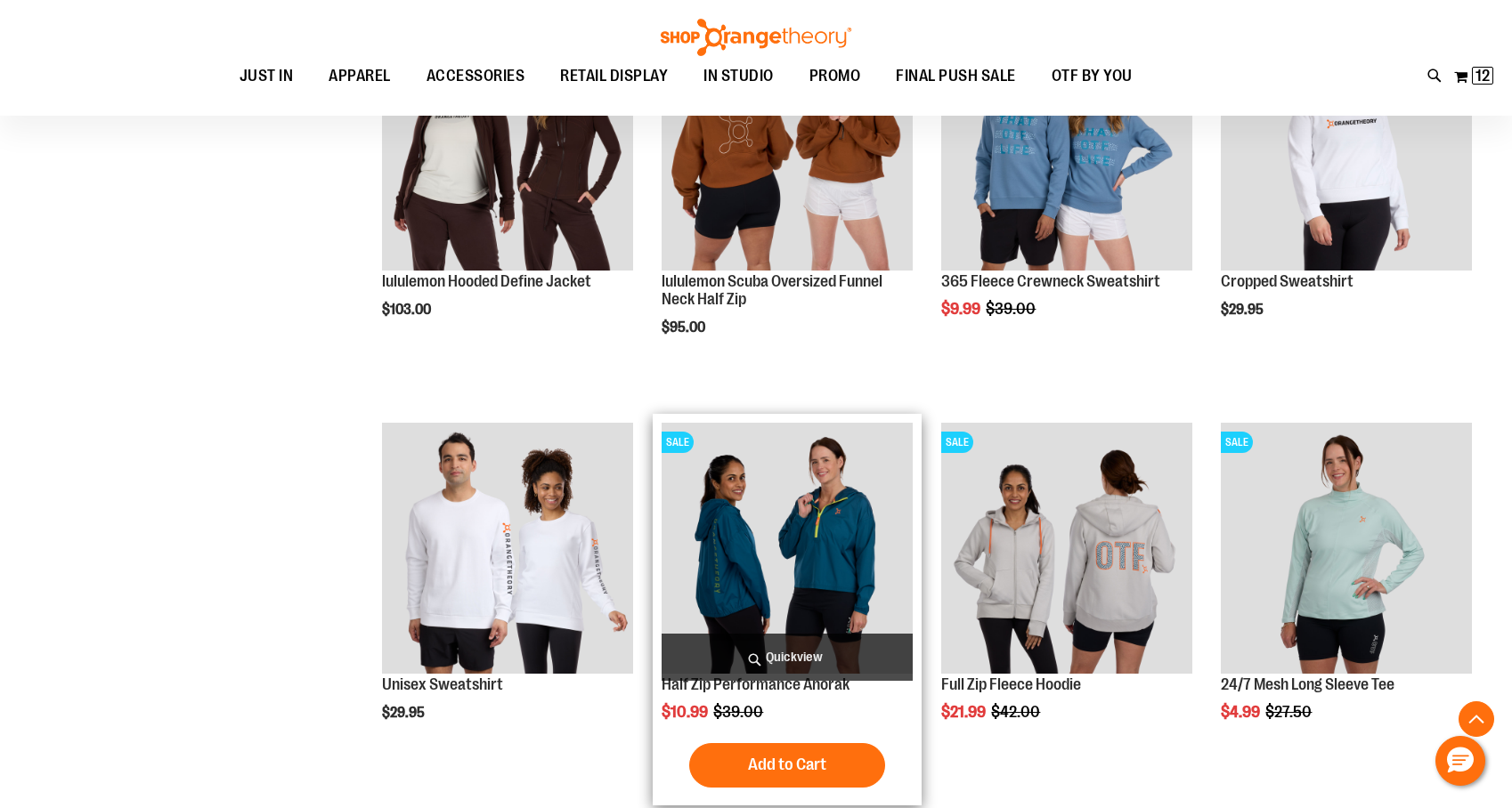
scroll to position [4377, 0]
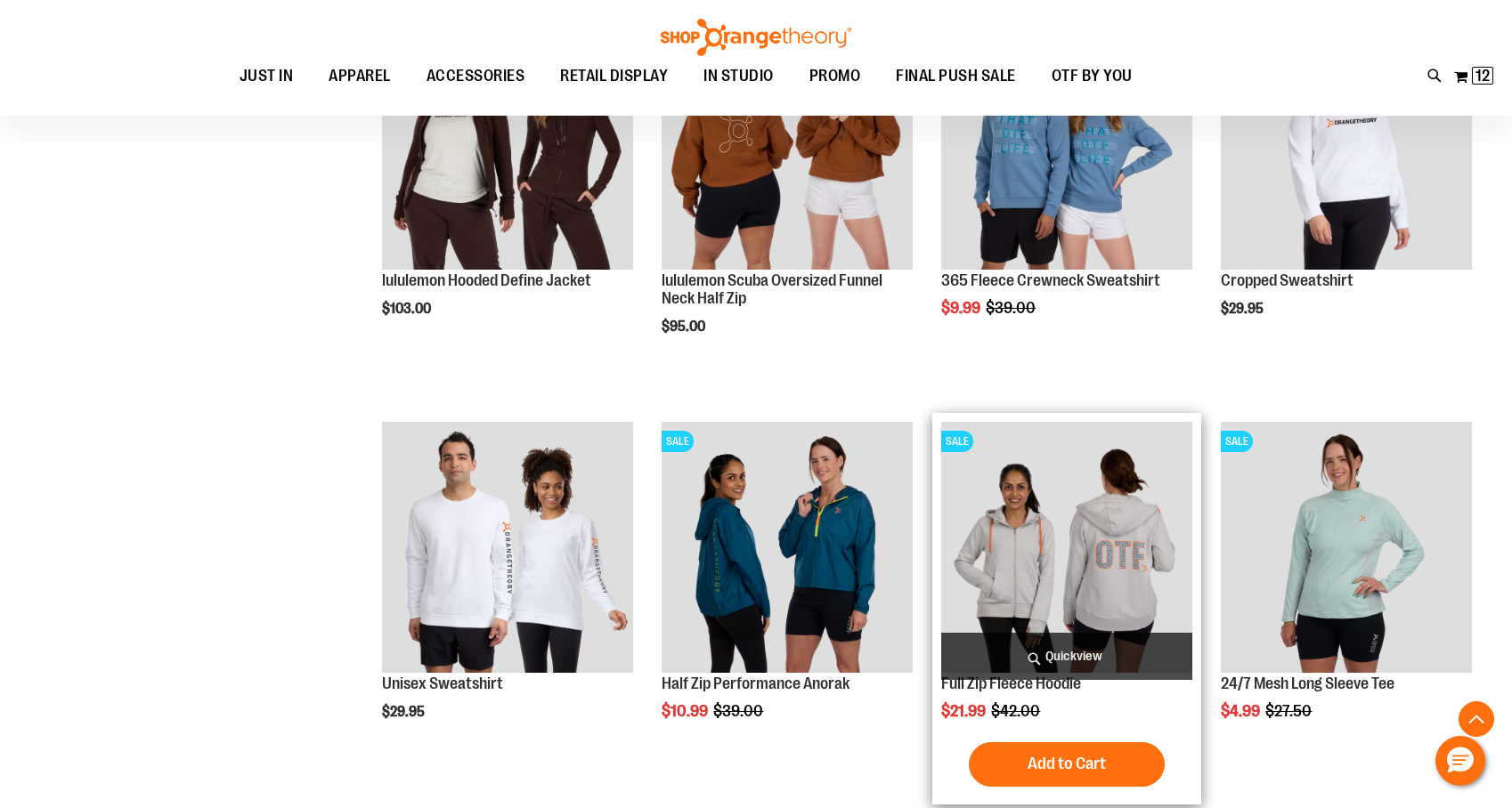
click at [1126, 521] on img "product" at bounding box center [1067, 547] width 251 height 251
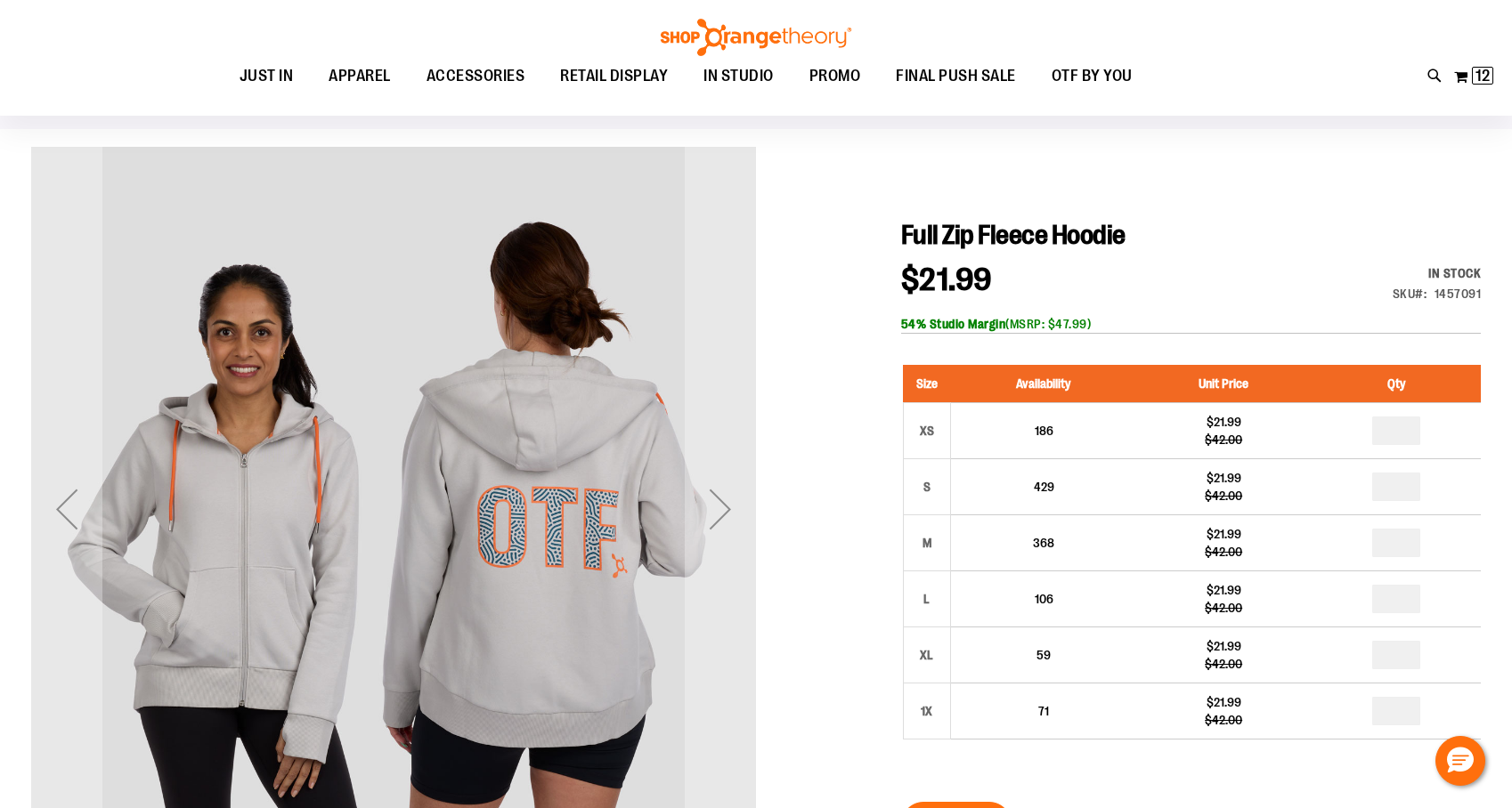
scroll to position [114, 0]
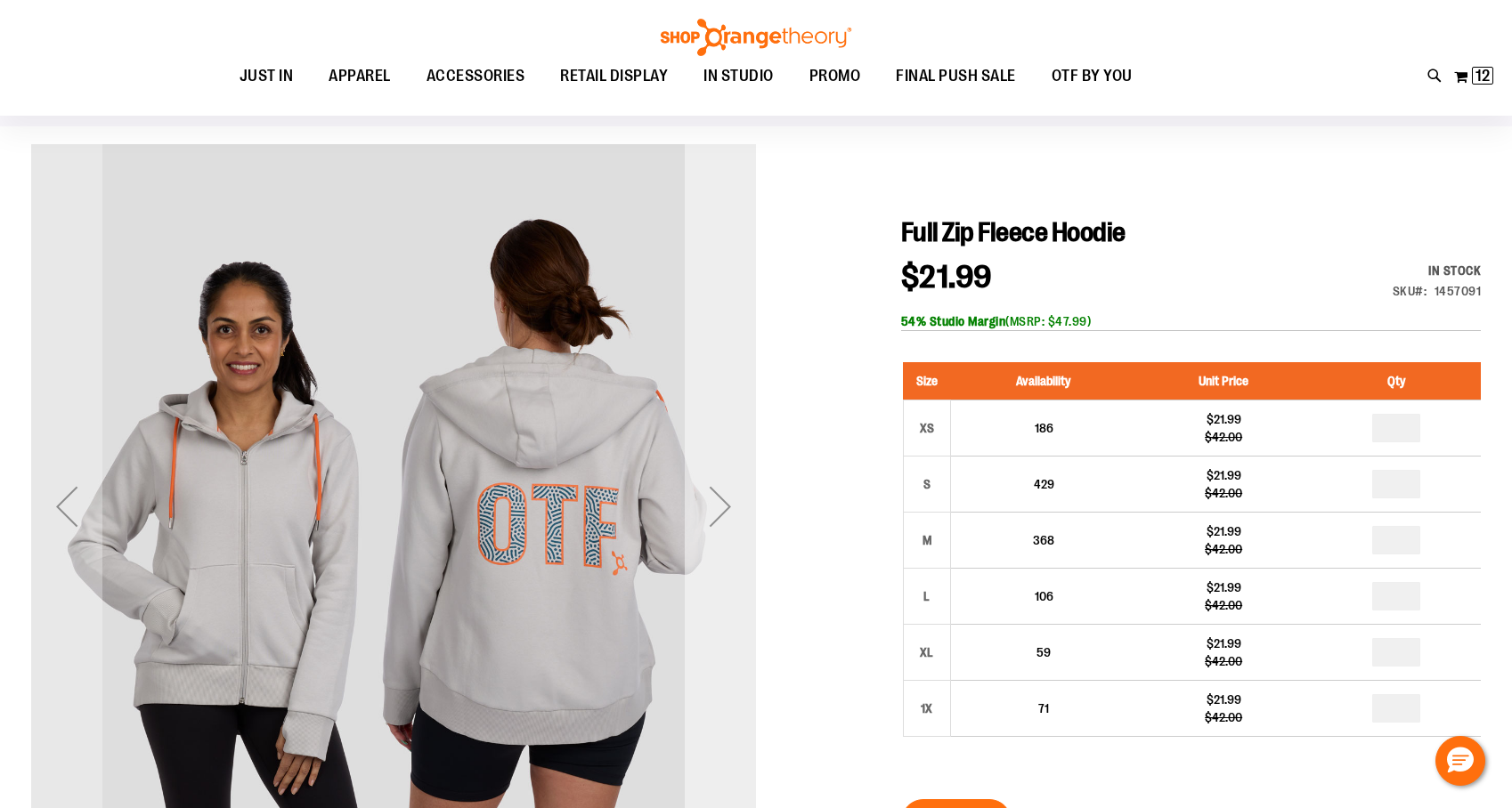
click at [727, 507] on div "Next" at bounding box center [720, 507] width 71 height 71
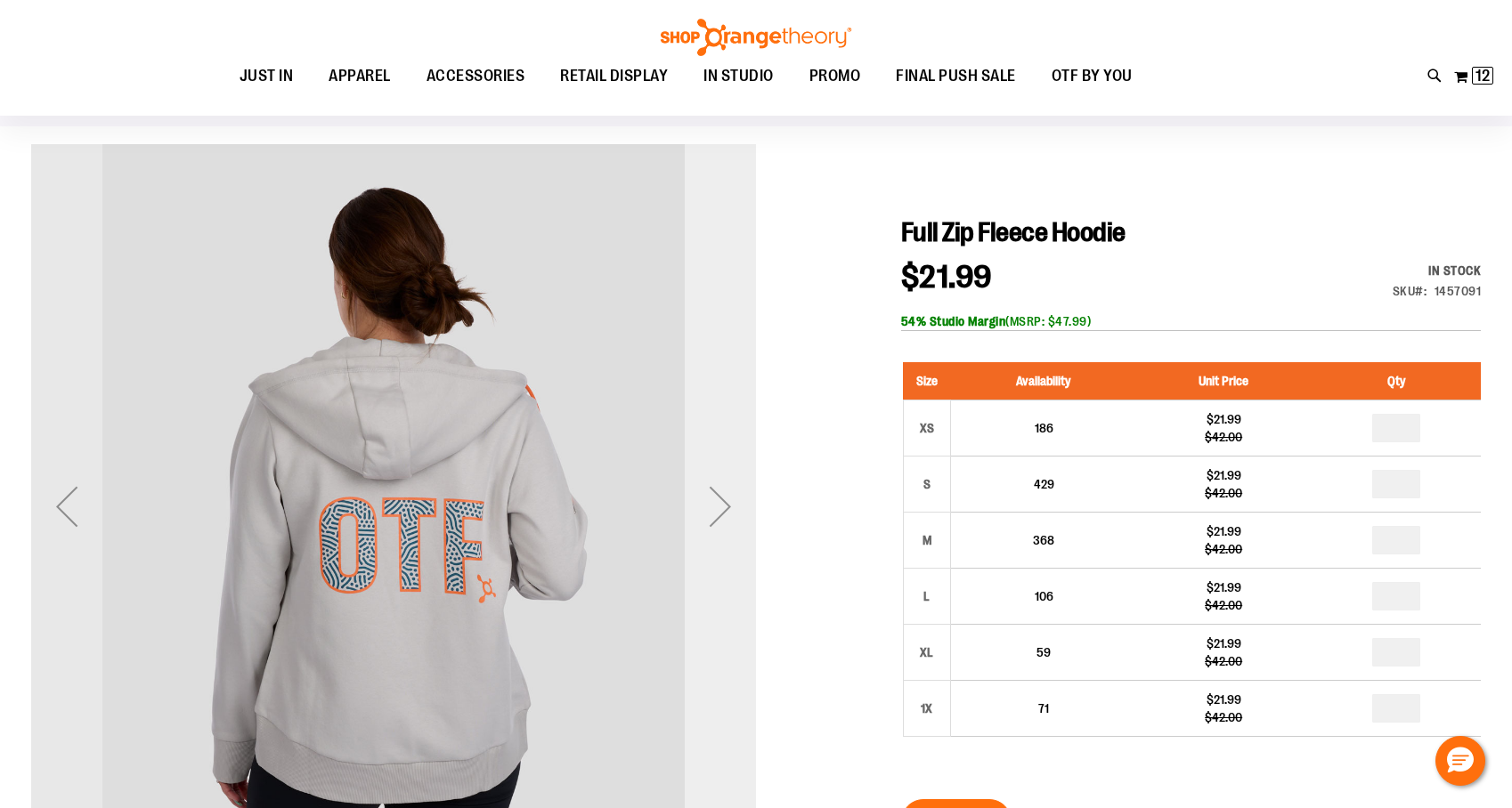
click at [719, 509] on div "Next" at bounding box center [720, 507] width 71 height 71
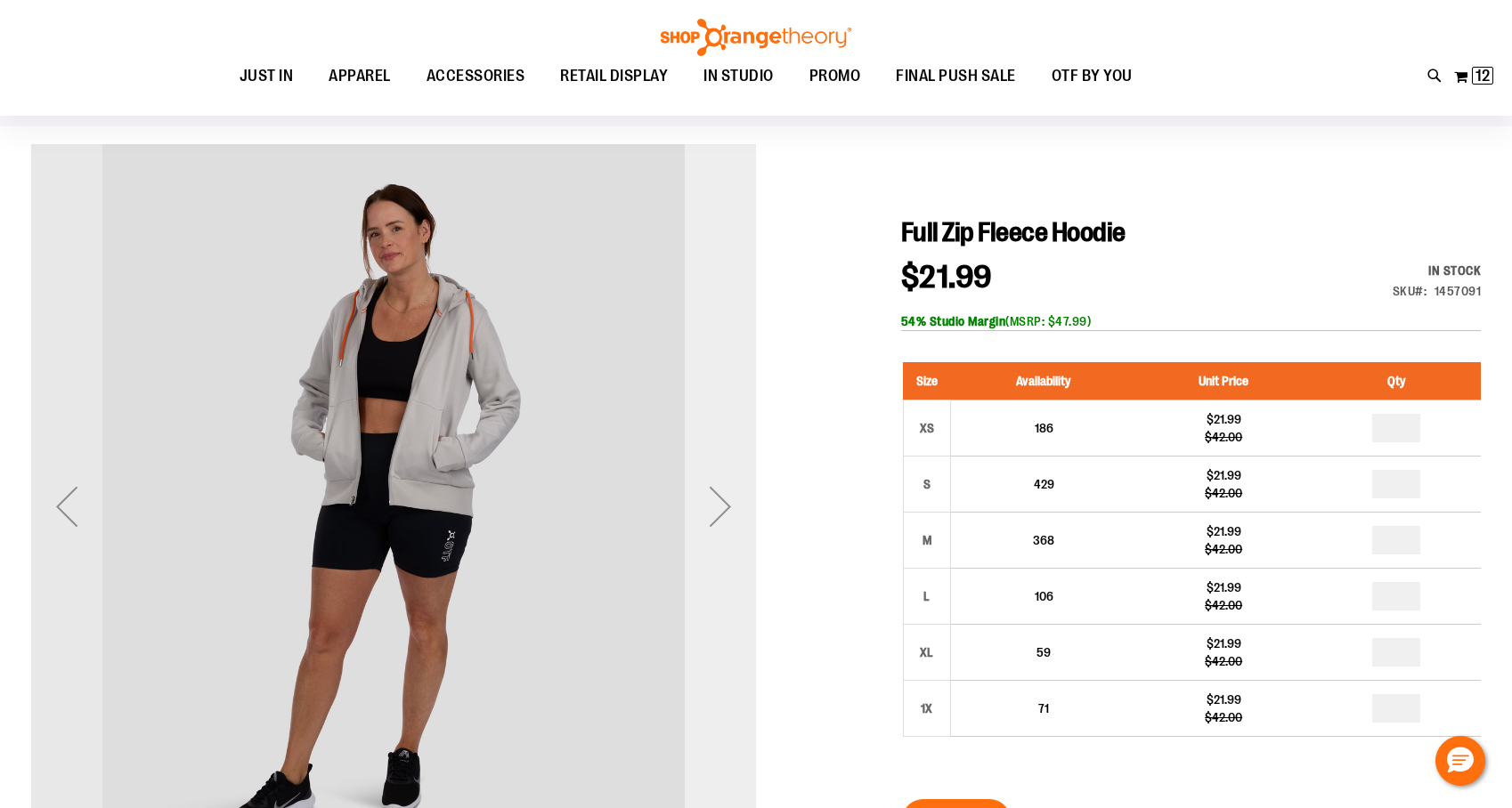
click at [719, 509] on div "Next" at bounding box center [720, 507] width 71 height 71
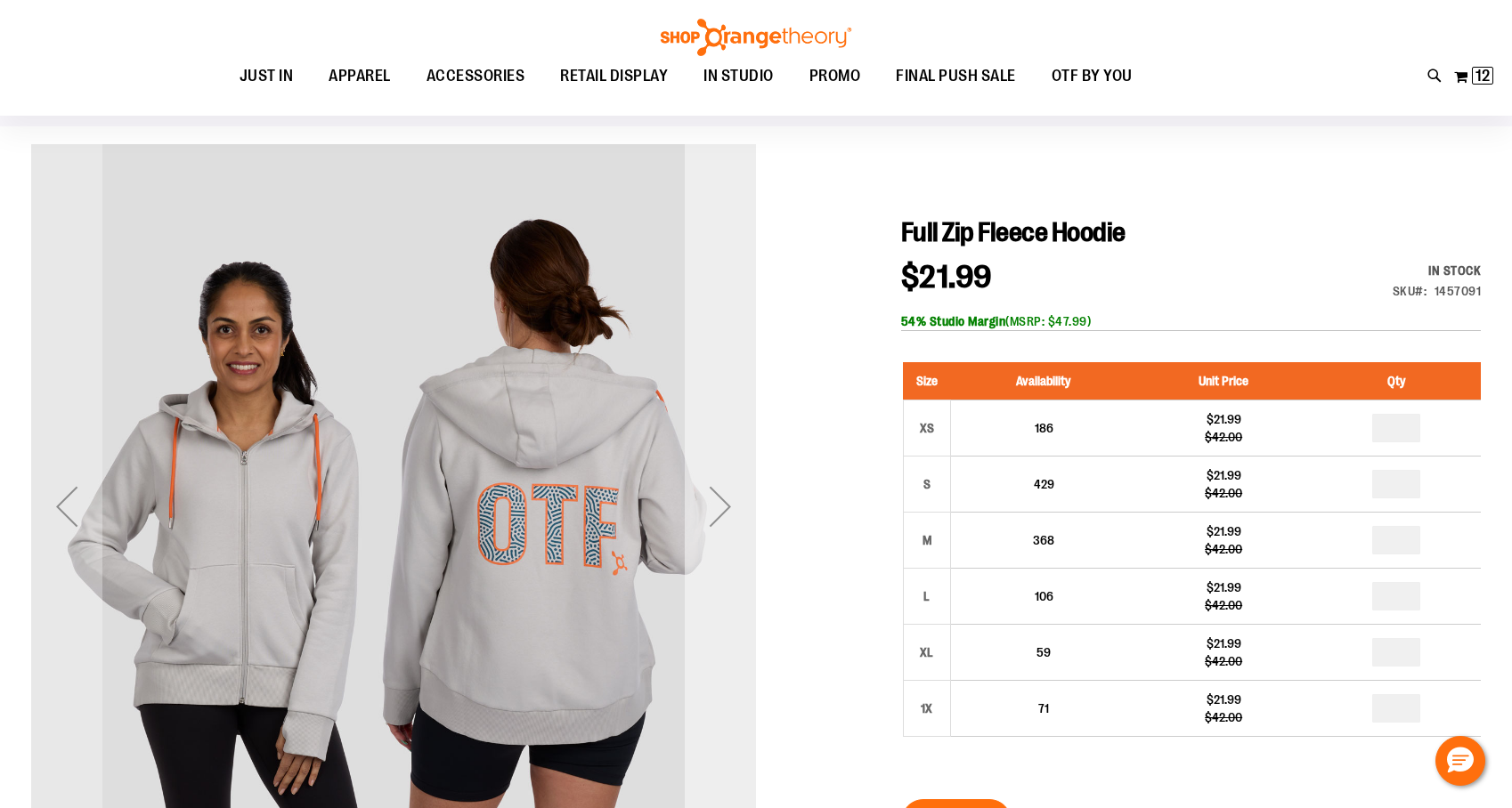
click at [719, 509] on div "Next" at bounding box center [720, 507] width 71 height 71
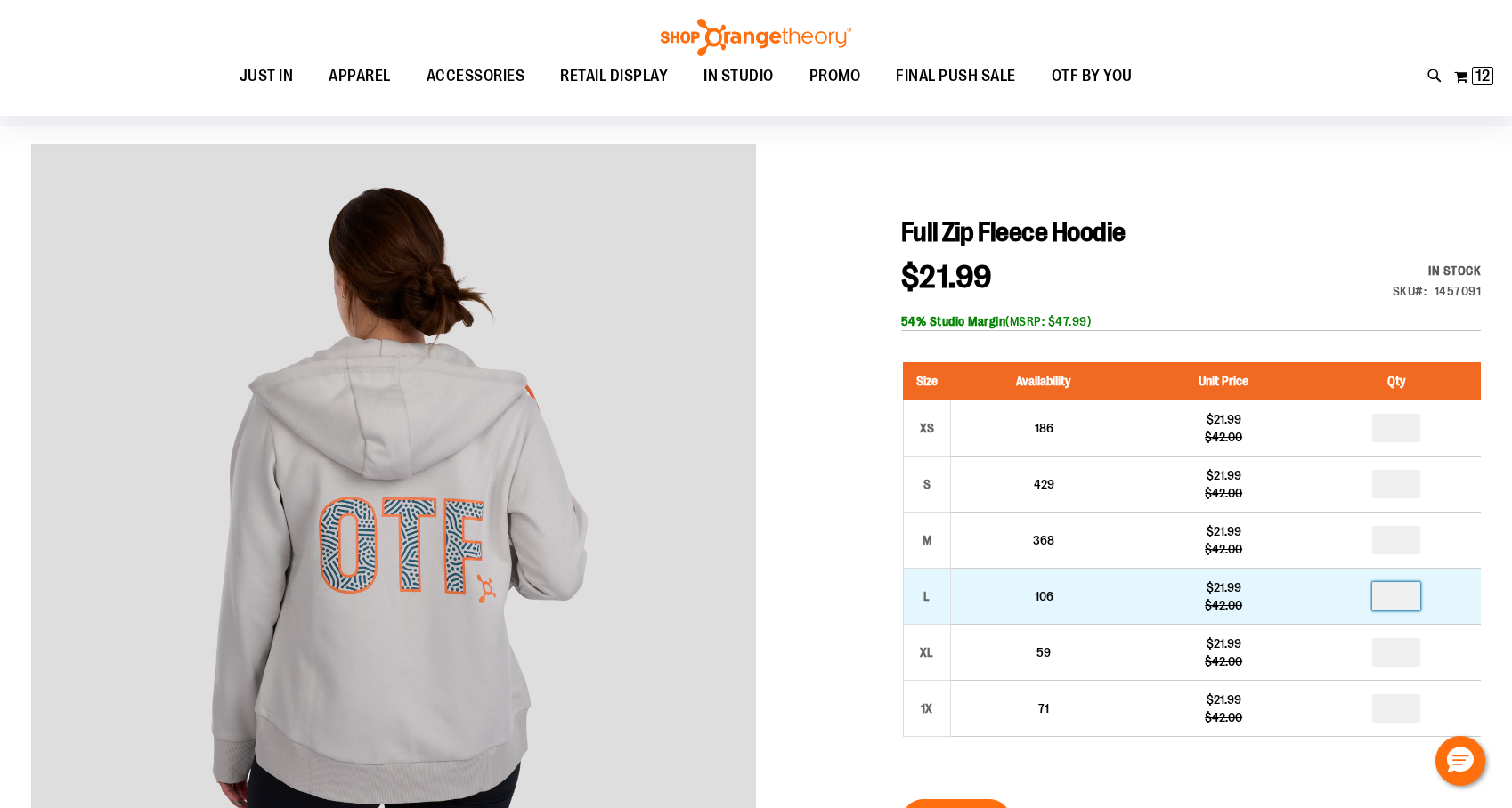
click at [1410, 598] on input "number" at bounding box center [1396, 597] width 48 height 29
type input "*"
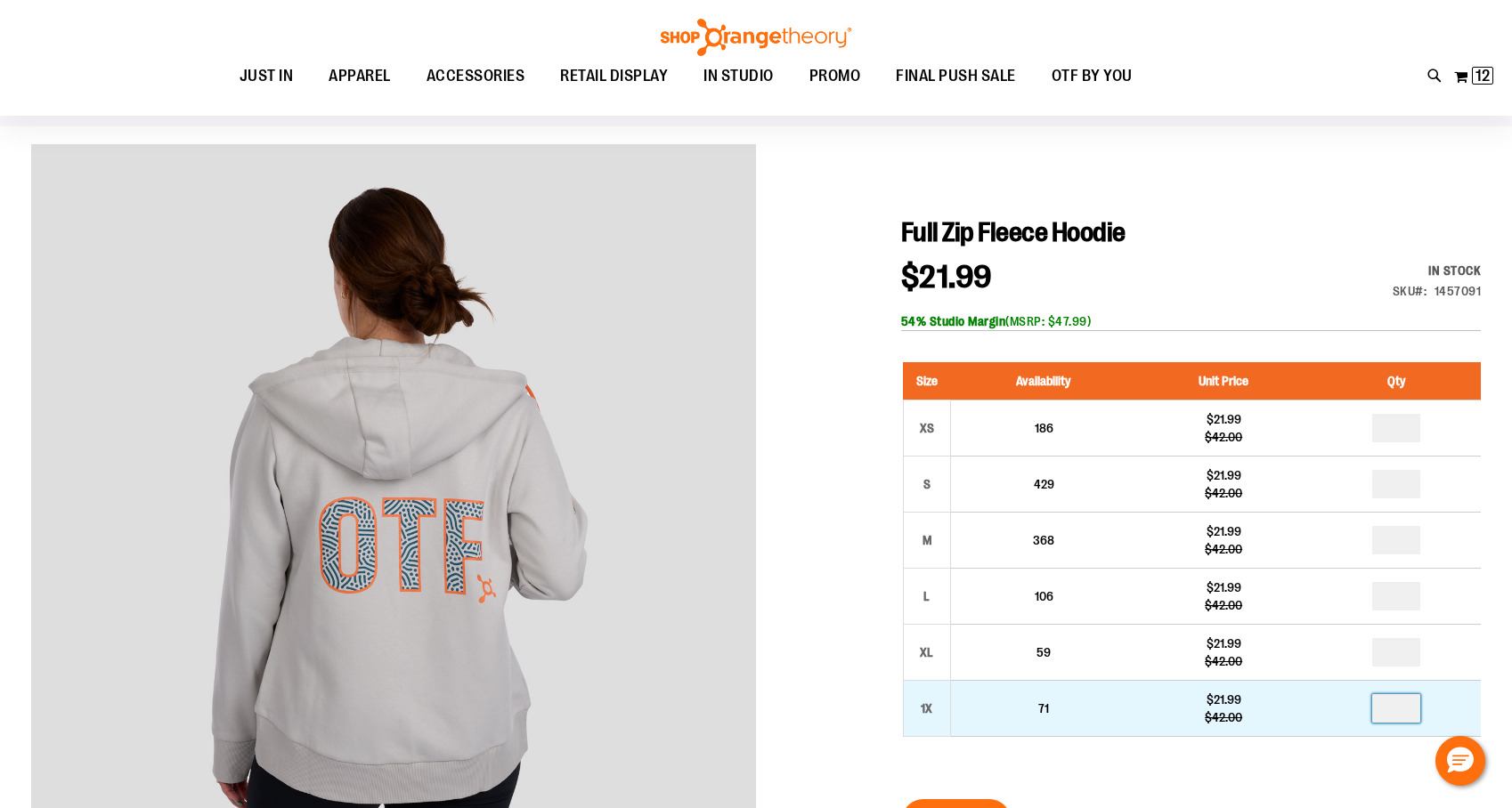
click at [1411, 705] on input "number" at bounding box center [1396, 709] width 48 height 29
type input "*"
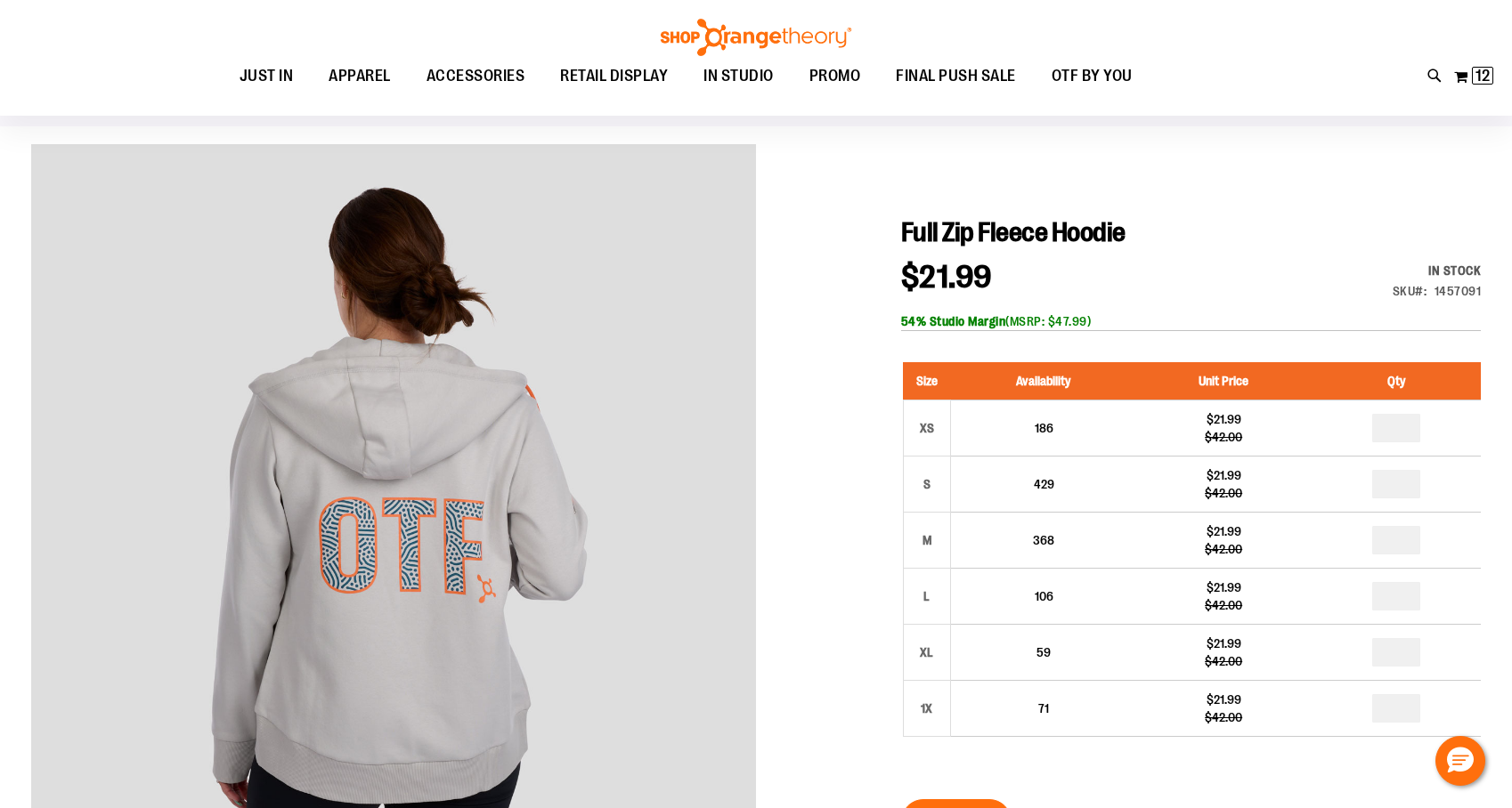
click at [1233, 262] on div "$21.99 Regular Price $42.00 In stock Only %1 left SKU 1457091 54% Studio Margin…" at bounding box center [1190, 296] width 579 height 70
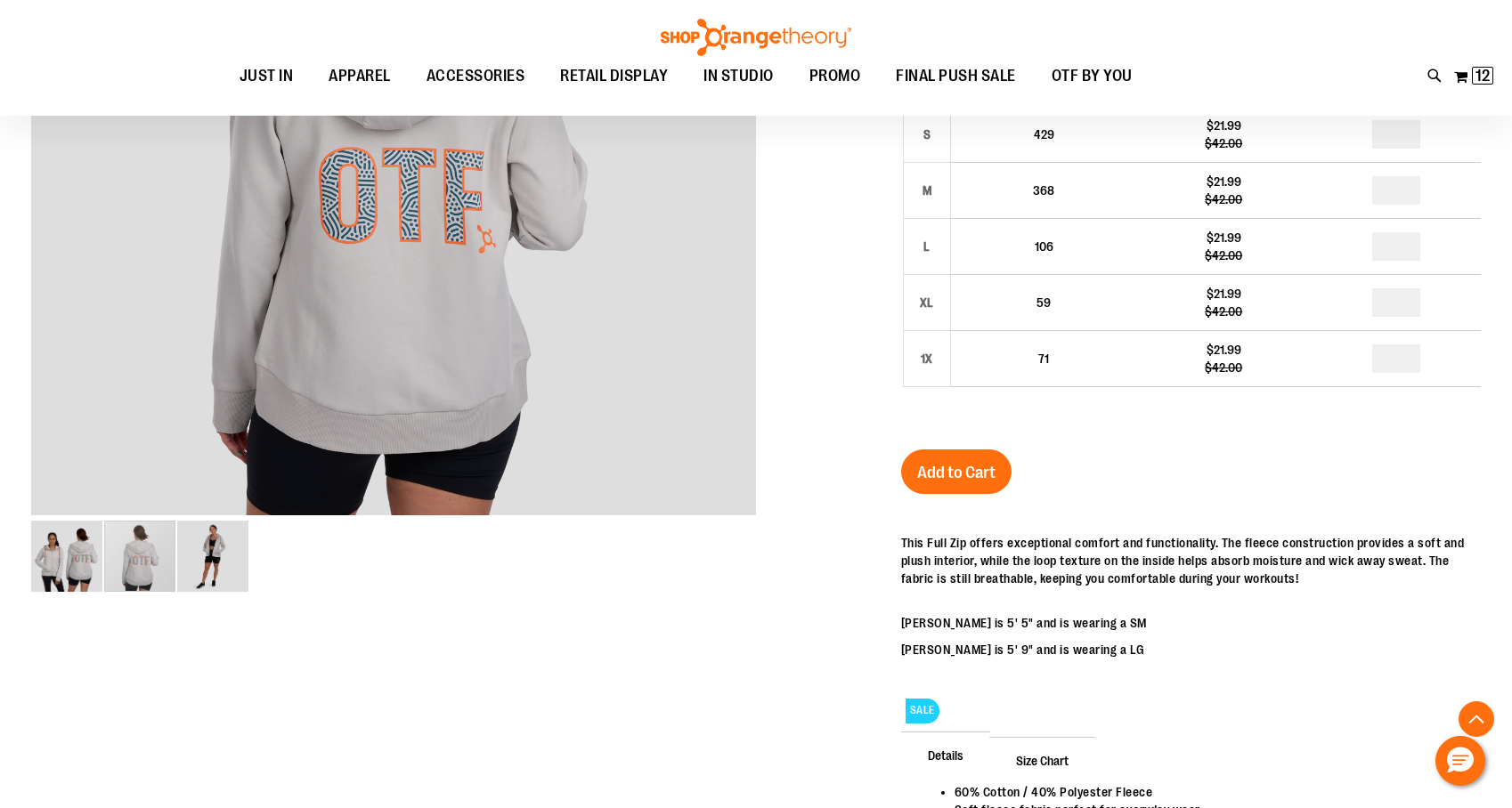
scroll to position [422, 0]
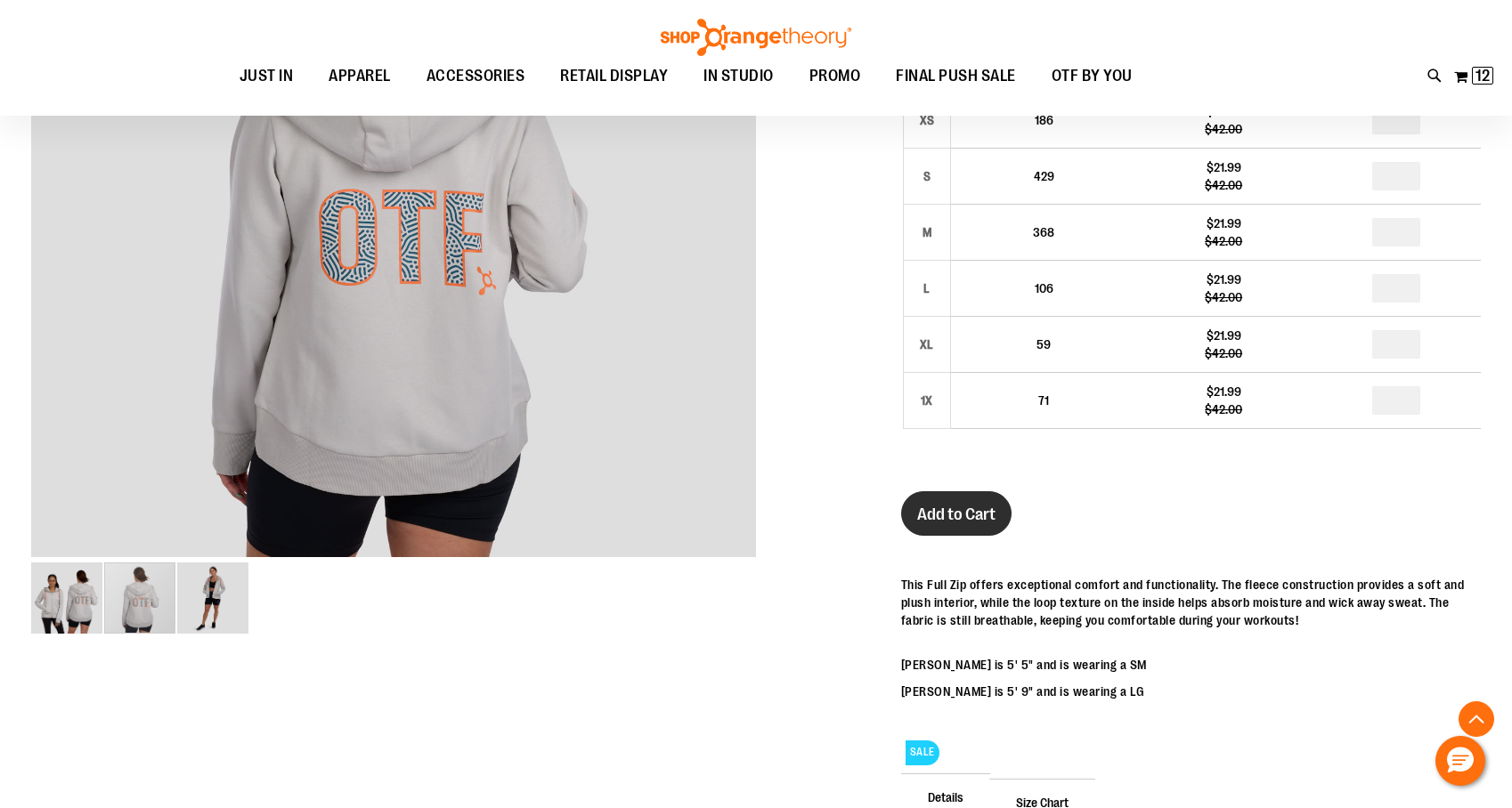
click at [979, 521] on span "Add to Cart" at bounding box center [956, 515] width 78 height 19
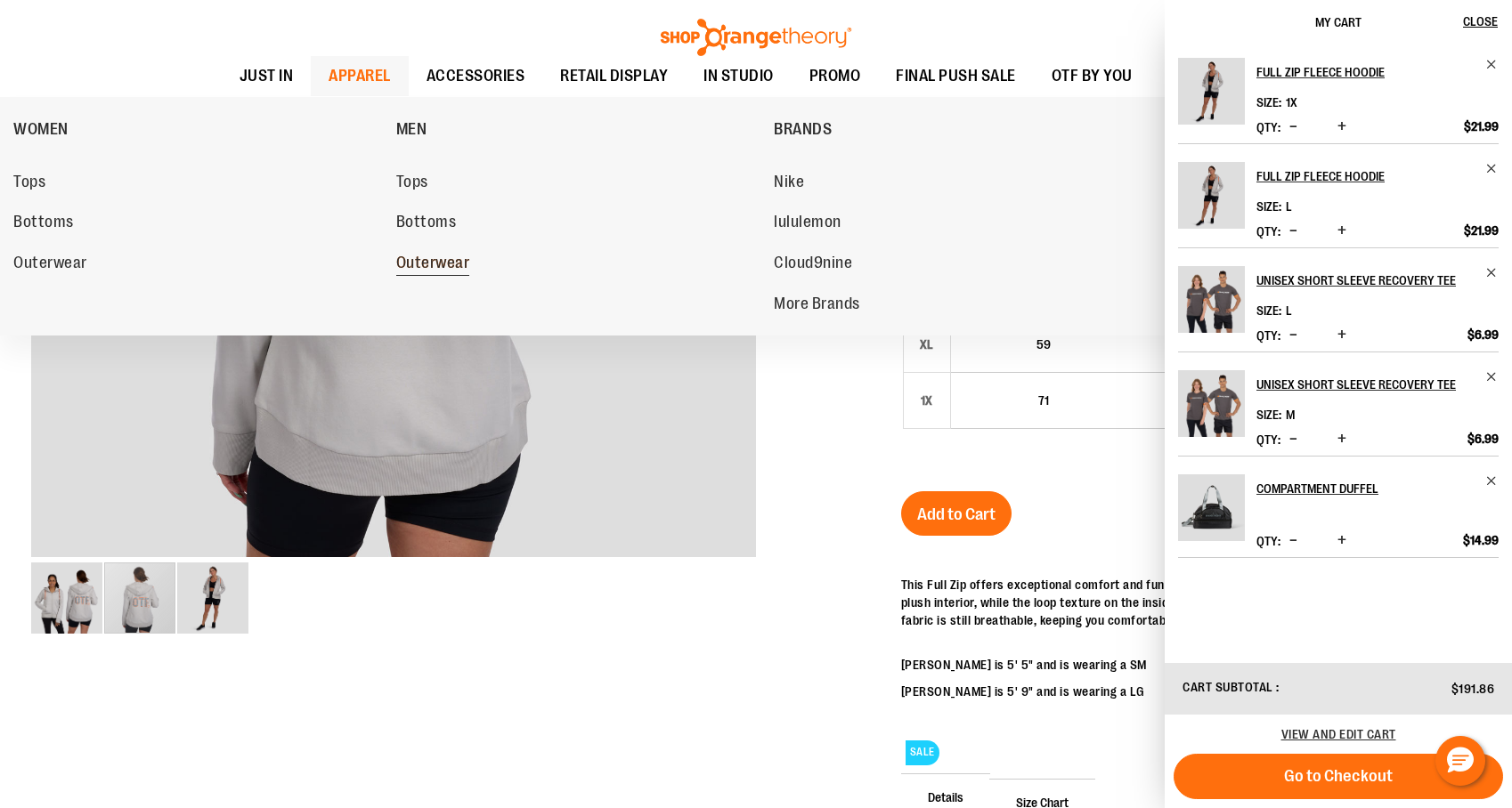
click at [440, 257] on span "Outerwear" at bounding box center [433, 265] width 74 height 22
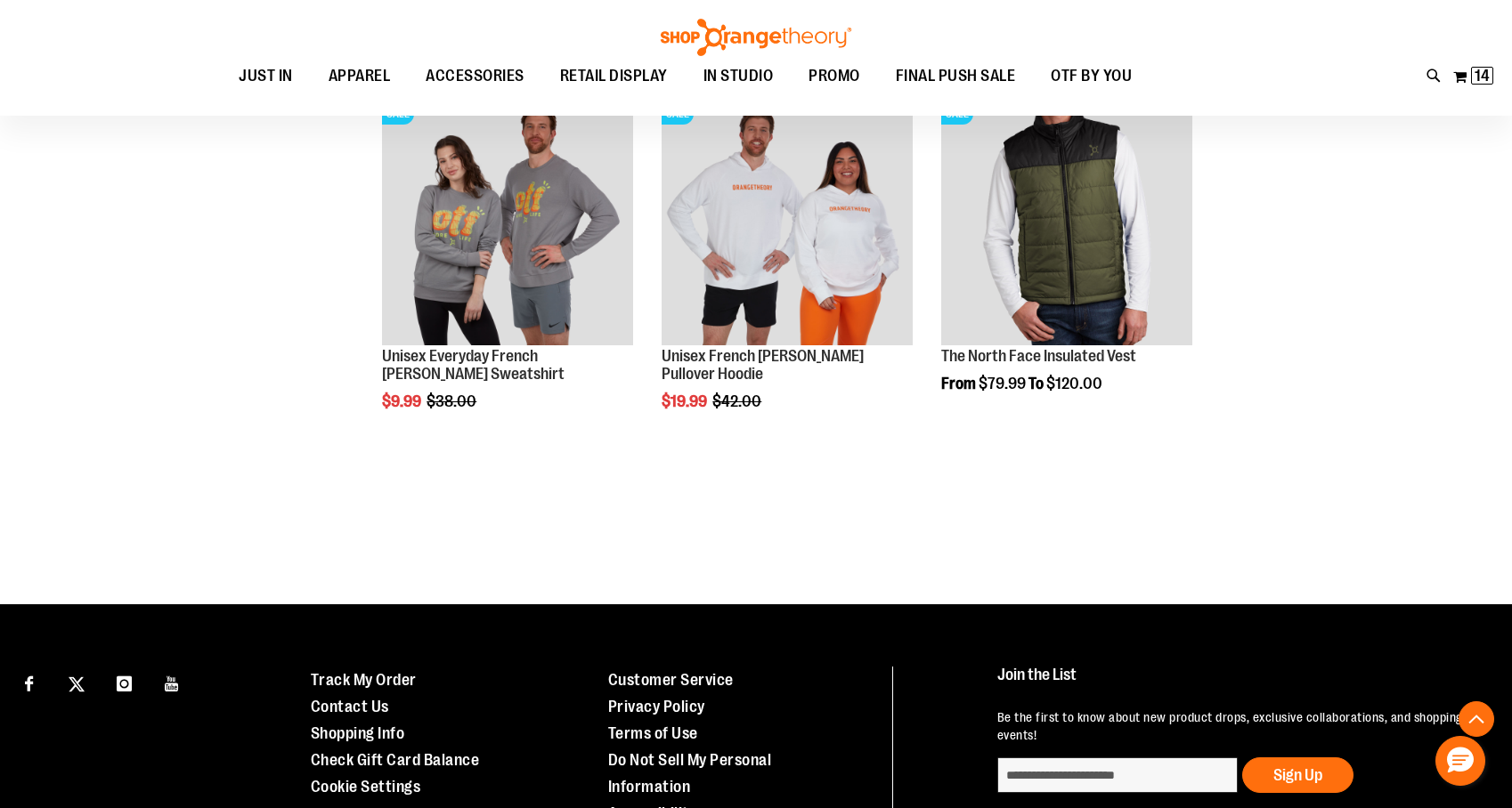
scroll to position [2896, 0]
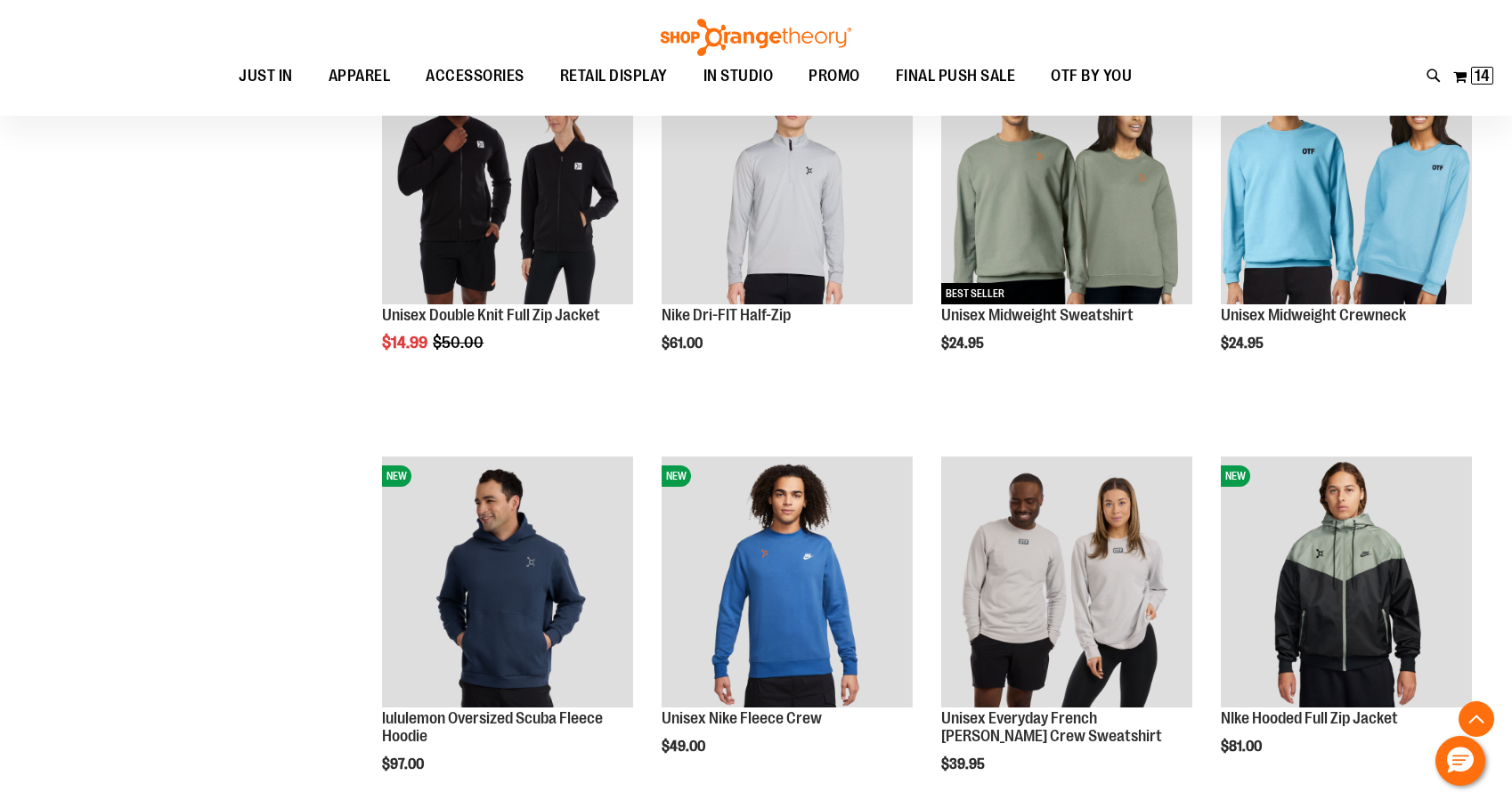
scroll to position [917, 0]
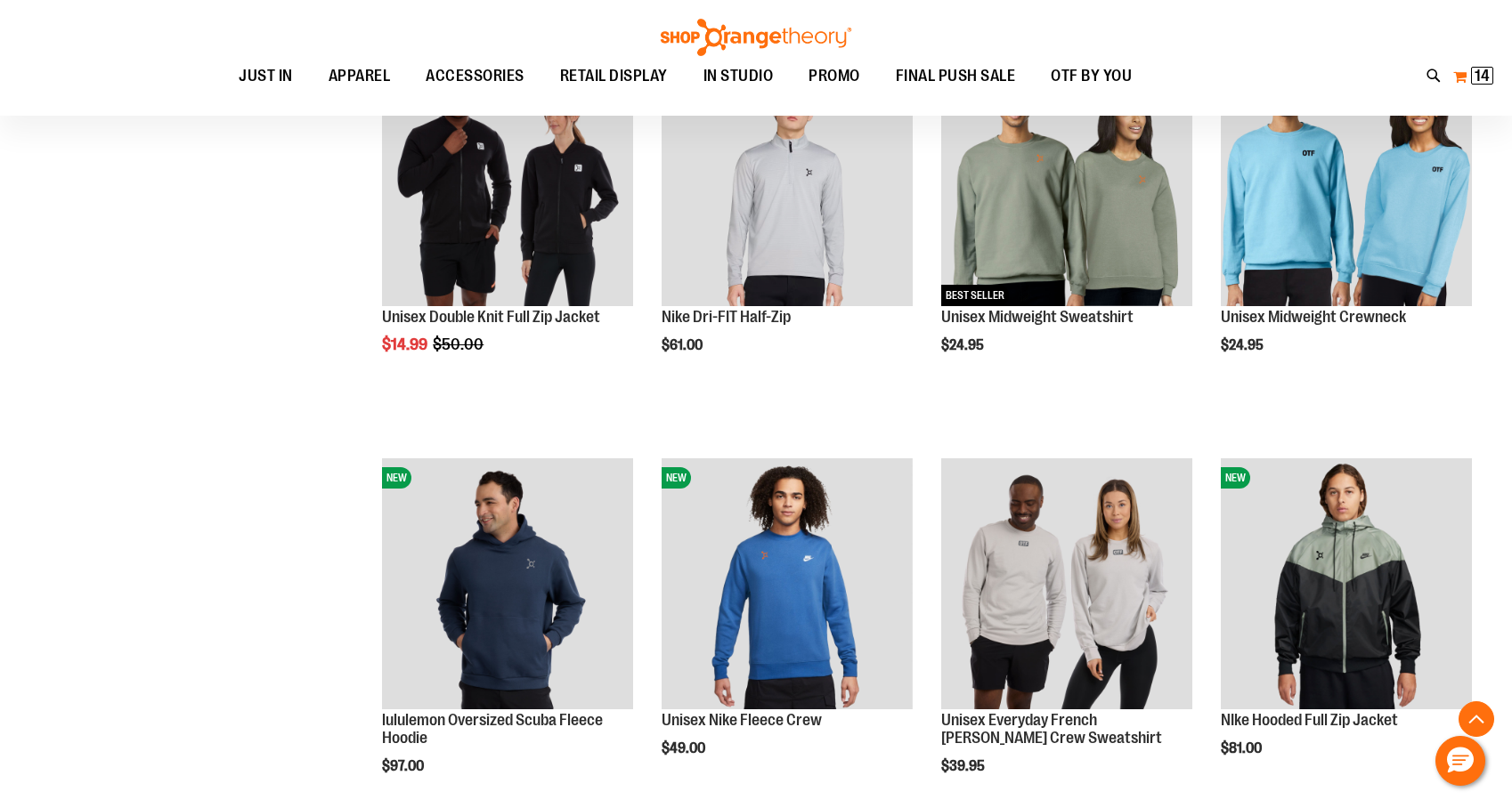
click at [1484, 79] on span "14" at bounding box center [1482, 75] width 15 height 17
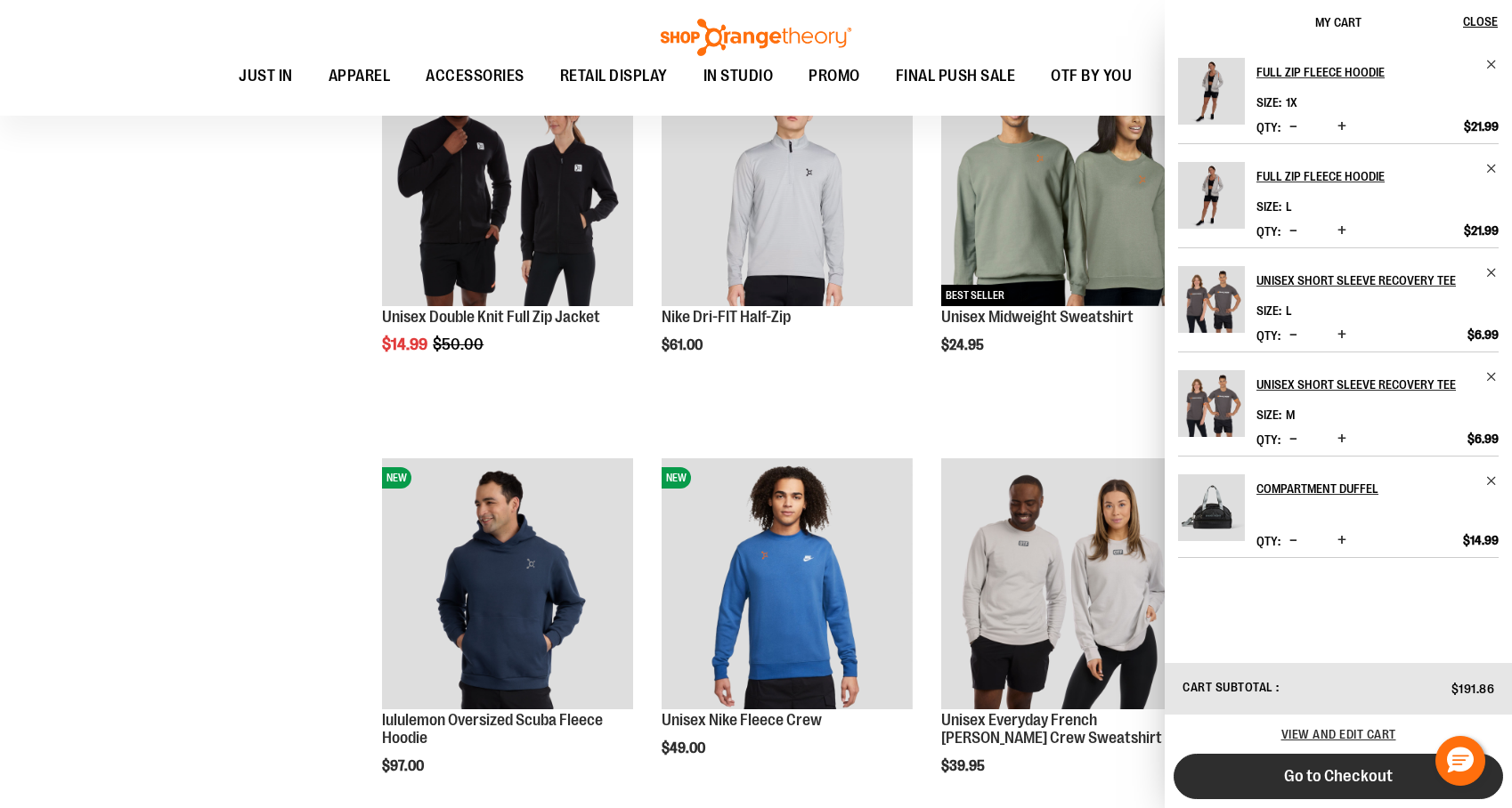
click at [1299, 775] on span "Go to Checkout" at bounding box center [1338, 776] width 109 height 19
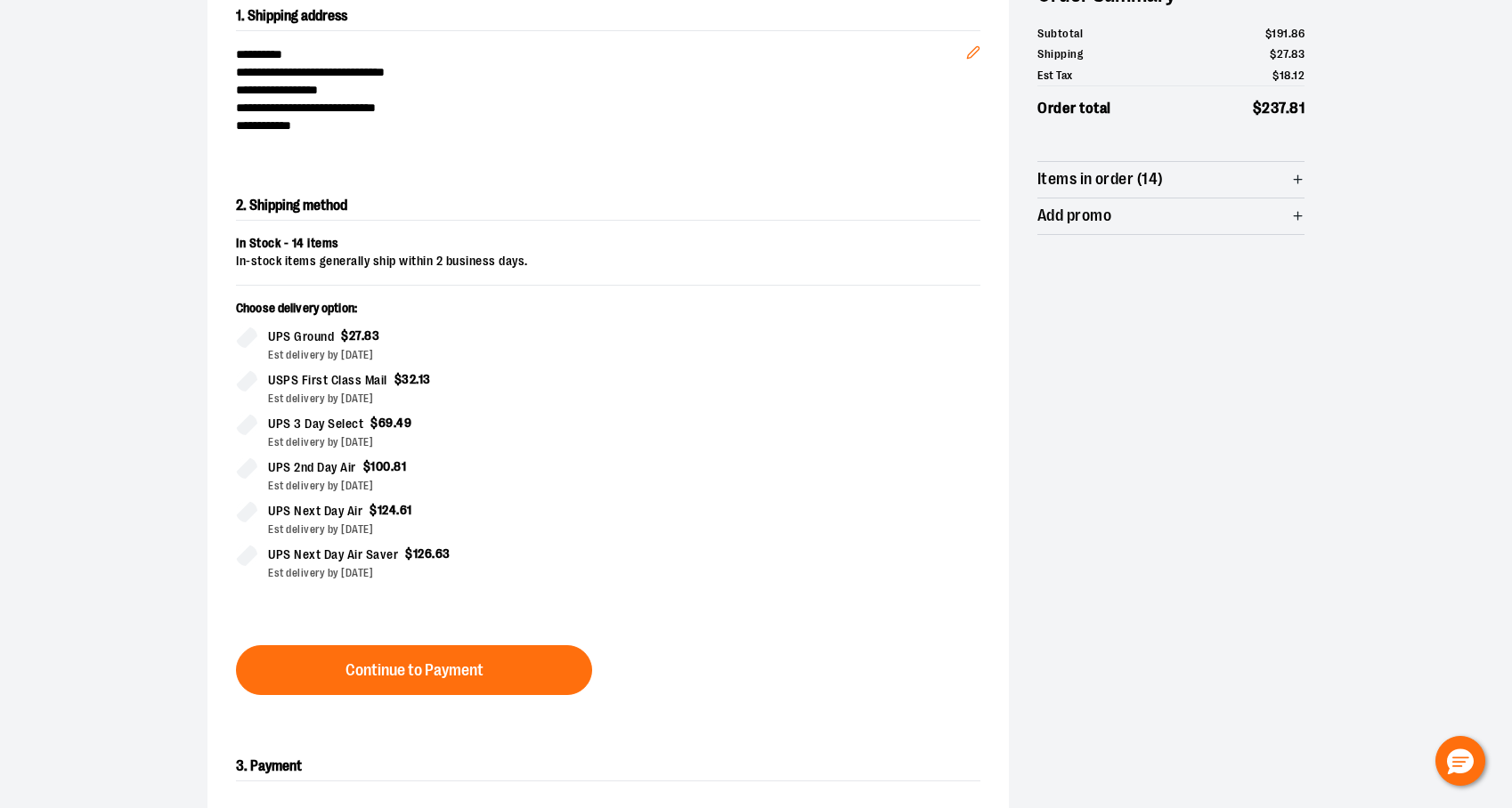
scroll to position [218, 0]
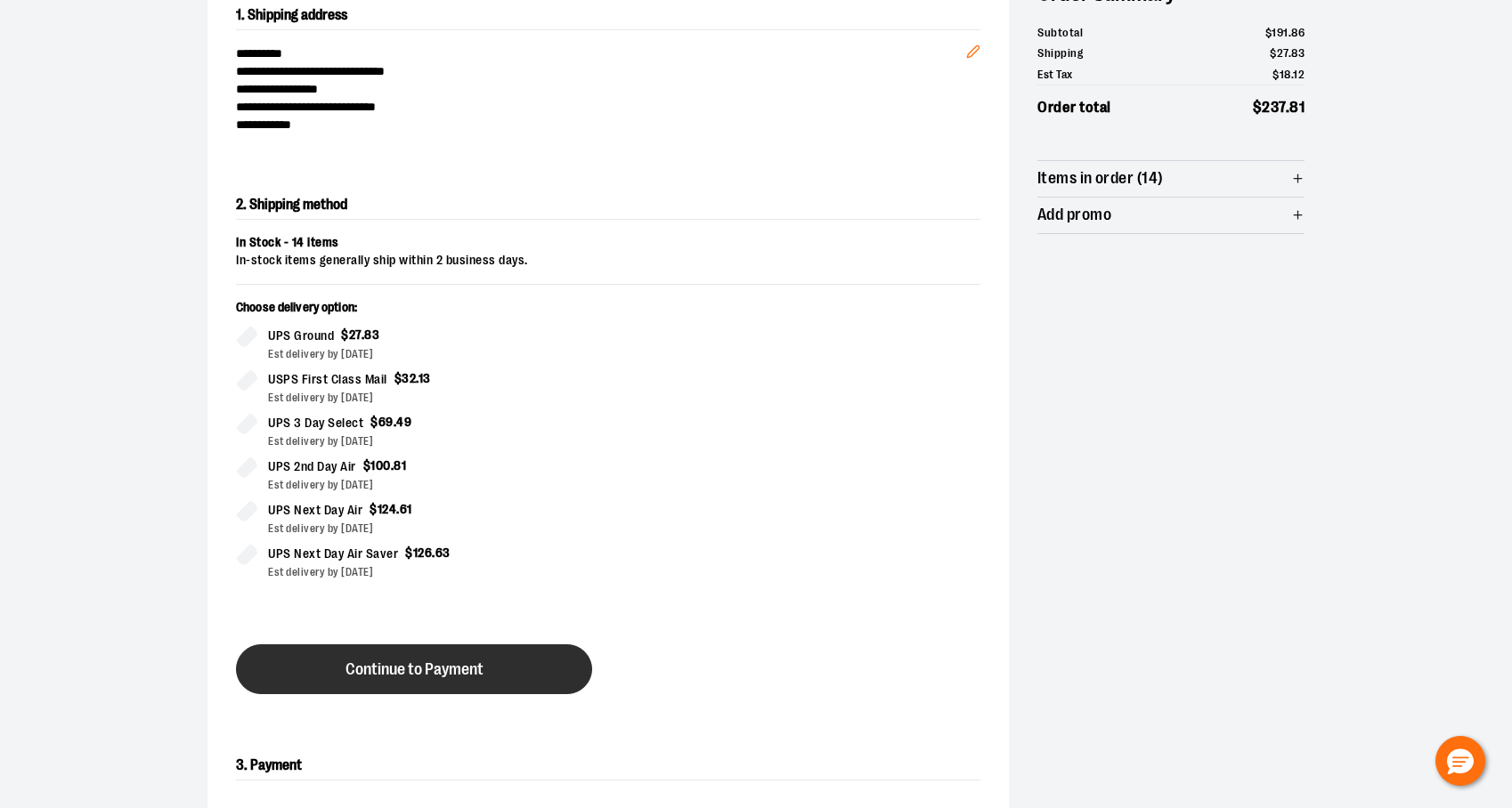
click at [446, 681] on button "Continue to Payment" at bounding box center [413, 670] width 356 height 50
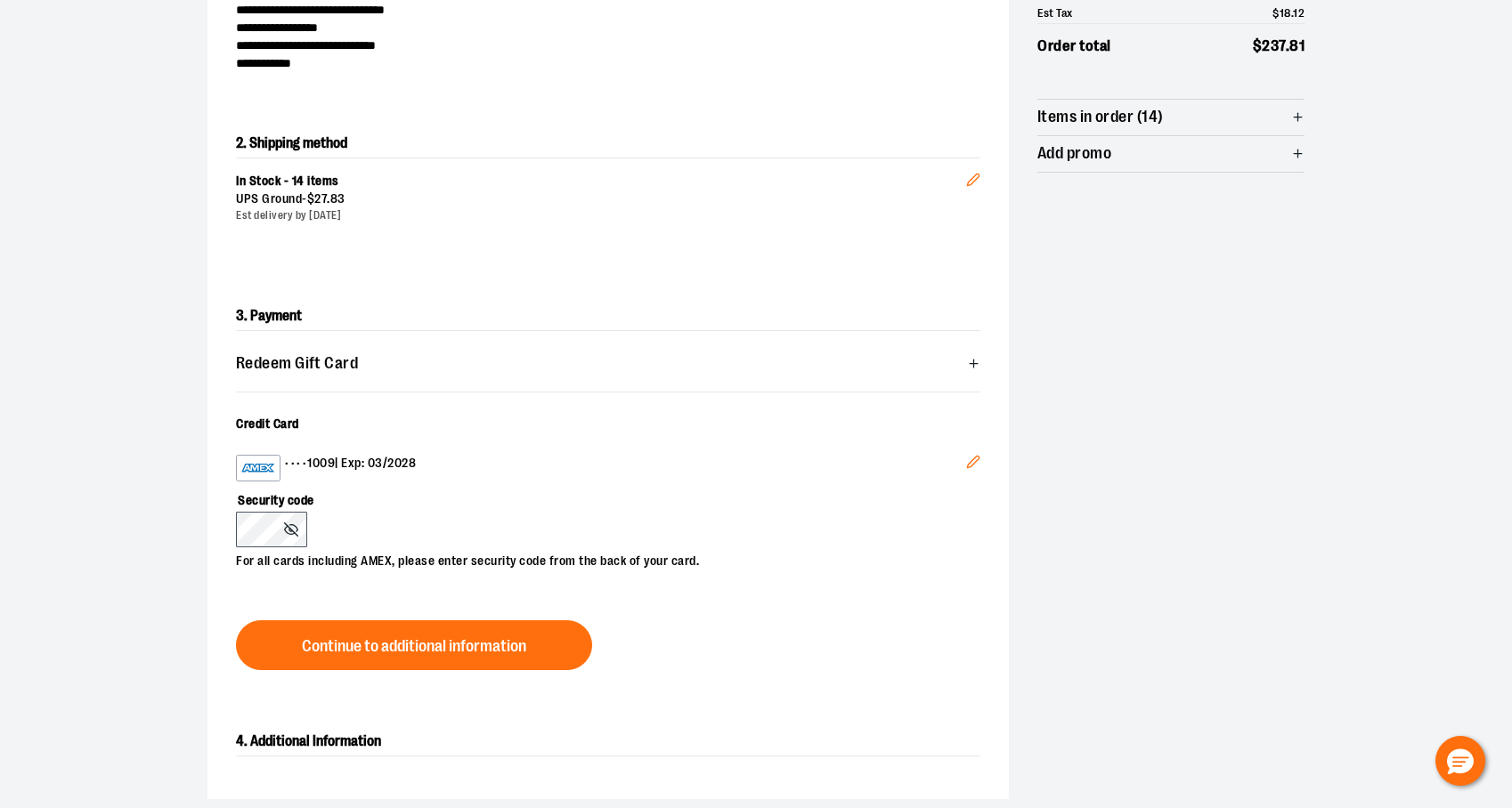
scroll to position [282, 0]
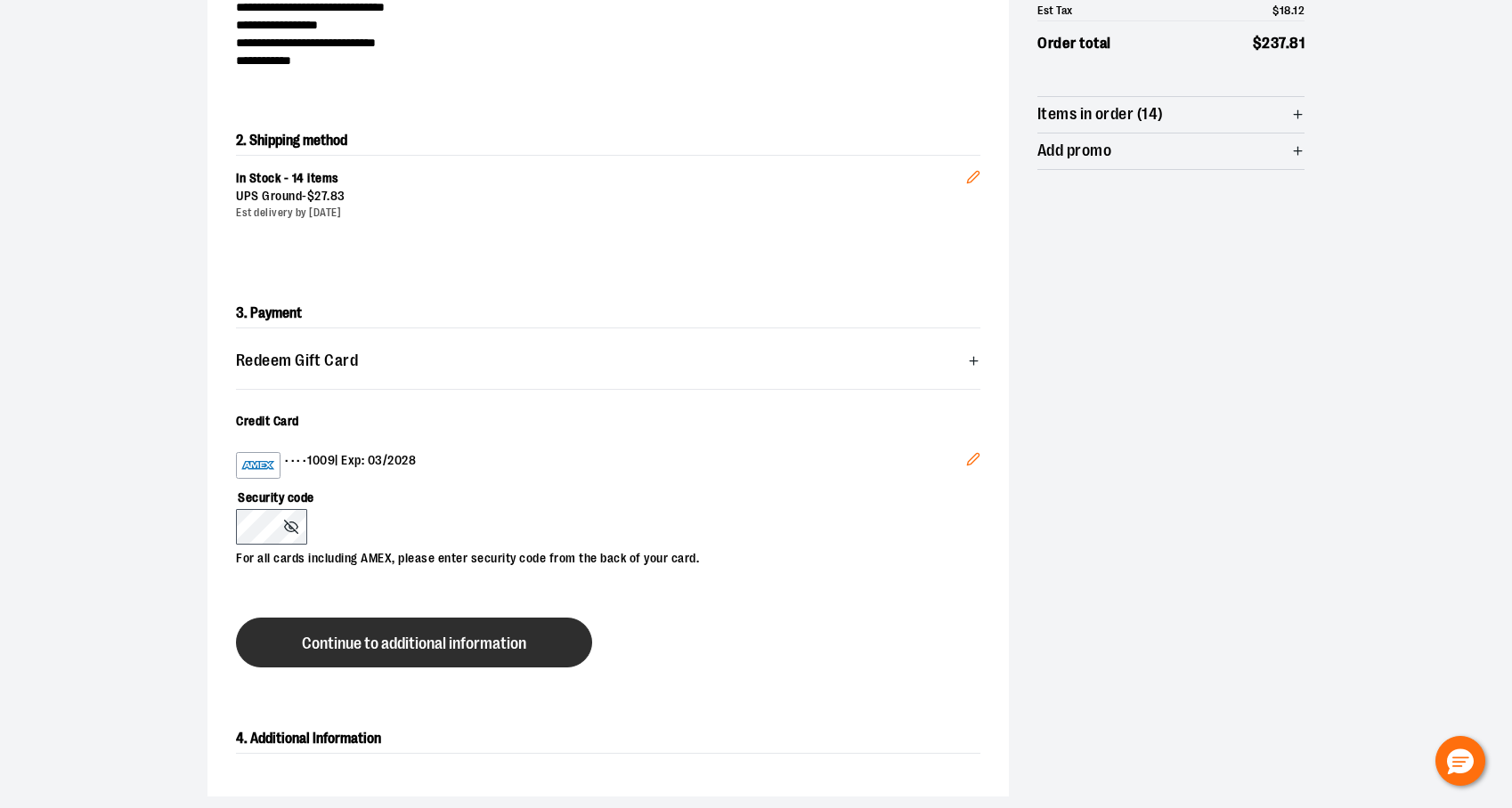
click at [411, 644] on span "Continue to additional information" at bounding box center [414, 645] width 224 height 17
